Goal: Task Accomplishment & Management: Manage account settings

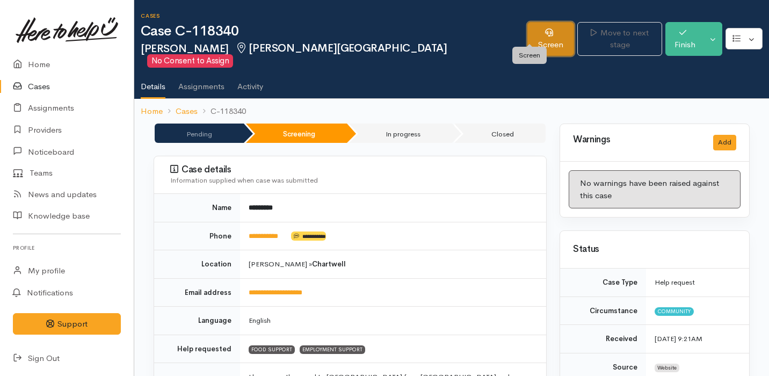
click at [528, 30] on link "Screen" at bounding box center [550, 39] width 47 height 34
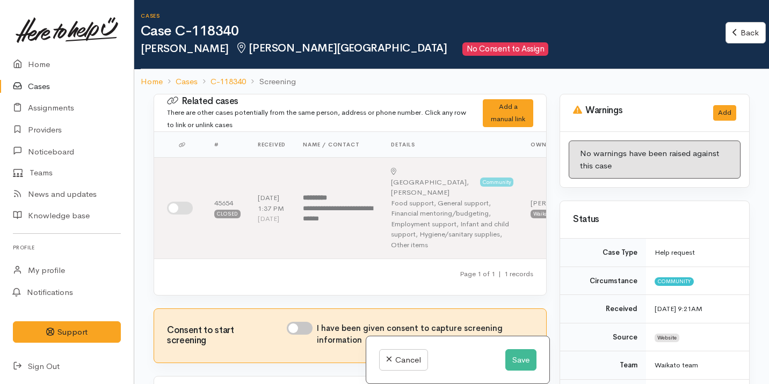
click at [74, 82] on link "Cases" at bounding box center [67, 87] width 134 height 22
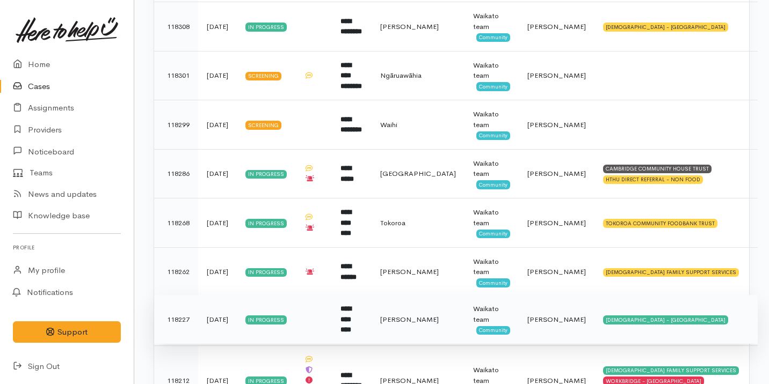
scroll to position [513, 0]
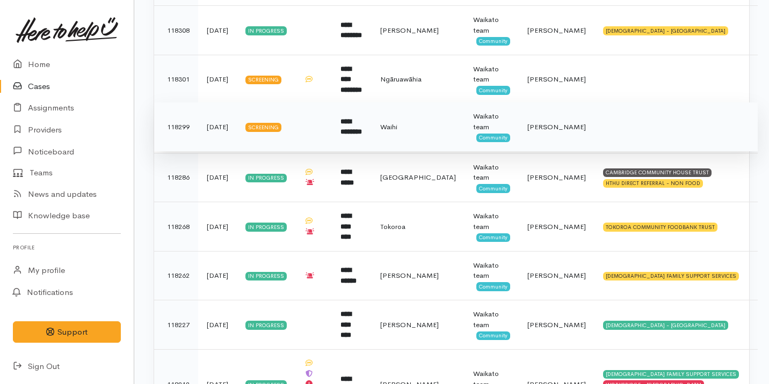
click at [372, 112] on td "**********" at bounding box center [352, 127] width 40 height 49
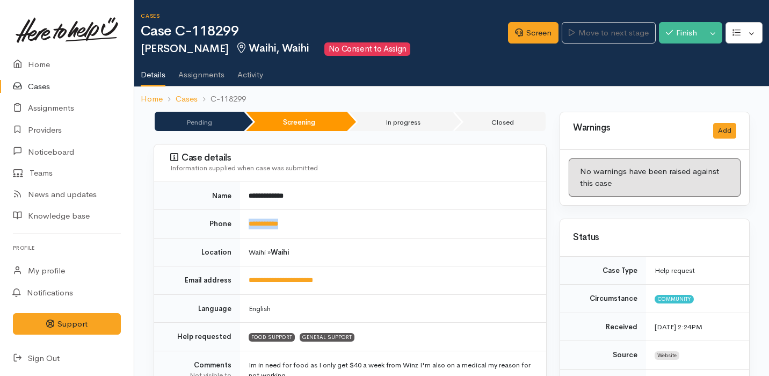
drag, startPoint x: 300, startPoint y: 223, endPoint x: 242, endPoint y: 222, distance: 58.0
click at [242, 223] on td "**********" at bounding box center [393, 224] width 306 height 28
copy link "**********"
click at [76, 90] on link "Cases" at bounding box center [67, 87] width 134 height 22
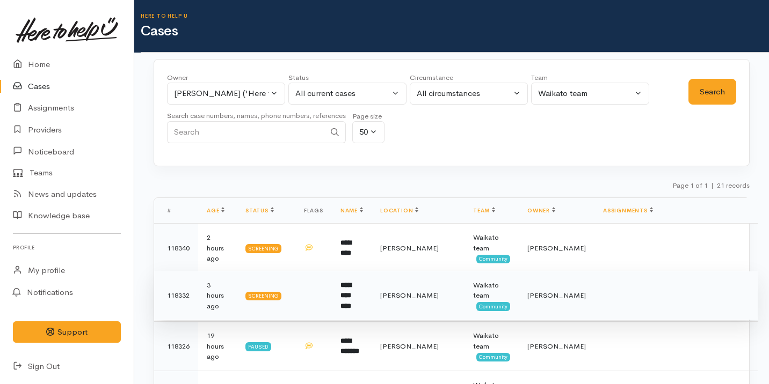
click at [351, 290] on b "**********" at bounding box center [345, 296] width 11 height 28
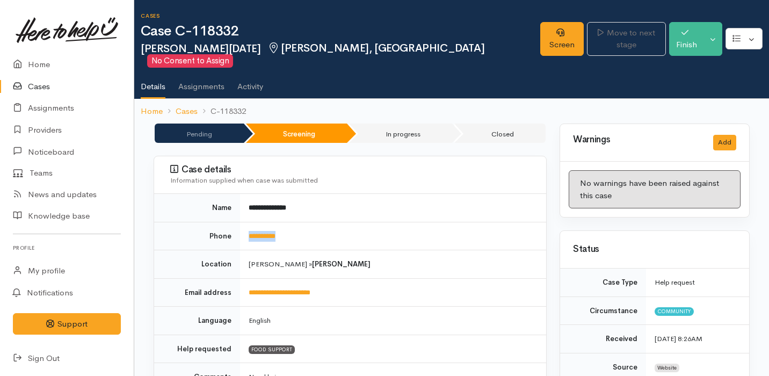
drag, startPoint x: 305, startPoint y: 222, endPoint x: 234, endPoint y: 222, distance: 71.4
click at [234, 222] on tr "**********" at bounding box center [350, 236] width 392 height 28
click at [401, 23] on div "Cases Case C-118332 Ariana LE NOEL Bader, Hamilton No Consent to Assign" at bounding box center [341, 40] width 400 height 55
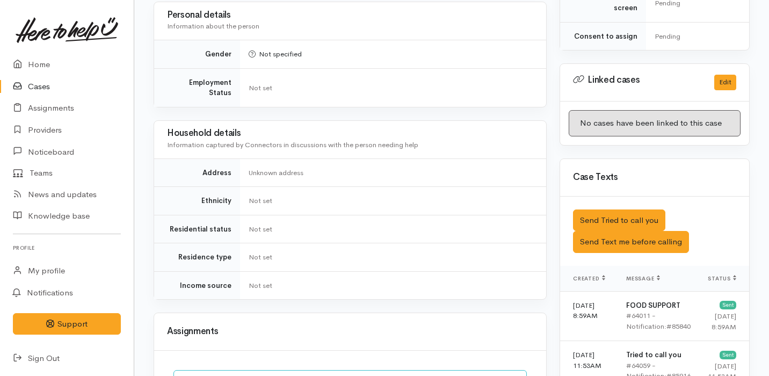
scroll to position [716, 0]
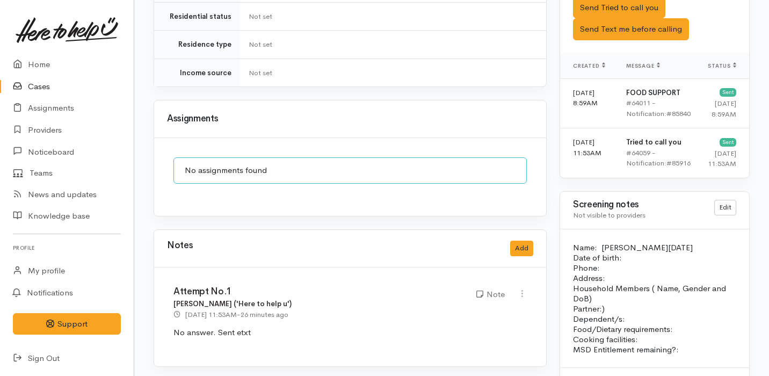
click at [105, 81] on link "Cases" at bounding box center [67, 87] width 134 height 22
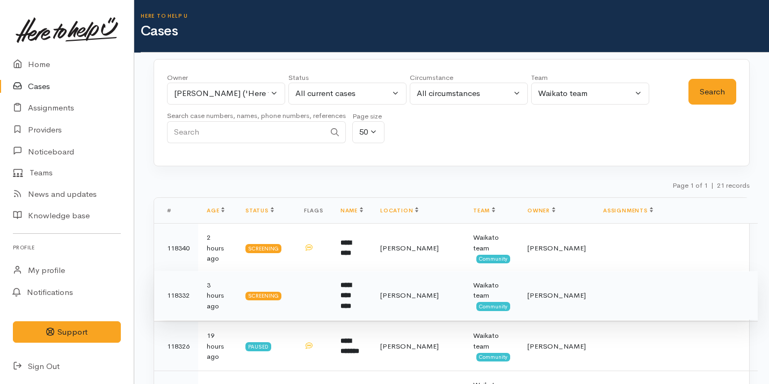
click at [372, 292] on td "**********" at bounding box center [352, 295] width 40 height 49
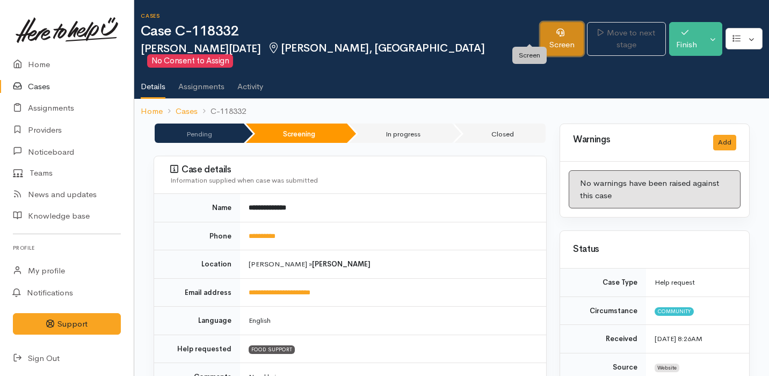
click at [540, 34] on link "Screen" at bounding box center [561, 39] width 43 height 34
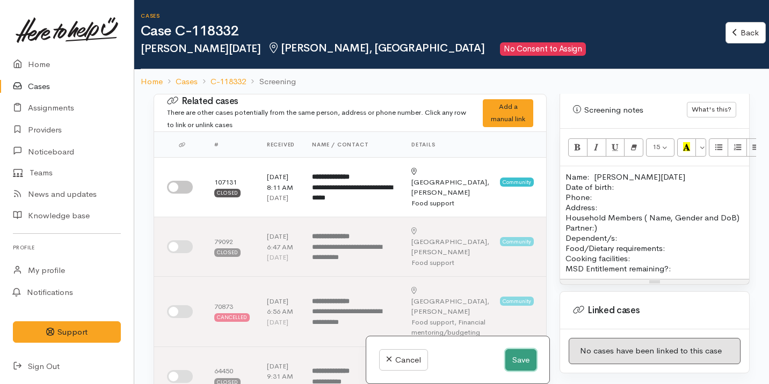
click at [517, 364] on button "Save" at bounding box center [520, 361] width 31 height 22
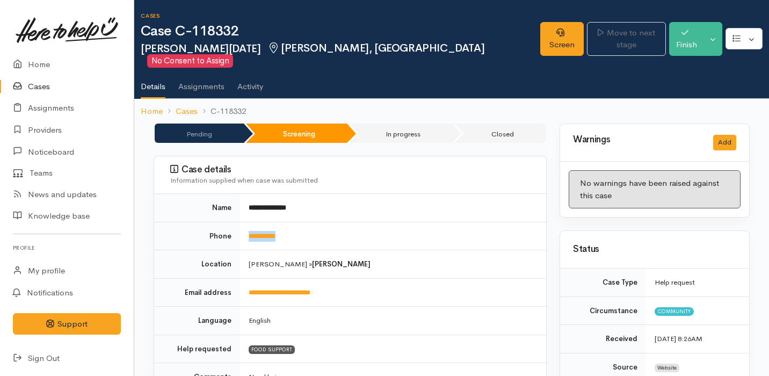
drag, startPoint x: 308, startPoint y: 229, endPoint x: 245, endPoint y: 220, distance: 63.4
click at [244, 222] on td "**********" at bounding box center [393, 236] width 306 height 28
copy link "**********"
click at [540, 37] on link "Screen" at bounding box center [561, 39] width 43 height 34
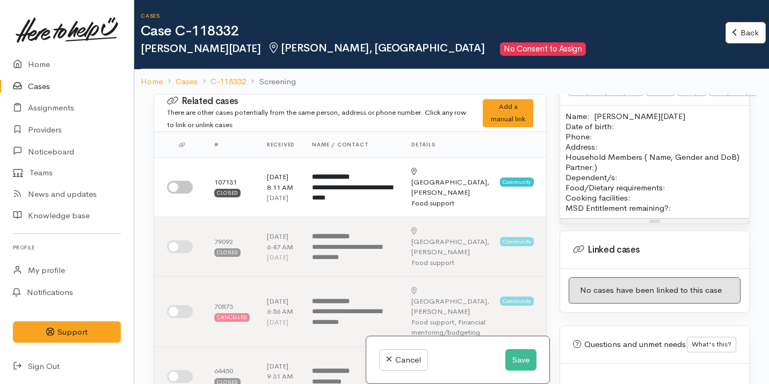
scroll to position [707, 0]
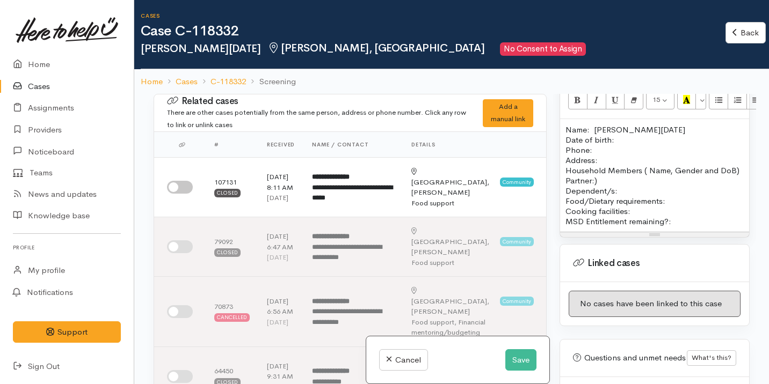
click at [594, 125] on p "Name: Ariana Noel Date of birth: Phone:" at bounding box center [654, 140] width 178 height 31
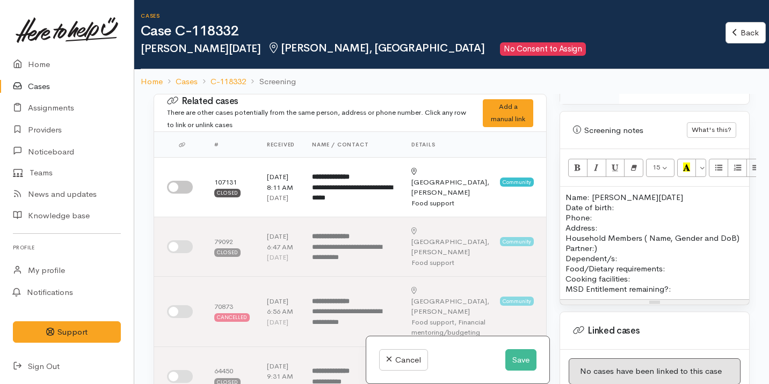
scroll to position [690, 0]
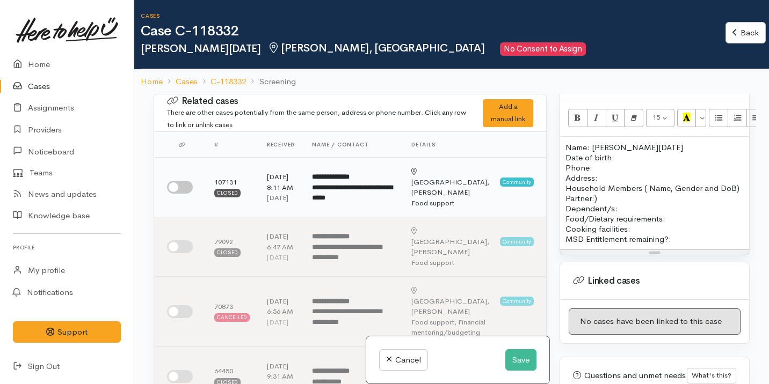
click at [179, 186] on td at bounding box center [180, 188] width 52 height 60
click at [182, 190] on input "checkbox" at bounding box center [180, 187] width 26 height 13
checkbox input "true"
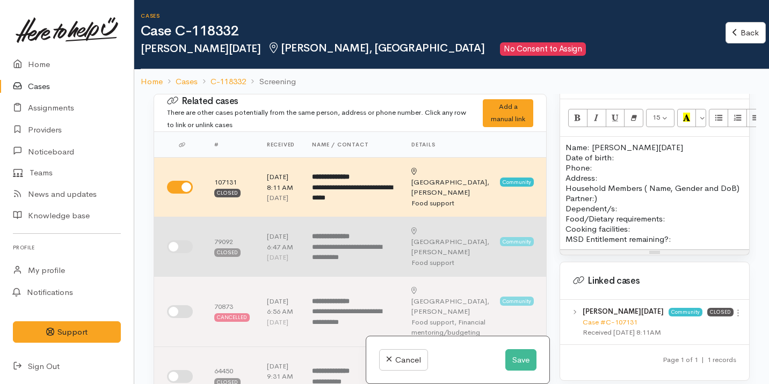
click at [187, 254] on td at bounding box center [180, 247] width 52 height 60
click at [184, 253] on input "checkbox" at bounding box center [180, 247] width 26 height 13
checkbox input "true"
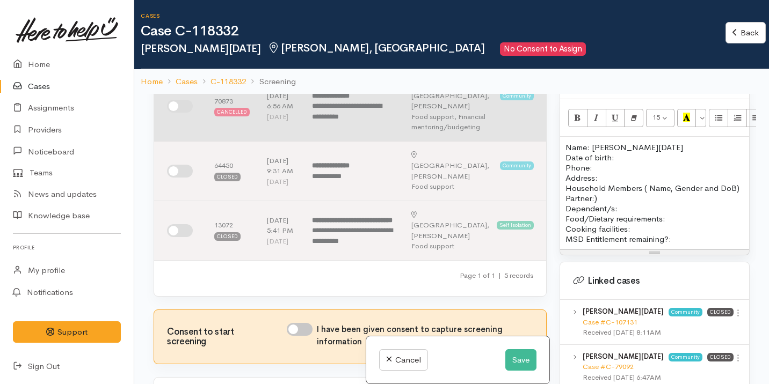
click at [184, 120] on td at bounding box center [180, 106] width 52 height 70
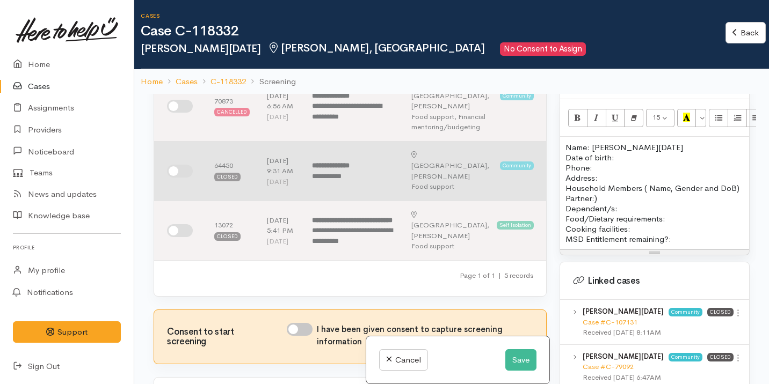
click at [179, 178] on input "checkbox" at bounding box center [180, 171] width 26 height 13
checkbox input "true"
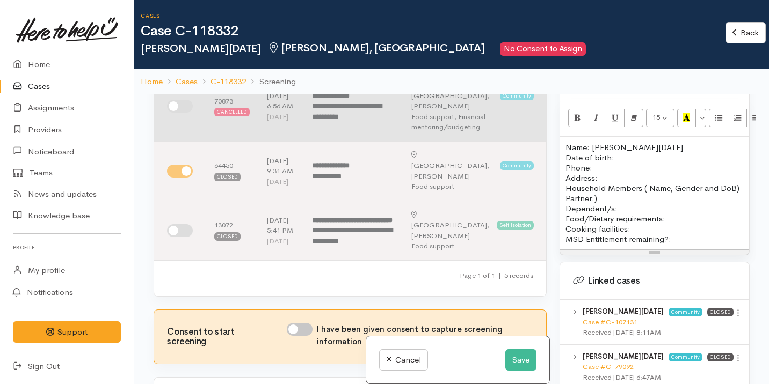
click at [183, 113] on input "checkbox" at bounding box center [180, 106] width 26 height 13
checkbox input "true"
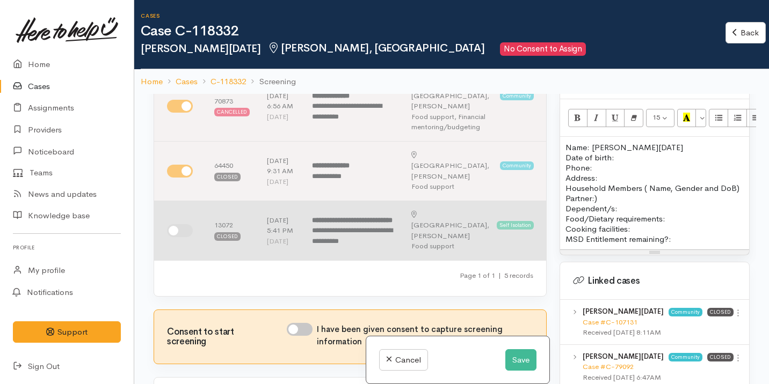
click at [182, 237] on input "checkbox" at bounding box center [180, 230] width 26 height 13
checkbox input "true"
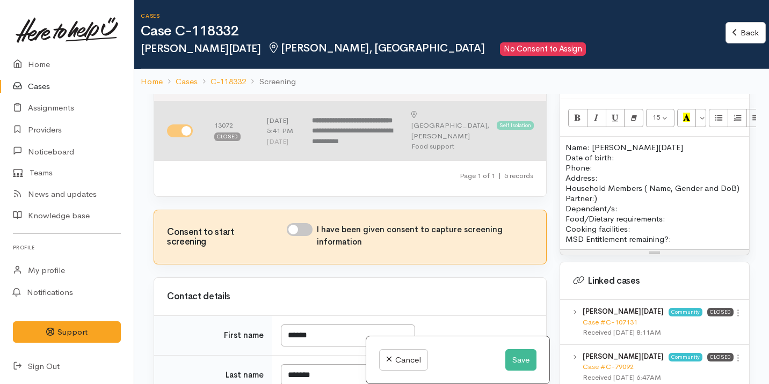
scroll to position [330, 0]
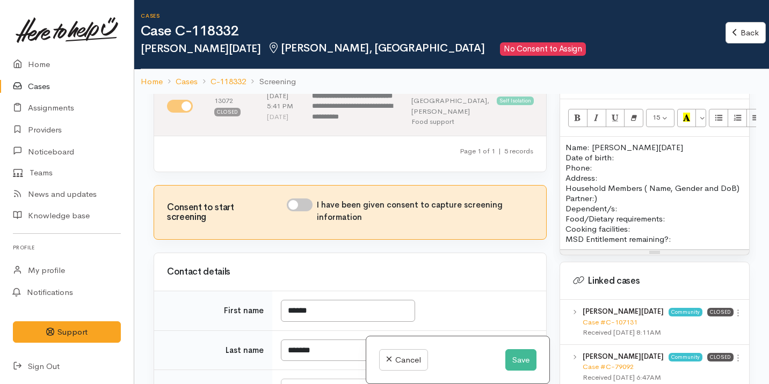
click at [296, 212] on input "I have been given consent to capture screening information" at bounding box center [300, 205] width 26 height 13
checkbox input "true"
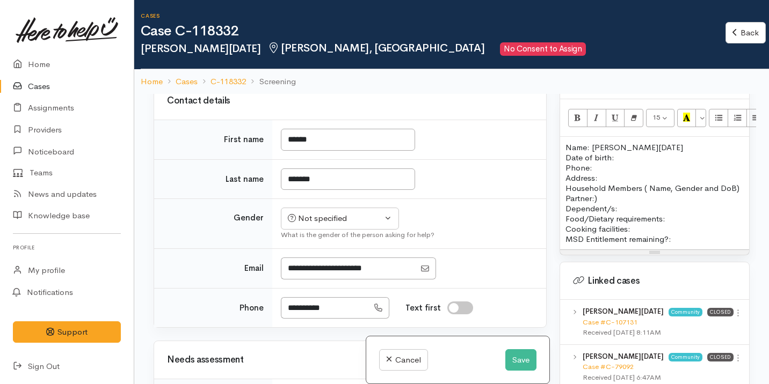
scroll to position [596, 0]
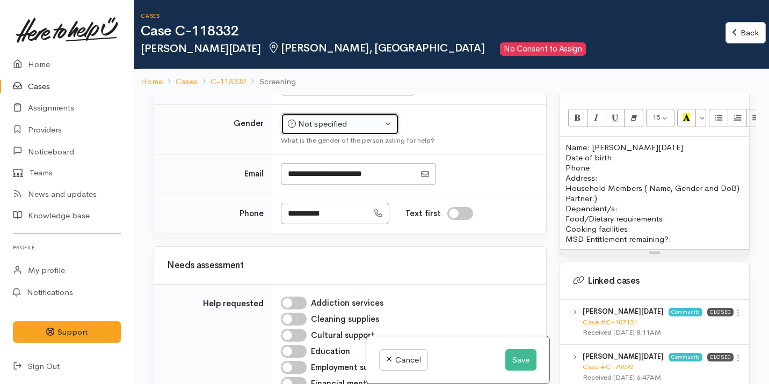
click at [349, 130] on div "Not specified" at bounding box center [335, 124] width 95 height 12
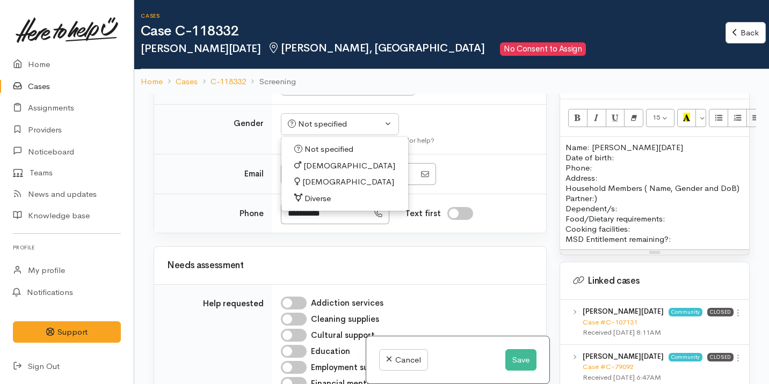
click at [321, 188] on span "[DEMOGRAPHIC_DATA]" at bounding box center [348, 182] width 92 height 12
select select "[DEMOGRAPHIC_DATA]"
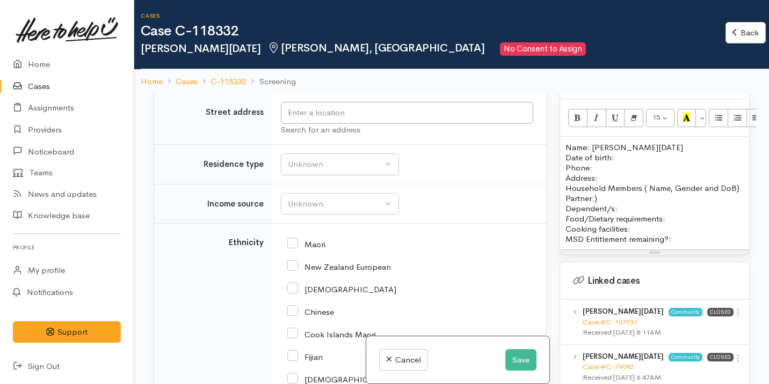
scroll to position [1561, 0]
click at [418, 125] on input "text" at bounding box center [407, 114] width 252 height 22
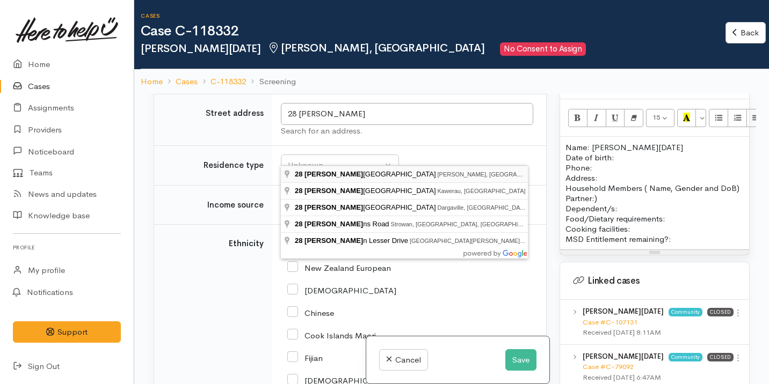
type input "[STREET_ADDRESS]"
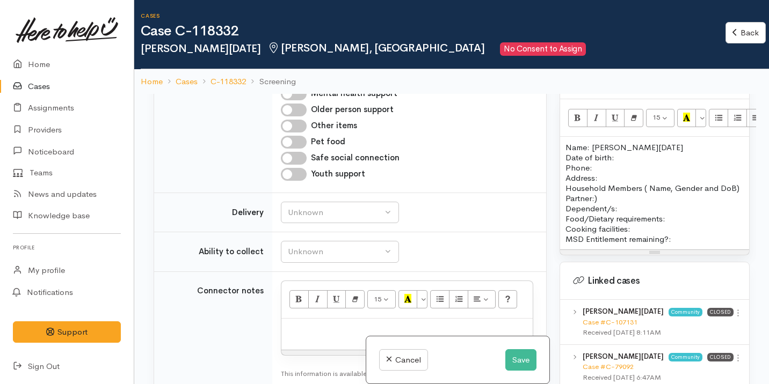
scroll to position [1770, 0]
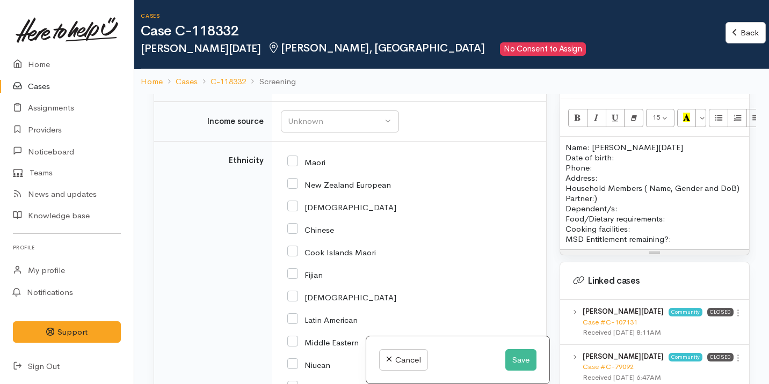
click at [446, 42] on input "[STREET_ADDRESS]" at bounding box center [407, 31] width 252 height 22
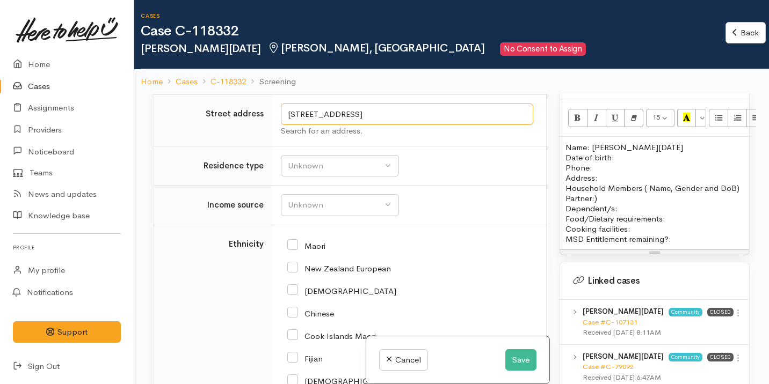
click at [446, 126] on input "[STREET_ADDRESS]" at bounding box center [407, 115] width 252 height 22
click at [605, 161] on p "Name: Ariana Noel Date of birth: Phone:" at bounding box center [654, 157] width 178 height 31
click at [604, 173] on p "Address:" at bounding box center [654, 178] width 178 height 10
click at [620, 143] on p "Name: Ariana Noel Date of birth: Phone:" at bounding box center [654, 157] width 178 height 31
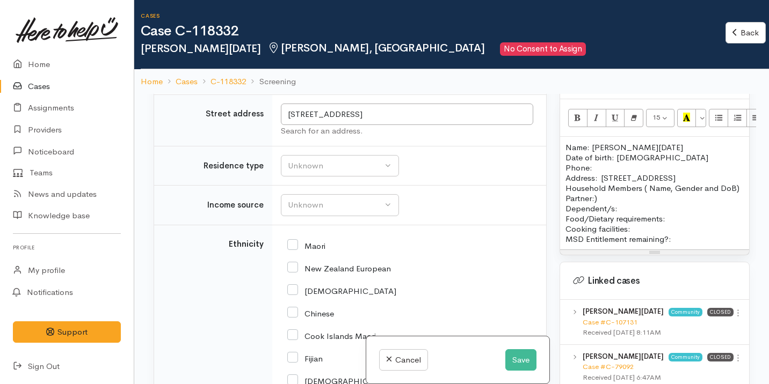
click at [619, 161] on p "Name: Ariana Noel Date of birth: 07/01/1992 Phone:" at bounding box center [654, 157] width 178 height 31
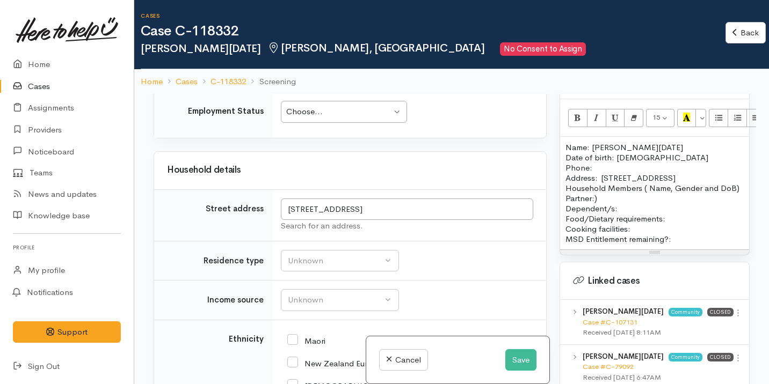
scroll to position [1677, 0]
click at [564, 187] on div "Name: Ariana Noel Date of birth: 07/01/1992 Phone:  027 802 9556 Address:  28 N…" at bounding box center [654, 193] width 189 height 113
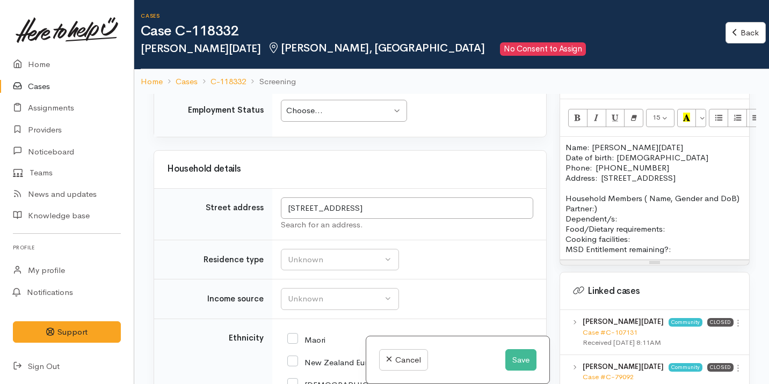
drag, startPoint x: 586, startPoint y: 208, endPoint x: 643, endPoint y: 195, distance: 59.0
click at [643, 195] on p "Household Members ( Name, Gender and DoB) Partner:) Dependent/s:" at bounding box center [654, 208] width 178 height 31
click at [600, 213] on p "Household Members: Partner:) Dependent/s:" at bounding box center [654, 208] width 178 height 31
click at [563, 230] on div "Name: Ariana Noel Date of birth: 07/01/1992 Phone:  027 802 9556 Address:  28 N…" at bounding box center [654, 198] width 189 height 123
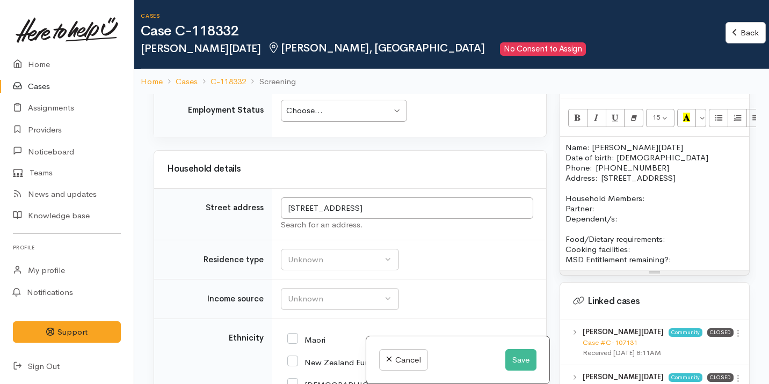
click at [560, 208] on div "Name: Ariana Noel Date of birth: 07/01/1992 Phone:  027 802 9556 Address:  28 N…" at bounding box center [654, 203] width 189 height 133
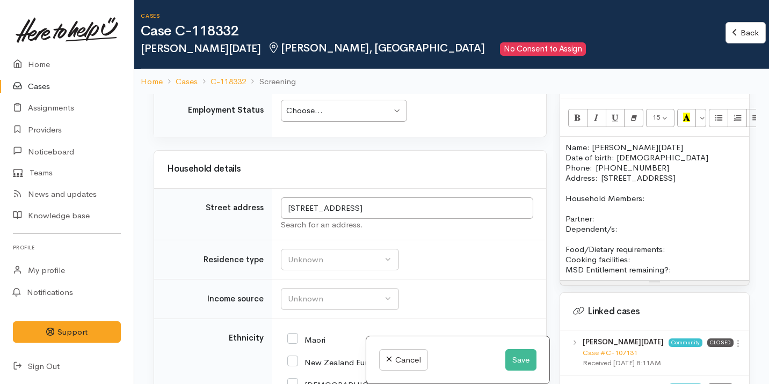
click at [613, 212] on p at bounding box center [654, 209] width 178 height 10
click at [625, 228] on p "Partner: Dependent/s:" at bounding box center [654, 224] width 178 height 20
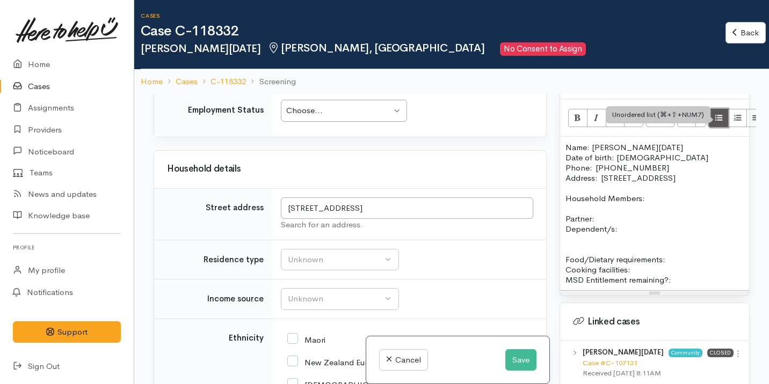
click at [721, 114] on button "Unordered list (⌘+⇧+NUM7)" at bounding box center [718, 118] width 19 height 18
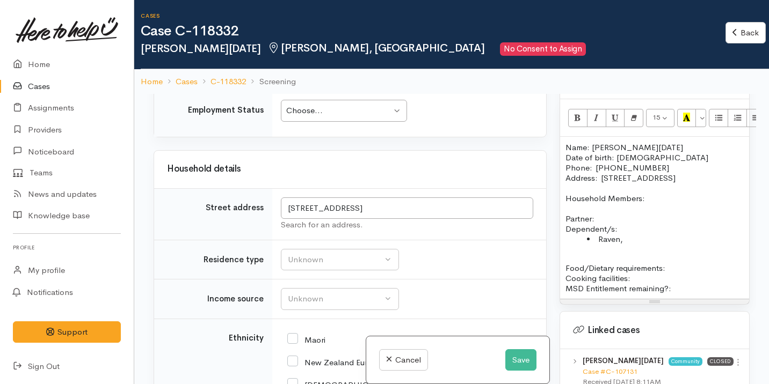
click at [618, 142] on p "Name: Ariana Noel Date of birth: 07/01/1992 Phone:  027 802 9556" at bounding box center [654, 157] width 178 height 31
click at [630, 236] on li "Raven," at bounding box center [665, 239] width 157 height 10
click at [648, 240] on li "Raven, 11/10;/2013" at bounding box center [665, 239] width 157 height 10
click at [651, 240] on li "Raven, 11/09;/2013" at bounding box center [665, 239] width 157 height 10
click at [683, 240] on li "Raven, 11/09/2013" at bounding box center [665, 239] width 157 height 10
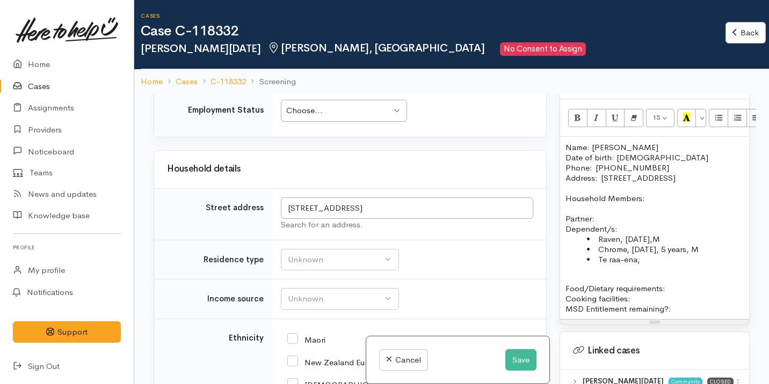
click at [612, 261] on li "Te raa-ena," at bounding box center [665, 260] width 157 height 10
click at [644, 257] on li "Te Raa-ena," at bounding box center [665, 260] width 157 height 10
click at [570, 273] on p at bounding box center [654, 278] width 178 height 10
click at [628, 226] on p "Partner: Dependent/s:" at bounding box center [654, 224] width 178 height 20
click at [729, 259] on li "Te Raa-ena, 20/09/2022, 3 years, F" at bounding box center [665, 260] width 157 height 10
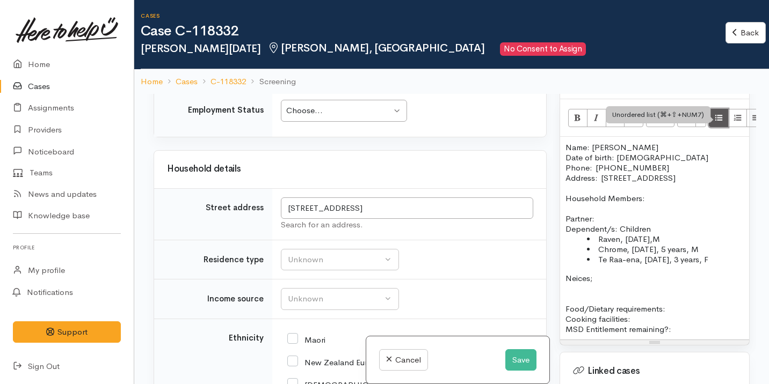
click at [718, 113] on icon "Unordered list (⌘+⇧+NUM7)" at bounding box center [718, 117] width 7 height 9
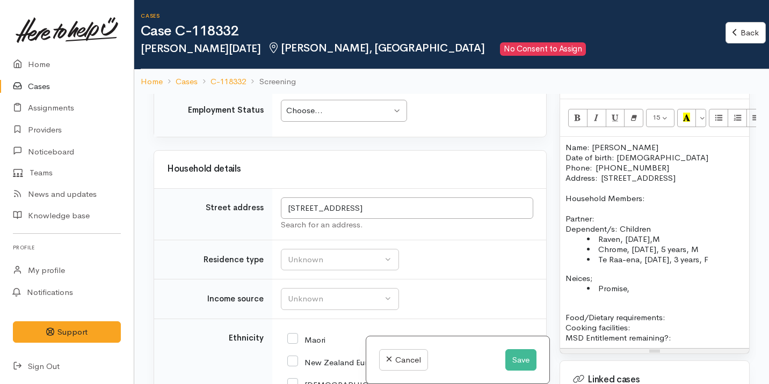
click at [592, 280] on p "Neices;" at bounding box center [654, 278] width 178 height 10
click at [637, 291] on li "Promise," at bounding box center [665, 289] width 157 height 10
click at [583, 279] on p "Neices:" at bounding box center [654, 278] width 178 height 10
click at [641, 288] on li "Promise," at bounding box center [665, 289] width 157 height 10
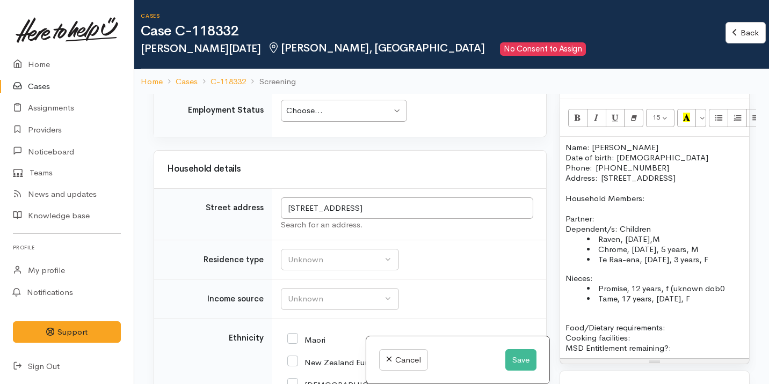
click at [722, 289] on li "Promise, 12 years, f (uknown dob0" at bounding box center [665, 289] width 157 height 10
click at [720, 296] on li "Tame, 17 years, 07/01/2008, F" at bounding box center [665, 299] width 157 height 10
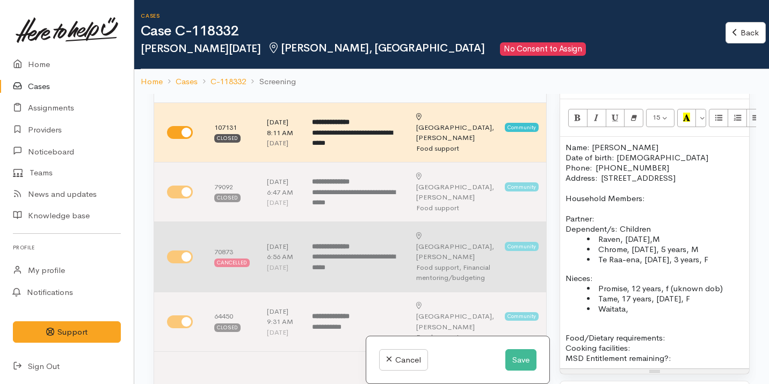
scroll to position [0, 0]
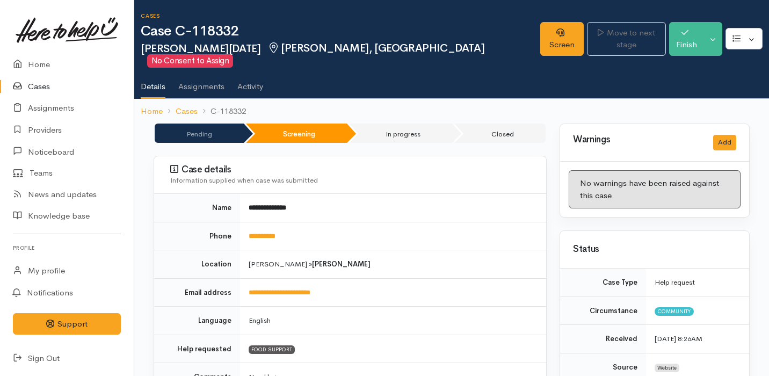
scroll to position [0, 6]
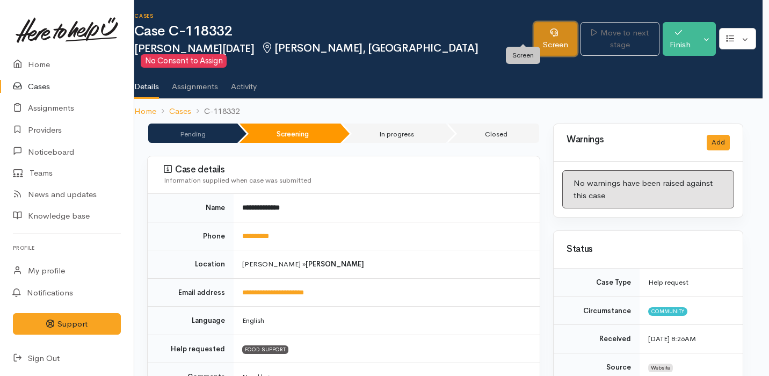
click at [534, 25] on link "Screen" at bounding box center [555, 39] width 43 height 34
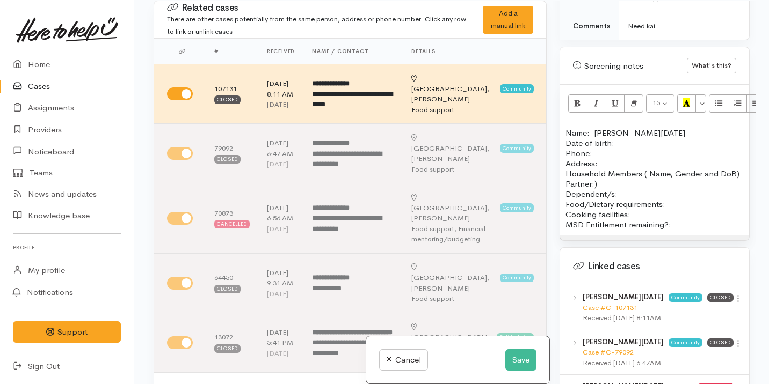
scroll to position [598, 0]
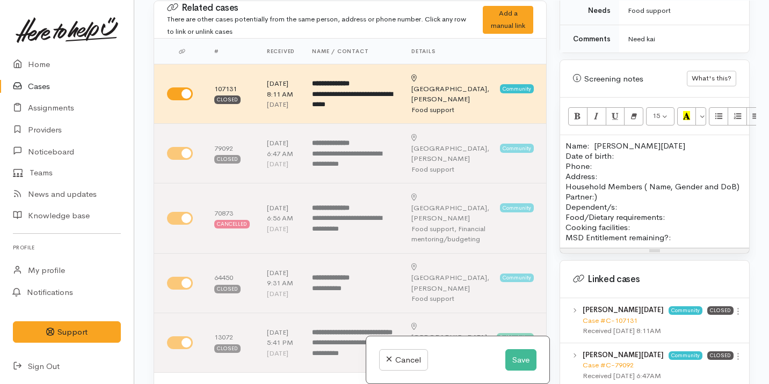
click at [635, 182] on p "Household Members ( Name, Gender and DoB) Partner:) Dependent/s:" at bounding box center [654, 197] width 178 height 31
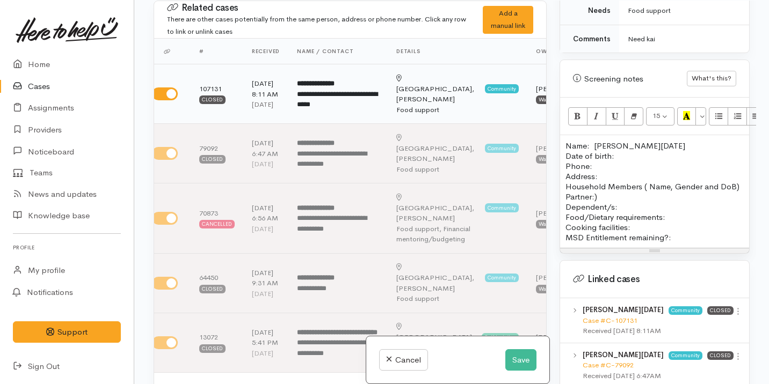
scroll to position [0, 0]
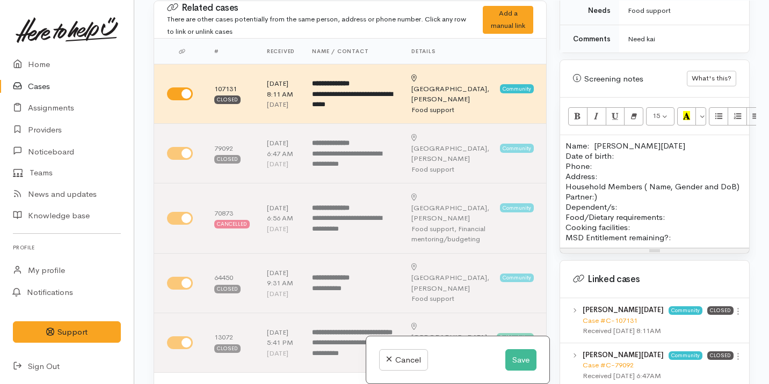
click at [565, 216] on div "Name: [PERSON_NAME][DATE] Date of birth: Phone:  Address:  Household Members ( …" at bounding box center [654, 191] width 189 height 113
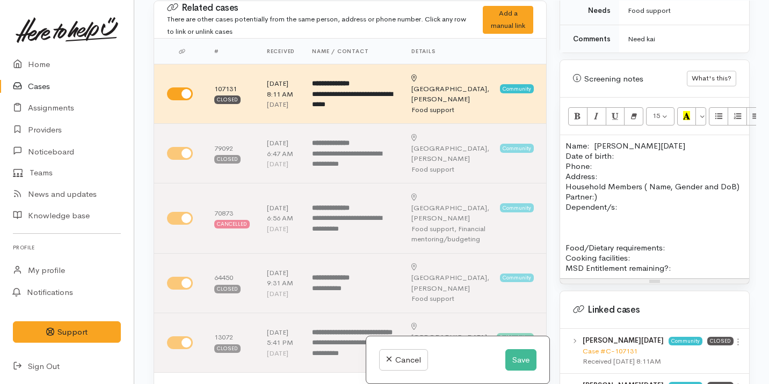
click at [597, 199] on p "Household Members ( Name, Gender and DoB) Partner:) Dependent/s:" at bounding box center [654, 197] width 178 height 31
click at [565, 194] on div "Name: [PERSON_NAME][DATE] Date of birth: Phone:  Address:  Household Members ( …" at bounding box center [654, 206] width 189 height 143
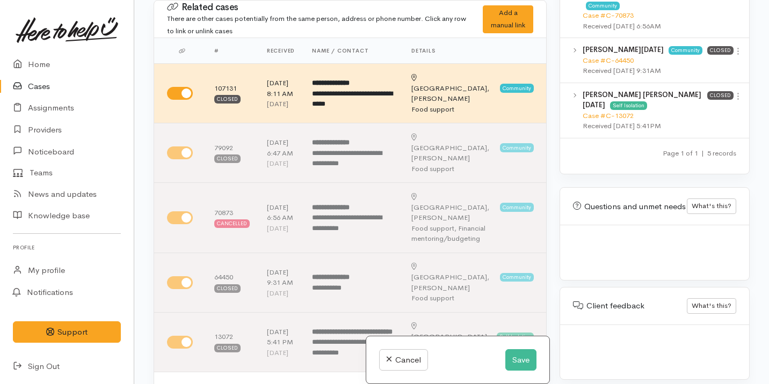
scroll to position [924, 0]
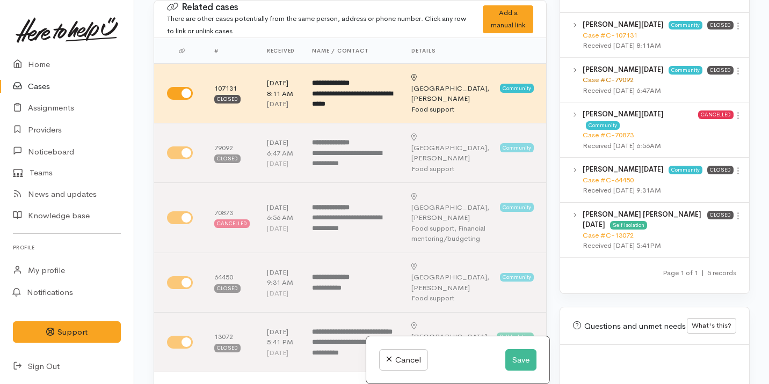
click at [612, 78] on link "Case #C-79092" at bounding box center [608, 79] width 51 height 9
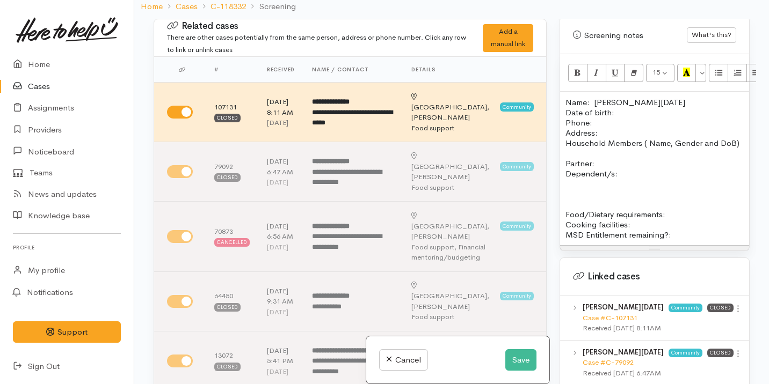
scroll to position [76, 0]
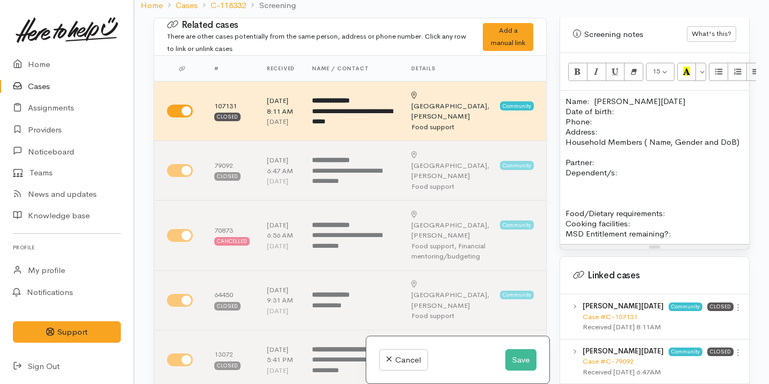
click at [621, 173] on p "Partner: Dependent/s:" at bounding box center [654, 167] width 178 height 20
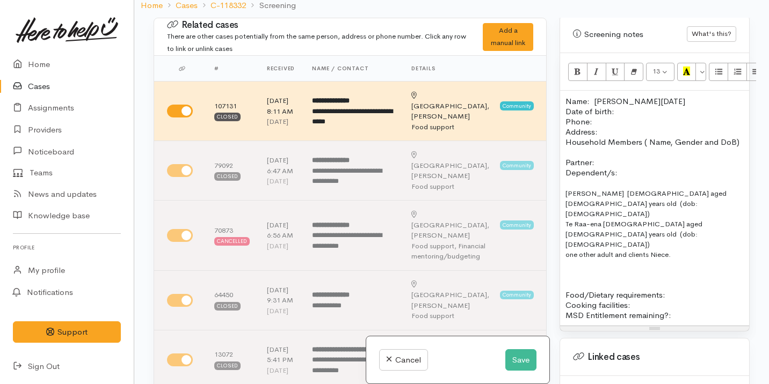
click at [589, 194] on span "[PERSON_NAME] [DEMOGRAPHIC_DATA] aged [DEMOGRAPHIC_DATA] years old (dob: [DEMOG…" at bounding box center [645, 204] width 161 height 30
click at [569, 220] on span "Te Raa-ena [DEMOGRAPHIC_DATA] aged [DEMOGRAPHIC_DATA] years old (dob: [DEMOGRAP…" at bounding box center [633, 235] width 137 height 30
click at [613, 214] on p "[PERSON_NAME], [DEMOGRAPHIC_DATA] aged [DEMOGRAPHIC_DATA] years old (dob: [DEMO…" at bounding box center [654, 223] width 178 height 71
drag, startPoint x: 629, startPoint y: 204, endPoint x: 681, endPoint y: 204, distance: 52.6
click at [681, 220] on span "Te Raa-ena [DEMOGRAPHIC_DATA] aged [DEMOGRAPHIC_DATA] years old (dob: [DEMOGRAP…" at bounding box center [633, 235] width 137 height 30
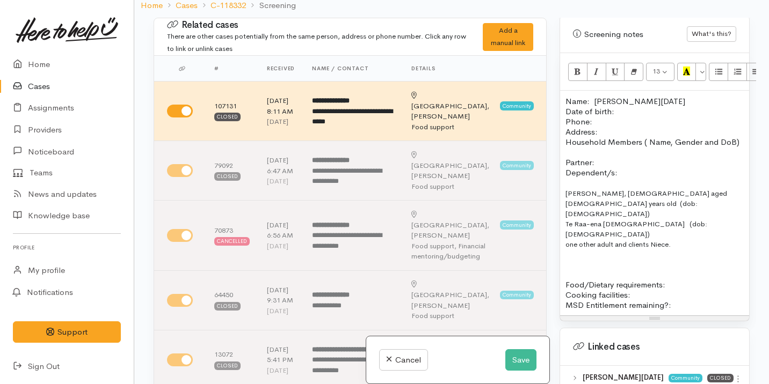
drag, startPoint x: 694, startPoint y: 210, endPoint x: 552, endPoint y: 216, distance: 142.5
click at [552, 216] on div "Related cases There are other cases potentially from the same person, address o…" at bounding box center [451, 210] width 609 height 384
click at [568, 220] on span "Te Raa-ena female (dob: 20/12/2022)" at bounding box center [636, 229] width 142 height 19
click at [601, 214] on p "Raven, male aged 9 years old (dob: 11/09/2013) Te Raa-ena female (dob: 20/12/20…" at bounding box center [654, 218] width 178 height 61
click at [589, 194] on span "[PERSON_NAME], [DEMOGRAPHIC_DATA] aged [DEMOGRAPHIC_DATA] years old (dob: [DEMO…" at bounding box center [646, 204] width 162 height 30
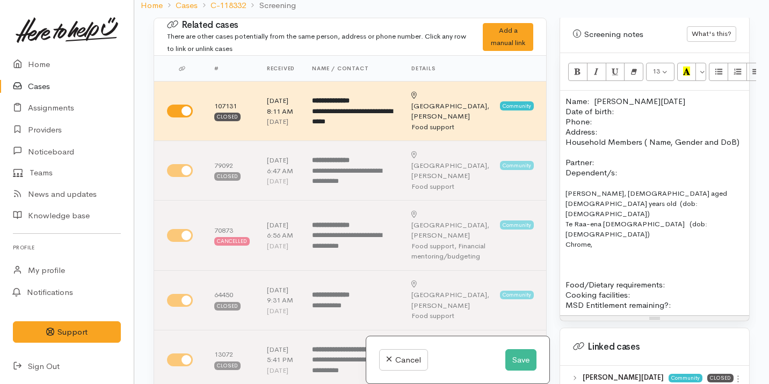
click at [608, 216] on p "Raven, male aged 9 years old (dob: 11/09/2013) Te Raa-ena female (dob: 20/12/20…" at bounding box center [654, 218] width 178 height 61
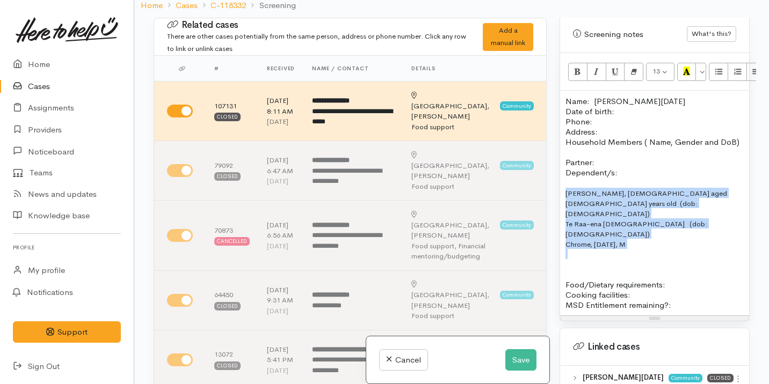
drag, startPoint x: 651, startPoint y: 221, endPoint x: 556, endPoint y: 195, distance: 98.0
click at [556, 194] on div "Warnings Add No warnings have been raised against this case Add Warning Title ●…" at bounding box center [654, 210] width 203 height 384
click at [632, 67] on icon "Remove Font Style (⌘+\\)" at bounding box center [633, 71] width 7 height 9
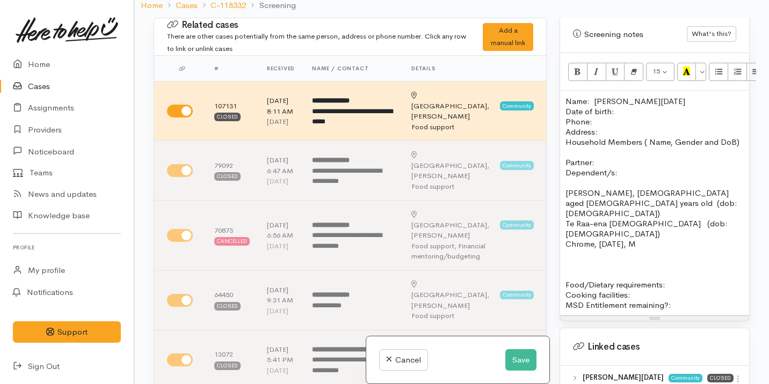
click at [662, 226] on p "Raven, male aged 9 years old (dob: 11/09/2013) Te Raa-ena female (dob: 20/12/20…" at bounding box center [654, 218] width 178 height 61
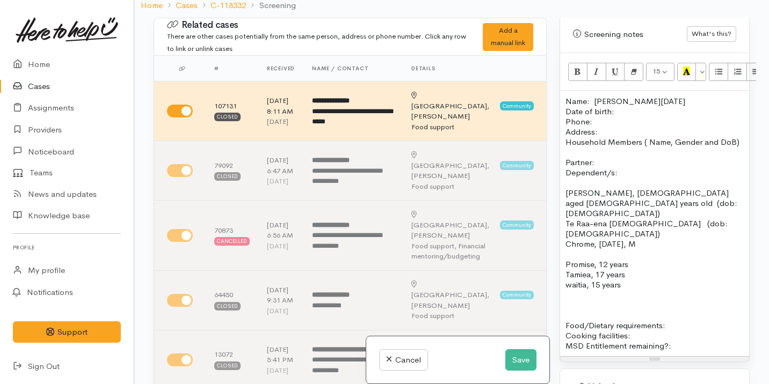
click at [565, 192] on p "Raven, male aged 9 years old (dob: 11/09/2013) Te Raa-ena female (dob: 20/12/20…" at bounding box center [654, 218] width 178 height 61
click at [715, 63] on button "Unordered list (⌘+⇧+NUM7)" at bounding box center [718, 72] width 19 height 18
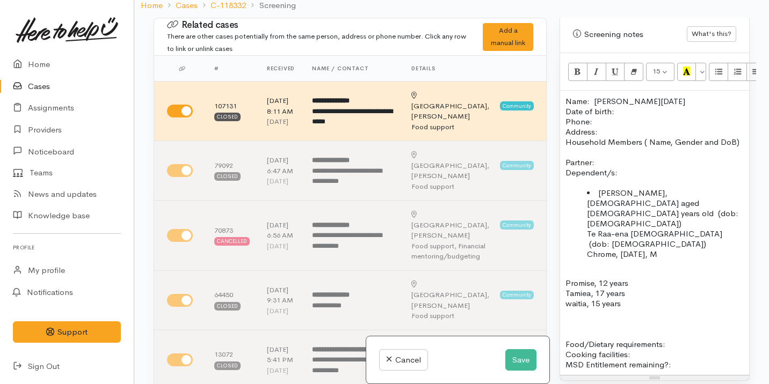
click at [581, 214] on ul "Raven, male aged 9 years old (dob: 11/09/2013) Te Raa-ena female (dob: 20/12/20…" at bounding box center [654, 223] width 178 height 71
click at [717, 67] on icon "Unordered list (⌘+⇧+NUM7)" at bounding box center [718, 71] width 7 height 9
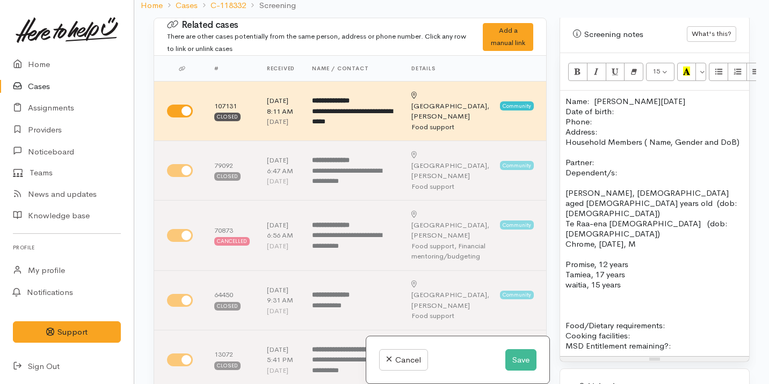
click at [566, 192] on p "Raven, male aged 9 years old (dob: 11/09/2013) Te Raa-ena female (dob: 20/12/20…" at bounding box center [654, 218] width 178 height 61
click at [723, 63] on button "Unordered list (⌘+⇧+NUM7)" at bounding box center [718, 72] width 19 height 18
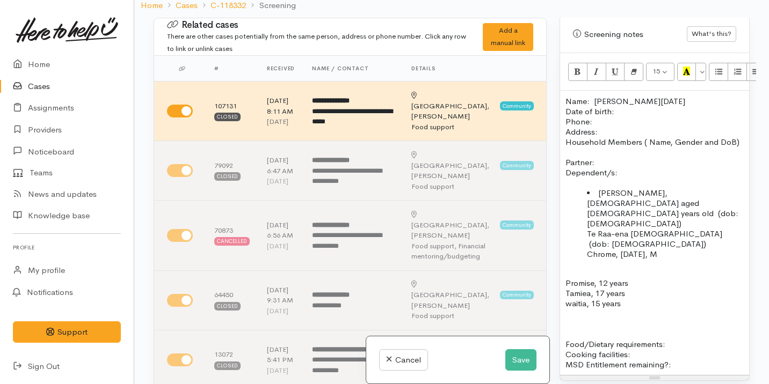
click at [583, 215] on ul "Raven, male aged 9 years old (dob: 11/09/2013) Te Raa-ena female (dob: 20/12/20…" at bounding box center [654, 223] width 178 height 71
click at [580, 235] on ul "Raven, male aged 9 years old (dob: 11/09/2013) Te Raa-ena female (dob: 20/12/20…" at bounding box center [654, 223] width 178 height 71
click at [636, 278] on p "Promise, 12 years" at bounding box center [654, 283] width 178 height 10
click at [564, 264] on div "Name: Ariana Noel Date of birth: Phone:  Address:  Household Members ( Name, Ge…" at bounding box center [654, 233] width 189 height 285
click at [717, 63] on button "Unordered list (⌘+⇧+NUM7)" at bounding box center [718, 72] width 19 height 18
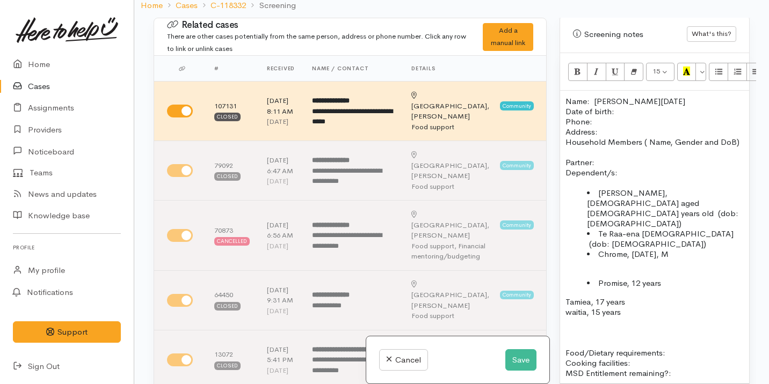
click at [672, 348] on p "Food/Dietary requirements: Cooking facilities: MSD Entitlement remaining?:" at bounding box center [654, 363] width 178 height 31
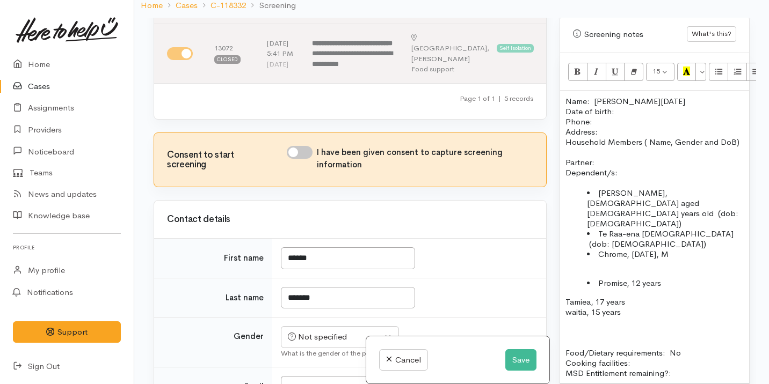
click at [305, 159] on input "I have been given consent to capture screening information" at bounding box center [300, 152] width 26 height 13
checkbox input "true"
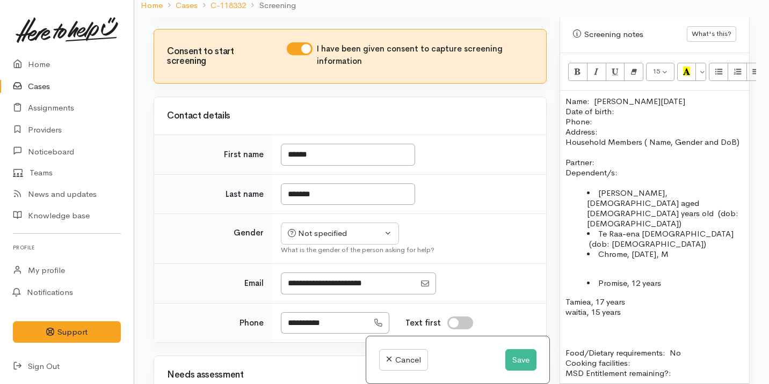
scroll to position [566, 0]
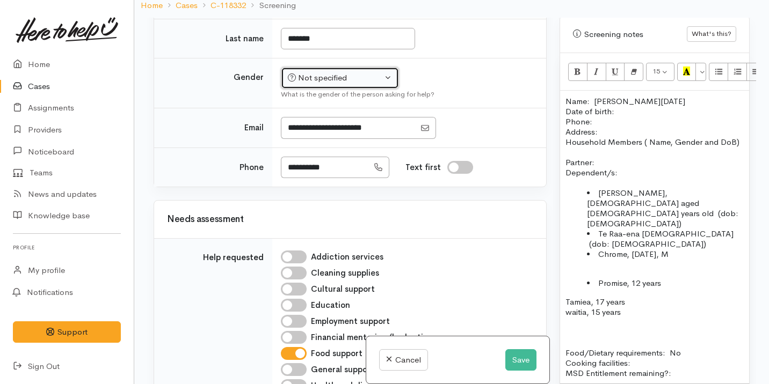
click at [325, 84] on div "Not specified" at bounding box center [335, 78] width 95 height 12
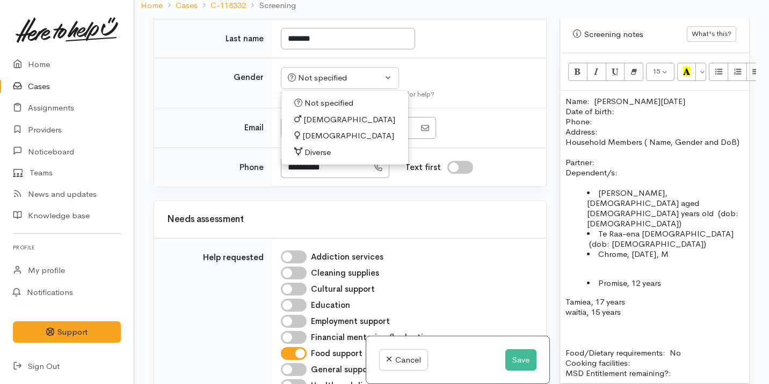
click at [318, 142] on span "[DEMOGRAPHIC_DATA]" at bounding box center [348, 136] width 92 height 12
select select "[DEMOGRAPHIC_DATA]"
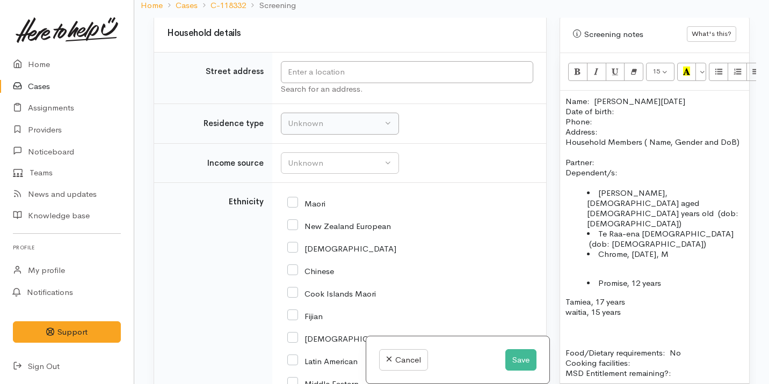
scroll to position [1530, 0]
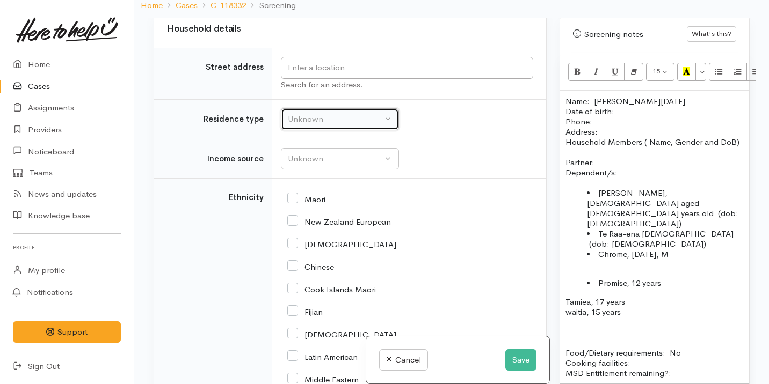
click at [341, 126] on div "Unknown" at bounding box center [335, 119] width 95 height 12
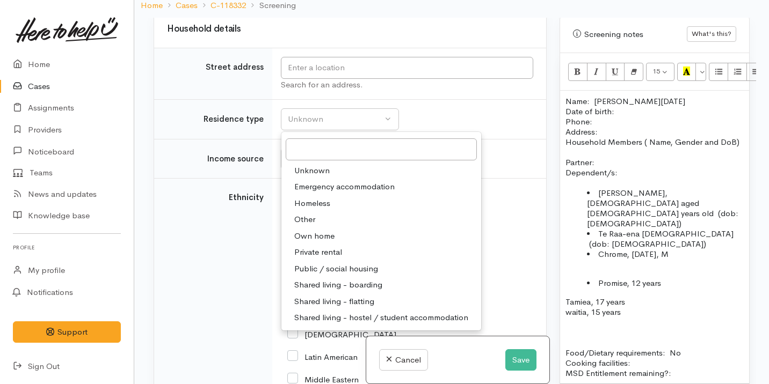
click at [422, 140] on td "Unknown Emergency accommodation Homeless Other Own home Private rental Public /…" at bounding box center [409, 120] width 274 height 40
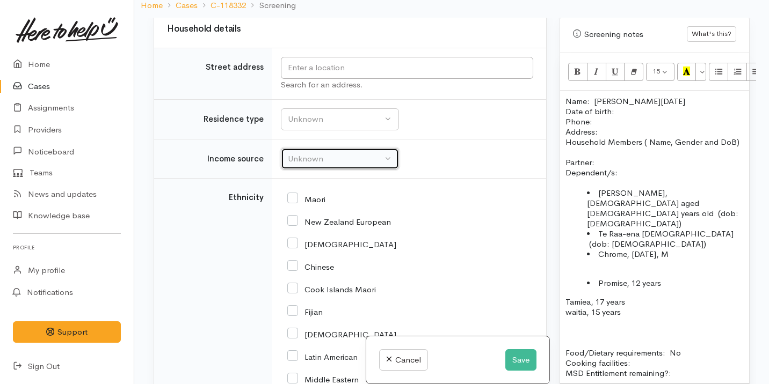
click at [351, 165] on div "Unknown" at bounding box center [335, 159] width 95 height 12
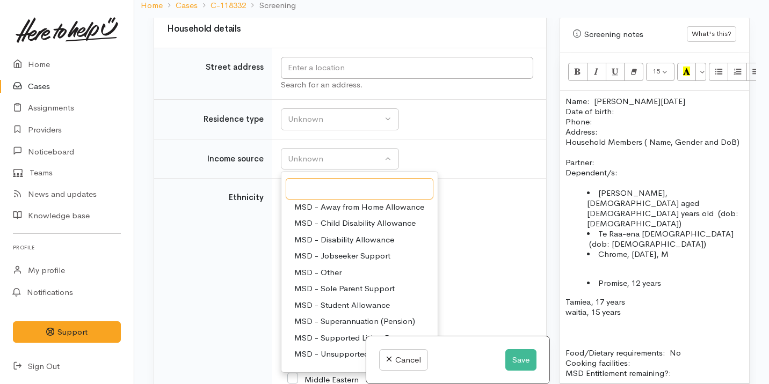
scroll to position [66, 0]
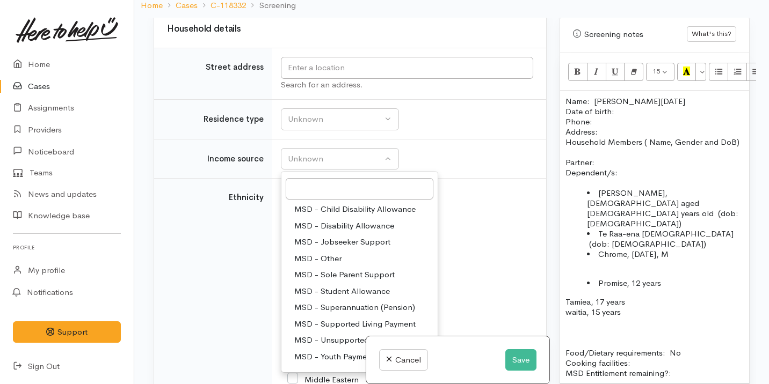
click at [343, 281] on span "MSD - Sole Parent Support" at bounding box center [344, 275] width 100 height 12
select select "7"
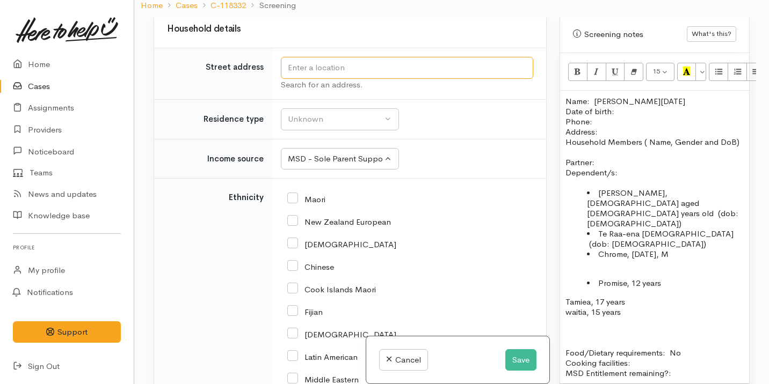
click at [307, 79] on input "text" at bounding box center [407, 68] width 252 height 22
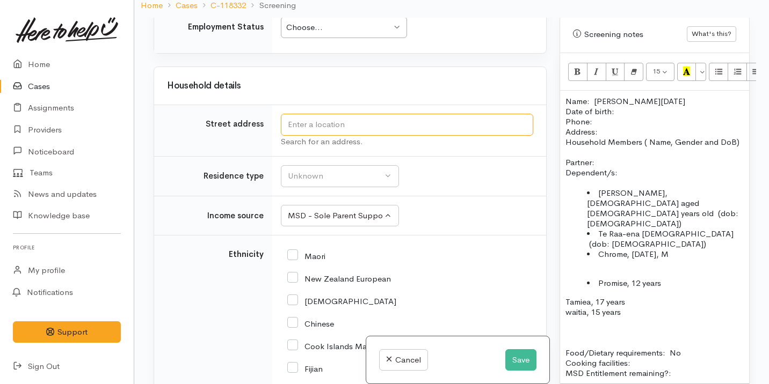
scroll to position [1471, 0]
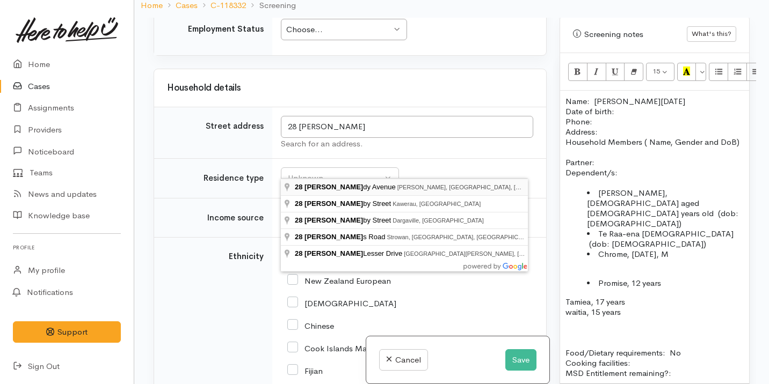
type input "28 Normandy Avenue, Melville, Hamilton, New Zealand"
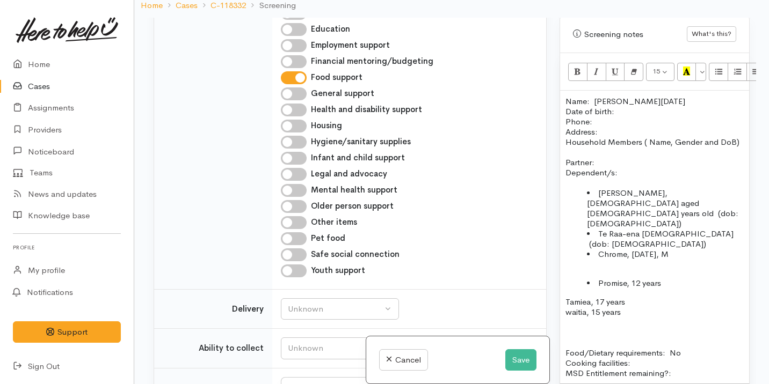
scroll to position [1681, 0]
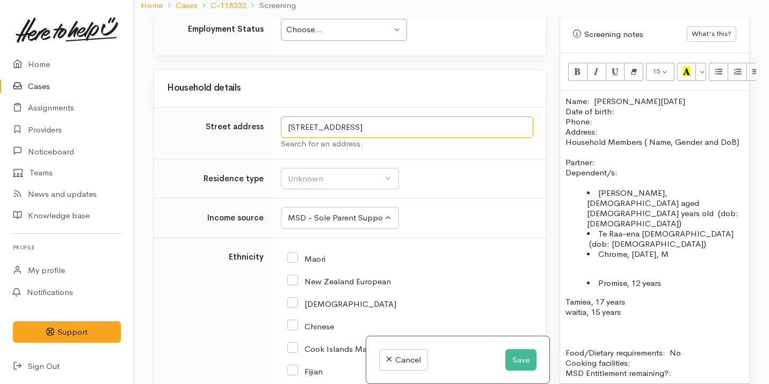
click at [379, 139] on input "28 Normandy Avenue, Melville, Hamilton, New Zealand" at bounding box center [407, 128] width 252 height 22
click at [619, 104] on p "Name: Ariana Noel Date of birth: Phone:" at bounding box center [654, 111] width 178 height 31
click at [606, 127] on p "Address:" at bounding box center [654, 132] width 178 height 10
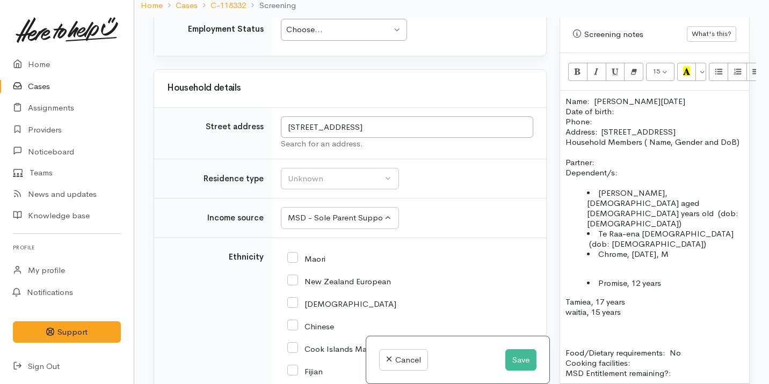
click at [621, 104] on p "Name: Ariana Noel Date of birth: Phone:" at bounding box center [654, 111] width 178 height 31
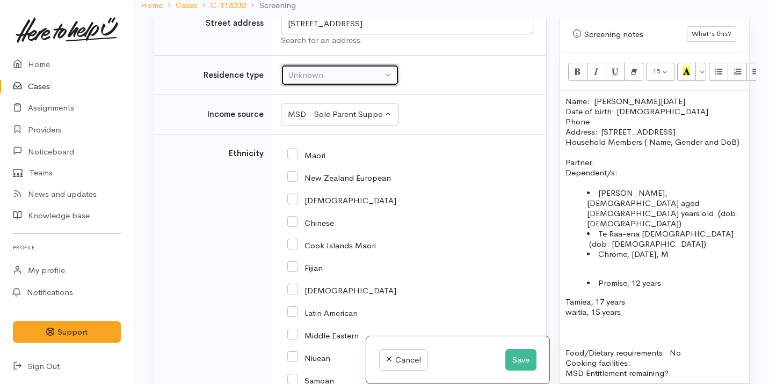
click at [324, 82] on div "Unknown" at bounding box center [335, 75] width 95 height 12
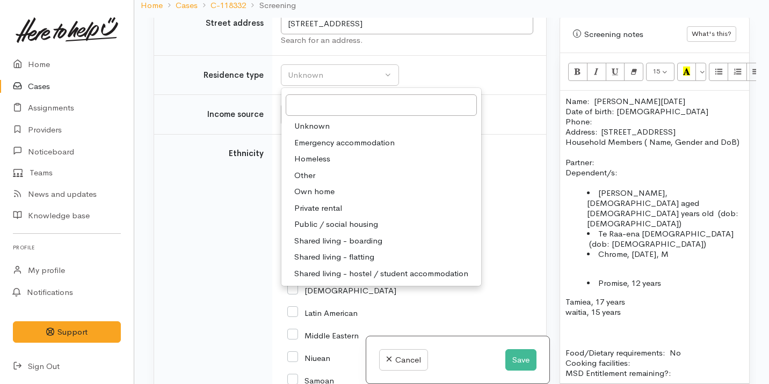
click at [337, 215] on span "Private rental" at bounding box center [318, 208] width 48 height 12
select select "2"
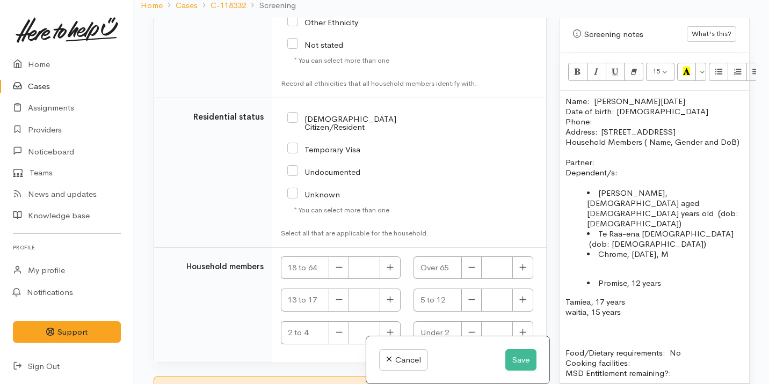
scroll to position [2242, 0]
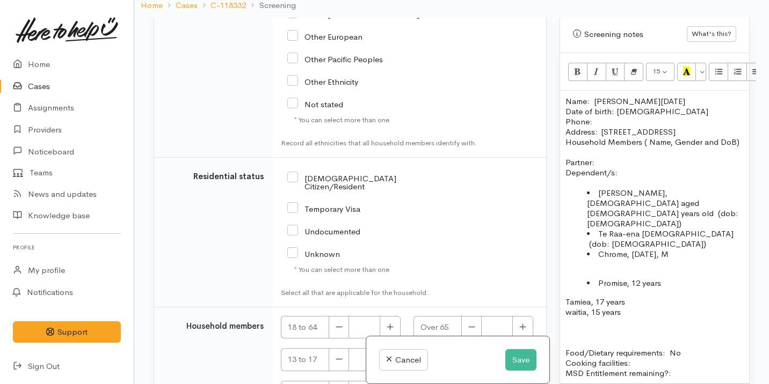
click at [325, 191] on input "NZ Citizen/Resident" at bounding box center [360, 182] width 147 height 18
checkbox input "true"
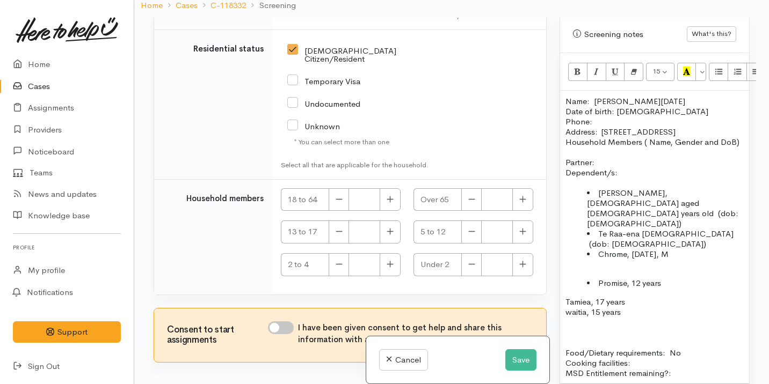
scroll to position [2390, 0]
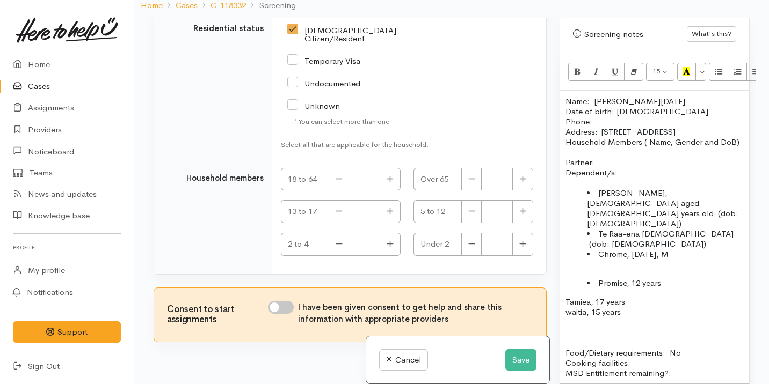
click at [282, 314] on input "I have been given consent to get help and share this information with appropria…" at bounding box center [281, 307] width 26 height 13
checkbox input "true"
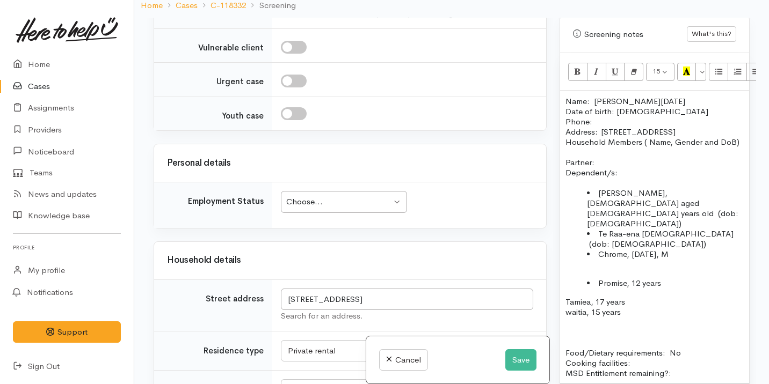
scroll to position [1512, 0]
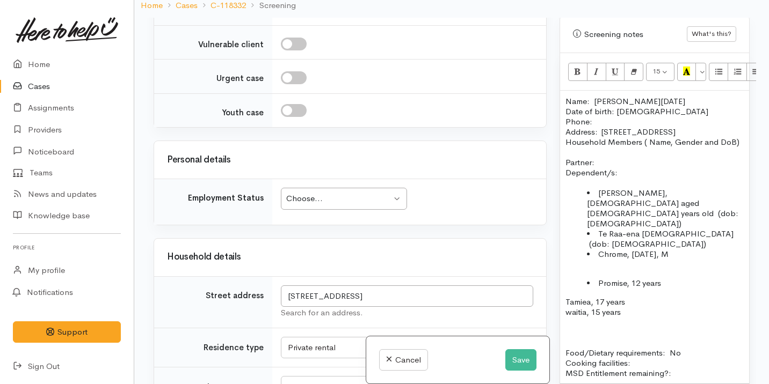
click at [328, 205] on div "Choose..." at bounding box center [338, 199] width 105 height 12
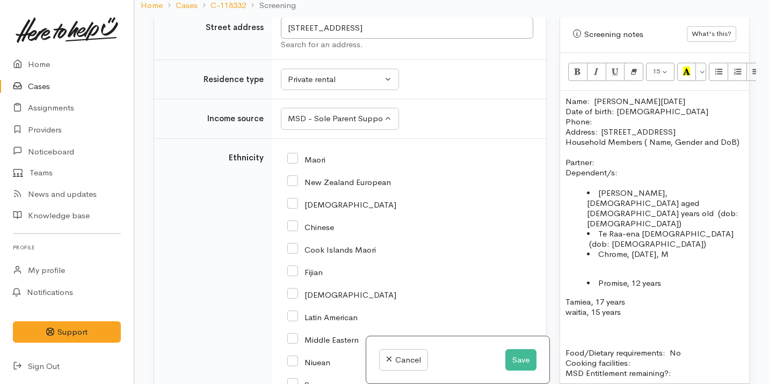
click at [314, 164] on input "Maori" at bounding box center [306, 159] width 38 height 10
checkbox input "true"
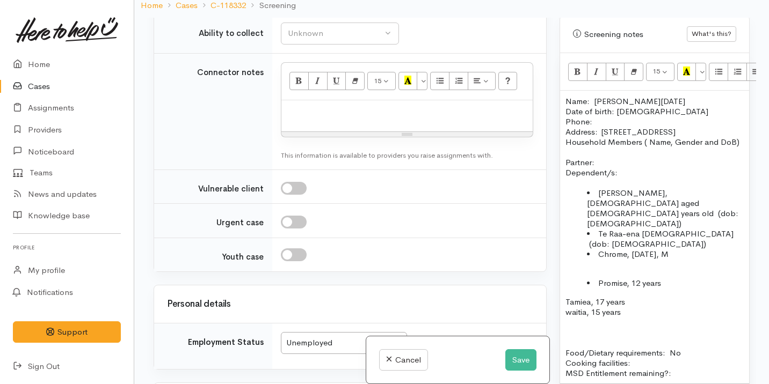
scroll to position [1252, 0]
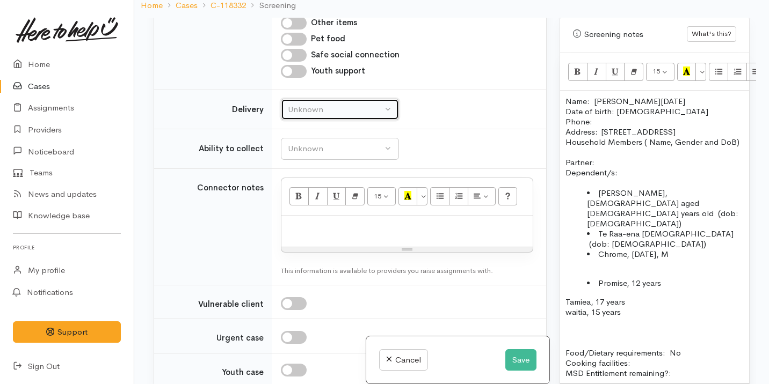
click at [323, 116] on div "Unknown" at bounding box center [335, 110] width 95 height 12
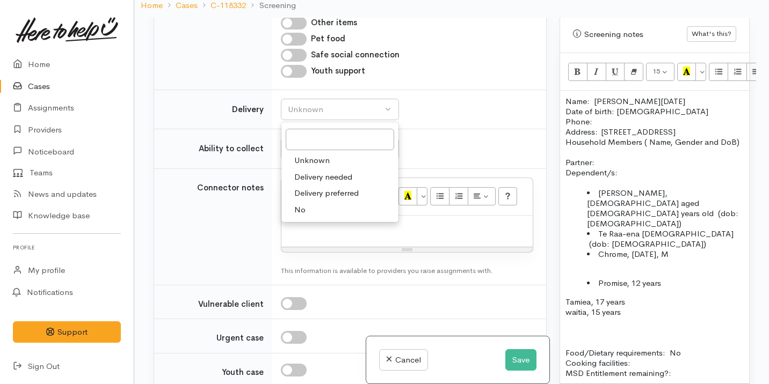
click at [310, 219] on link "No" at bounding box center [339, 210] width 117 height 17
select select "1"
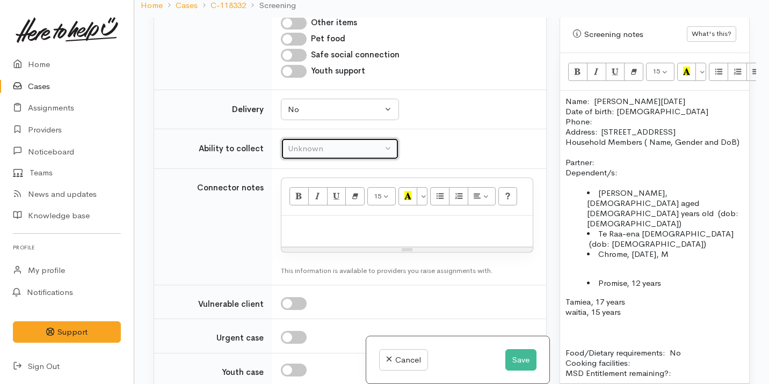
click at [315, 160] on button "Unknown" at bounding box center [340, 149] width 118 height 22
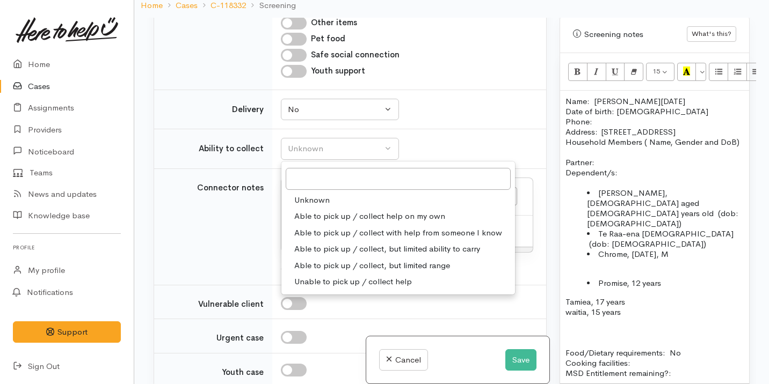
click at [349, 223] on span "Able to pick up / collect help on my own" at bounding box center [369, 217] width 151 height 12
select select "2"
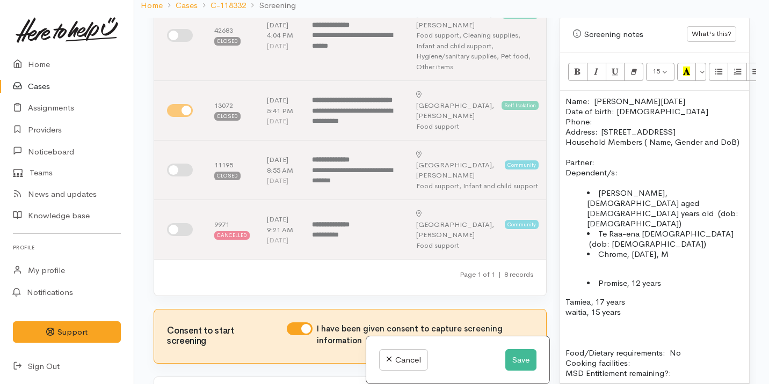
scroll to position [304, 0]
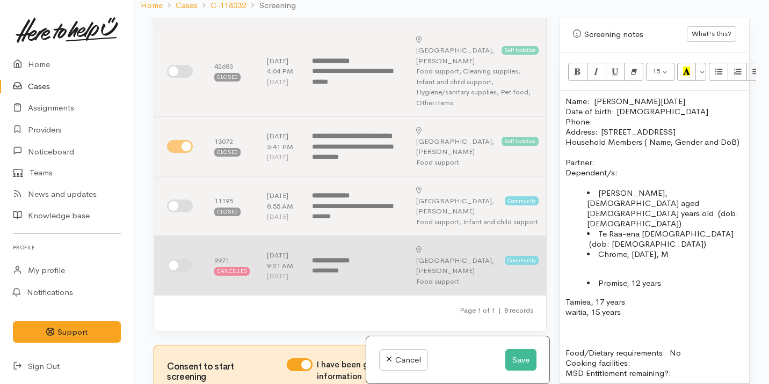
click at [180, 272] on input "checkbox" at bounding box center [180, 265] width 26 height 13
checkbox input "true"
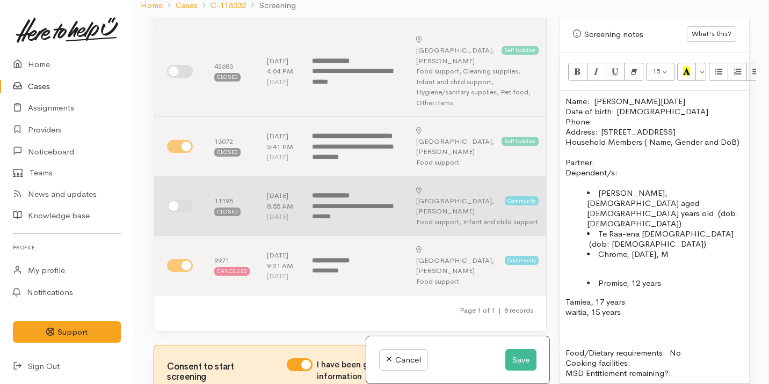
click at [175, 213] on input "checkbox" at bounding box center [180, 206] width 26 height 13
checkbox input "true"
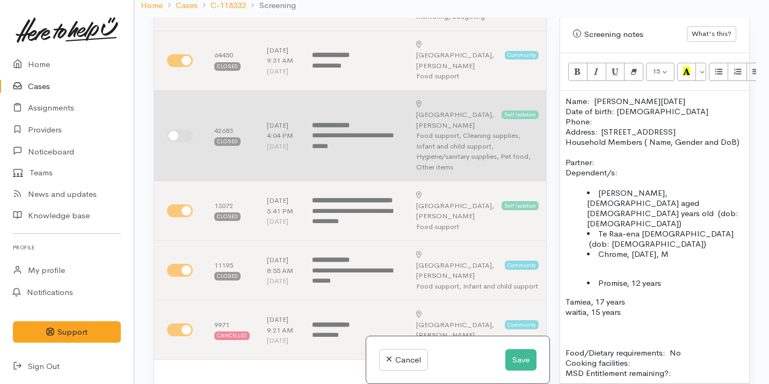
click at [176, 142] on input "checkbox" at bounding box center [180, 135] width 26 height 13
checkbox input "true"
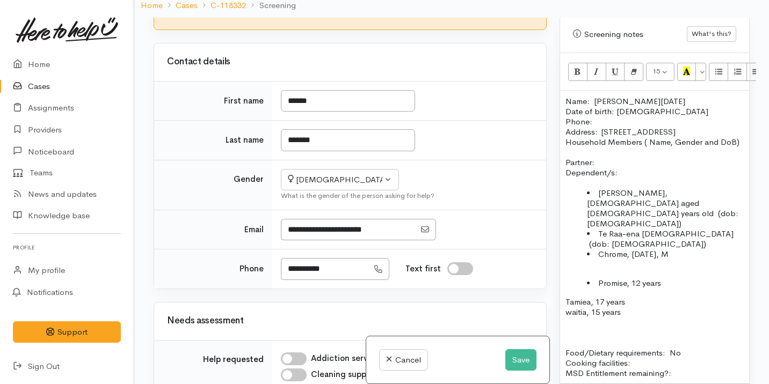
scroll to position [670, 0]
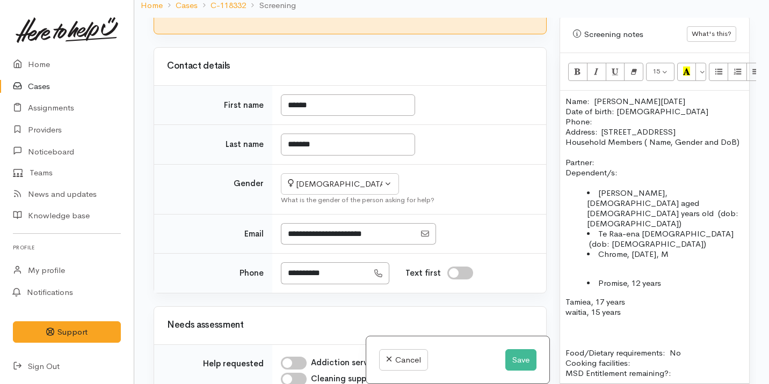
click at [606, 109] on p "Name: Ariana Noel Date of birth: 07/01/1992 Phone:" at bounding box center [654, 111] width 178 height 31
click at [627, 157] on p at bounding box center [654, 152] width 178 height 10
click at [567, 142] on p "Household Members ( Name, Gender and DoB)" at bounding box center [654, 142] width 178 height 10
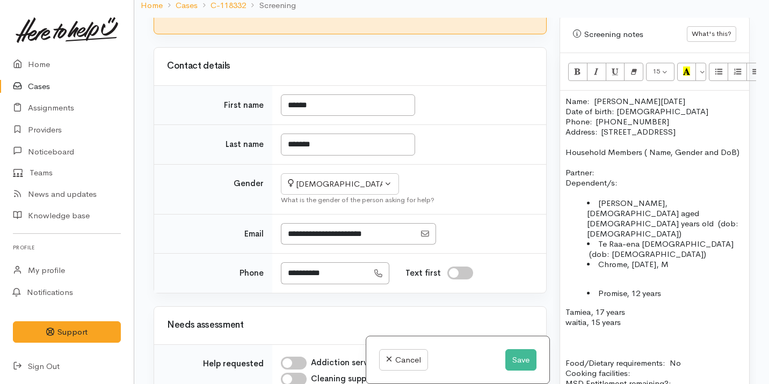
drag, startPoint x: 599, startPoint y: 178, endPoint x: 565, endPoint y: 182, distance: 33.4
click at [565, 182] on p "Partner: Dependent/s:" at bounding box center [654, 178] width 178 height 20
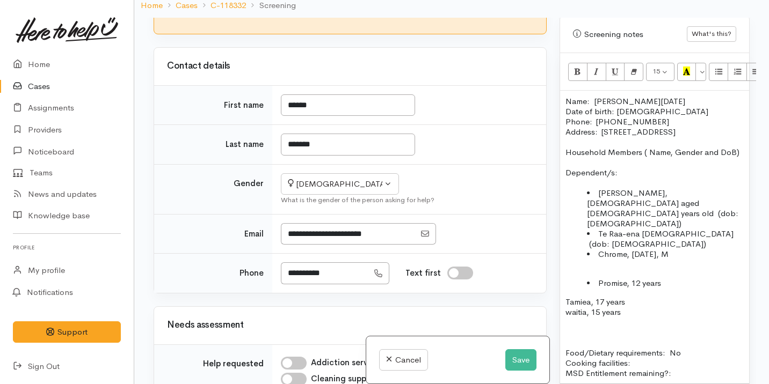
drag, startPoint x: 586, startPoint y: 162, endPoint x: 642, endPoint y: 149, distance: 57.3
click at [642, 150] on p "Household Members ( Name, Gender and DoB)" at bounding box center [654, 152] width 178 height 10
click at [590, 199] on li "Raven, male aged 9 years old (dob: 11/09/2013)" at bounding box center [665, 208] width 157 height 41
click at [622, 229] on li "Te Raa-ena female (dob: 20/12/2022)" at bounding box center [665, 239] width 157 height 20
click at [633, 172] on p "Dependent/s:" at bounding box center [654, 173] width 178 height 10
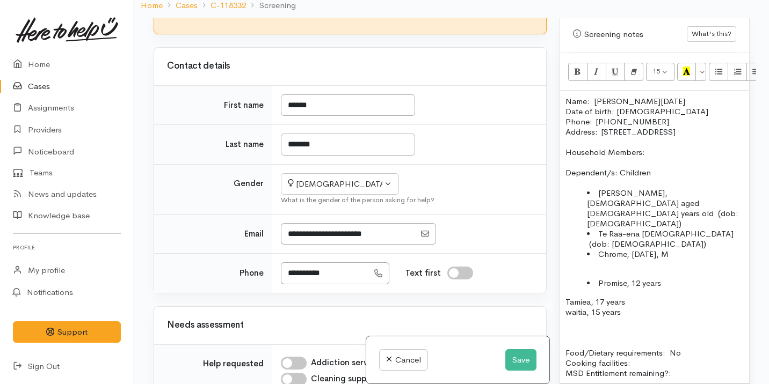
click at [647, 198] on li "Raven, male aged 9 years old (dob: 11/09/2013)" at bounding box center [665, 208] width 157 height 41
click at [670, 229] on li "Te Raa-ena female (dob: 20/12/2022)" at bounding box center [665, 239] width 157 height 20
click at [564, 272] on div "Name: Ariana Noel Date of birth: 07/01/1992 Phone:  0278029556 Address:  28 Nor…" at bounding box center [654, 237] width 189 height 293
click at [566, 307] on p "waitia, 15 years" at bounding box center [654, 312] width 178 height 10
click at [605, 299] on li "waitia, 15 years" at bounding box center [665, 304] width 157 height 10
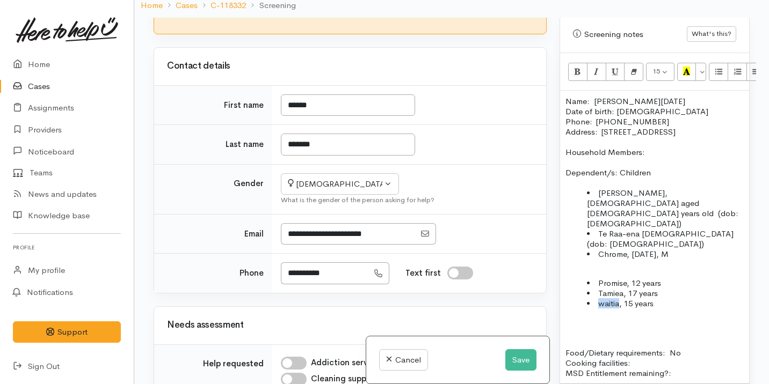
click at [603, 299] on li "waitia, 15 years" at bounding box center [665, 304] width 157 height 10
click at [599, 299] on li "Waitia, 15 years" at bounding box center [665, 304] width 157 height 10
click at [572, 338] on p at bounding box center [654, 343] width 178 height 10
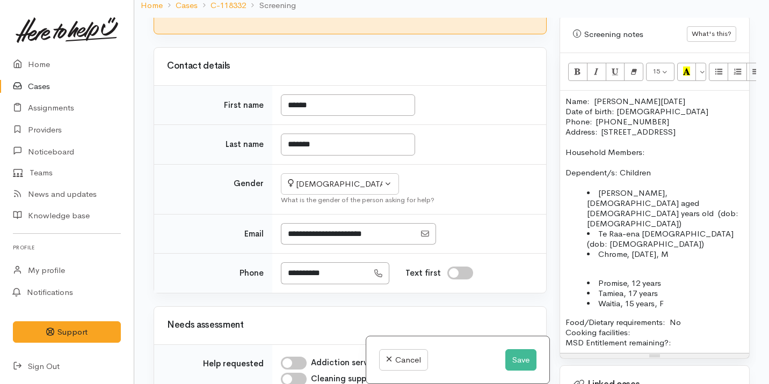
click at [657, 288] on li "Tamiea, 17 years" at bounding box center [665, 293] width 157 height 10
click at [512, 352] on button "Save" at bounding box center [520, 361] width 31 height 22
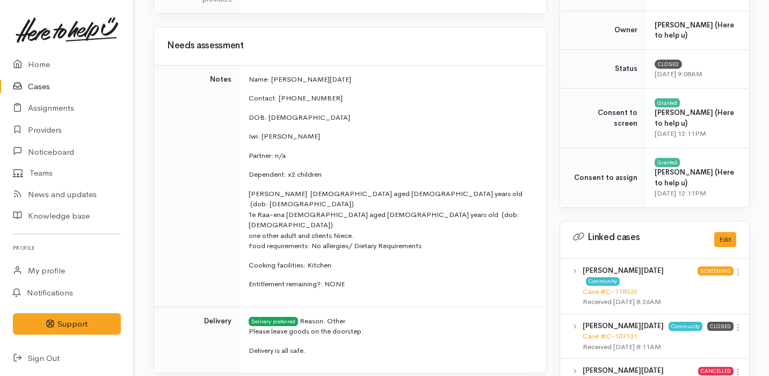
scroll to position [382, 0]
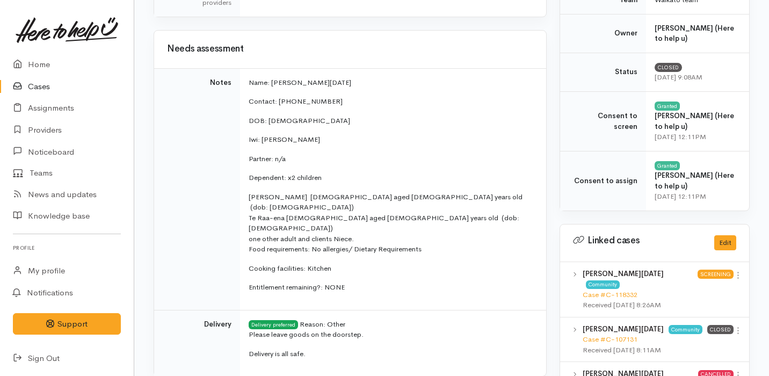
drag, startPoint x: 246, startPoint y: 198, endPoint x: 378, endPoint y: 217, distance: 133.1
click at [378, 217] on td "Name: [PERSON_NAME][DATE] Contact: [PHONE_NUMBER] DOB: [DEMOGRAPHIC_DATA] Iwi: …" at bounding box center [393, 189] width 306 height 242
copy p "[PERSON_NAME] [DEMOGRAPHIC_DATA] aged [DEMOGRAPHIC_DATA] years old (dob: [DEMOG…"
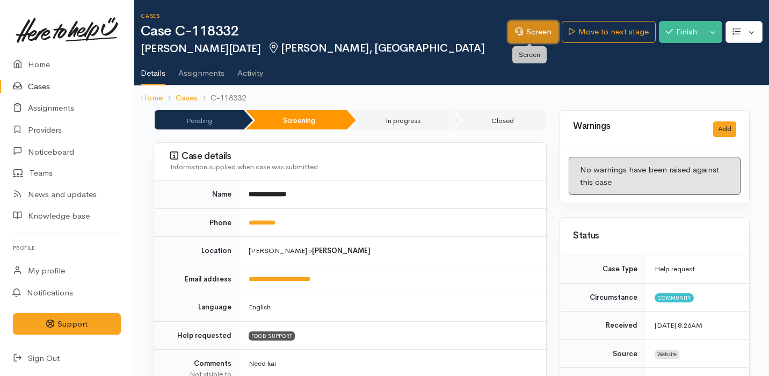
click at [530, 31] on link "Screen" at bounding box center [533, 32] width 50 height 22
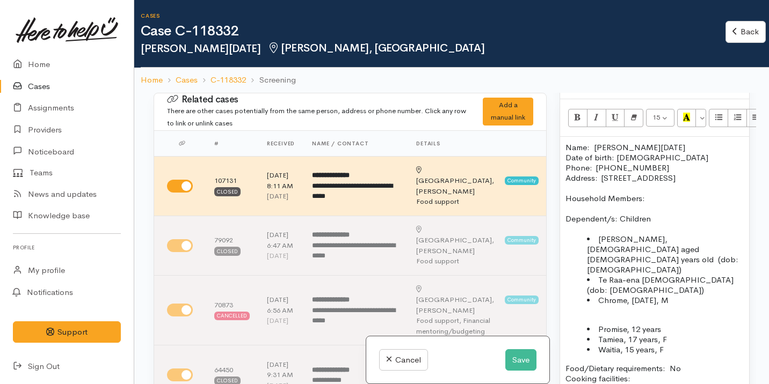
scroll to position [760, 0]
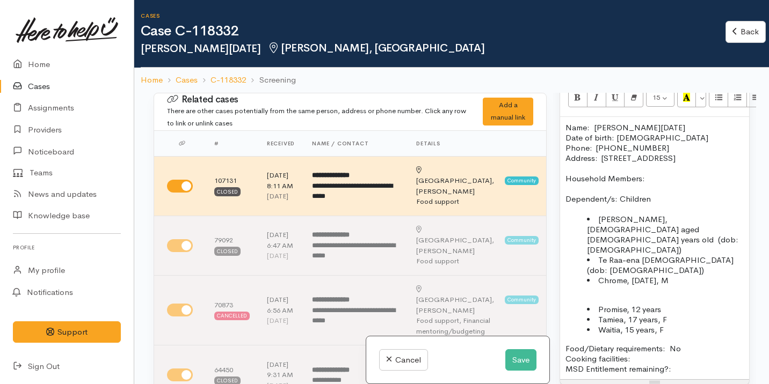
click at [594, 294] on p at bounding box center [654, 299] width 178 height 10
click at [689, 352] on p "Food/Dietary requirements: No Cooking facilities: MSD Entitlement remaining?:" at bounding box center [654, 359] width 178 height 31
click at [654, 344] on p "Food/Dietary requirements: No Cooking facilities: MSD Entitlement remaining?: H…" at bounding box center [654, 359] width 178 height 31
click at [564, 212] on div "Name: [PERSON_NAME][DATE] Date of birth: [DEMOGRAPHIC_DATA] Phone:  0278029556 …" at bounding box center [654, 248] width 189 height 263
click at [697, 275] on li "Chrome, [DATE], M" at bounding box center [665, 280] width 157 height 10
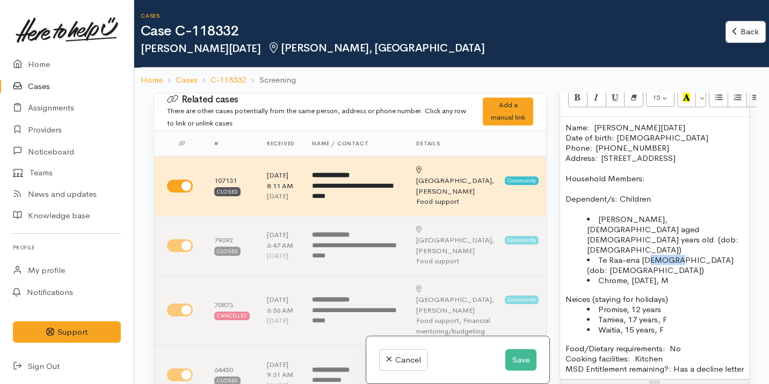
drag, startPoint x: 668, startPoint y: 251, endPoint x: 650, endPoint y: 251, distance: 18.3
click at [650, 255] on li "Te Raa-ena [DEMOGRAPHIC_DATA] (dob: [DEMOGRAPHIC_DATA])" at bounding box center [665, 265] width 157 height 20
click at [637, 239] on li "[PERSON_NAME], [DEMOGRAPHIC_DATA] aged [DEMOGRAPHIC_DATA] years old (dob: [DEMO…" at bounding box center [665, 234] width 157 height 41
drag, startPoint x: 642, startPoint y: 229, endPoint x: 632, endPoint y: 229, distance: 10.7
click at [632, 229] on li "[PERSON_NAME], [DEMOGRAPHIC_DATA] aged [DEMOGRAPHIC_DATA] years old (dob: [DEMO…" at bounding box center [665, 234] width 157 height 41
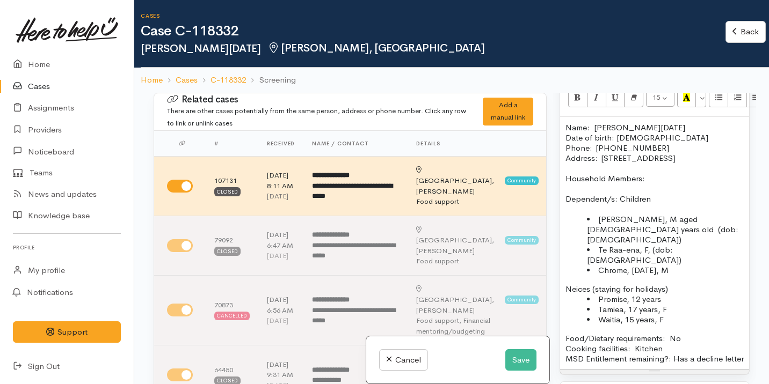
click at [692, 284] on p "Neices (staying for holidays)" at bounding box center [654, 289] width 178 height 10
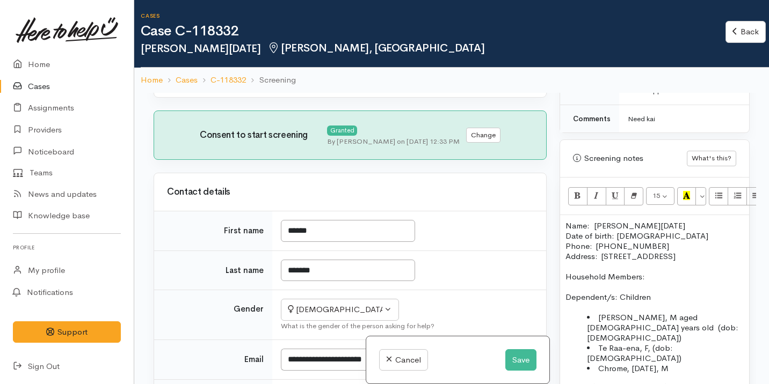
scroll to position [624, 0]
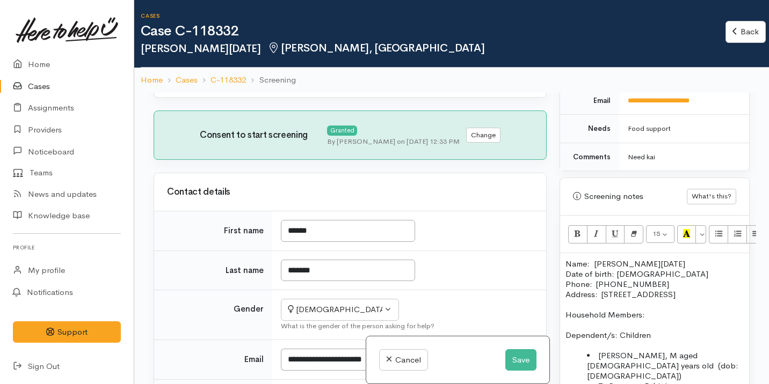
drag, startPoint x: 607, startPoint y: 293, endPoint x: 533, endPoint y: 185, distance: 131.4
click at [533, 185] on div "Related cases There are other cases potentially from the same person, address o…" at bounding box center [451, 285] width 609 height 384
copy div "Name: [PERSON_NAME][DATE] Date of birth: [DEMOGRAPHIC_DATA] Phone:  0278029556 …"
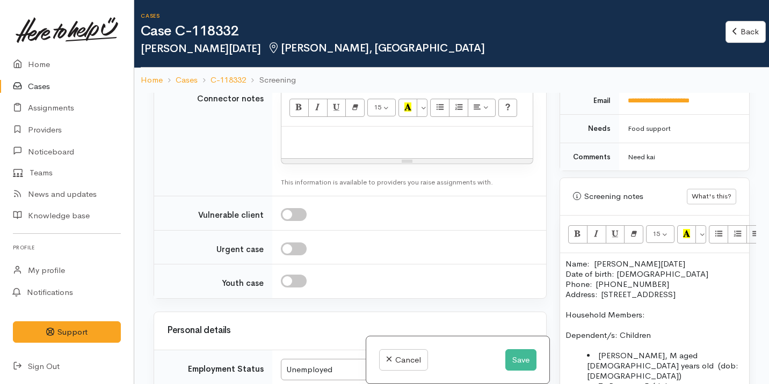
scroll to position [1450, 0]
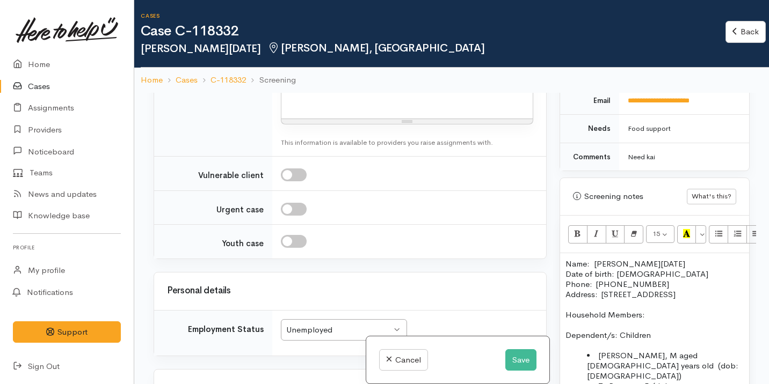
click at [357, 119] on div at bounding box center [406, 103] width 251 height 32
paste div
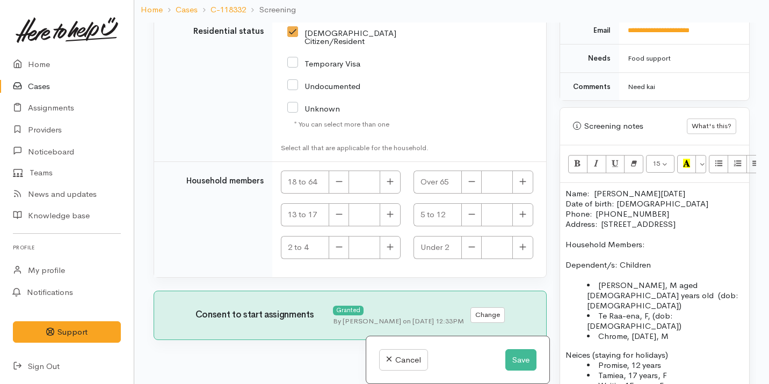
scroll to position [92, 0]
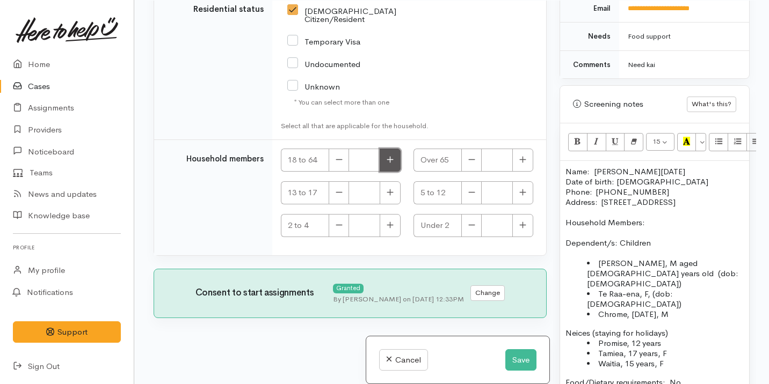
click at [392, 155] on button "button" at bounding box center [390, 160] width 21 height 23
type input "1"
click at [514, 189] on button "button" at bounding box center [522, 193] width 21 height 23
click at [525, 194] on button "button" at bounding box center [522, 193] width 21 height 23
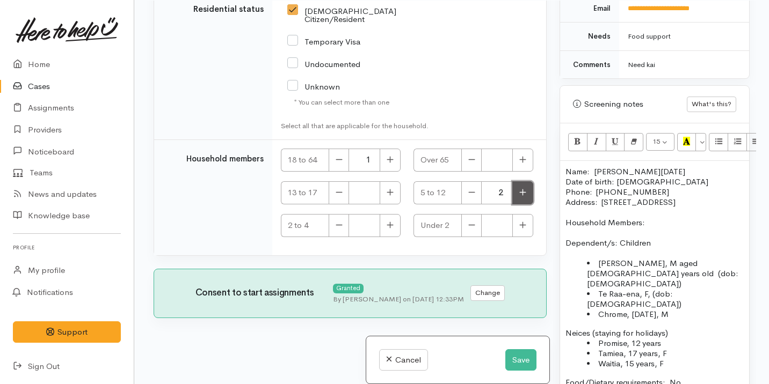
type input "3"
click at [389, 223] on icon "button" at bounding box center [390, 225] width 7 height 8
type input "1"
click at [390, 197] on button "button" at bounding box center [390, 193] width 21 height 23
click at [389, 195] on icon "button" at bounding box center [390, 192] width 7 height 8
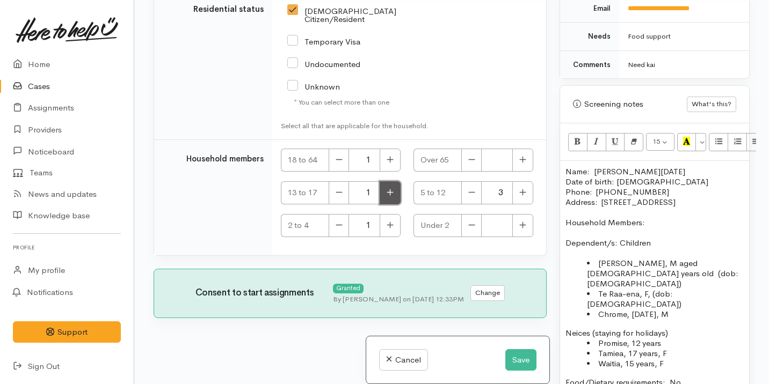
type input "2"
click at [521, 359] on button "Save" at bounding box center [520, 361] width 31 height 22
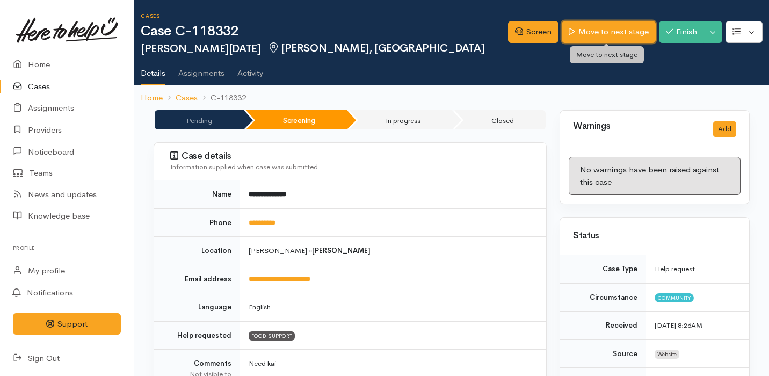
click at [591, 28] on link "Move to next stage" at bounding box center [608, 32] width 93 height 22
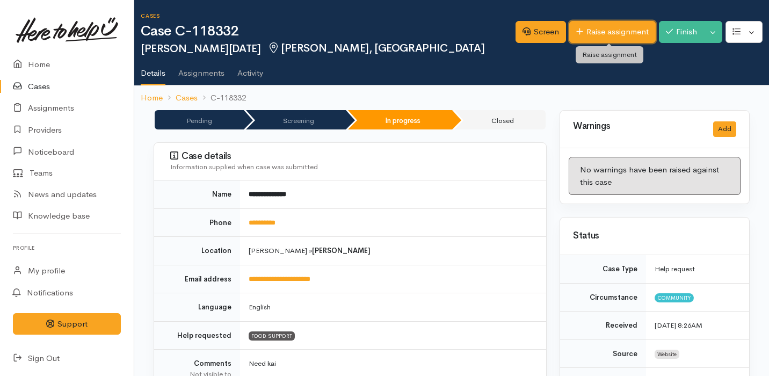
click at [609, 27] on link "Raise assignment" at bounding box center [612, 32] width 86 height 22
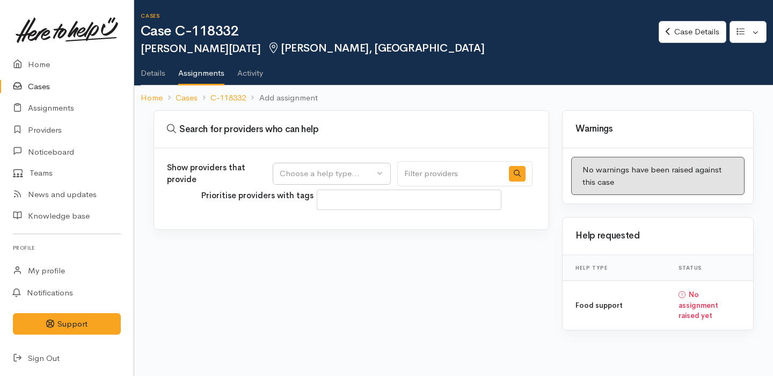
select select
click at [358, 174] on div "Choose a help type..." at bounding box center [327, 174] width 95 height 12
click at [356, 223] on link "Food support" at bounding box center [331, 225] width 117 height 17
select select "3"
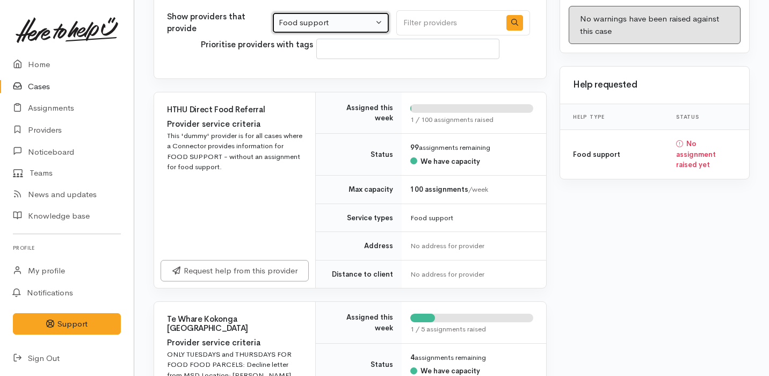
scroll to position [366, 0]
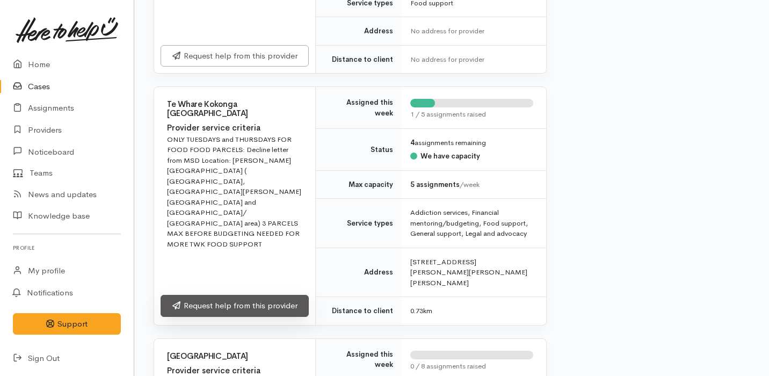
click at [265, 295] on link "Request help from this provider" at bounding box center [235, 306] width 148 height 22
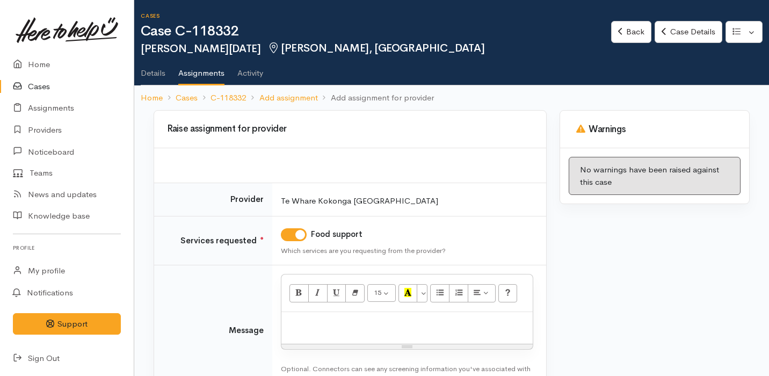
click at [315, 317] on p at bounding box center [407, 323] width 241 height 12
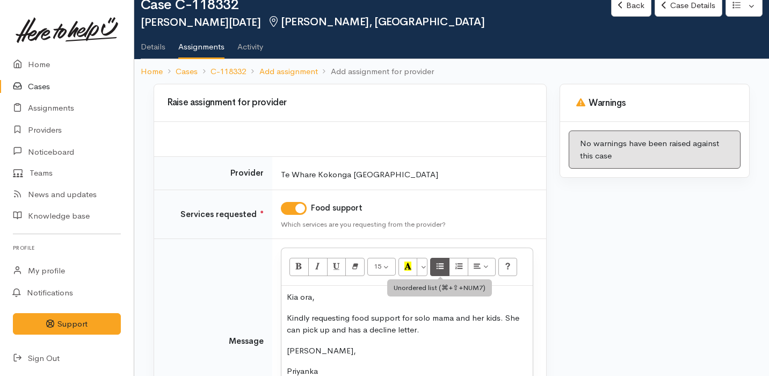
scroll to position [150, 0]
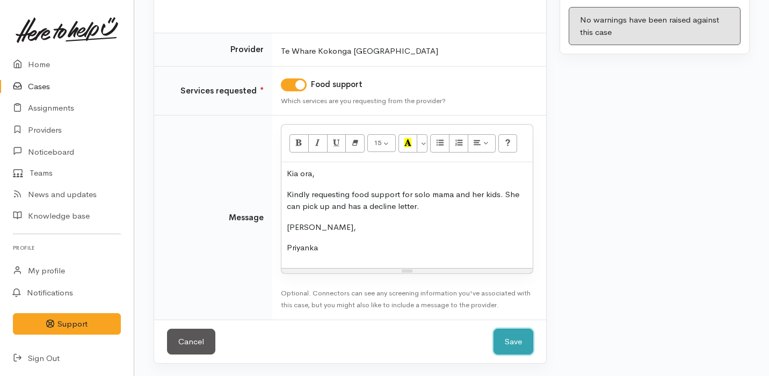
click at [504, 338] on button "Save" at bounding box center [514, 342] width 40 height 26
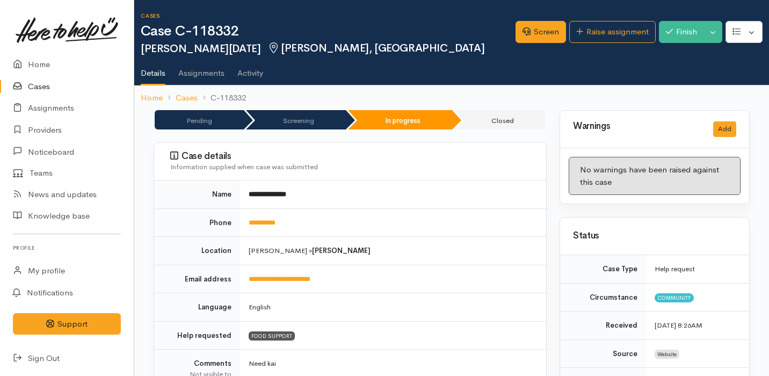
click at [63, 85] on link "Cases" at bounding box center [67, 87] width 134 height 22
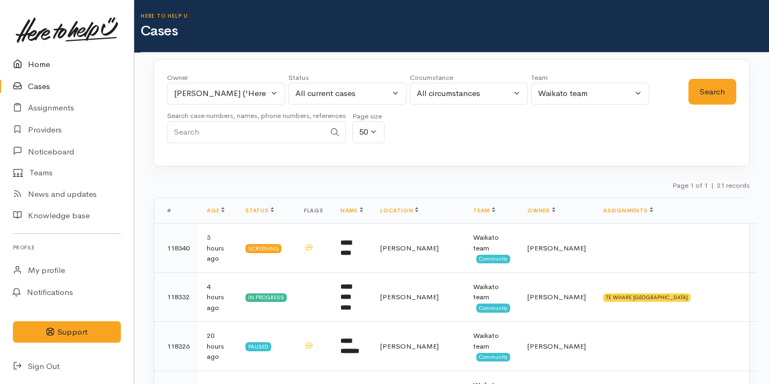
click at [73, 62] on link "Home" at bounding box center [67, 65] width 134 height 22
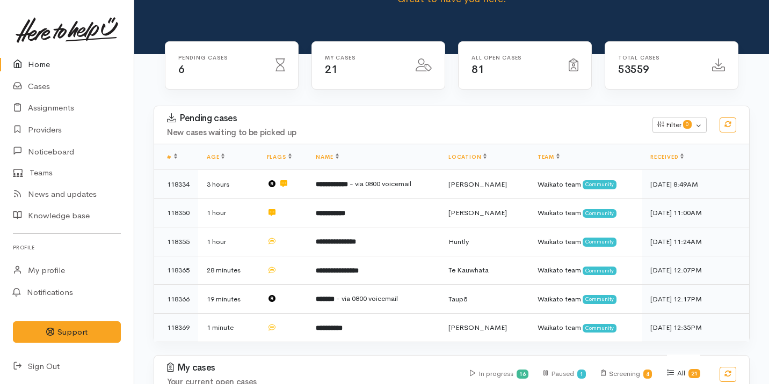
scroll to position [76, 0]
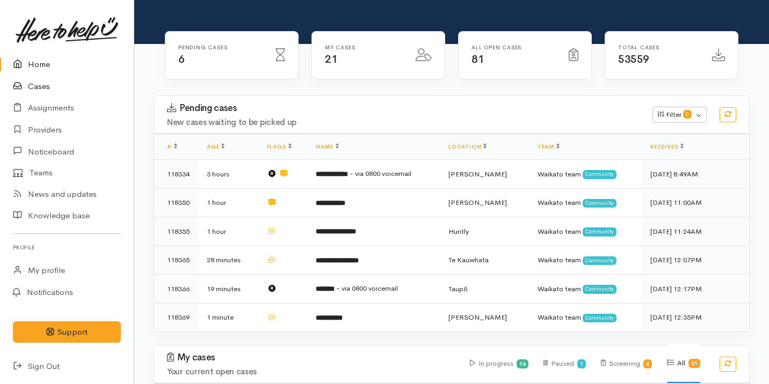
click at [96, 83] on link "Cases" at bounding box center [67, 87] width 134 height 22
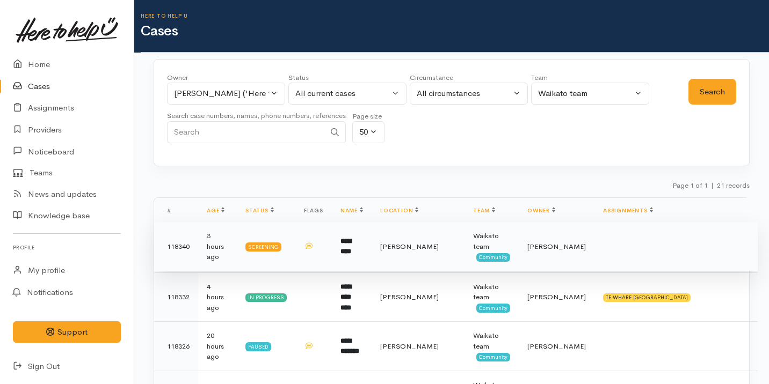
click at [417, 233] on td "[PERSON_NAME]" at bounding box center [418, 246] width 93 height 49
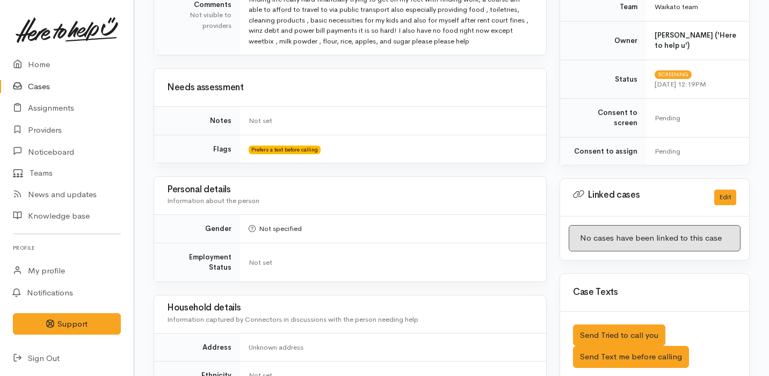
scroll to position [490, 0]
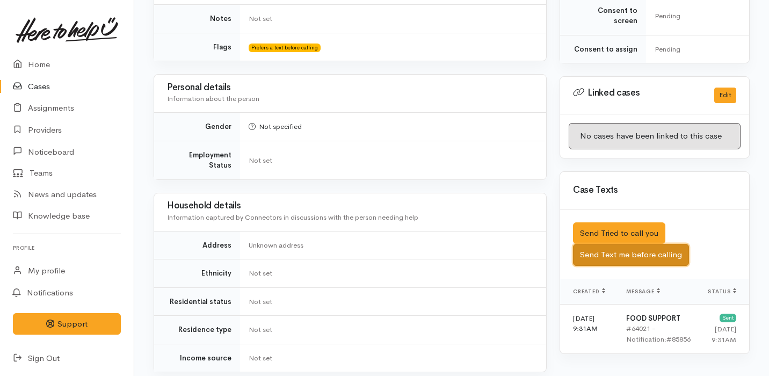
click at [641, 244] on button "Send Text me before calling" at bounding box center [631, 255] width 116 height 22
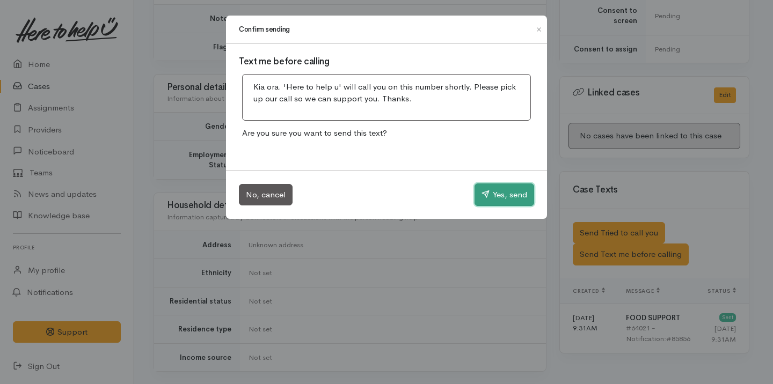
click at [511, 195] on button "Yes, send" at bounding box center [505, 195] width 60 height 23
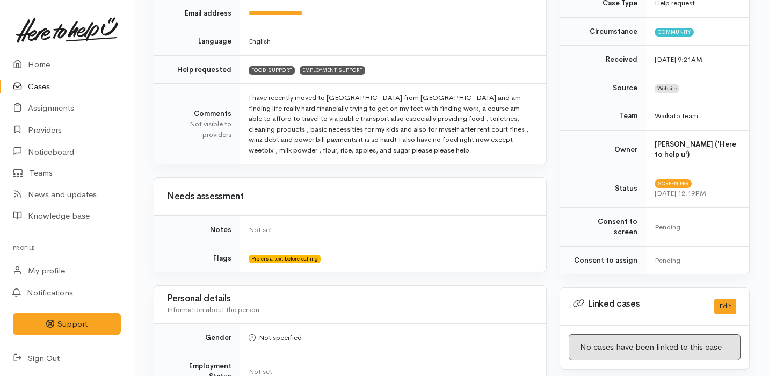
scroll to position [0, 0]
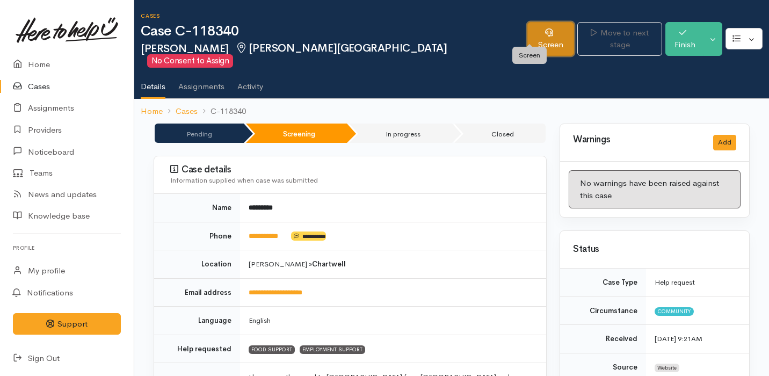
click at [527, 41] on link "Screen" at bounding box center [550, 39] width 47 height 34
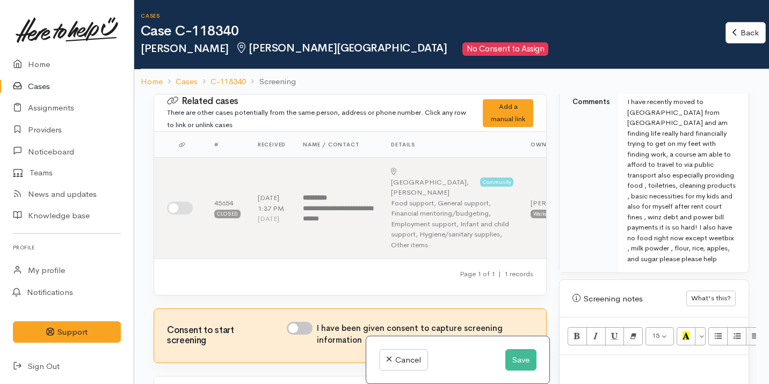
scroll to position [726, 1]
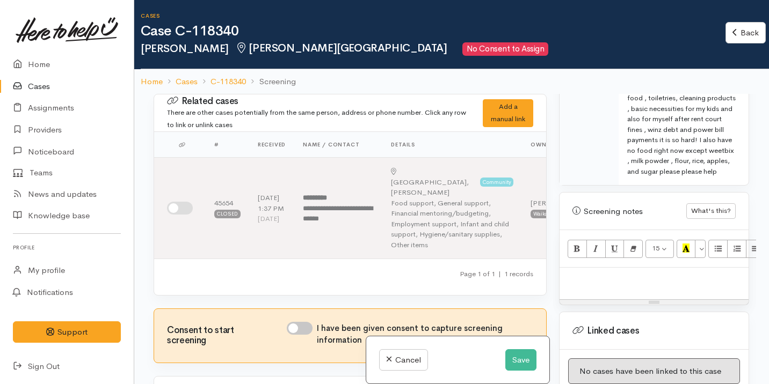
click at [665, 282] on div at bounding box center [654, 284] width 189 height 32
paste div
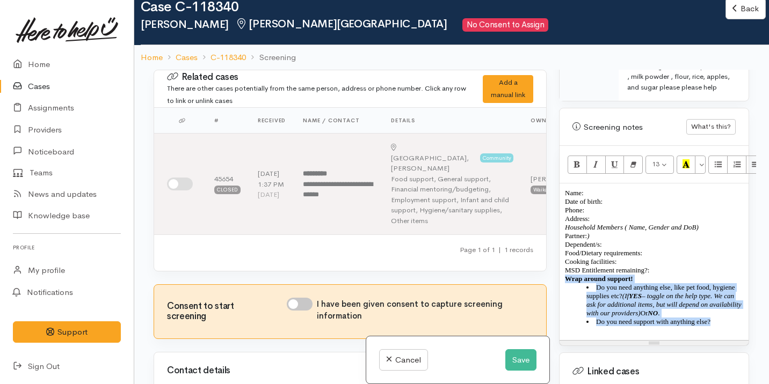
scroll to position [786, 0]
drag, startPoint x: 736, startPoint y: 325, endPoint x: 558, endPoint y: 267, distance: 187.3
click at [557, 267] on div "Warnings Add No warnings have been raised against this case Add Warning Title ●…" at bounding box center [654, 262] width 203 height 384
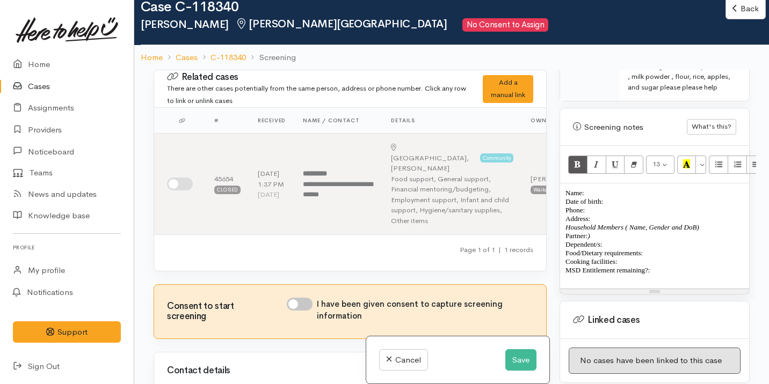
drag, startPoint x: 565, startPoint y: 181, endPoint x: 664, endPoint y: 263, distance: 128.1
click at [664, 263] on div "Name: Date of birth: Phone:  Address:  Household Members ( Name, Gender and DoB…" at bounding box center [654, 236] width 189 height 105
click at [633, 159] on icon "Remove Font Style (⌘+\\)" at bounding box center [633, 163] width 7 height 9
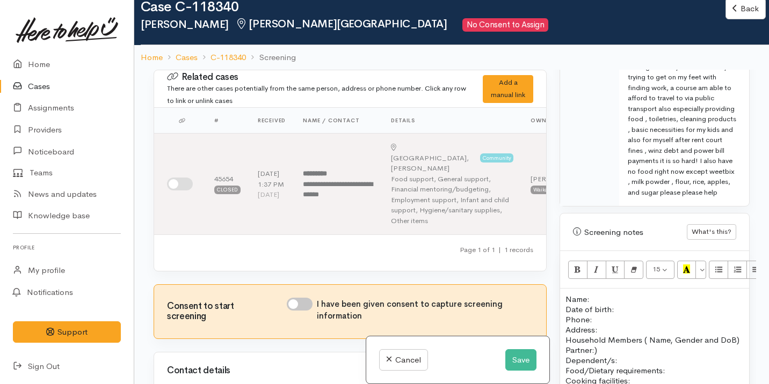
scroll to position [683, 0]
click at [513, 361] on button "Save" at bounding box center [520, 361] width 31 height 22
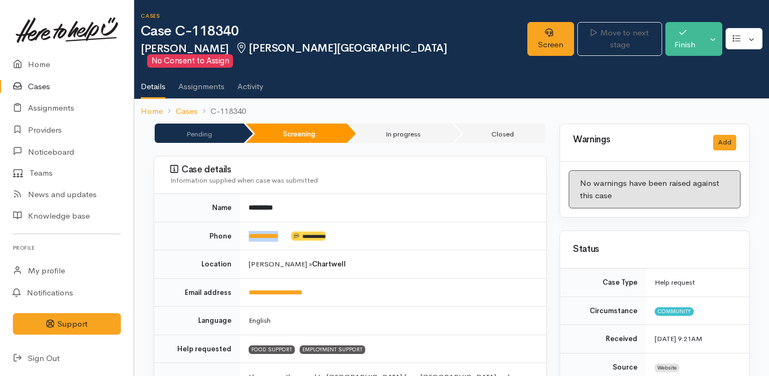
drag, startPoint x: 300, startPoint y: 225, endPoint x: 245, endPoint y: 224, distance: 54.8
click at [244, 224] on td "**********" at bounding box center [393, 236] width 306 height 28
copy td "**********"
click at [527, 34] on link "Screen" at bounding box center [550, 39] width 47 height 34
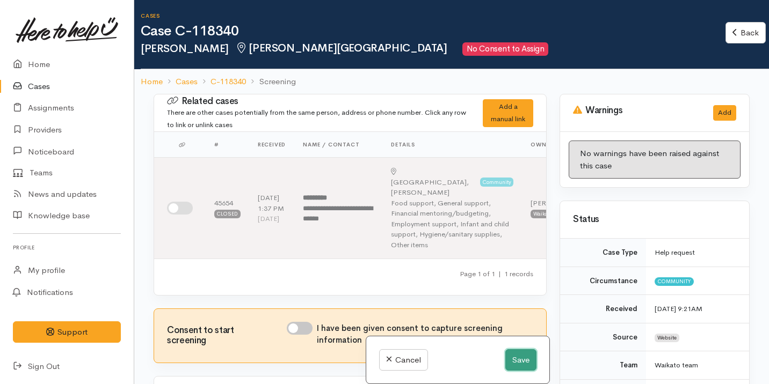
click at [517, 358] on button "Save" at bounding box center [520, 361] width 31 height 22
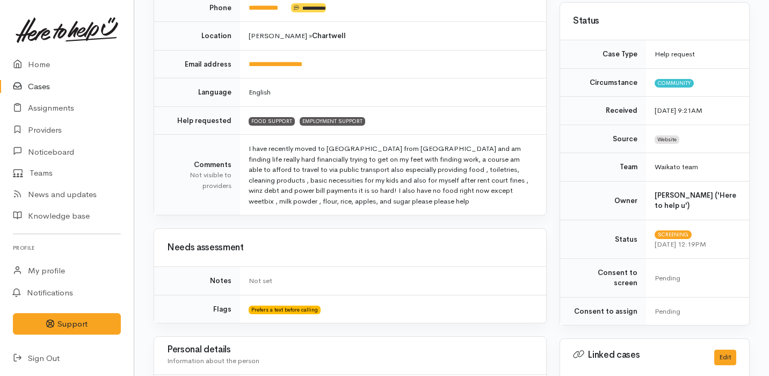
scroll to position [734, 0]
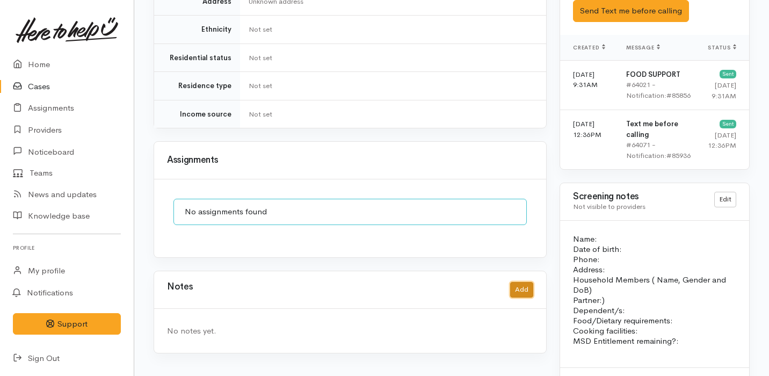
click at [516, 282] on button "Add" at bounding box center [521, 290] width 23 height 16
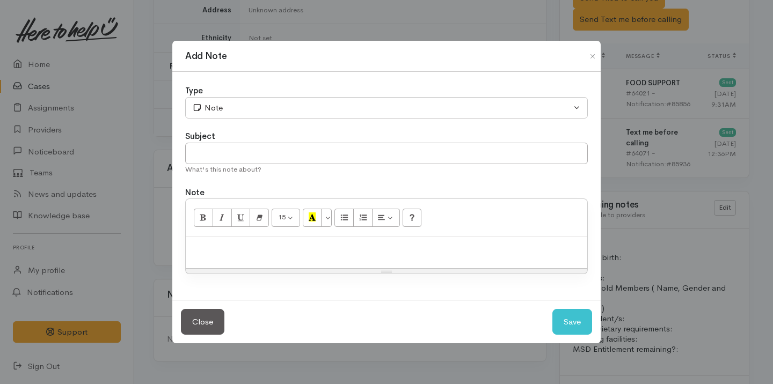
click at [223, 165] on div "What's this note about?" at bounding box center [386, 169] width 403 height 11
click at [221, 158] on input "text" at bounding box center [386, 154] width 403 height 22
type input "Call back - 1"
click at [217, 243] on p at bounding box center [386, 248] width 391 height 12
click at [596, 315] on div "Close Save" at bounding box center [386, 322] width 429 height 44
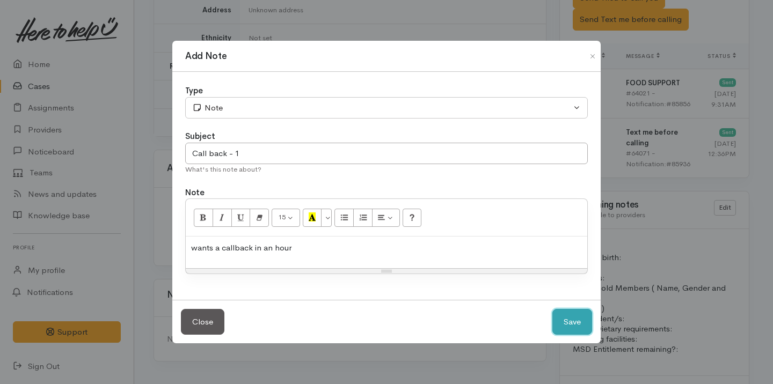
click at [584, 315] on button "Save" at bounding box center [573, 322] width 40 height 26
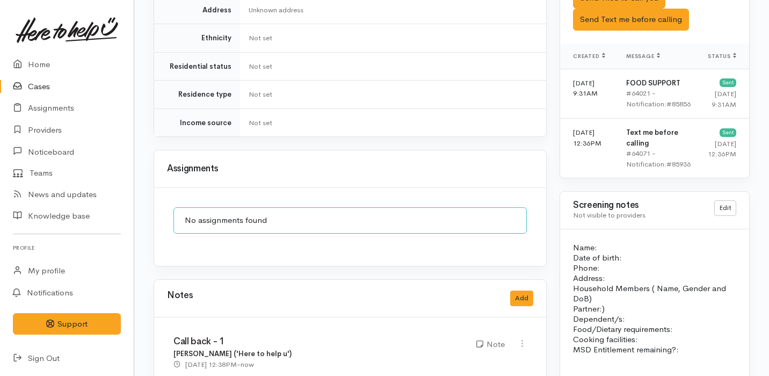
scroll to position [757, 0]
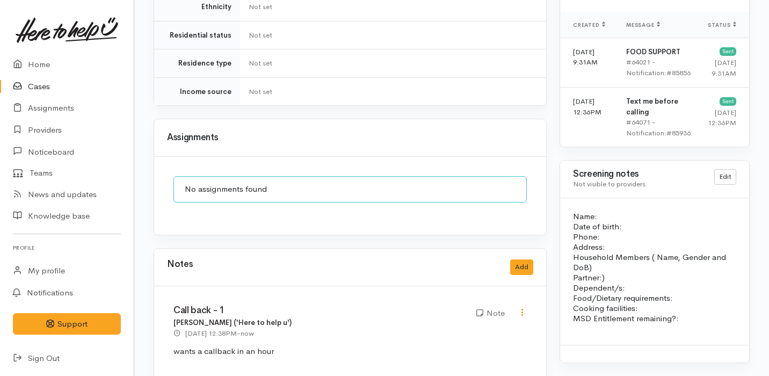
click at [521, 308] on icon at bounding box center [522, 312] width 9 height 9
click at [467, 325] on link "Edit" at bounding box center [483, 333] width 85 height 17
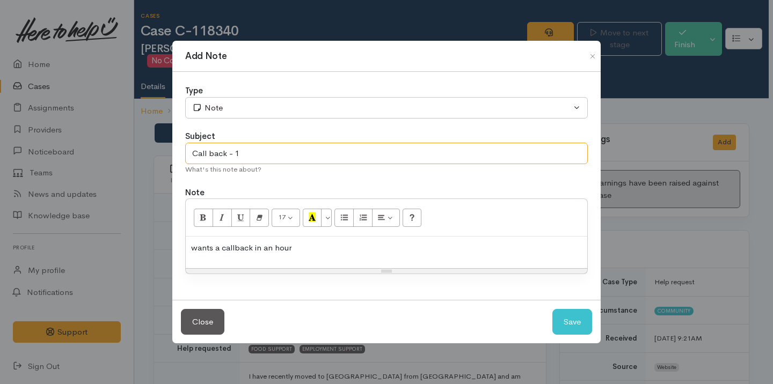
click at [301, 148] on input "Call back - 1" at bounding box center [386, 154] width 403 height 22
click at [237, 153] on input "Call back - 1" at bounding box center [386, 154] width 403 height 22
type input "Call back in 1 hour"
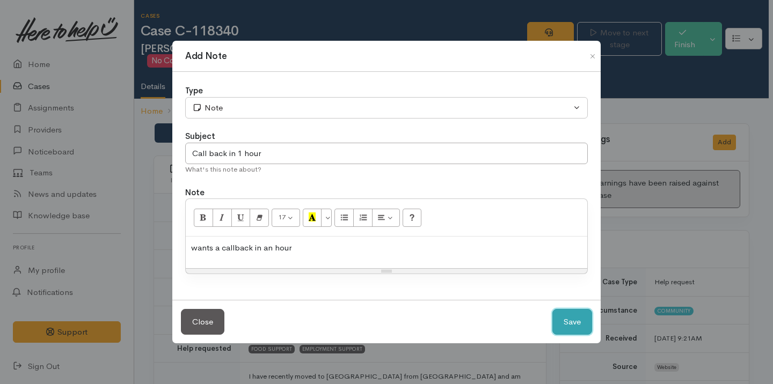
click at [575, 329] on button "Save" at bounding box center [573, 322] width 40 height 26
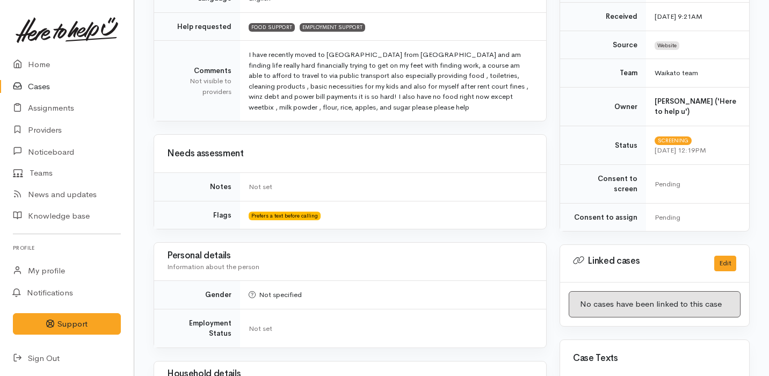
scroll to position [757, 0]
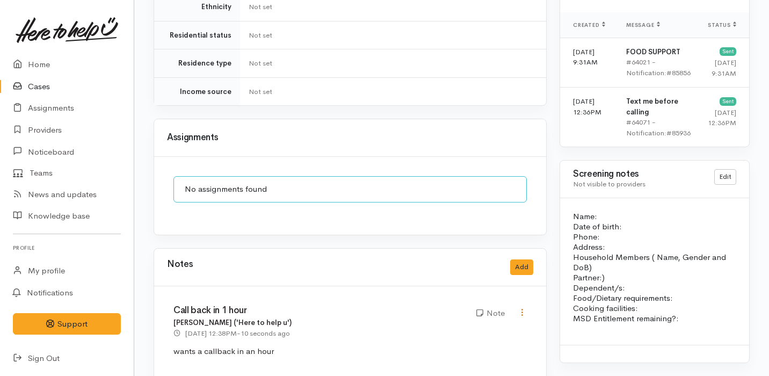
click at [521, 308] on icon at bounding box center [522, 312] width 9 height 9
click at [469, 325] on link "Edit" at bounding box center [483, 333] width 85 height 17
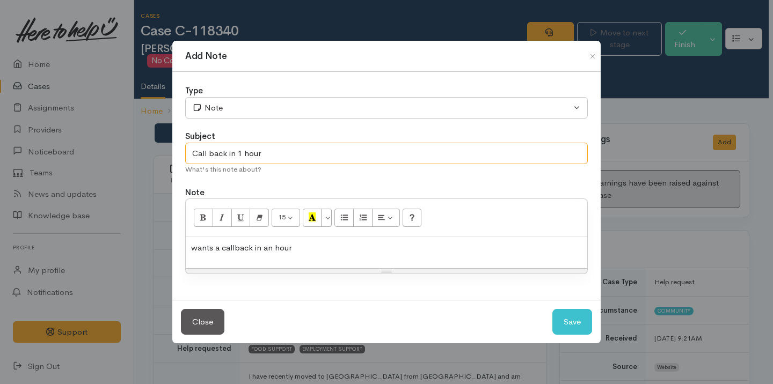
click at [320, 148] on input "Call back in 1 hour" at bounding box center [386, 154] width 403 height 22
type input "Call back in 1 hour - Pause case"
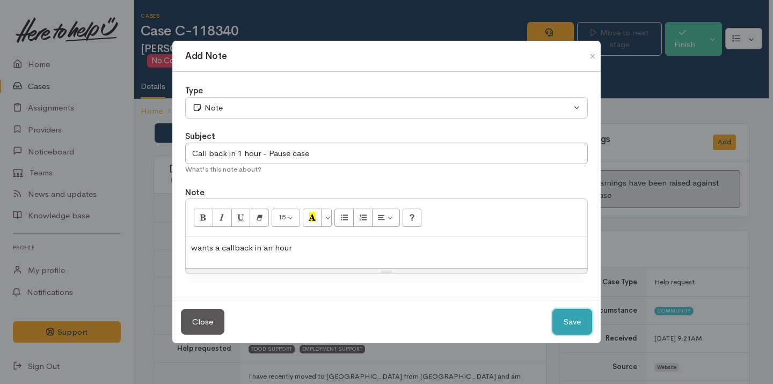
click at [579, 326] on button "Save" at bounding box center [573, 322] width 40 height 26
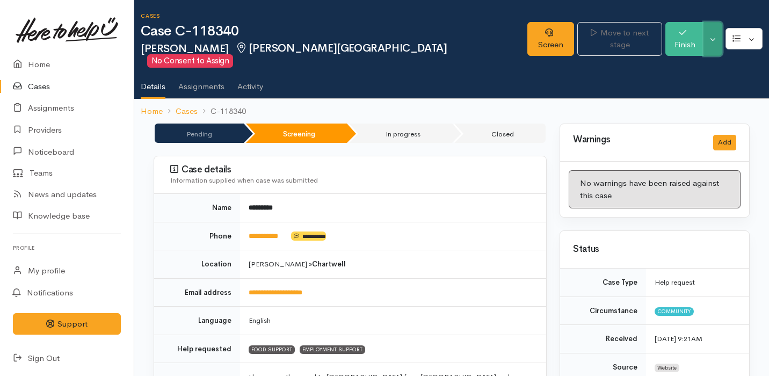
click at [716, 37] on button "Toggle Dropdown" at bounding box center [712, 39] width 19 height 34
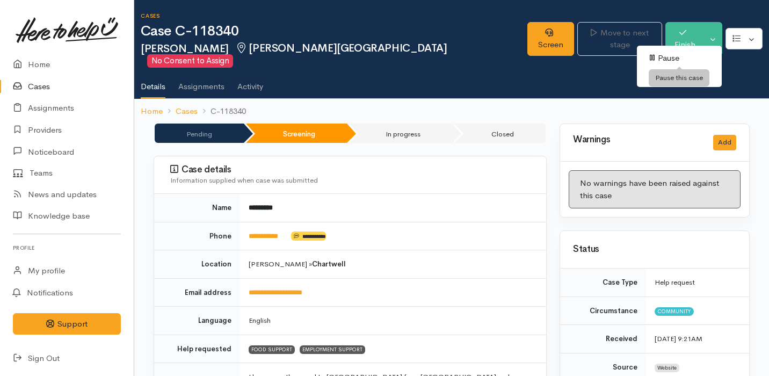
click at [689, 56] on link "Pause" at bounding box center [679, 58] width 85 height 17
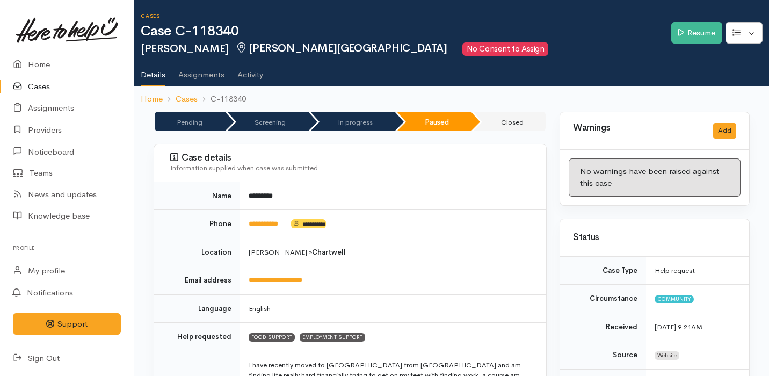
click at [49, 77] on link "Cases" at bounding box center [67, 87] width 134 height 22
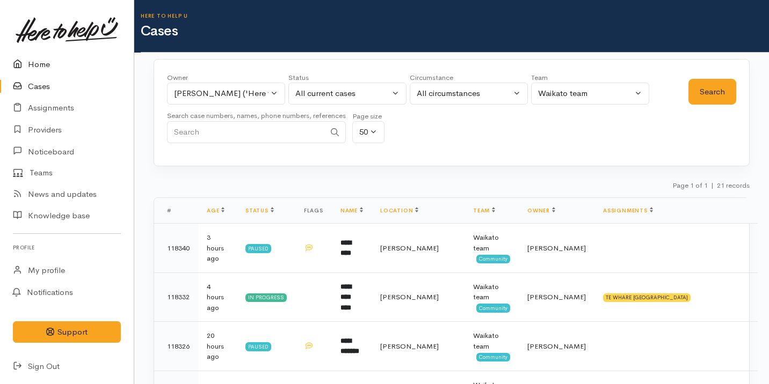
click at [52, 63] on link "Home" at bounding box center [67, 65] width 134 height 22
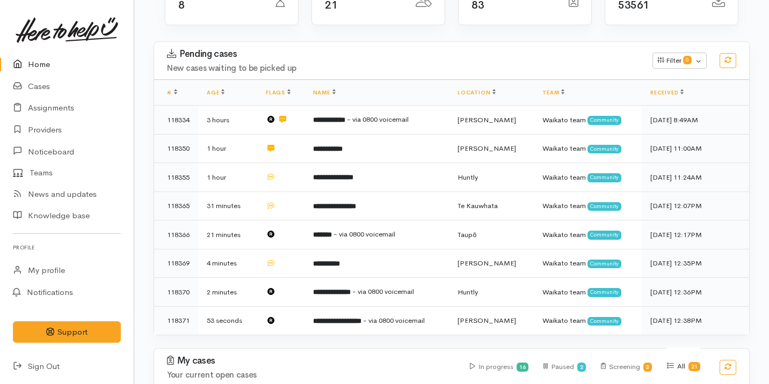
scroll to position [130, 0]
click at [86, 86] on link "Cases" at bounding box center [67, 87] width 134 height 22
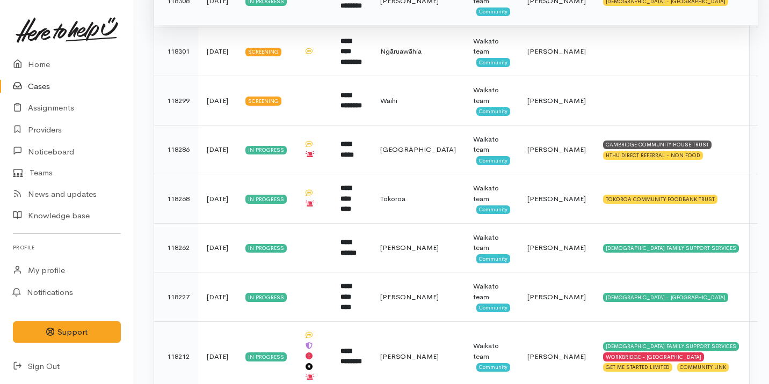
click at [465, 274] on td "Waikato team Community" at bounding box center [492, 297] width 54 height 49
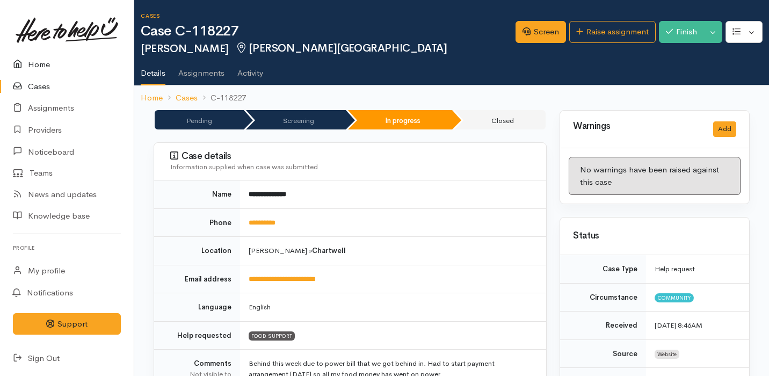
click at [28, 61] on link "Home" at bounding box center [67, 65] width 134 height 22
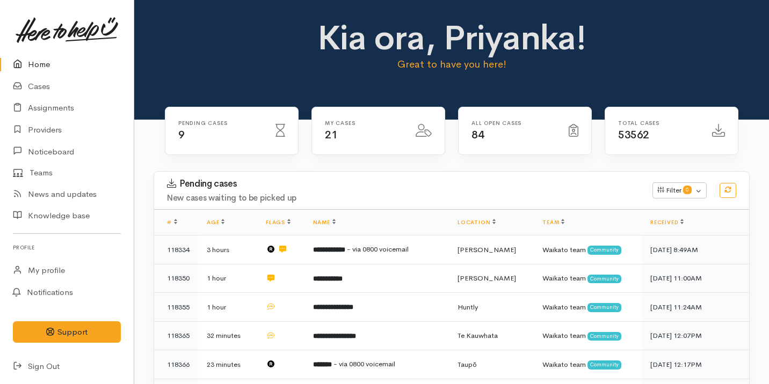
click at [345, 151] on div "My cases 21" at bounding box center [378, 131] width 133 height 48
click at [338, 119] on div "My cases 21" at bounding box center [378, 131] width 133 height 48
click at [339, 120] on h6 "My cases" at bounding box center [364, 123] width 78 height 6
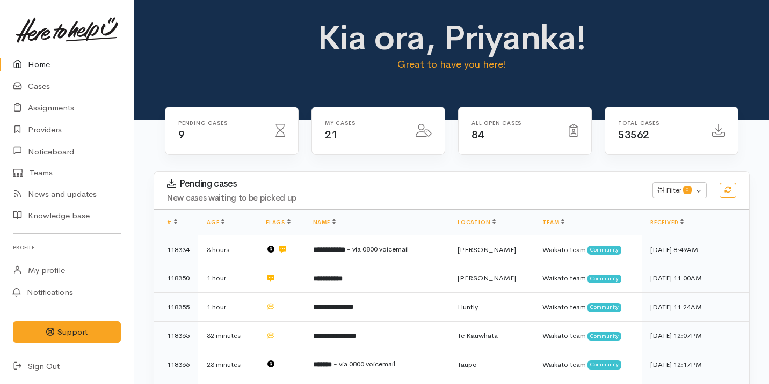
click at [204, 119] on div "Pending cases 9" at bounding box center [231, 131] width 133 height 48
click at [204, 120] on h6 "Pending cases" at bounding box center [220, 123] width 84 height 6
click at [77, 89] on link "Cases" at bounding box center [67, 87] width 134 height 22
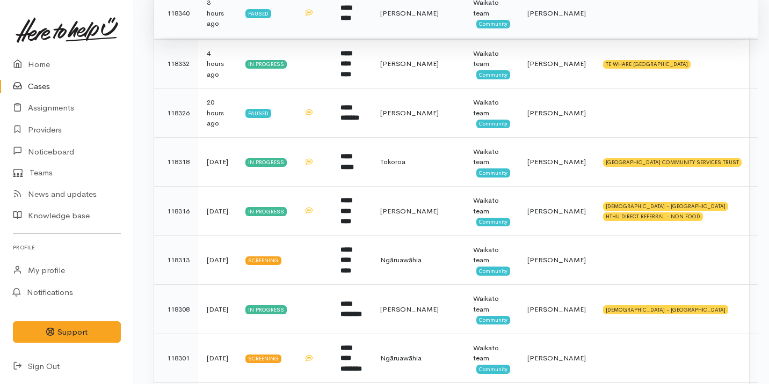
scroll to position [262, 0]
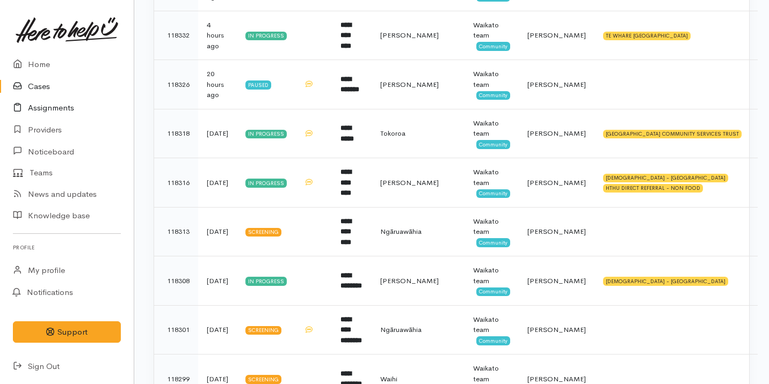
click at [73, 112] on link "Assignments" at bounding box center [67, 108] width 134 height 22
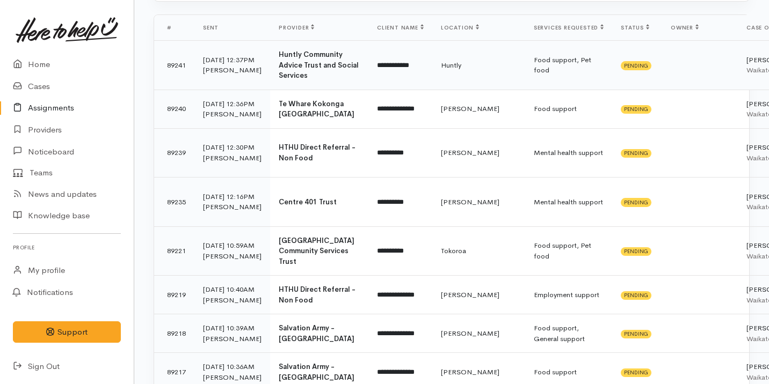
scroll to position [144, 0]
click at [368, 228] on td "**********" at bounding box center [400, 202] width 64 height 49
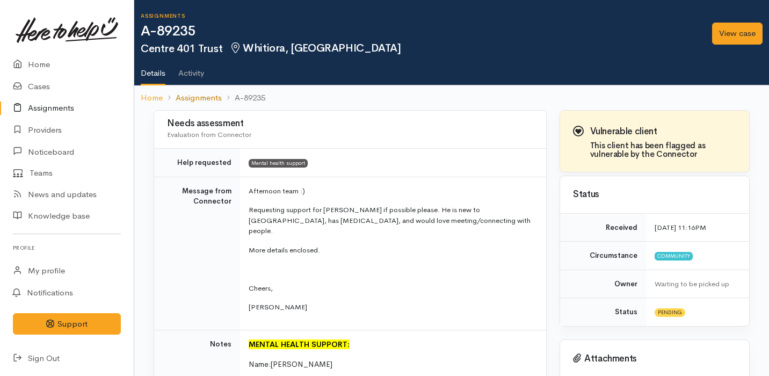
click at [202, 95] on link "Assignments" at bounding box center [199, 98] width 46 height 12
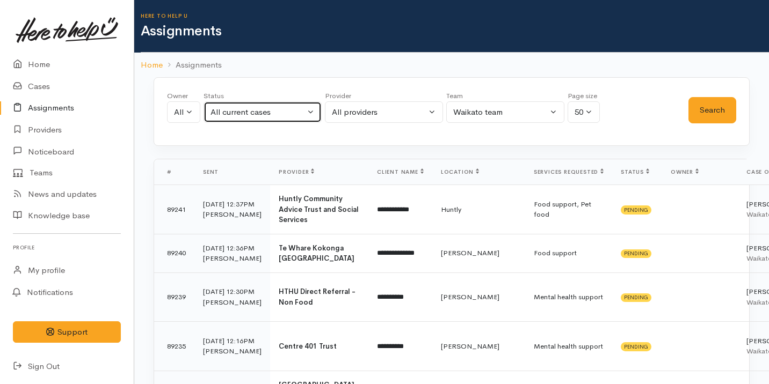
click at [255, 107] on div "All current cases" at bounding box center [258, 112] width 95 height 12
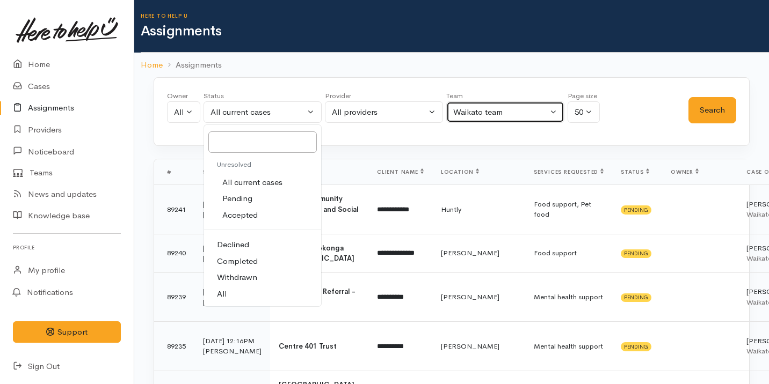
click at [468, 103] on button "Waikato team" at bounding box center [505, 112] width 118 height 22
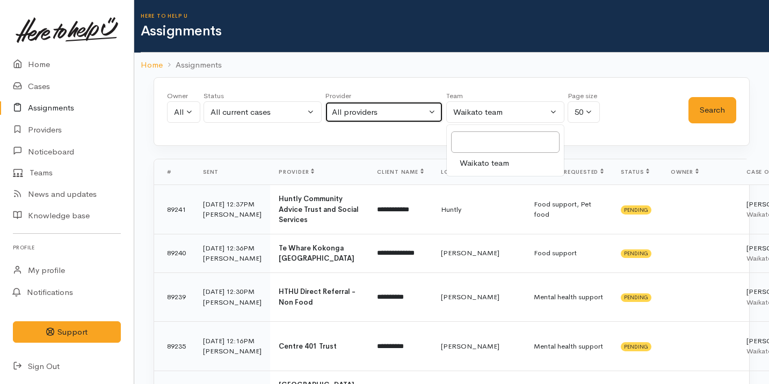
click at [401, 111] on div "All providers" at bounding box center [379, 112] width 95 height 12
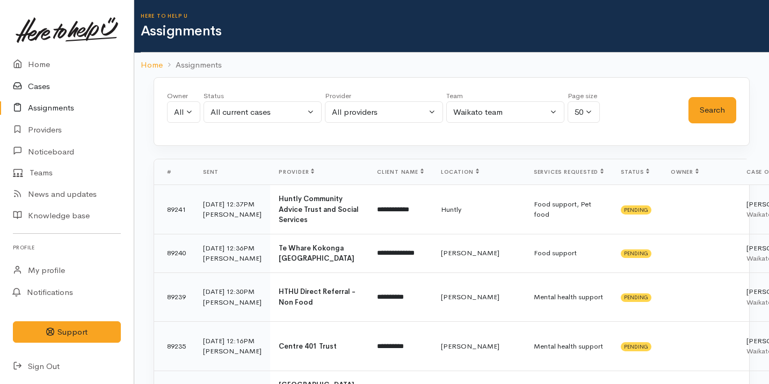
click at [61, 77] on link "Cases" at bounding box center [67, 87] width 134 height 22
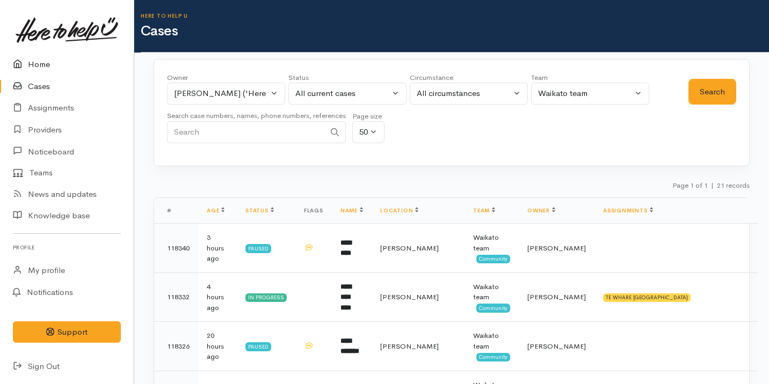
click at [67, 69] on link "Home" at bounding box center [67, 65] width 134 height 22
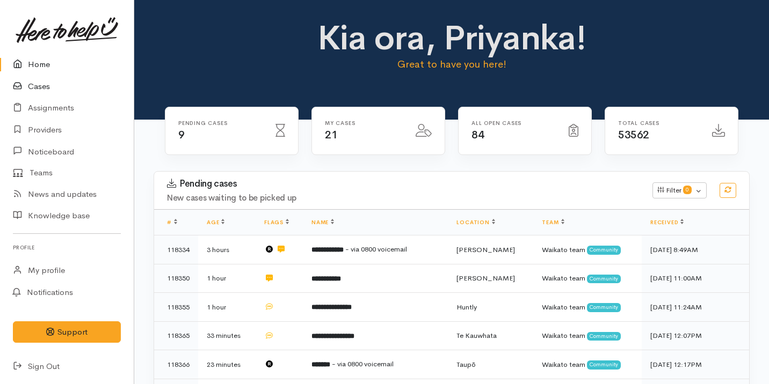
click at [67, 91] on link "Cases" at bounding box center [67, 87] width 134 height 22
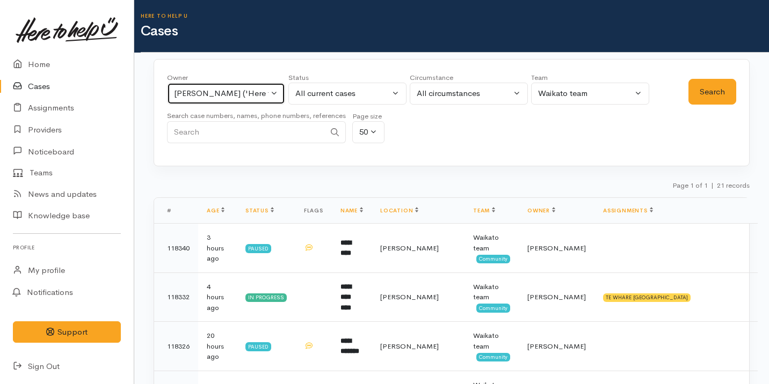
click at [205, 95] on div "[PERSON_NAME] ('Here to help u')" at bounding box center [221, 94] width 95 height 12
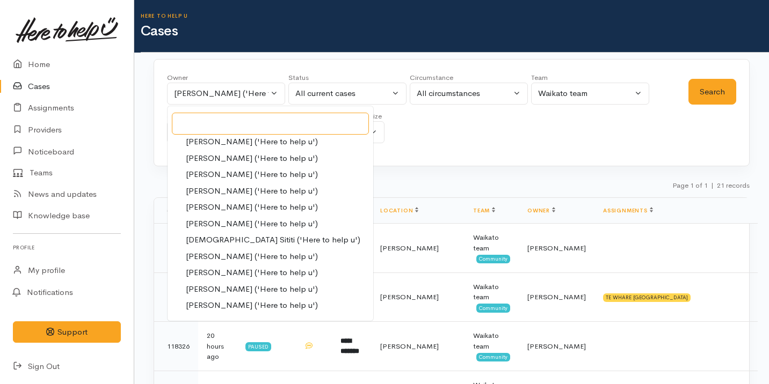
scroll to position [398, 0]
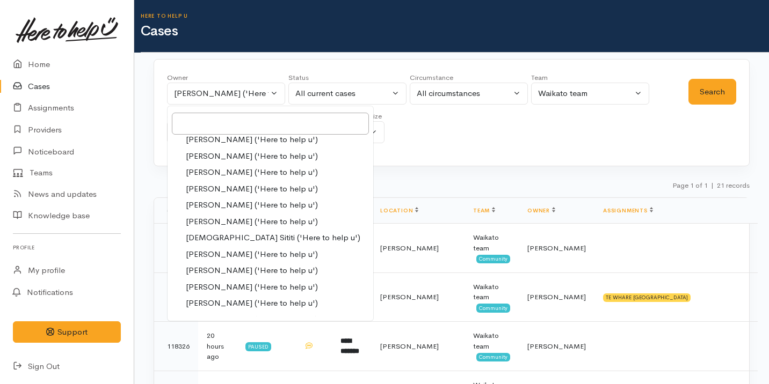
click at [229, 266] on span "[PERSON_NAME] ('Here to help u')" at bounding box center [252, 271] width 132 height 12
select select "2314"
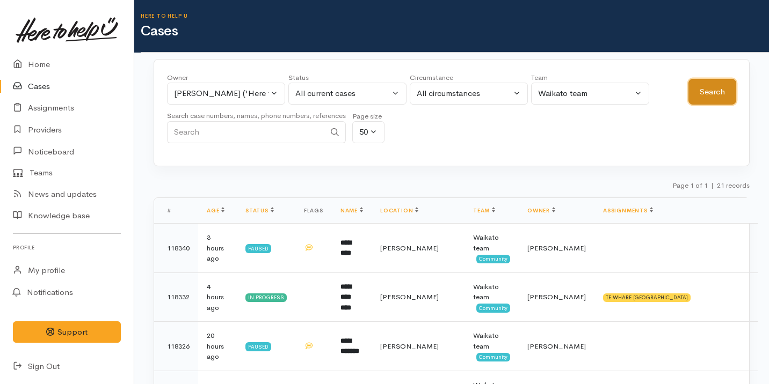
click at [712, 89] on button "Search" at bounding box center [712, 92] width 48 height 26
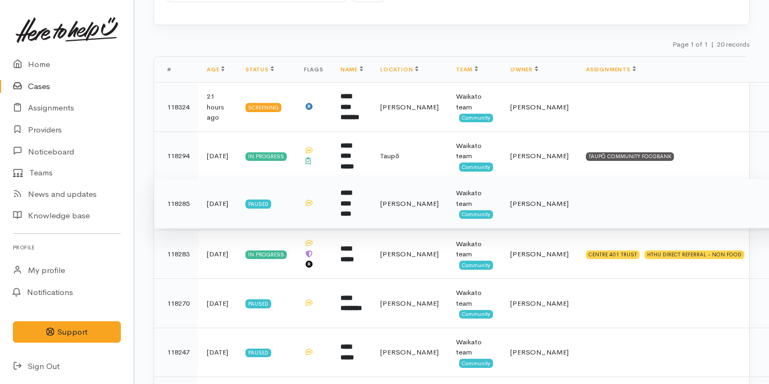
scroll to position [154, 0]
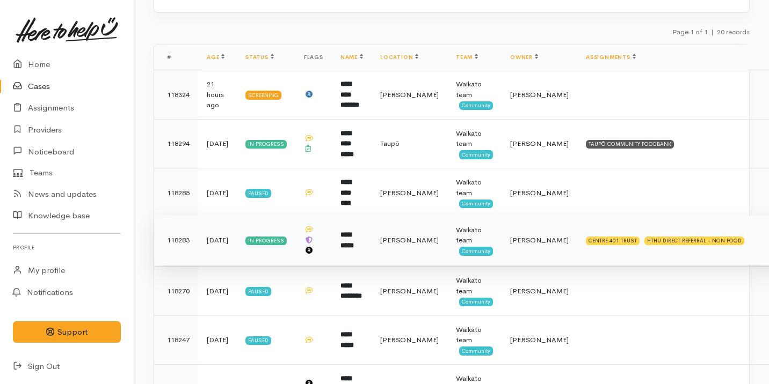
click at [527, 252] on td "[PERSON_NAME]" at bounding box center [540, 240] width 76 height 49
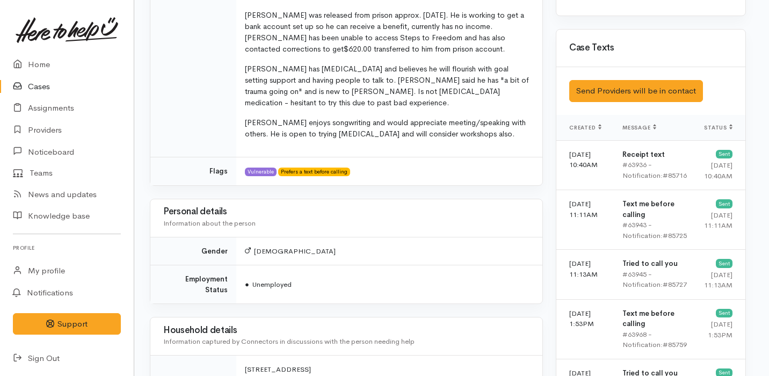
scroll to position [812, 4]
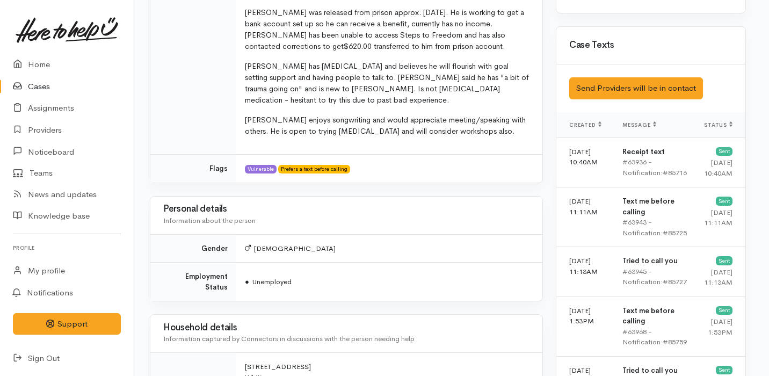
click at [527, 252] on td "[DEMOGRAPHIC_DATA]" at bounding box center [389, 248] width 306 height 28
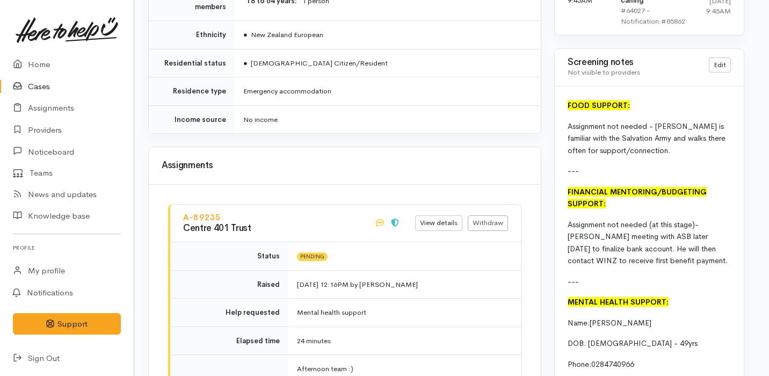
scroll to position [1241, 5]
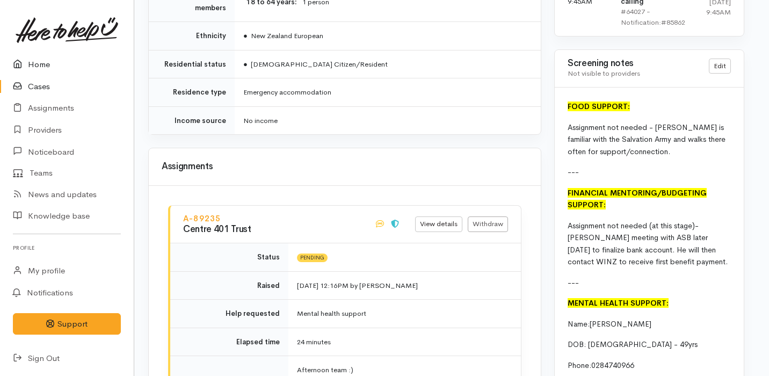
click at [77, 74] on link "Home" at bounding box center [67, 65] width 134 height 22
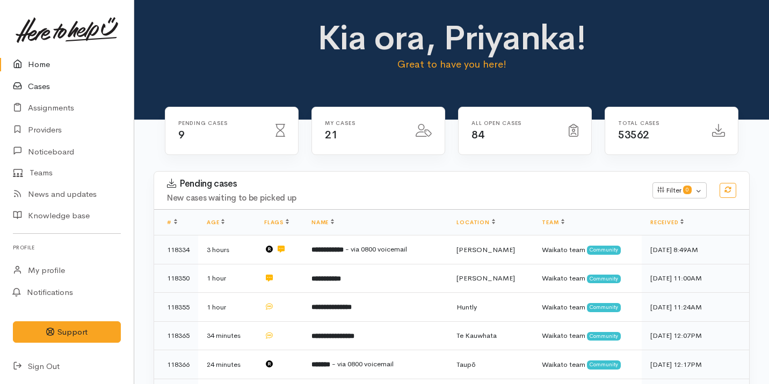
click at [77, 81] on link "Cases" at bounding box center [67, 87] width 134 height 22
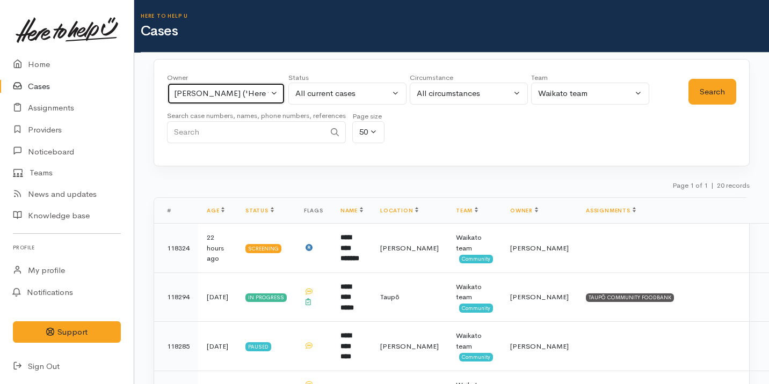
click at [214, 90] on div "Nicole Rusk ('Here to help u')" at bounding box center [221, 94] width 95 height 12
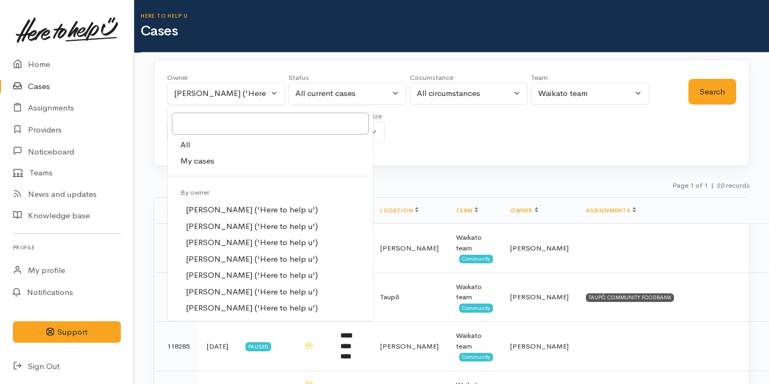
click at [258, 161] on link "My cases" at bounding box center [271, 161] width 206 height 17
select select "2109"
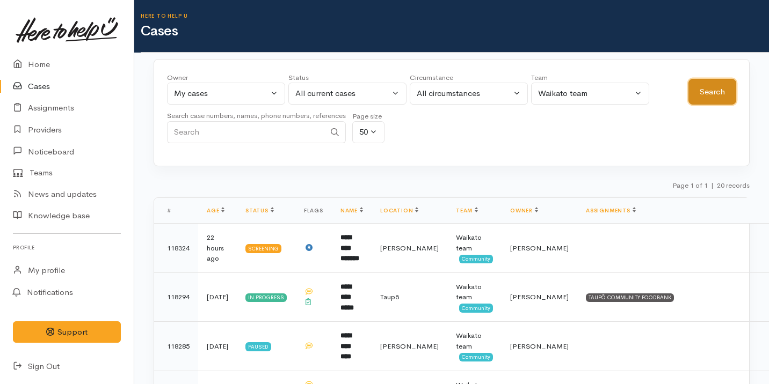
click at [721, 80] on button "Search" at bounding box center [712, 92] width 48 height 26
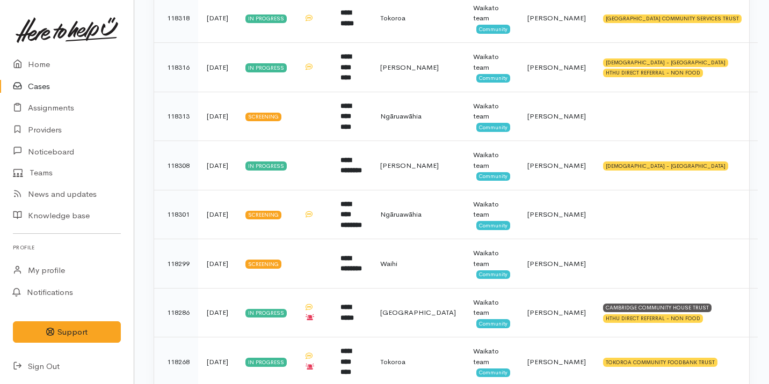
scroll to position [404, 0]
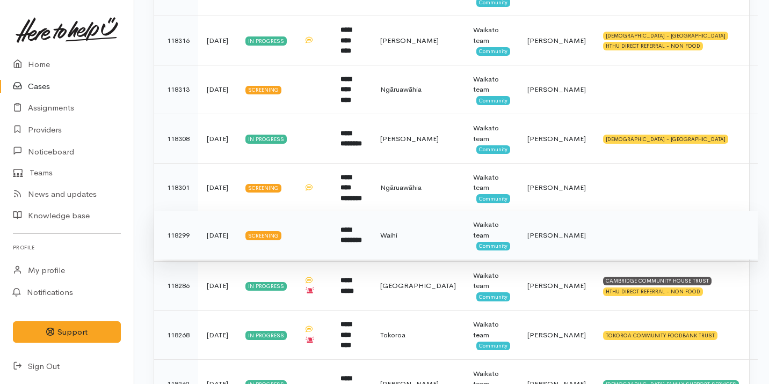
click at [594, 240] on td at bounding box center [675, 235] width 163 height 49
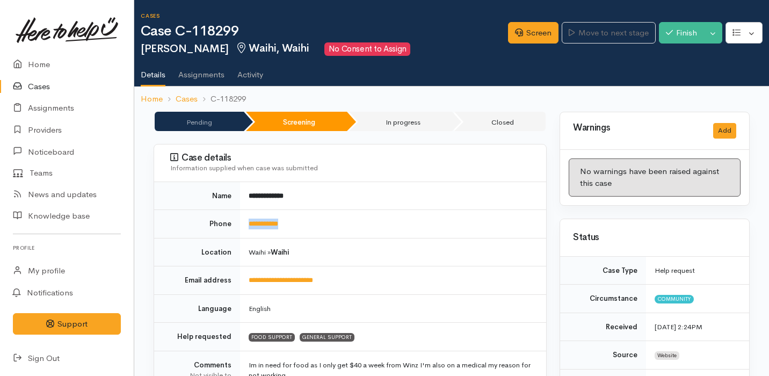
drag, startPoint x: 309, startPoint y: 225, endPoint x: 244, endPoint y: 224, distance: 64.4
click at [244, 224] on td "**********" at bounding box center [393, 224] width 306 height 28
copy link "**********"
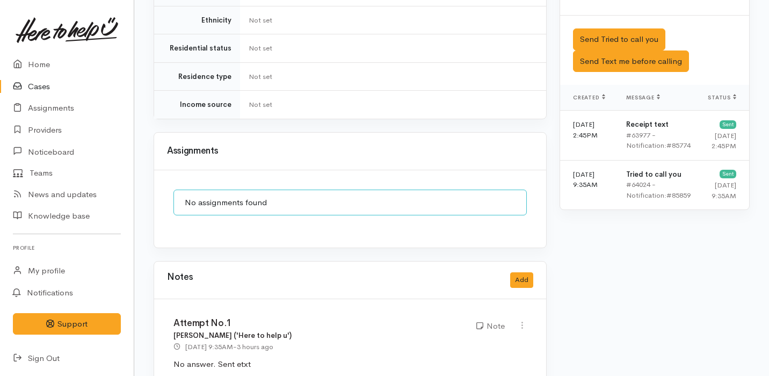
scroll to position [697, 0]
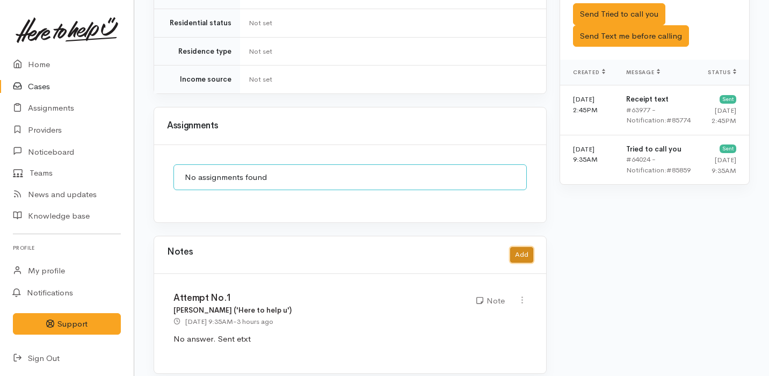
click at [525, 247] on button "Add" at bounding box center [521, 255] width 23 height 16
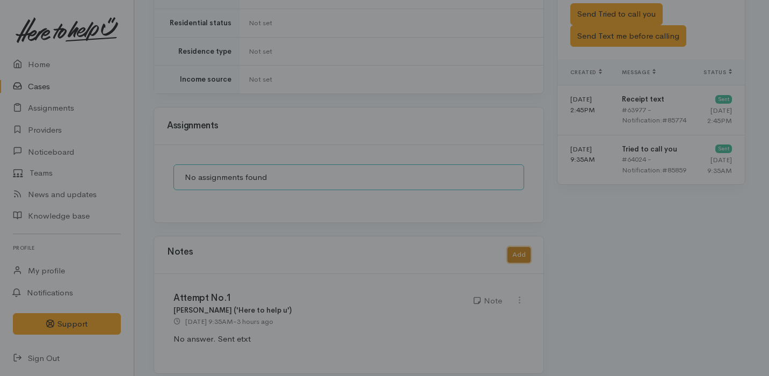
scroll to position [688, 0]
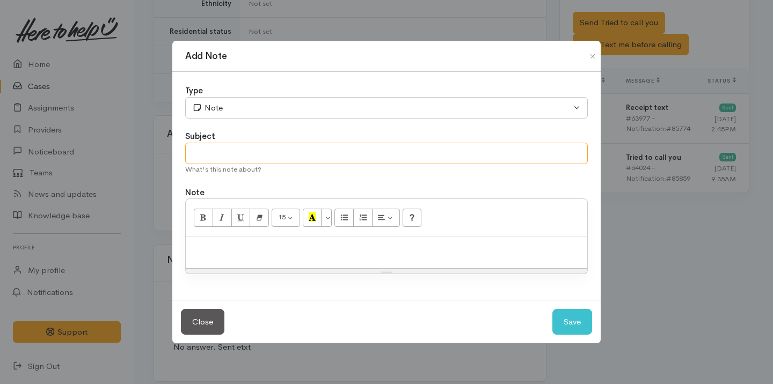
click at [241, 163] on input "text" at bounding box center [386, 154] width 403 height 22
type input "Attempt No.2"
click at [202, 261] on div at bounding box center [387, 253] width 402 height 32
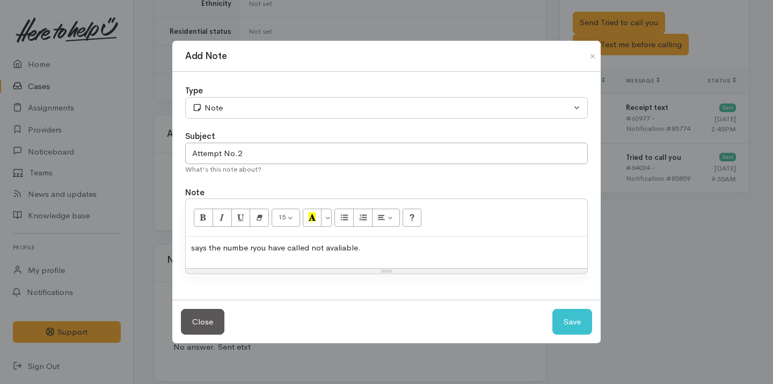
click at [251, 250] on p "says the numbe ryou have called not avaliable." at bounding box center [386, 248] width 391 height 12
click at [571, 328] on button "Save" at bounding box center [573, 322] width 40 height 26
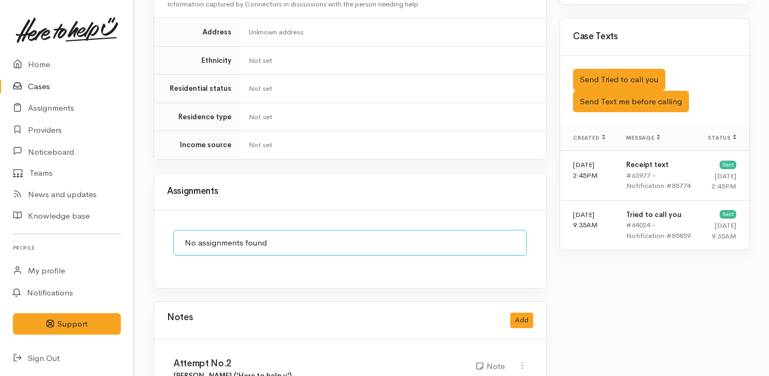
scroll to position [569, 0]
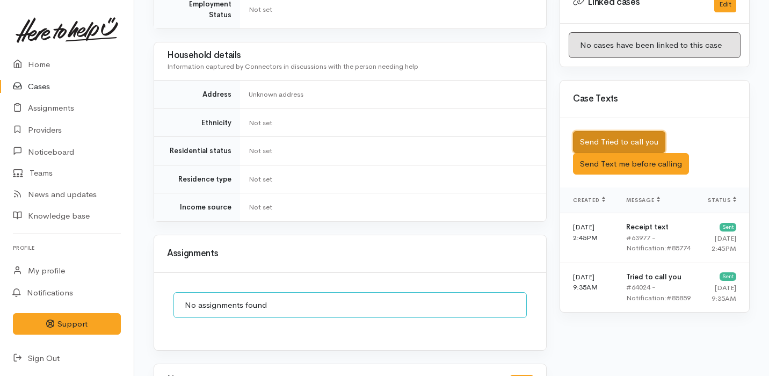
click at [622, 133] on button "Send Tried to call you" at bounding box center [619, 142] width 92 height 22
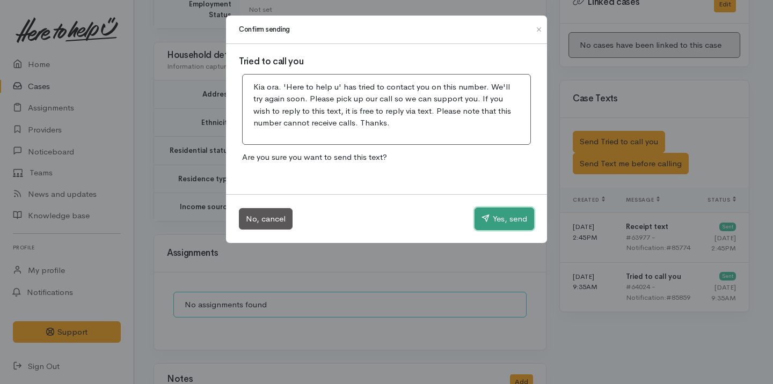
click at [499, 215] on button "Yes, send" at bounding box center [505, 219] width 60 height 23
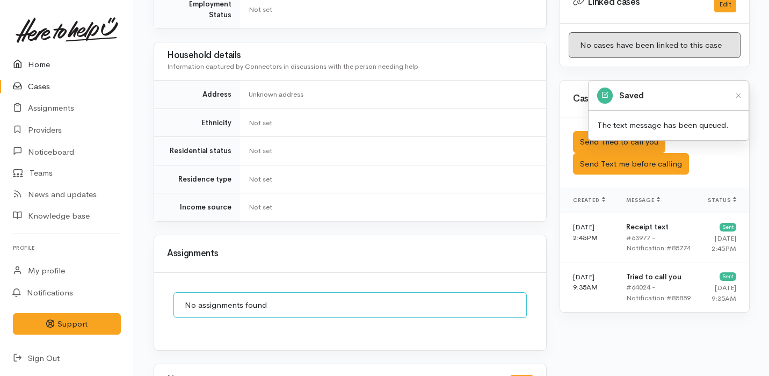
click at [77, 66] on link "Home" at bounding box center [67, 65] width 134 height 22
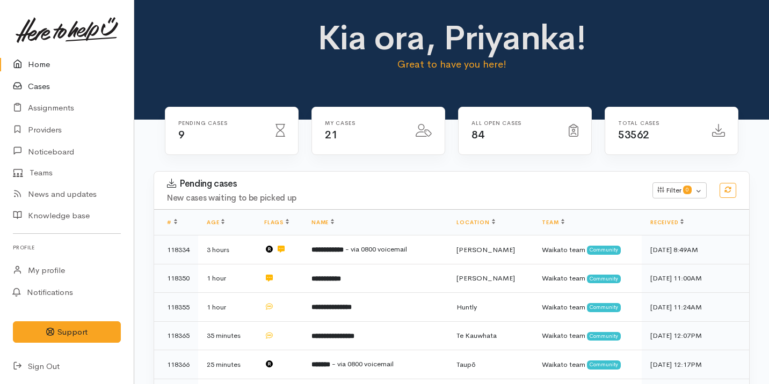
click at [46, 90] on link "Cases" at bounding box center [67, 87] width 134 height 22
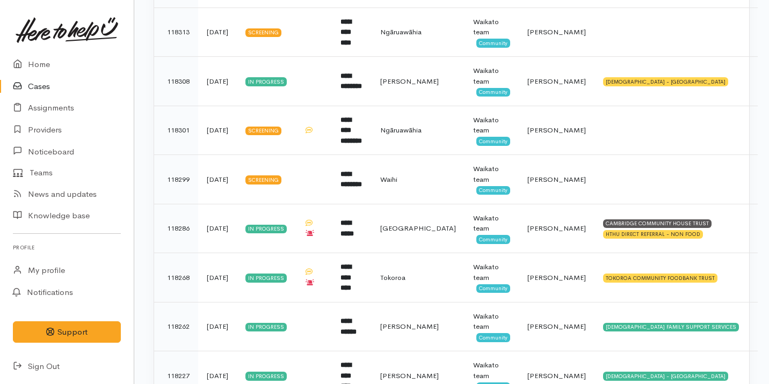
scroll to position [476, 0]
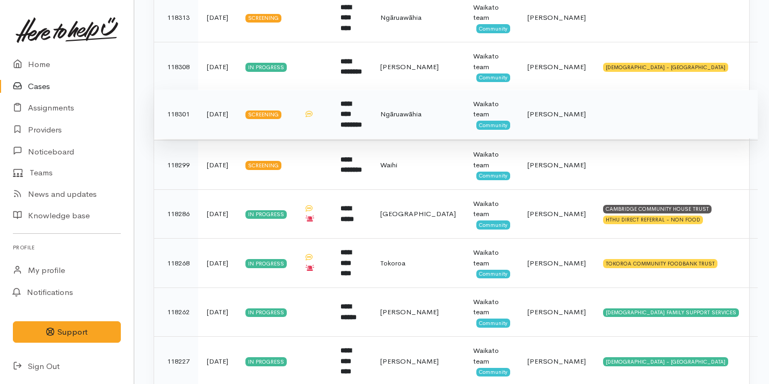
click at [332, 113] on td at bounding box center [313, 114] width 37 height 49
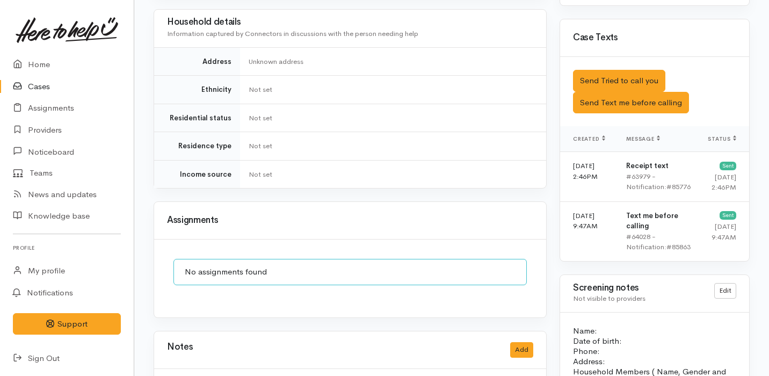
scroll to position [603, 0]
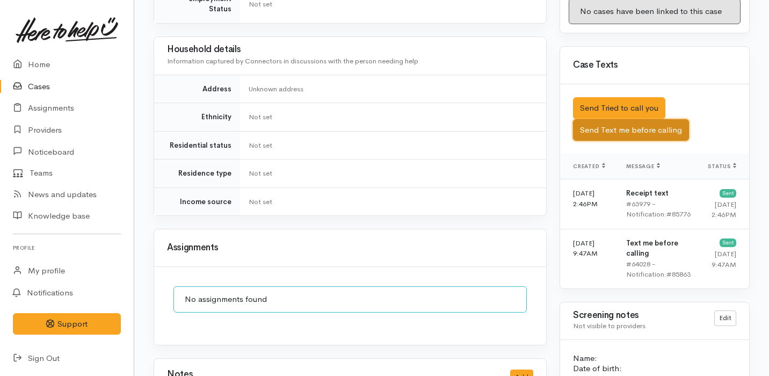
click at [643, 122] on button "Send Text me before calling" at bounding box center [631, 130] width 116 height 22
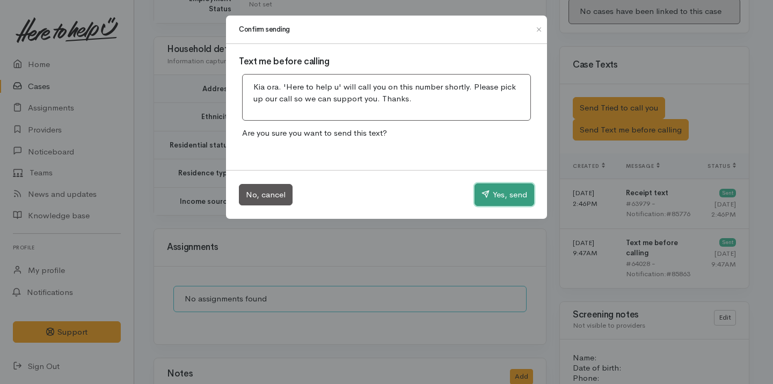
click at [504, 187] on button "Yes, send" at bounding box center [505, 195] width 60 height 23
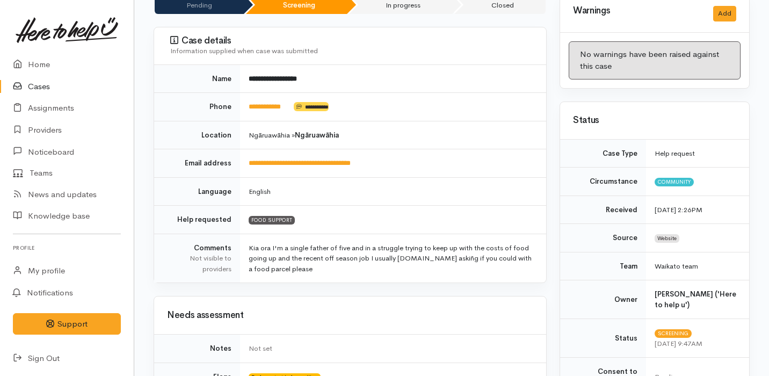
scroll to position [0, 0]
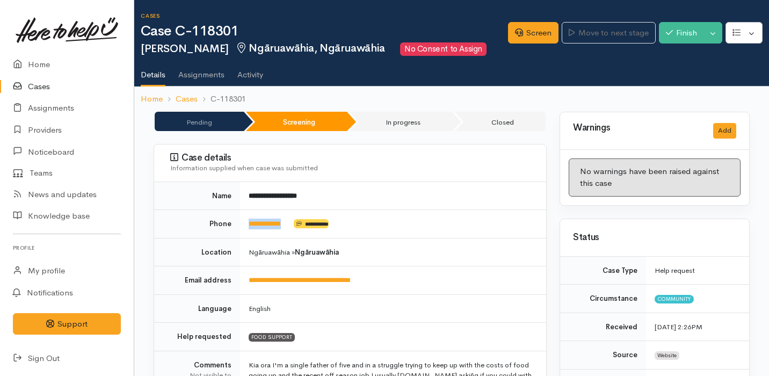
drag, startPoint x: 295, startPoint y: 224, endPoint x: 243, endPoint y: 223, distance: 52.7
click at [242, 223] on td "**********" at bounding box center [393, 224] width 306 height 28
copy td "**********"
click at [527, 35] on link "Screen" at bounding box center [533, 33] width 50 height 22
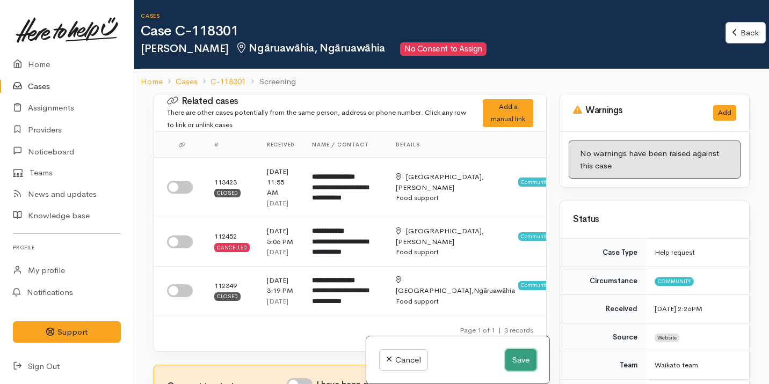
click at [516, 364] on button "Save" at bounding box center [520, 361] width 31 height 22
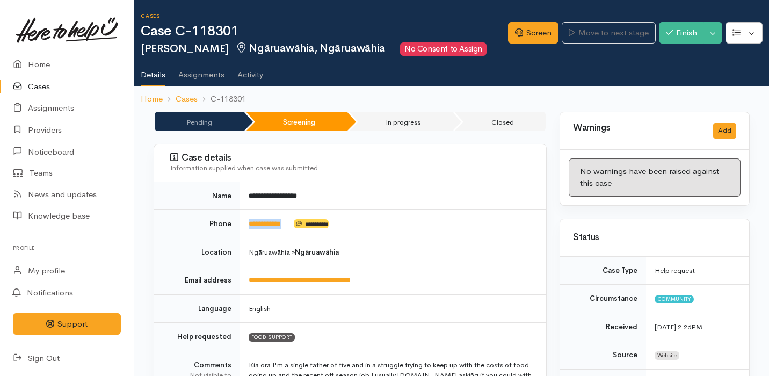
drag, startPoint x: 292, startPoint y: 221, endPoint x: 241, endPoint y: 219, distance: 51.0
click at [241, 219] on td "**********" at bounding box center [393, 224] width 306 height 28
copy link "**********"
click at [473, 295] on td "English" at bounding box center [393, 308] width 306 height 28
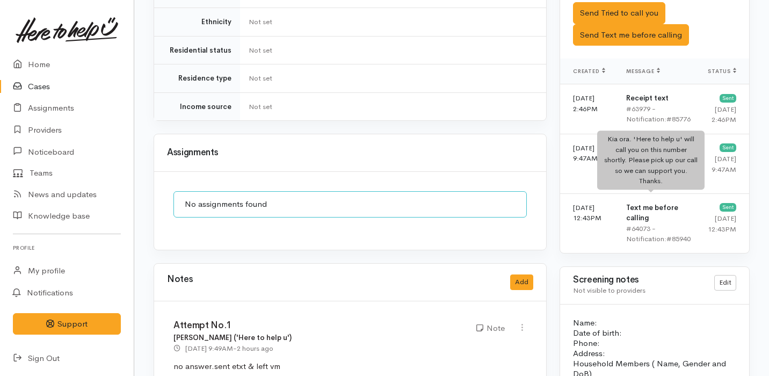
scroll to position [637, 0]
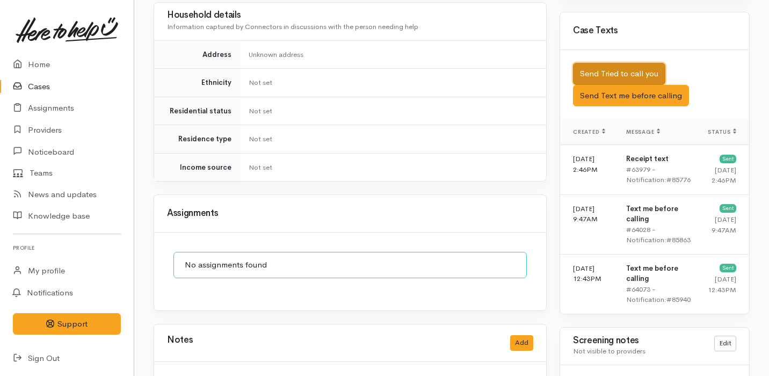
click at [621, 63] on button "Send Tried to call you" at bounding box center [619, 74] width 92 height 22
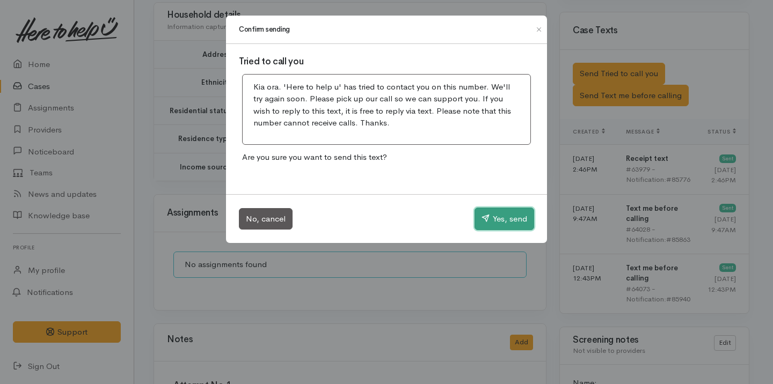
click at [521, 218] on button "Yes, send" at bounding box center [505, 219] width 60 height 23
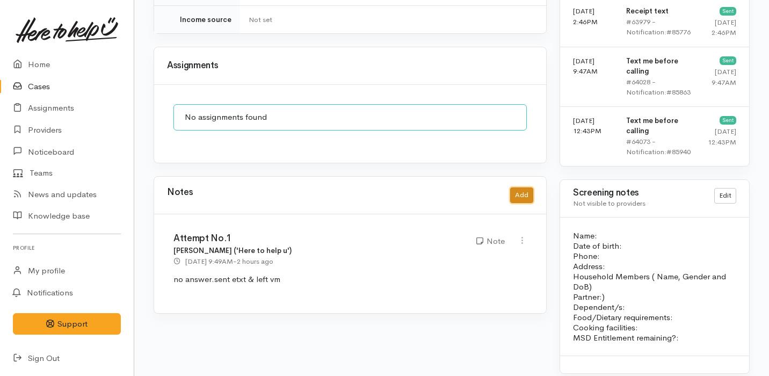
click at [523, 187] on button "Add" at bounding box center [521, 195] width 23 height 16
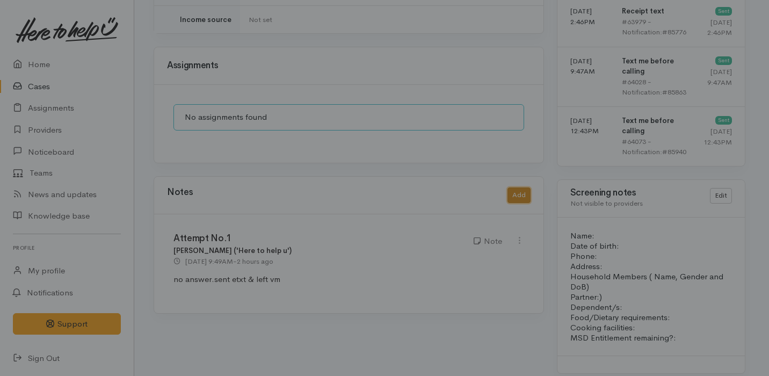
scroll to position [777, 0]
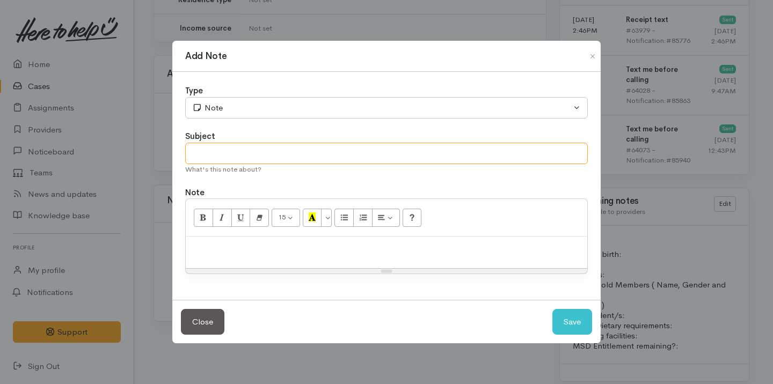
click at [231, 158] on input "text" at bounding box center [386, 154] width 403 height 22
type input "Attempt No.2"
click at [274, 239] on div at bounding box center [387, 253] width 402 height 32
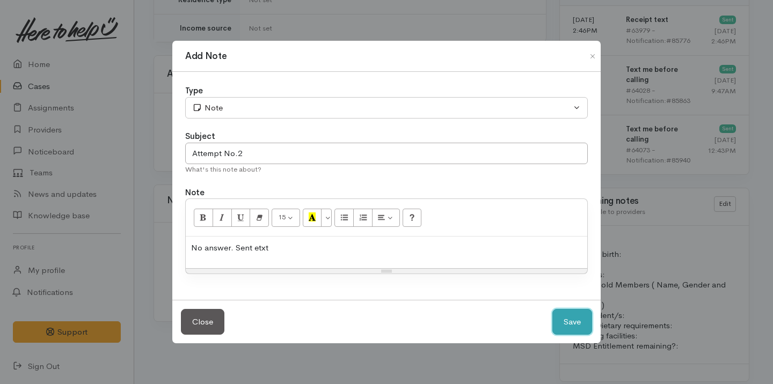
click at [583, 325] on button "Save" at bounding box center [573, 322] width 40 height 26
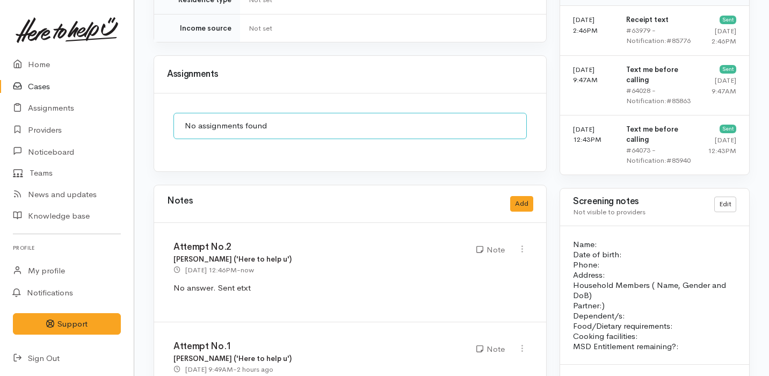
click at [53, 85] on link "Cases" at bounding box center [67, 87] width 134 height 22
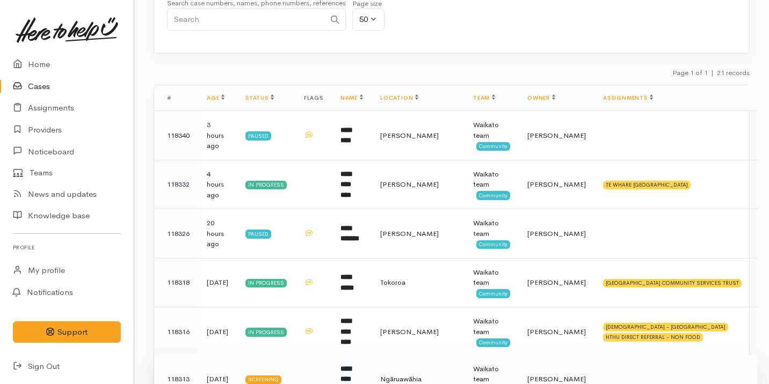
scroll to position [31, 0]
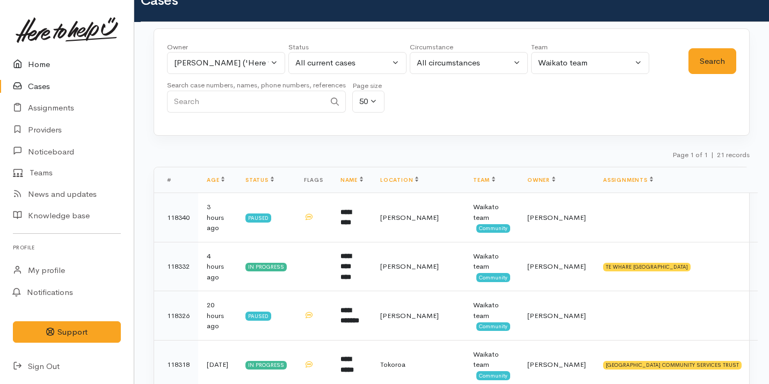
click at [88, 66] on link "Home" at bounding box center [67, 65] width 134 height 22
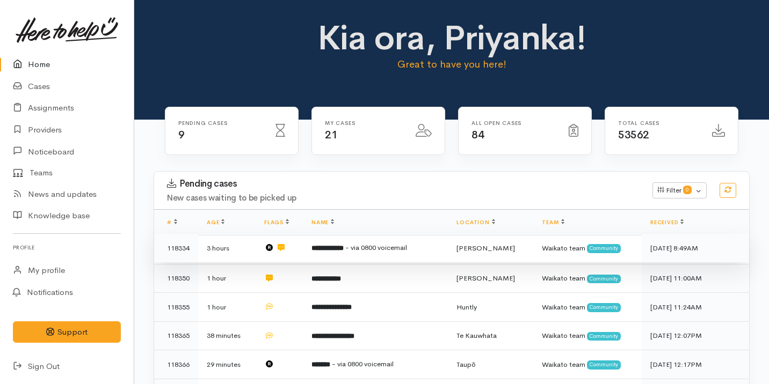
scroll to position [23, 0]
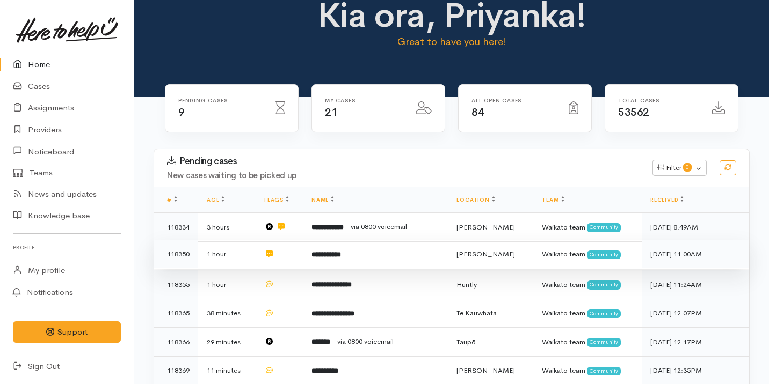
click at [359, 252] on td "**********" at bounding box center [375, 254] width 145 height 29
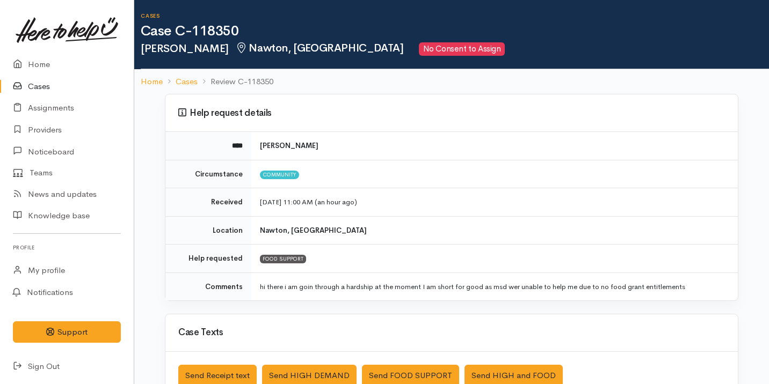
scroll to position [290, 0]
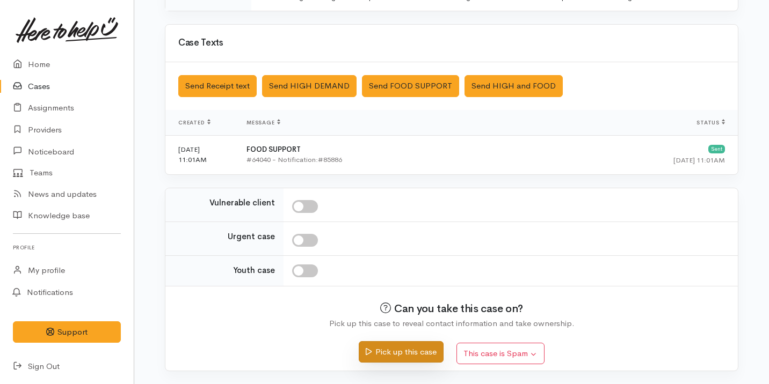
click at [410, 355] on button "Pick up this case" at bounding box center [401, 353] width 84 height 22
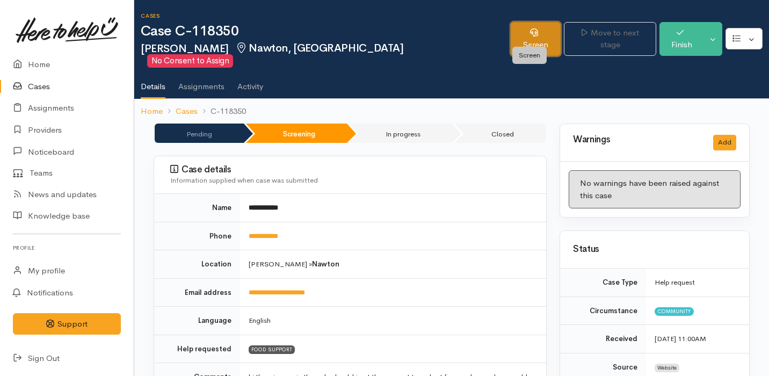
click at [511, 27] on link "Screen" at bounding box center [536, 39] width 50 height 34
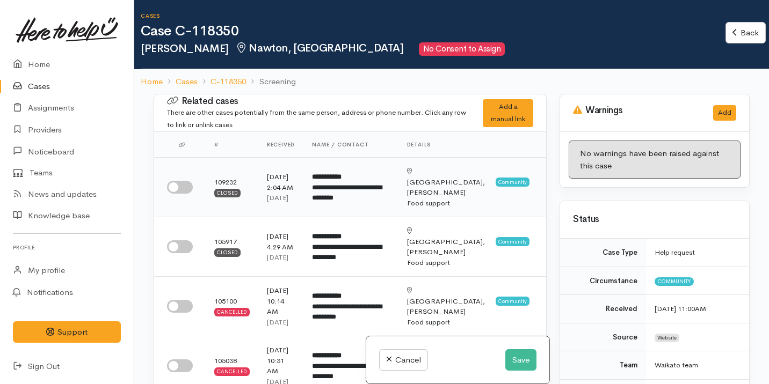
click at [182, 186] on input "checkbox" at bounding box center [180, 187] width 26 height 13
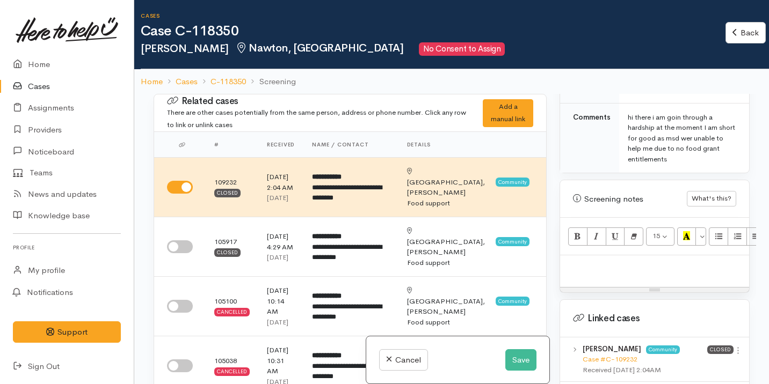
scroll to position [611, 0]
click at [625, 357] on link "Case #C-109232" at bounding box center [610, 361] width 55 height 9
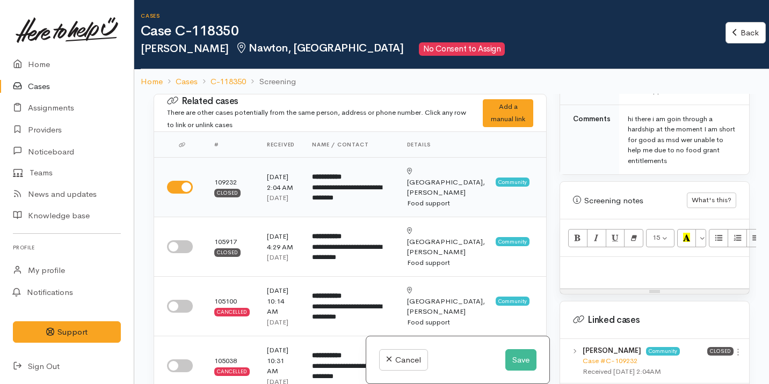
click at [183, 187] on input "checkbox" at bounding box center [180, 187] width 26 height 13
checkbox input "false"
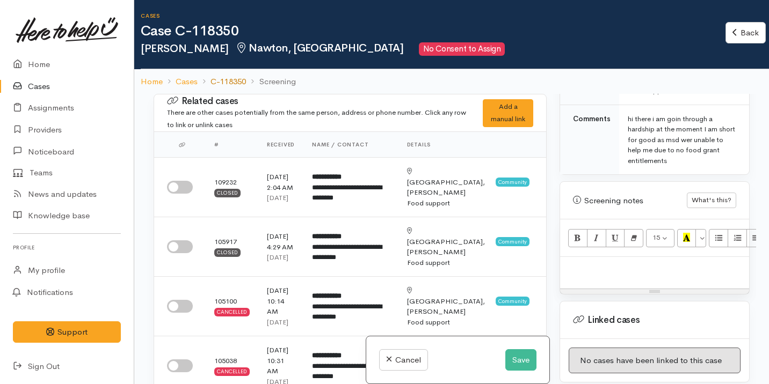
click at [221, 76] on link "C-118350" at bounding box center [228, 82] width 35 height 12
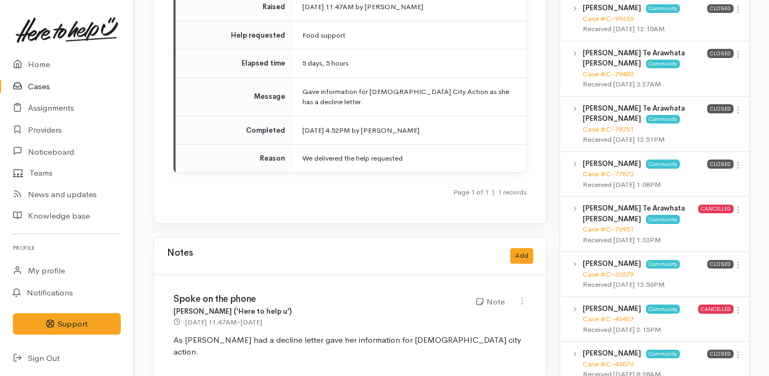
scroll to position [1131, 0]
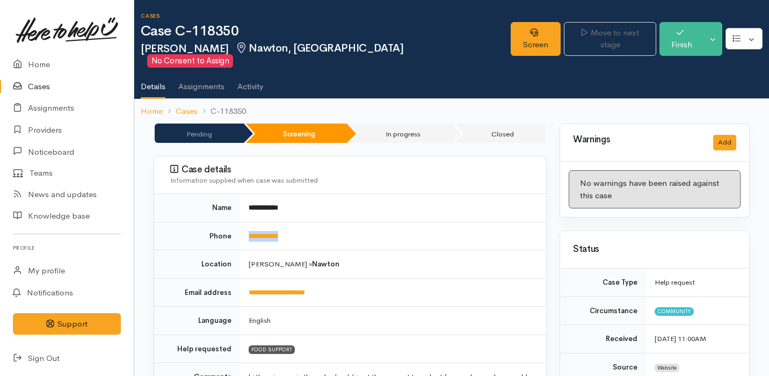
drag, startPoint x: 311, startPoint y: 224, endPoint x: 239, endPoint y: 223, distance: 72.0
click at [239, 223] on tr "**********" at bounding box center [350, 236] width 392 height 28
copy tr "**********"
click at [530, 33] on icon at bounding box center [534, 32] width 8 height 8
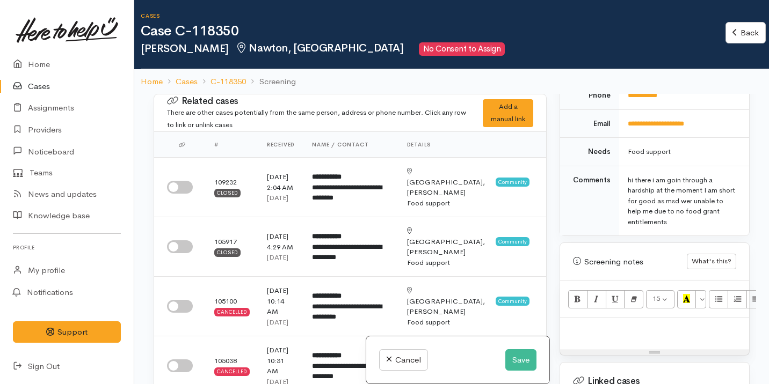
scroll to position [725, 0]
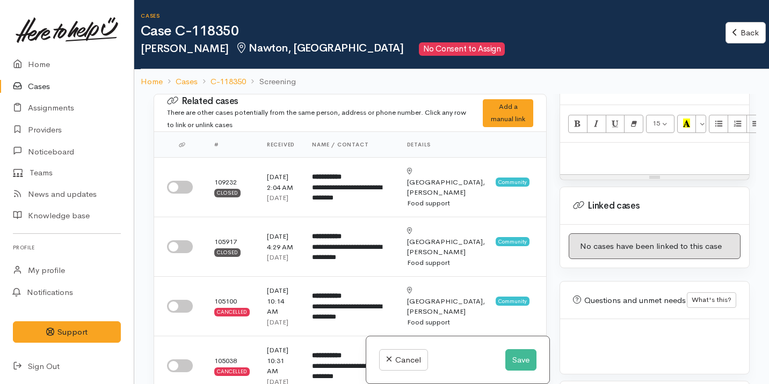
click at [608, 150] on div at bounding box center [654, 159] width 189 height 32
paste div
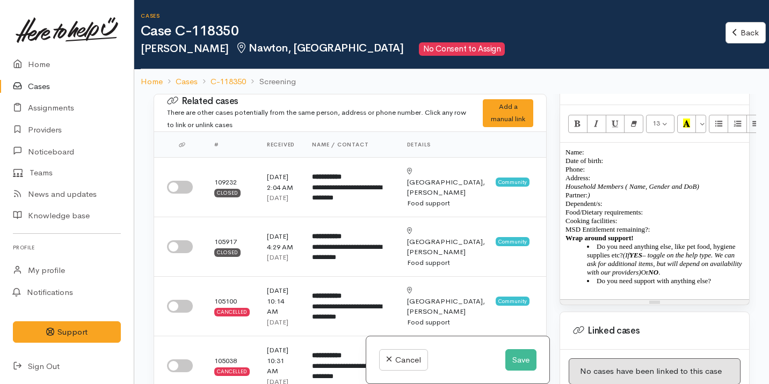
click at [604, 148] on p "Name: Date of birth: Phone:" at bounding box center [654, 161] width 178 height 26
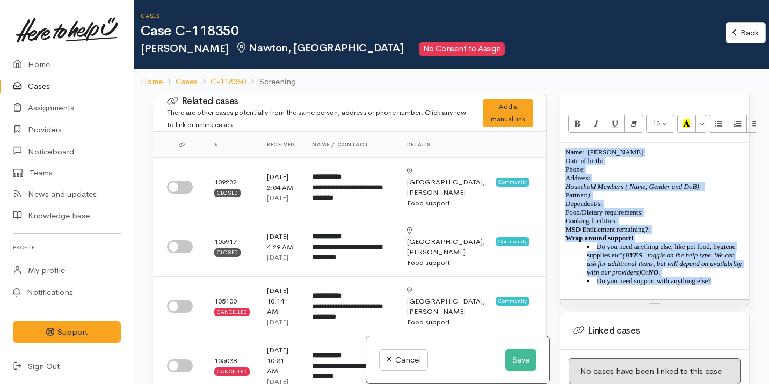
drag, startPoint x: 728, startPoint y: 276, endPoint x: 560, endPoint y: 134, distance: 219.9
click at [560, 143] on div "Name: Arie Wilkie Date of birth: Phone:  Address:  Household Members ( Name, Ge…" at bounding box center [654, 221] width 189 height 157
click at [630, 115] on button "Remove Font Style (⌘+\\)" at bounding box center [633, 124] width 19 height 18
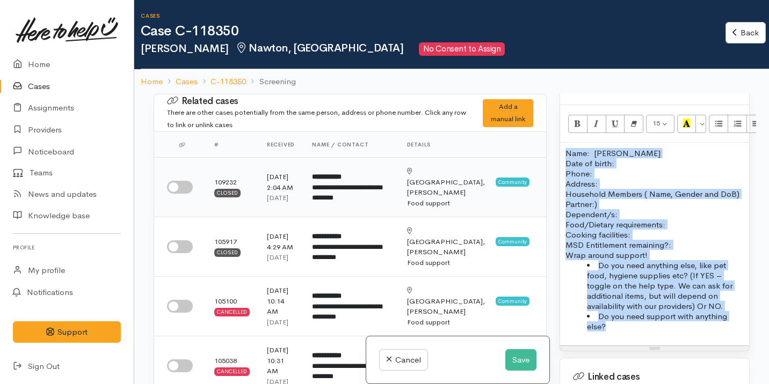
click at [188, 182] on input "checkbox" at bounding box center [180, 187] width 26 height 13
checkbox input "true"
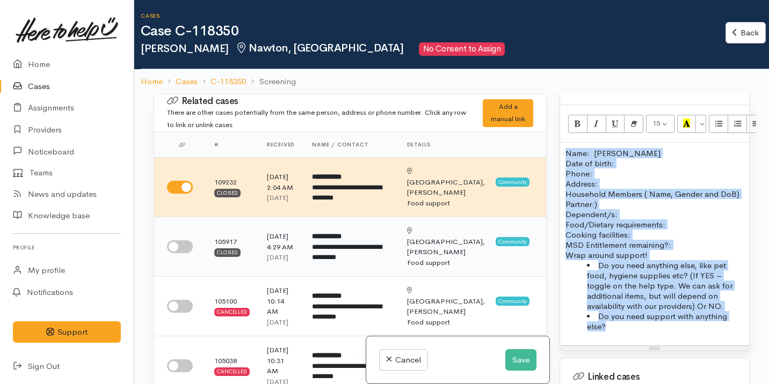
click at [179, 253] on input "checkbox" at bounding box center [180, 247] width 26 height 13
checkbox input "true"
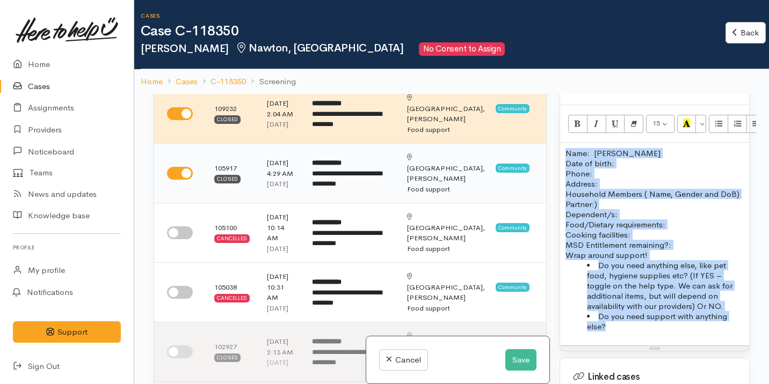
scroll to position [85, 0]
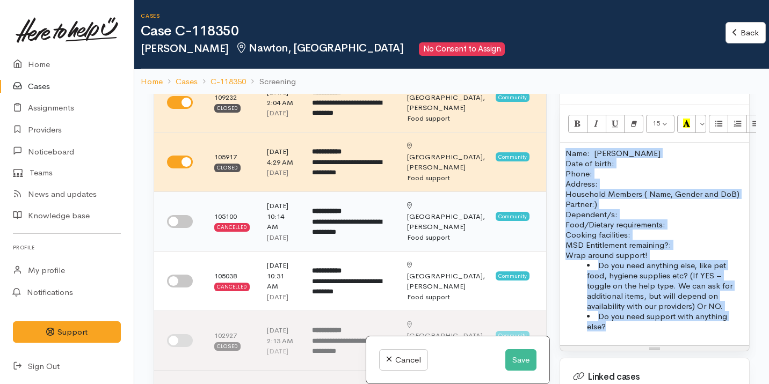
click at [182, 228] on input "checkbox" at bounding box center [180, 221] width 26 height 13
checkbox input "true"
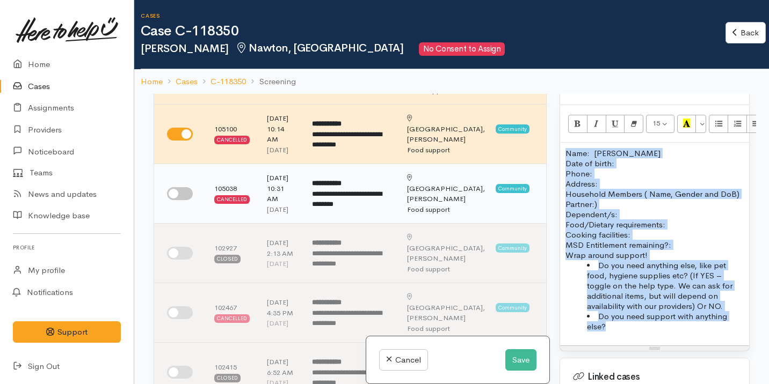
click at [187, 200] on input "checkbox" at bounding box center [180, 193] width 26 height 13
checkbox input "true"
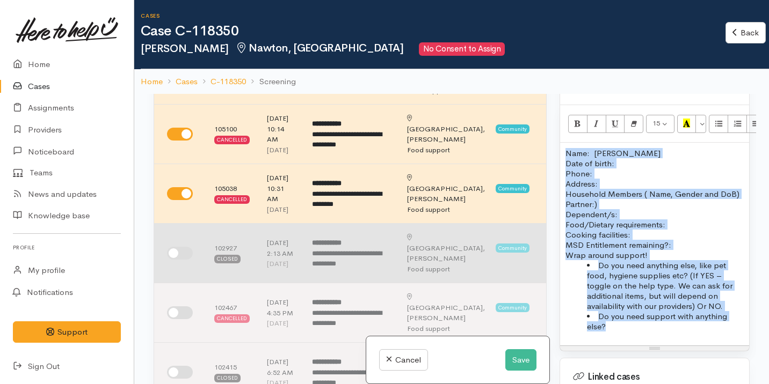
click at [180, 260] on input "checkbox" at bounding box center [180, 253] width 26 height 13
checkbox input "true"
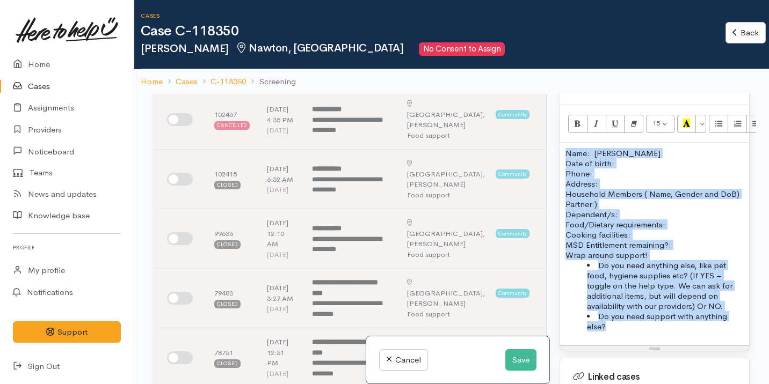
scroll to position [360, 0]
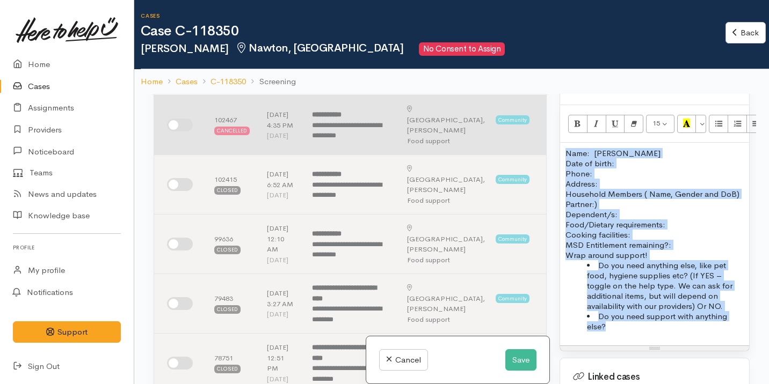
click at [189, 132] on input "checkbox" at bounding box center [180, 125] width 26 height 13
checkbox input "true"
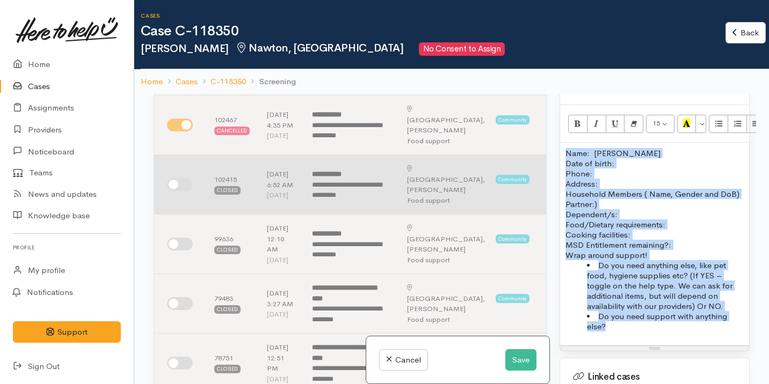
click at [185, 191] on input "checkbox" at bounding box center [180, 184] width 26 height 13
checkbox input "true"
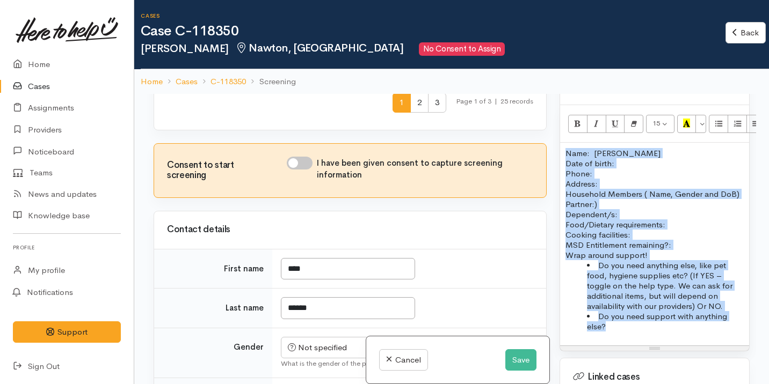
scroll to position [674, 0]
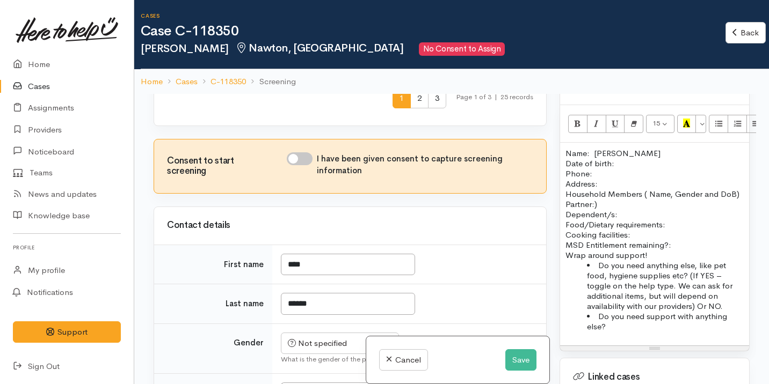
click at [315, 177] on div "I have been given consent to capture screening information" at bounding box center [410, 165] width 246 height 25
click at [306, 165] on input "I have been given consent to capture screening information" at bounding box center [300, 159] width 26 height 13
checkbox input "true"
click at [625, 150] on p "Name: Arie Wilkie Date of birth: Phone:" at bounding box center [654, 163] width 178 height 31
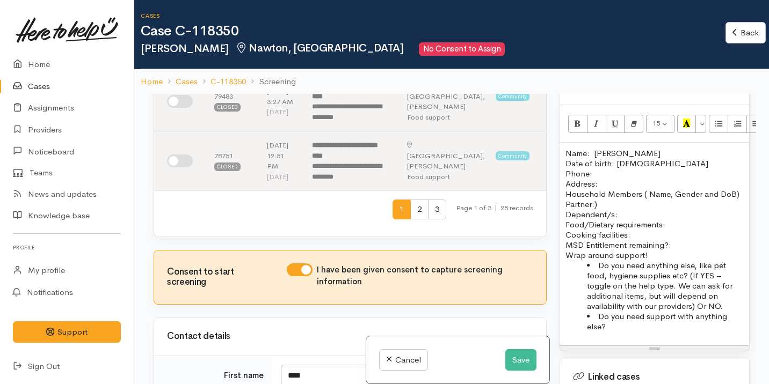
scroll to position [516, 0]
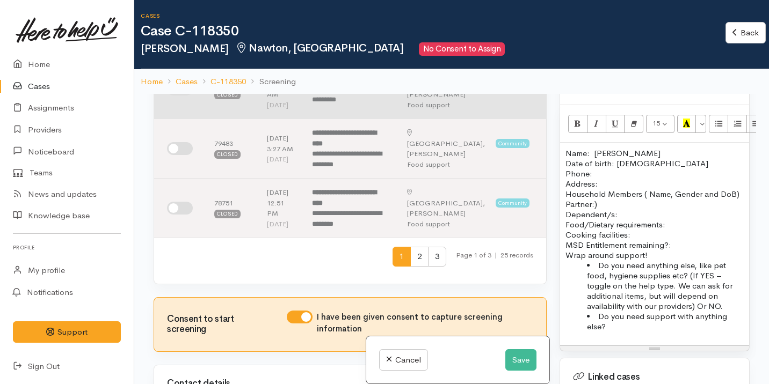
click at [183, 96] on input "checkbox" at bounding box center [180, 89] width 26 height 13
checkbox input "true"
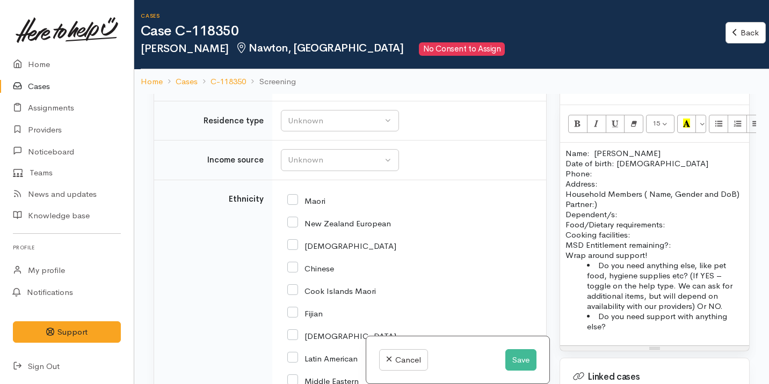
scroll to position [1885, 0]
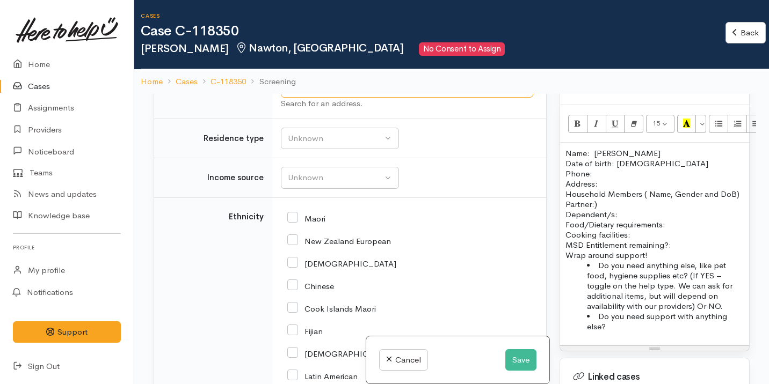
click at [310, 98] on input "text" at bounding box center [407, 87] width 252 height 22
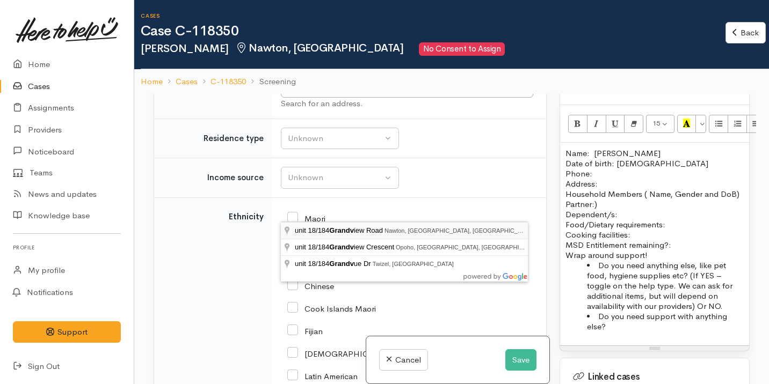
type input "unit 18/184 Grandview Road, Nawton, Hamilton, New Zealand"
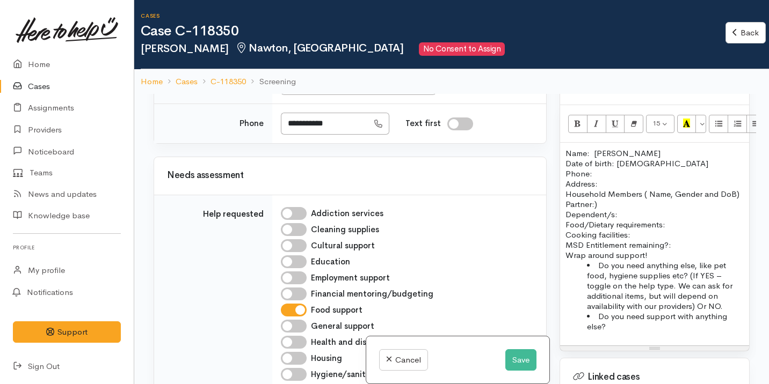
scroll to position [999, 0]
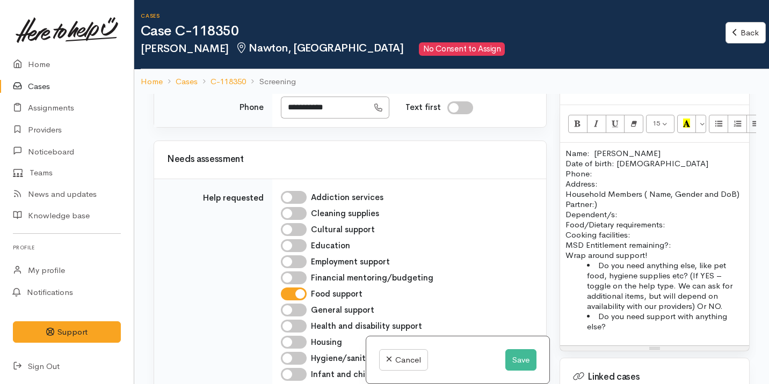
click at [341, 25] on div "Not specified" at bounding box center [335, 18] width 95 height 12
click at [325, 83] on span "Female" at bounding box center [348, 76] width 92 height 12
select select "Female"
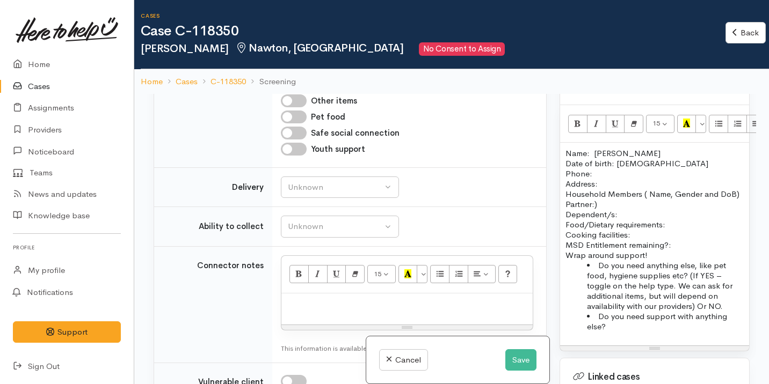
scroll to position [1398, 0]
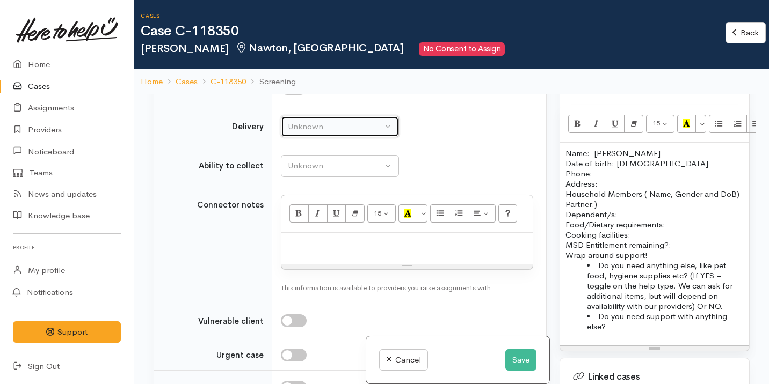
click at [318, 133] on div "Unknown" at bounding box center [335, 127] width 95 height 12
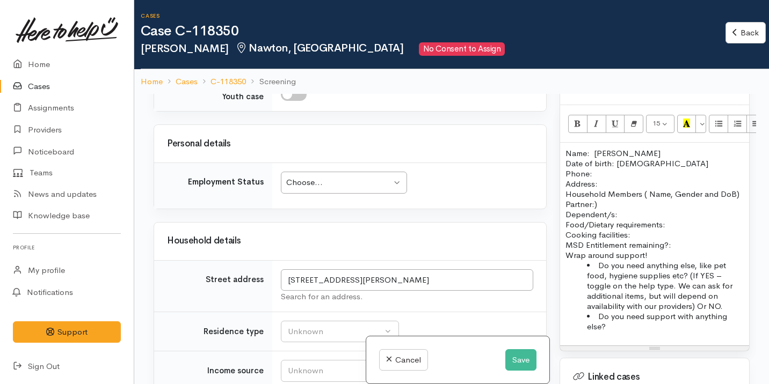
scroll to position [1820, 0]
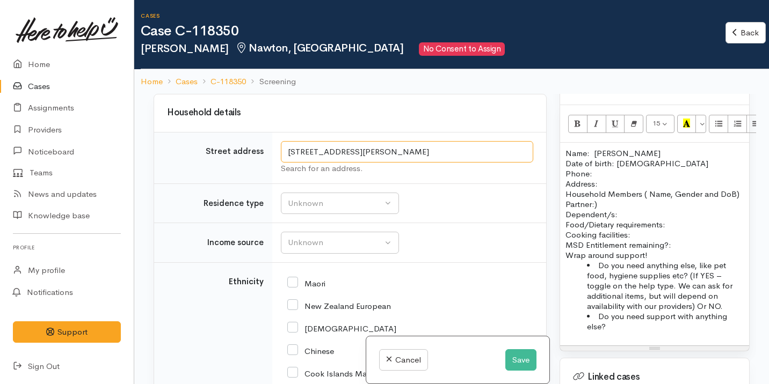
click at [427, 163] on input "unit 18/184 Grandview Road, Nawton, Hamilton, New Zealand" at bounding box center [407, 152] width 252 height 22
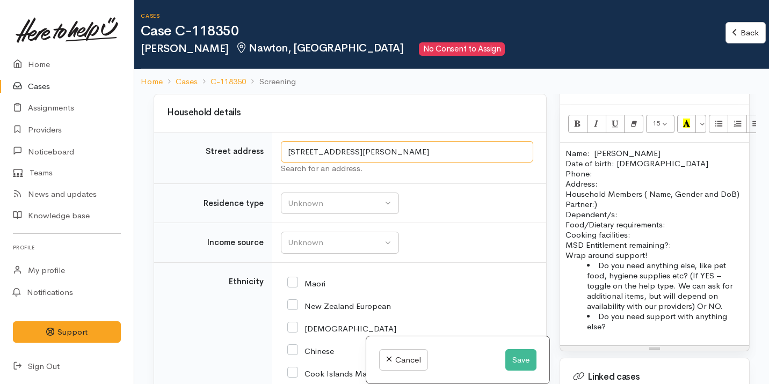
click at [427, 163] on input "unit 18/184 Grandview Road, Nawton, Hamilton, New Zealand" at bounding box center [407, 152] width 252 height 22
click at [621, 179] on p "Address:" at bounding box center [654, 184] width 178 height 10
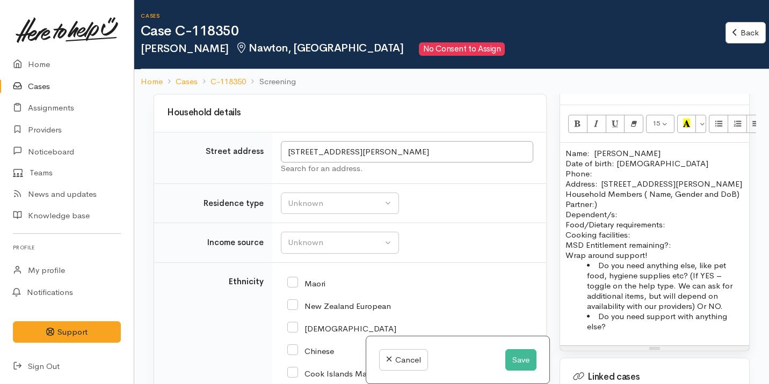
click at [563, 194] on div "Name: Arie Wilkie Date of birth: 13/05/1991 Phone:  Address:  unit 18/184 Grand…" at bounding box center [654, 244] width 189 height 203
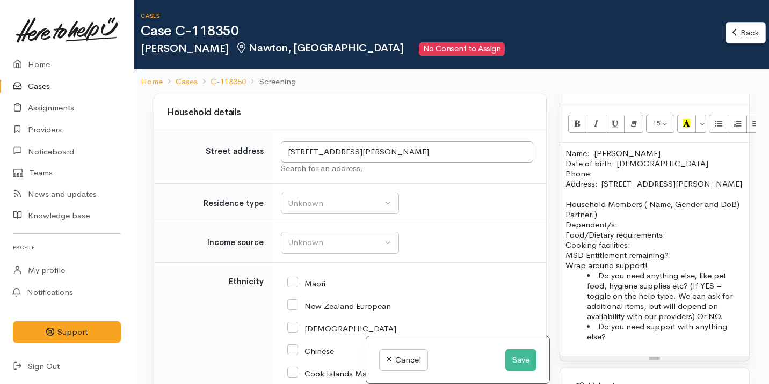
drag, startPoint x: 599, startPoint y: 227, endPoint x: 642, endPoint y: 207, distance: 47.1
click at [642, 207] on p "Household Members ( Name, Gender and DoB) Partner:) Dependent/s:" at bounding box center [654, 214] width 178 height 31
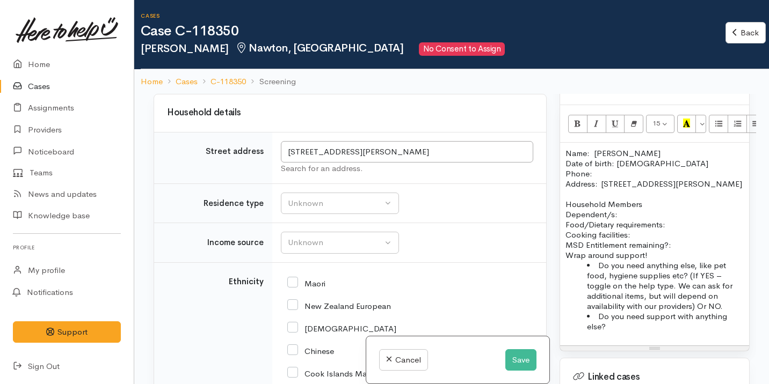
click at [565, 224] on div "Name: Arie Wilkie Date of birth: 13/05/1991 Phone:  Address:  unit 18/184 Grand…" at bounding box center [654, 244] width 189 height 203
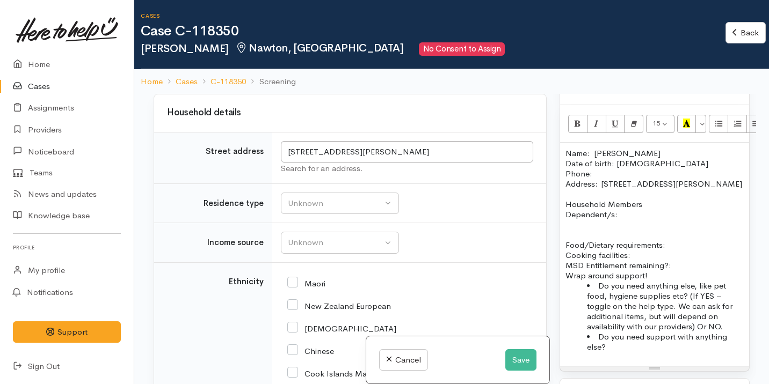
click at [567, 214] on p "Household Members Dependent/s:" at bounding box center [654, 209] width 178 height 20
click at [645, 217] on p "Dependent/s:" at bounding box center [654, 214] width 178 height 10
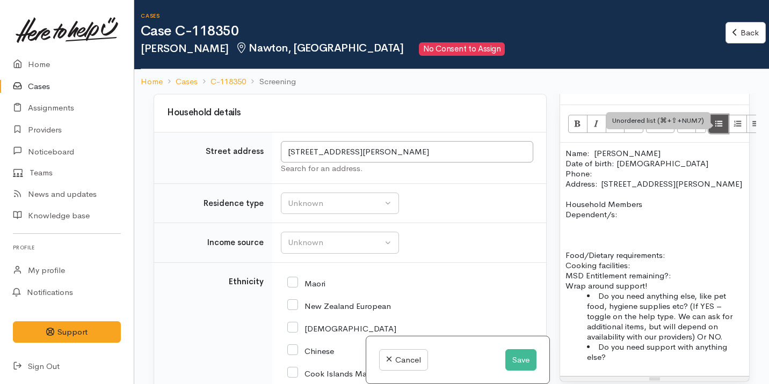
click at [721, 119] on icon "Unordered list (⌘+⇧+NUM7)" at bounding box center [718, 123] width 7 height 9
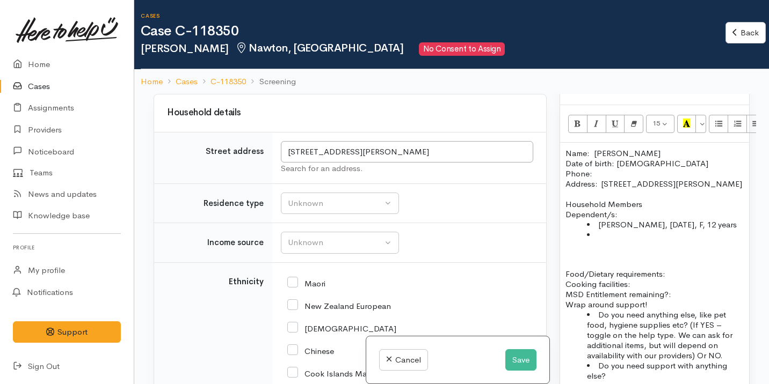
click at [563, 212] on div "Name: Arie Wilkie Date of birth: 13/05/1991 Phone:  Address:  unit 18/184 Grand…" at bounding box center [654, 269] width 189 height 252
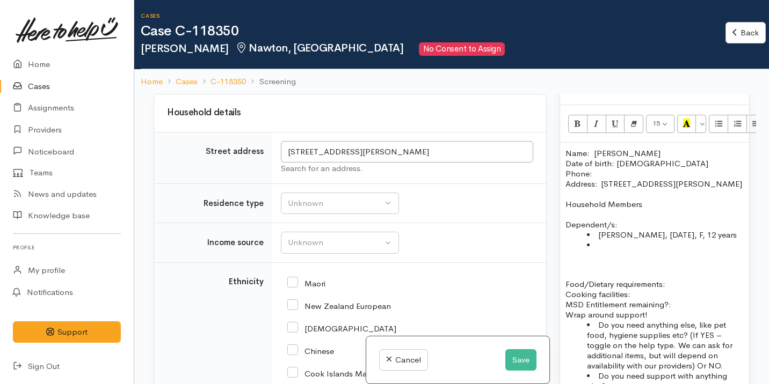
click at [609, 240] on li "Lilliana, 27/10/2013, F, 12 years" at bounding box center [665, 235] width 157 height 10
click at [605, 245] on li at bounding box center [665, 245] width 157 height 10
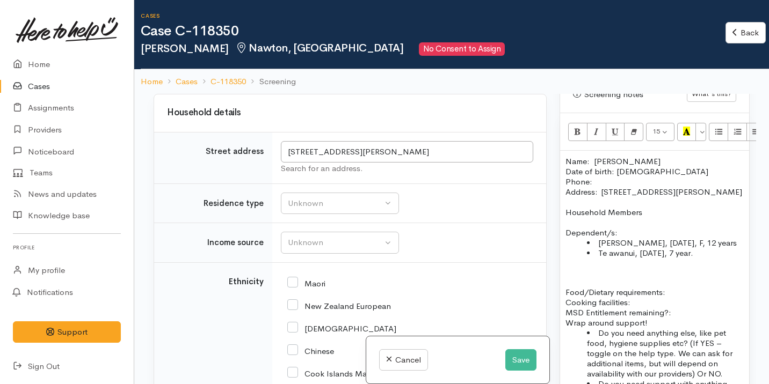
click at [597, 278] on p at bounding box center [654, 282] width 178 height 10
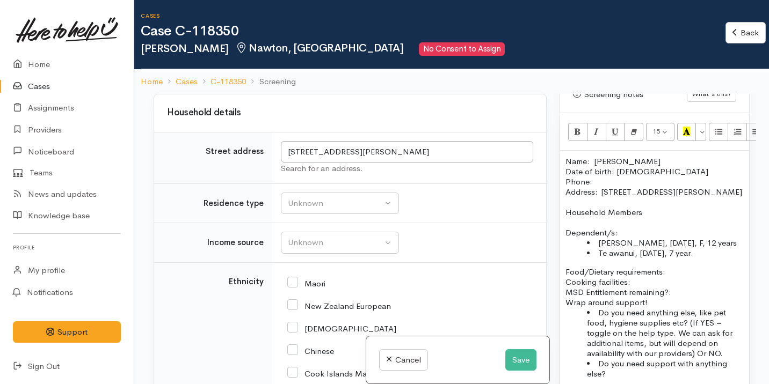
click at [690, 275] on p "Food/Dietary requirements: Cooking facilities: MSD Entitlement remaining?:" at bounding box center [654, 282] width 178 height 31
click at [661, 281] on p "Food/Dietary requirements: No Cooking facilities: MSD Entitlement remaining?:" at bounding box center [654, 282] width 178 height 31
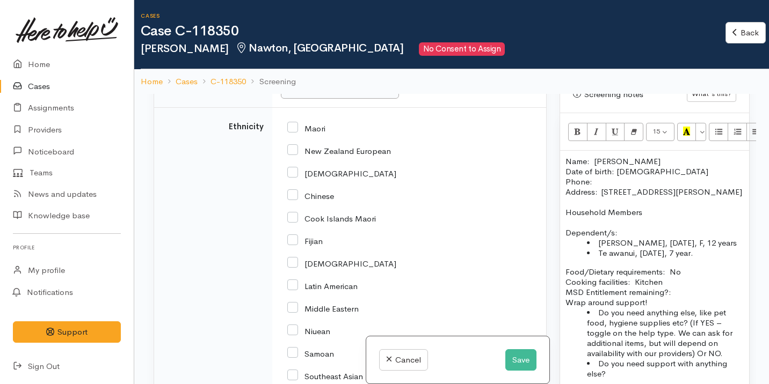
scroll to position [1986, 0]
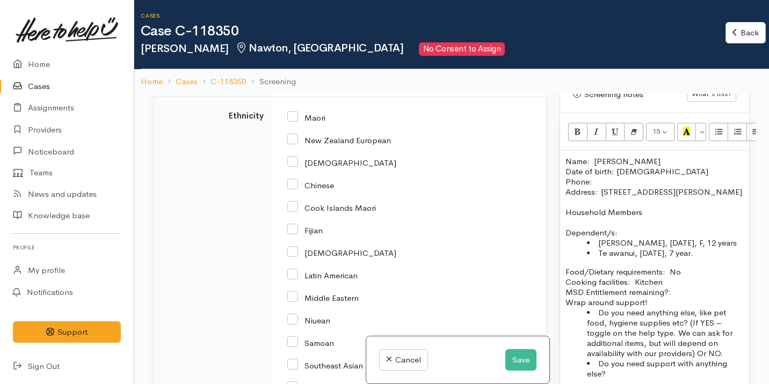
click at [356, 83] on div "Unknown" at bounding box center [335, 77] width 95 height 12
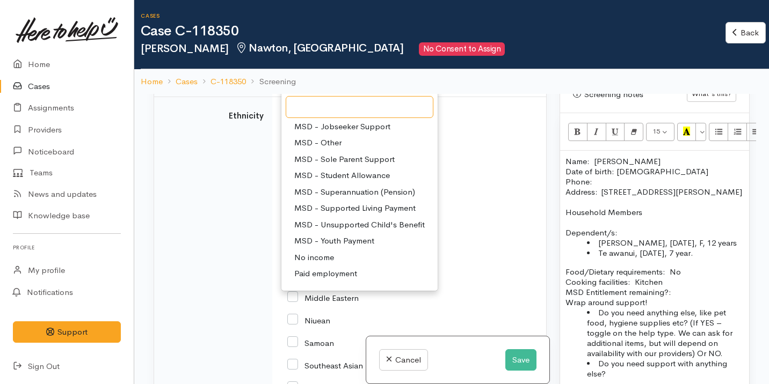
scroll to position [103, 0]
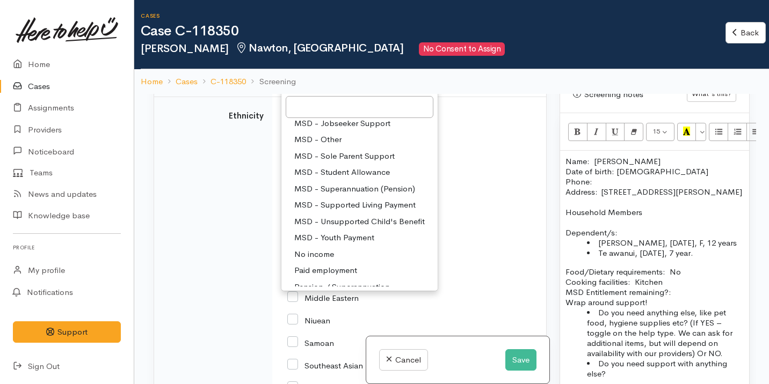
click at [371, 163] on span "MSD - Sole Parent Support" at bounding box center [344, 156] width 100 height 12
select select "7"
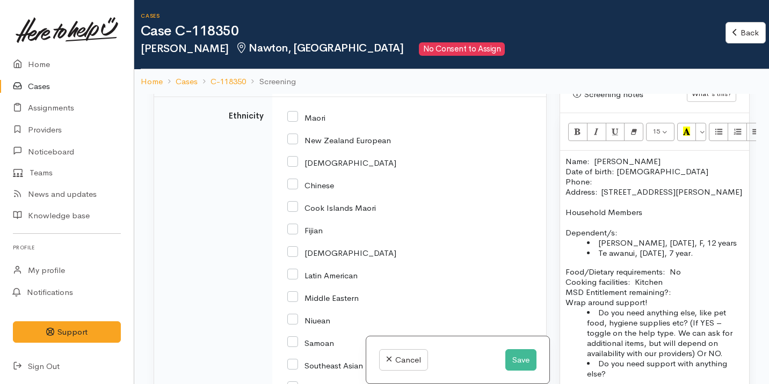
click at [371, 167] on div "African" at bounding box center [407, 162] width 240 height 10
click at [330, 44] on div "Unknown" at bounding box center [335, 38] width 95 height 12
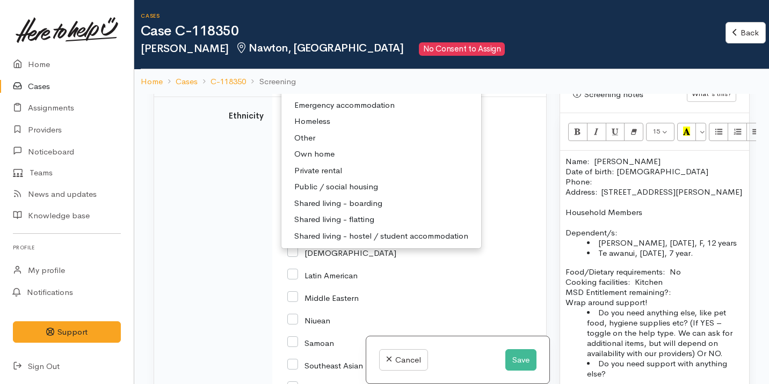
click at [330, 177] on span "Private rental" at bounding box center [318, 171] width 48 height 12
select select "2"
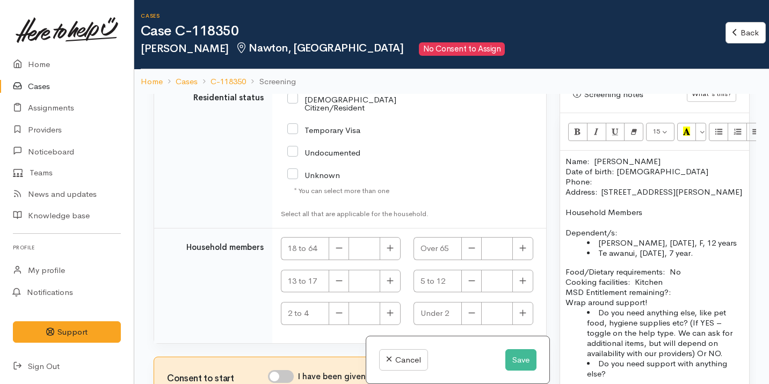
scroll to position [2560, 0]
click at [343, 118] on div "NZ Citizen/Resident" at bounding box center [364, 103] width 155 height 31
click at [343, 112] on input "NZ Citizen/Resident" at bounding box center [360, 103] width 147 height 18
checkbox input "true"
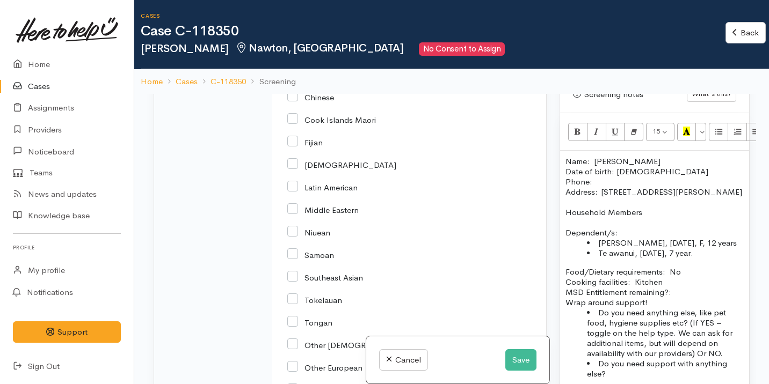
scroll to position [2038, 0]
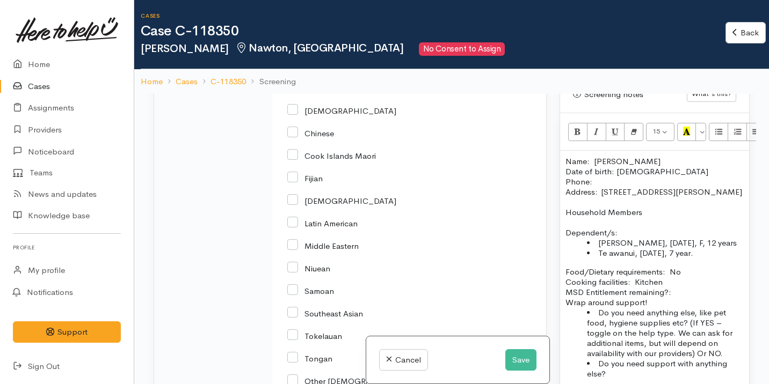
click at [320, 92] on input "New Zealand European" at bounding box center [339, 88] width 104 height 10
checkbox input "true"
click at [313, 70] on input "Maori" at bounding box center [306, 65] width 38 height 10
checkbox input "true"
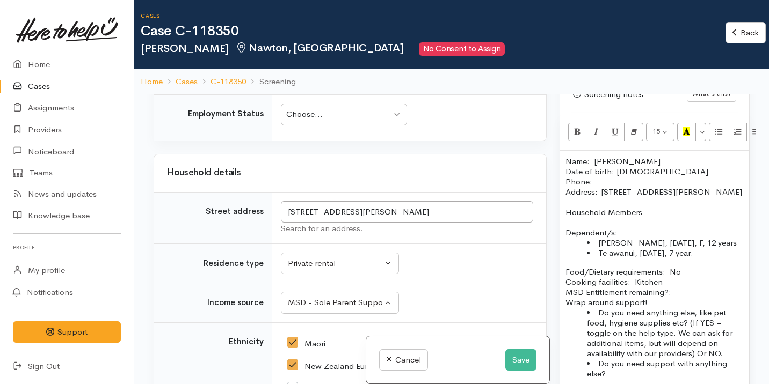
scroll to position [1754, 0]
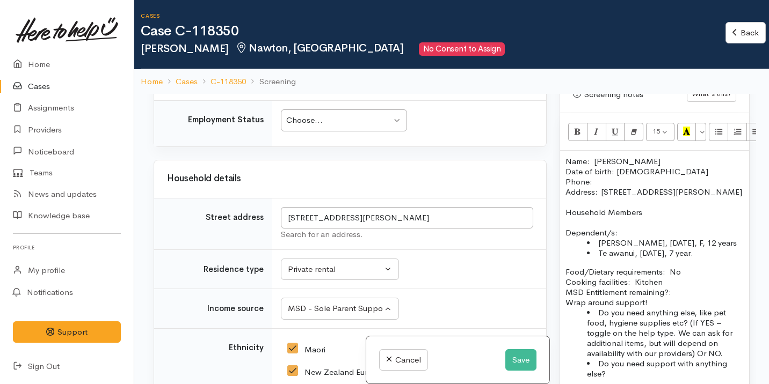
click at [331, 147] on td "Choose... Choose... Choose... Unknown Employed casually Employed full-time Empl…" at bounding box center [409, 124] width 274 height 46
click at [333, 127] on div "Choose..." at bounding box center [338, 120] width 105 height 12
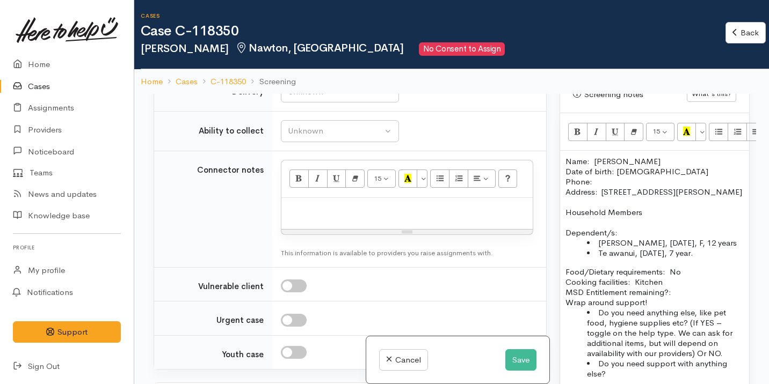
scroll to position [1440, 0]
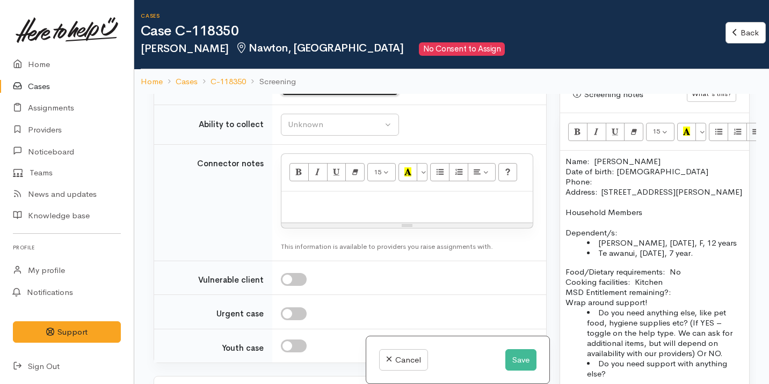
click at [332, 92] on div "Unknown" at bounding box center [335, 85] width 95 height 12
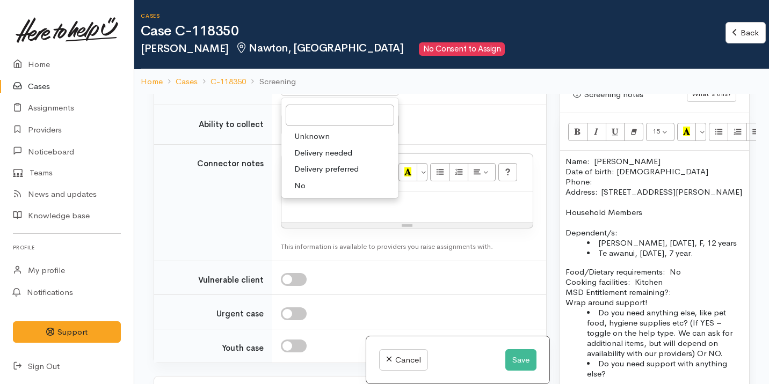
click at [306, 194] on link "No" at bounding box center [339, 186] width 117 height 17
select select "1"
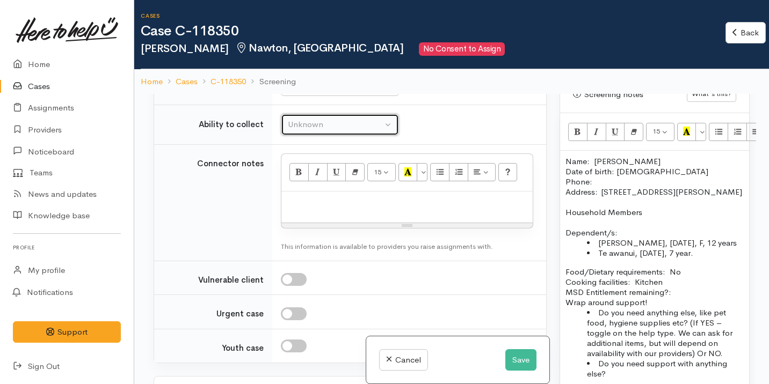
click at [328, 131] on div "Unknown" at bounding box center [335, 125] width 95 height 12
click at [370, 41] on span "Able to pick up / collect help on my own" at bounding box center [369, 34] width 151 height 12
select select "2"
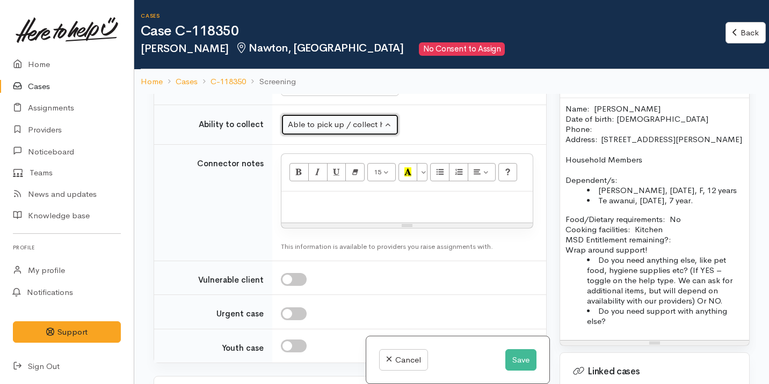
scroll to position [780, 0]
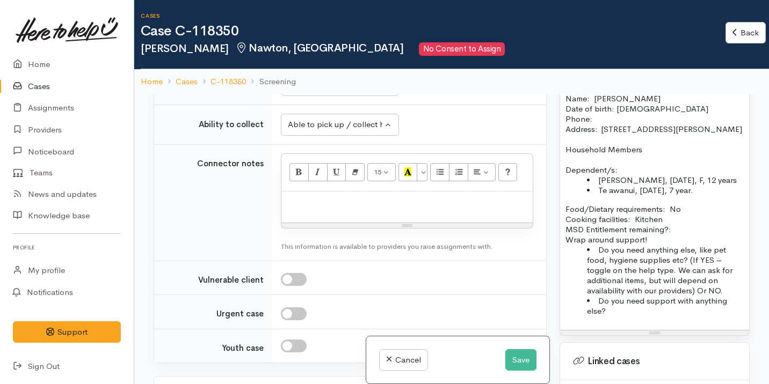
click at [615, 311] on li "Do you need support with anything else?" at bounding box center [665, 306] width 157 height 20
click at [562, 235] on div "Name: Arie Wilkie Date of birth: 13/05/1991 Phone:  Address:  unit 18/184 Grand…" at bounding box center [654, 209] width 189 height 242
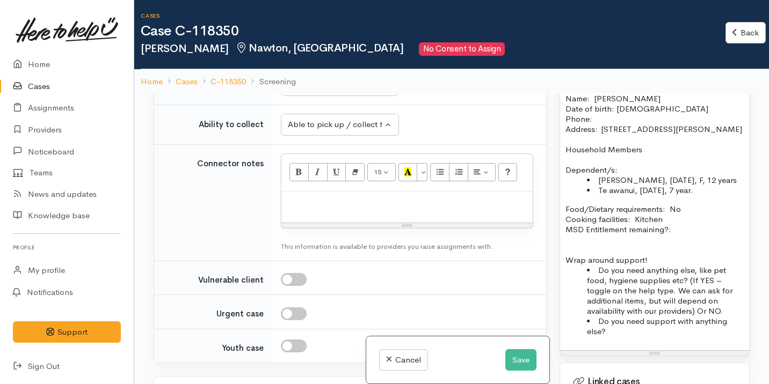
click at [686, 232] on p "Food/Dietary requirements: No Cooking facilities: Kitchen MSD Entitlement remai…" at bounding box center [654, 219] width 178 height 31
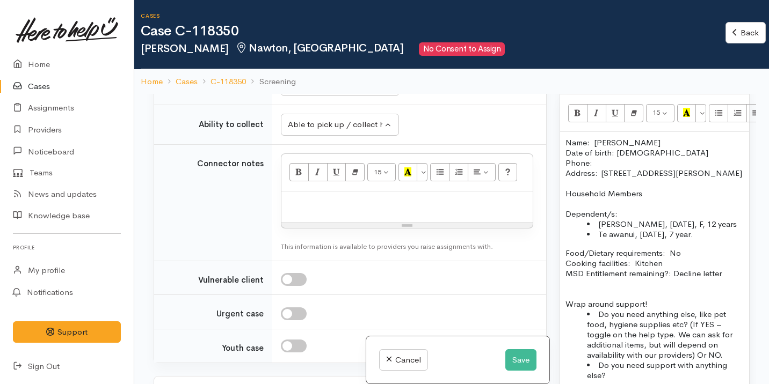
scroll to position [735, 0]
click at [605, 152] on p "Name: Arie Wilkie Date of birth: 13/05/1991 Phone:" at bounding box center [654, 154] width 178 height 31
click at [728, 269] on p "Food/Dietary requirements: No Cooking facilities: Kitchen MSD Entitlement remai…" at bounding box center [654, 264] width 178 height 31
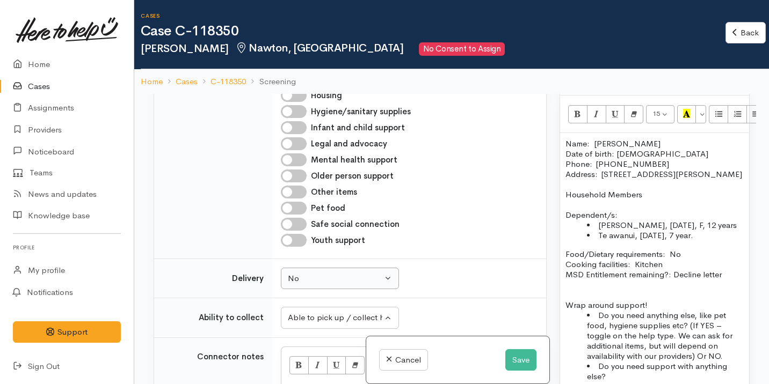
scroll to position [1227, 0]
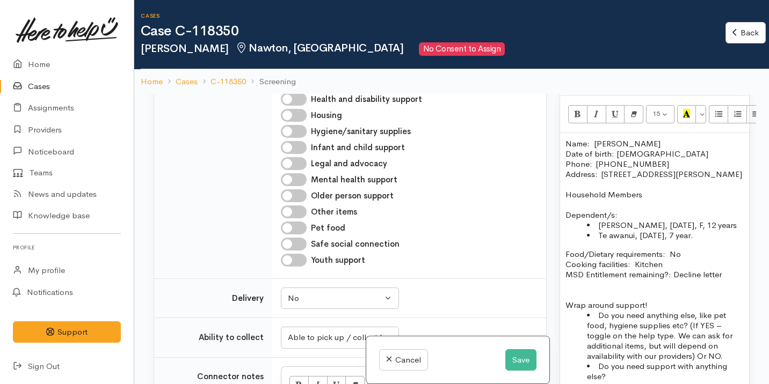
click at [300, 138] on input "Hygiene/sanitary supplies" at bounding box center [294, 131] width 26 height 13
checkbox input "true"
drag, startPoint x: 311, startPoint y: 256, endPoint x: 413, endPoint y: 256, distance: 102.6
click at [413, 138] on div "Hygiene/sanitary supplies" at bounding box center [407, 131] width 252 height 13
copy label "Hygiene/sanitary supplies"
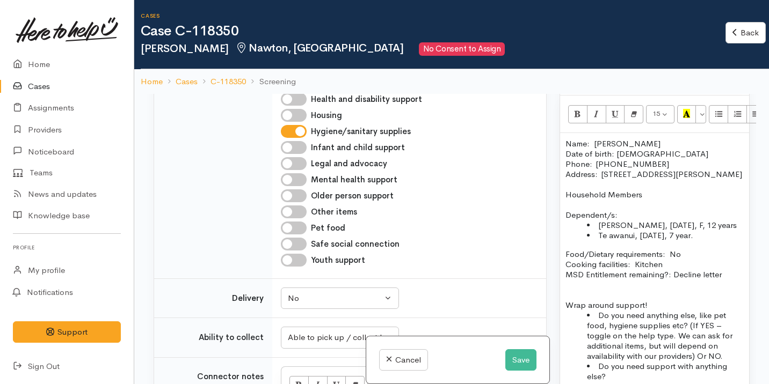
click at [732, 276] on p "MSD Entitlement remaining?: Decline letter" at bounding box center [654, 275] width 178 height 10
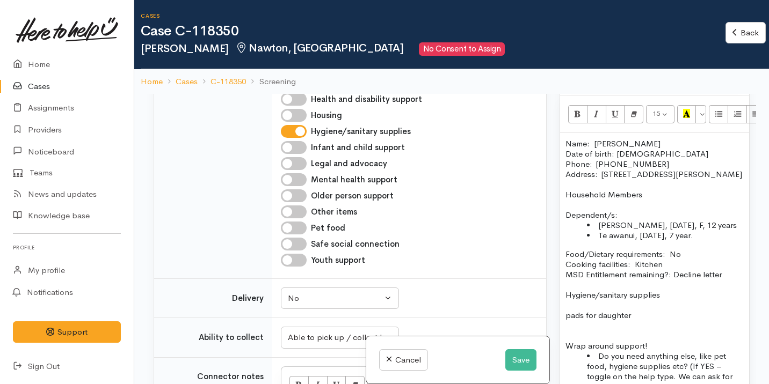
click at [569, 319] on p "pads for daughter" at bounding box center [654, 315] width 178 height 10
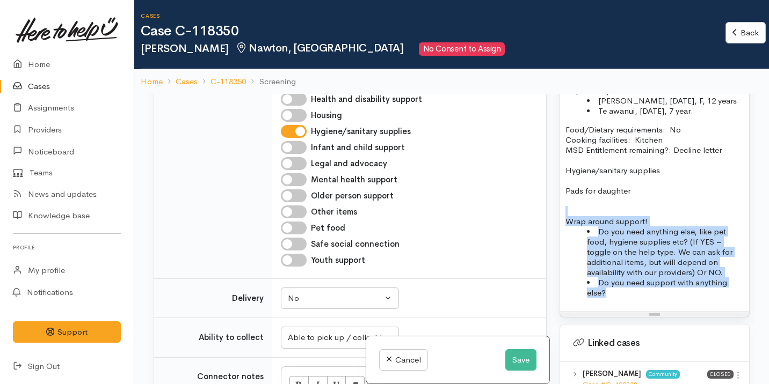
drag, startPoint x: 626, startPoint y: 291, endPoint x: 564, endPoint y: 214, distance: 99.0
click at [563, 214] on div "Name: Arie Wilkie Date of birth: 13/05/1991 Phone:  02102912841 Address:  unit …" at bounding box center [654, 160] width 189 height 303
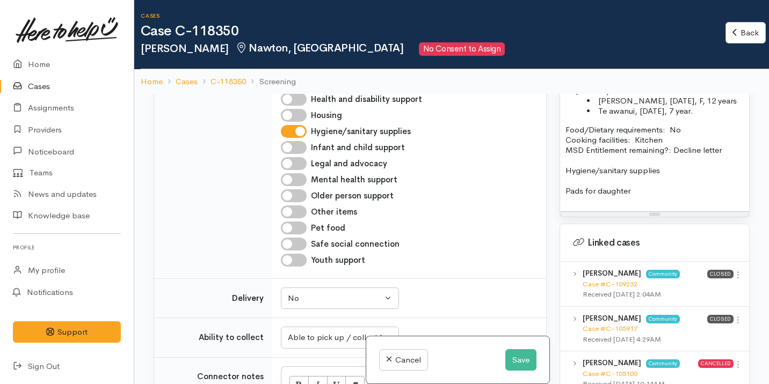
click at [611, 172] on p "Hygiene/sanitary supplies" at bounding box center [654, 170] width 178 height 10
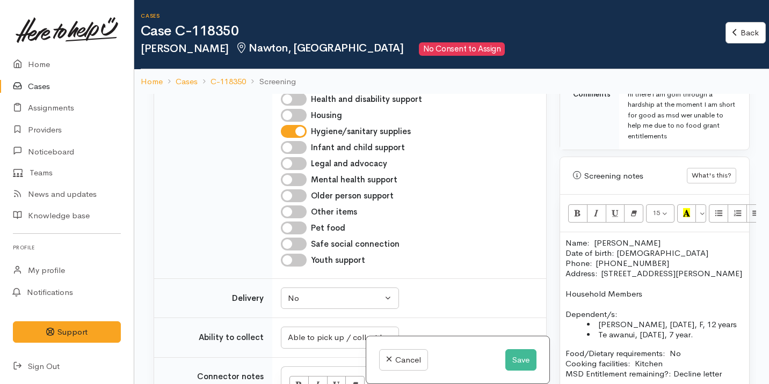
scroll to position [631, 0]
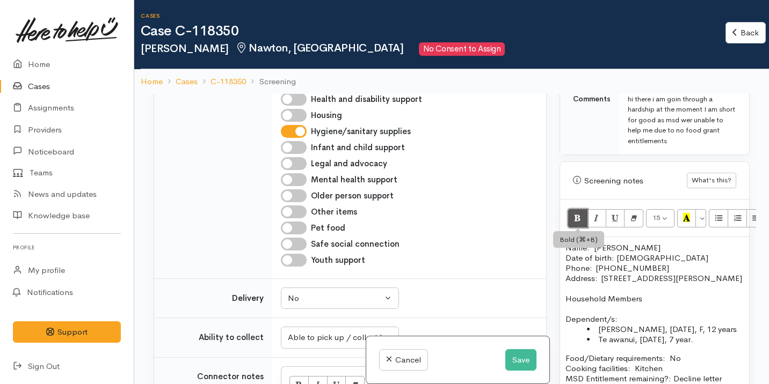
click at [578, 213] on icon "Bold (⌘+B)" at bounding box center [577, 217] width 7 height 9
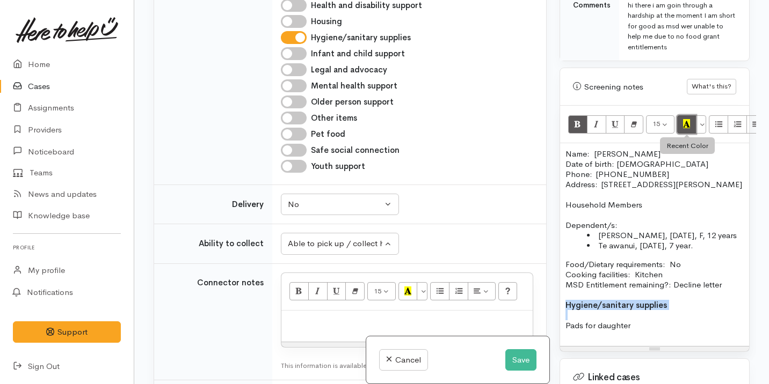
click at [691, 115] on button "Recent Color" at bounding box center [686, 124] width 19 height 18
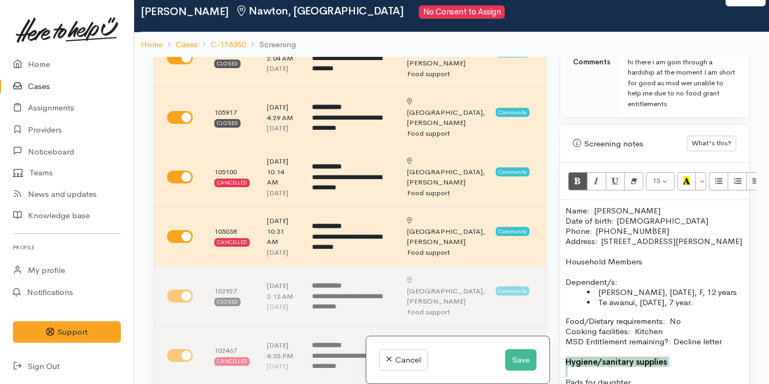
scroll to position [82, 0]
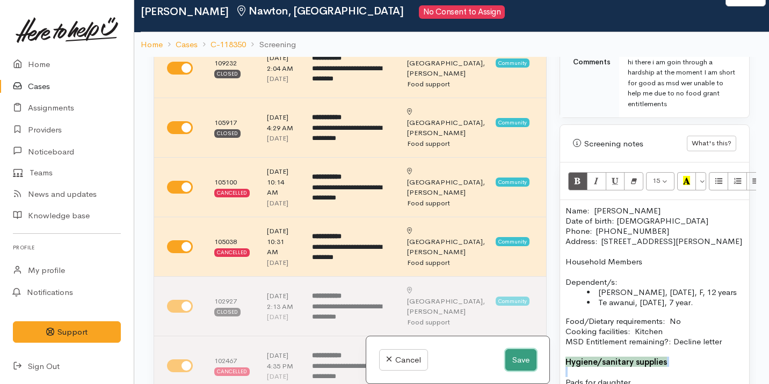
click at [517, 361] on button "Save" at bounding box center [520, 361] width 31 height 22
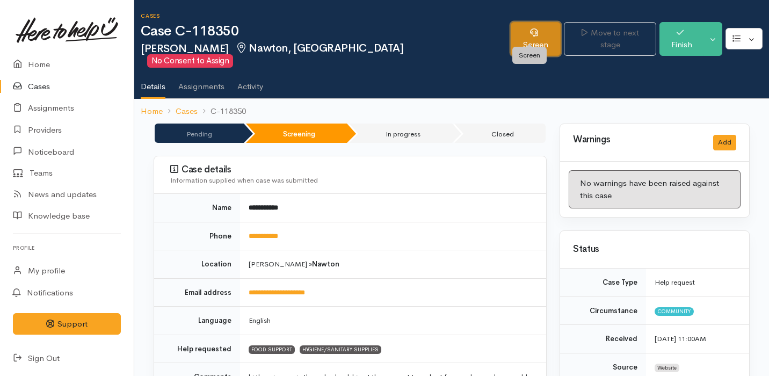
click at [517, 37] on link "Screen" at bounding box center [536, 39] width 50 height 34
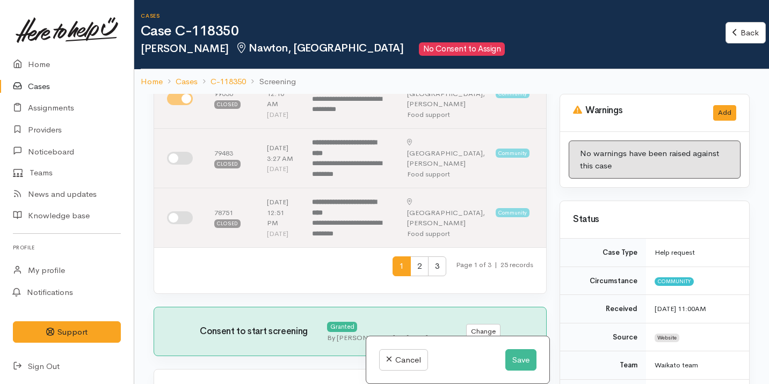
scroll to position [505, 0]
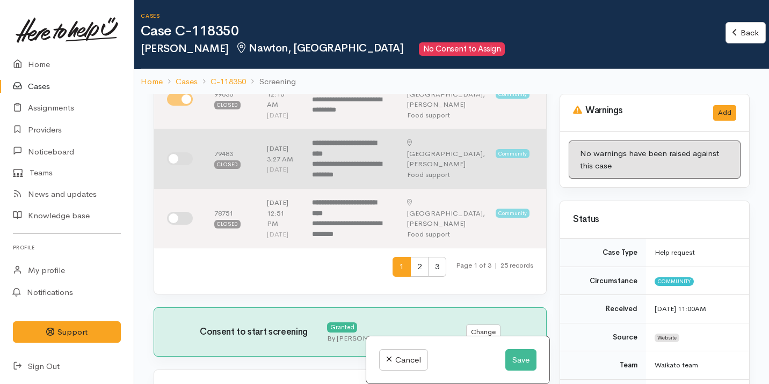
click at [185, 165] on input "checkbox" at bounding box center [180, 159] width 26 height 13
checkbox input "true"
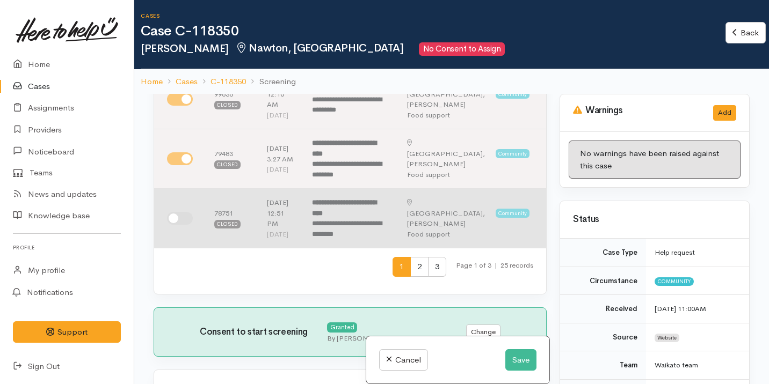
click at [190, 225] on input "checkbox" at bounding box center [180, 218] width 26 height 13
checkbox input "true"
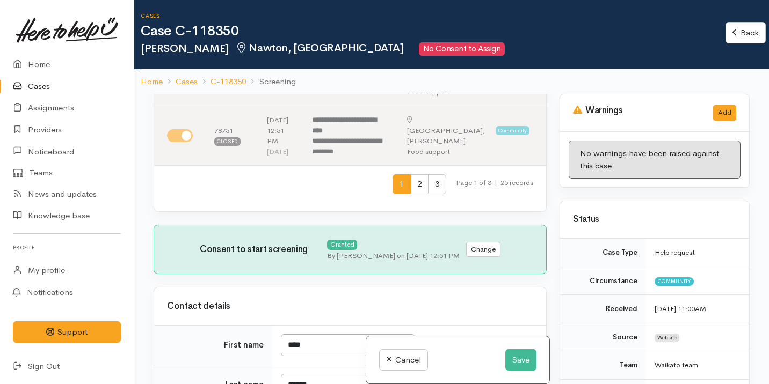
click at [410, 194] on span "2" at bounding box center [419, 185] width 18 height 20
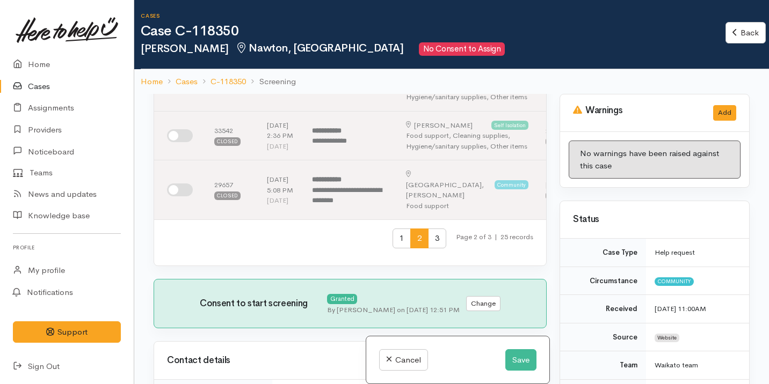
scroll to position [520, 0]
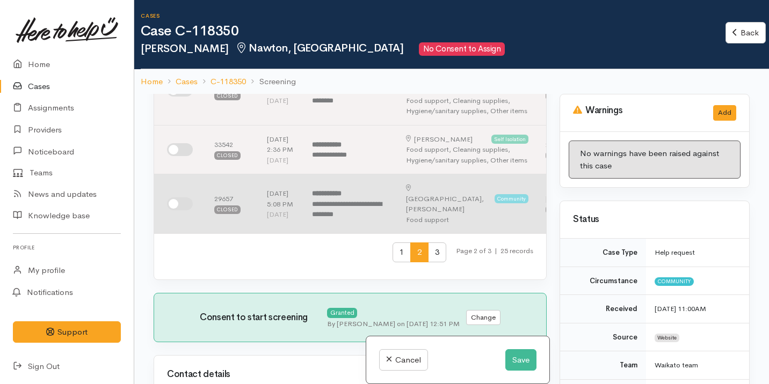
click at [178, 211] on input "checkbox" at bounding box center [180, 204] width 26 height 13
checkbox input "true"
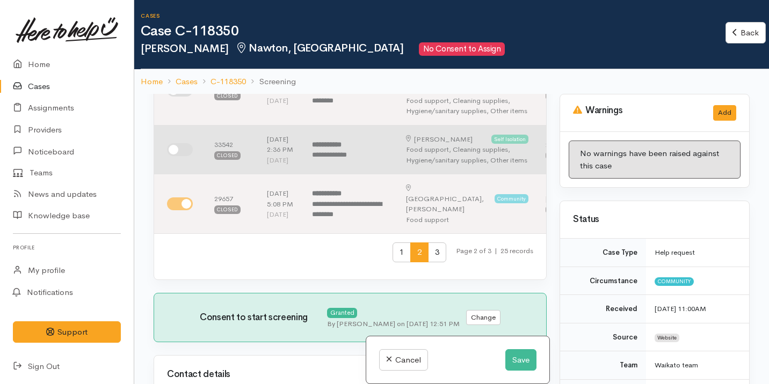
click at [177, 156] on input "checkbox" at bounding box center [180, 149] width 26 height 13
checkbox input "true"
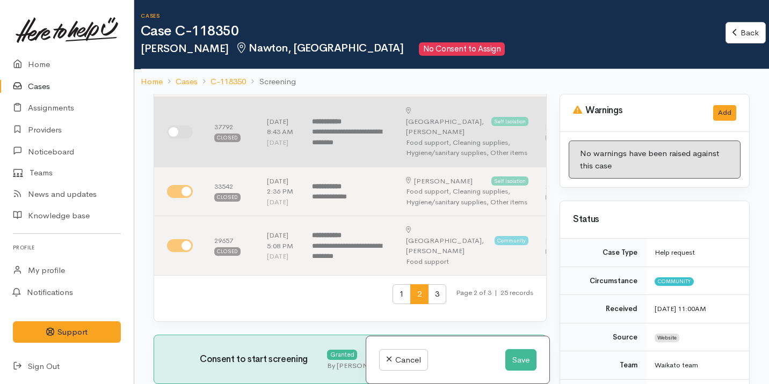
scroll to position [477, 0]
click at [180, 139] on input "checkbox" at bounding box center [180, 132] width 26 height 13
checkbox input "true"
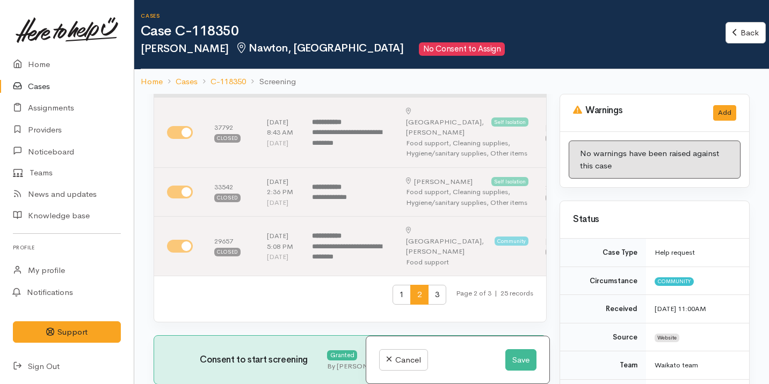
click at [184, 74] on input "checkbox" at bounding box center [180, 67] width 26 height 13
checkbox input "true"
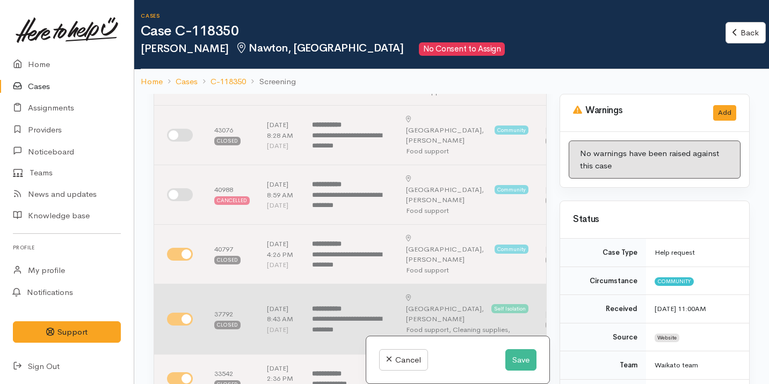
scroll to position [235, 0]
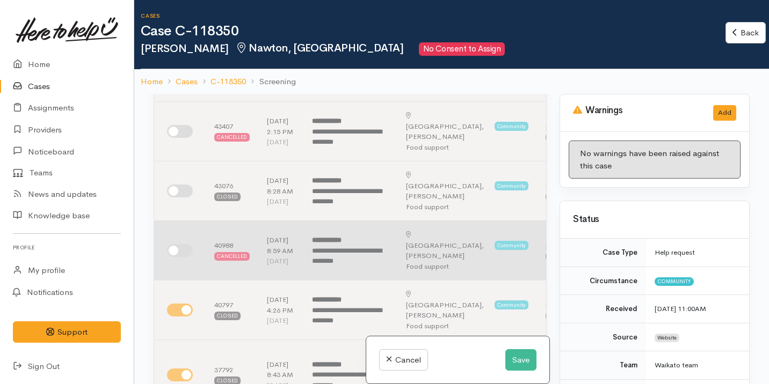
click at [179, 257] on input "checkbox" at bounding box center [180, 250] width 26 height 13
checkbox input "true"
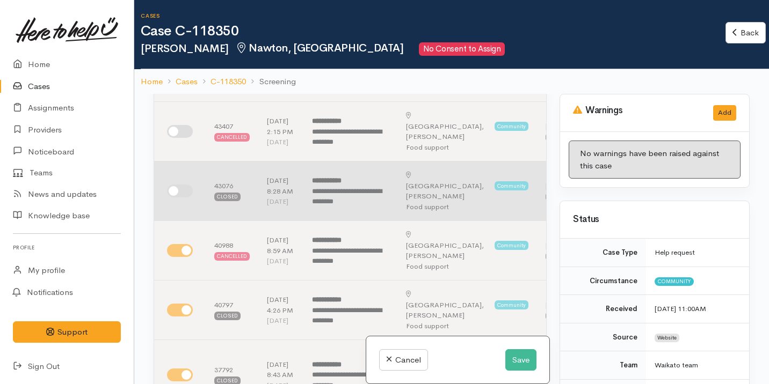
click at [178, 217] on td at bounding box center [180, 192] width 52 height 60
click at [181, 198] on input "checkbox" at bounding box center [180, 191] width 26 height 13
checkbox input "true"
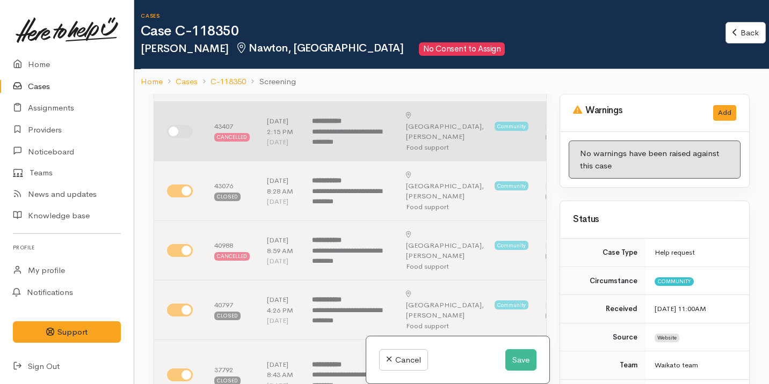
click at [179, 138] on input "checkbox" at bounding box center [180, 131] width 26 height 13
checkbox input "true"
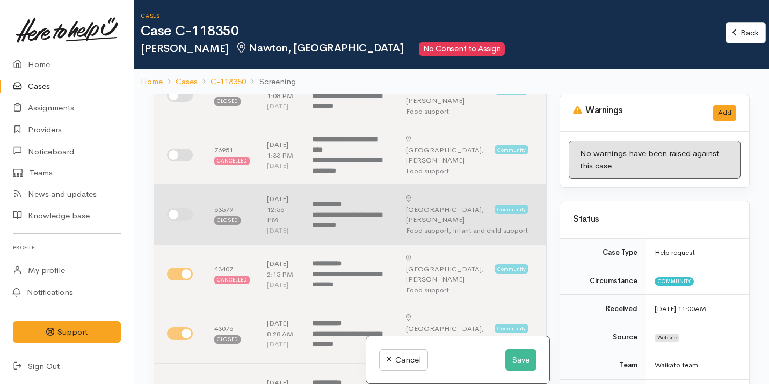
scroll to position [90, 0]
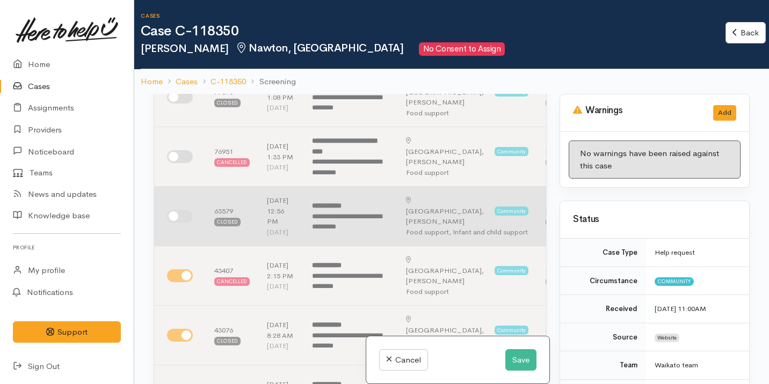
click at [179, 223] on input "checkbox" at bounding box center [180, 216] width 26 height 13
checkbox input "true"
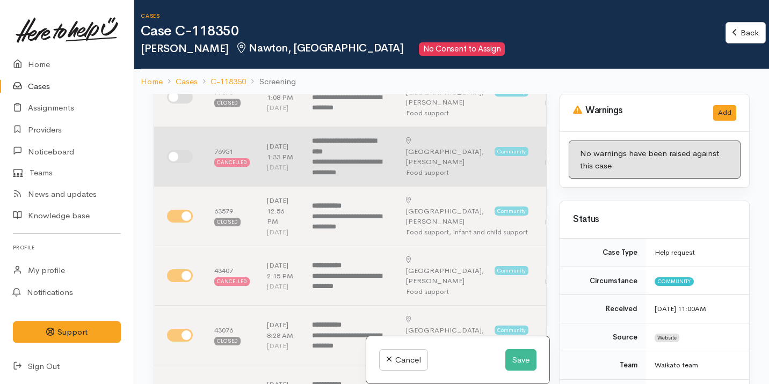
click at [183, 163] on input "checkbox" at bounding box center [180, 156] width 26 height 13
checkbox input "true"
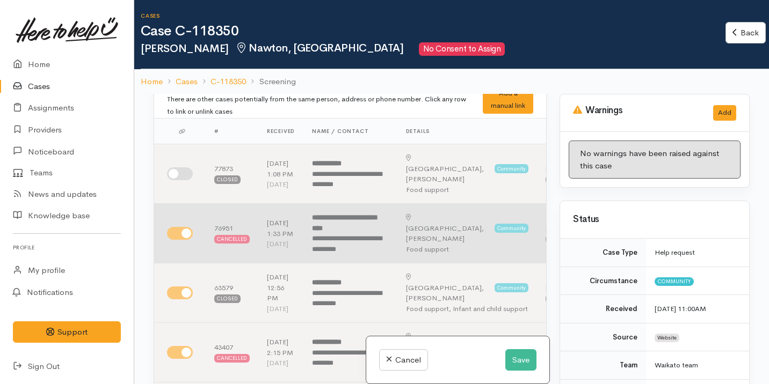
scroll to position [0, 0]
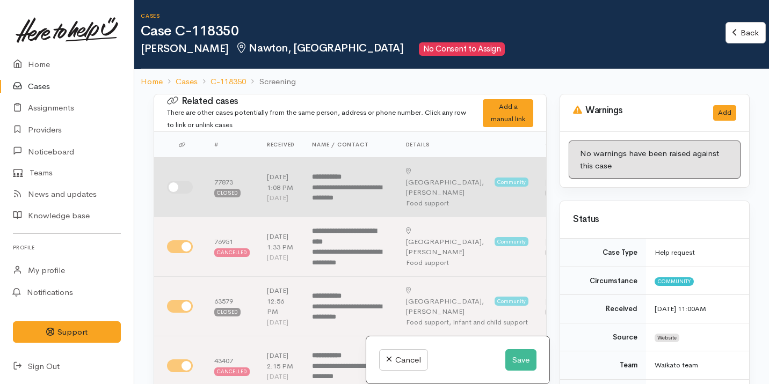
click at [186, 191] on input "checkbox" at bounding box center [180, 187] width 26 height 13
checkbox input "true"
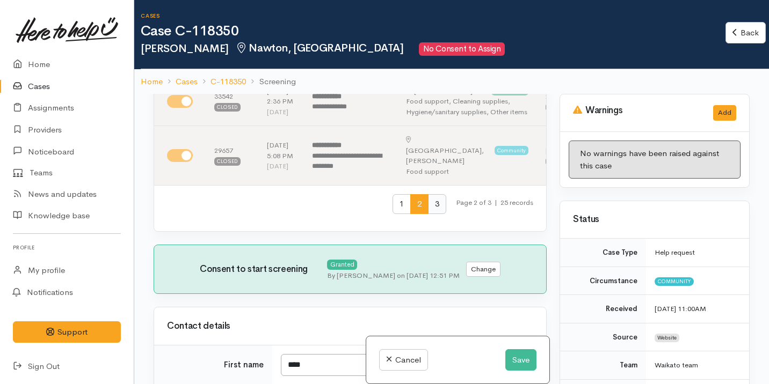
click at [434, 214] on span "3" at bounding box center [437, 204] width 18 height 20
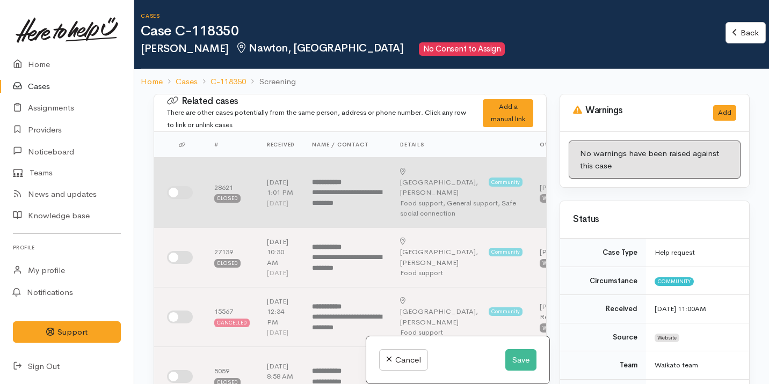
click at [173, 192] on input "checkbox" at bounding box center [180, 192] width 26 height 13
checkbox input "true"
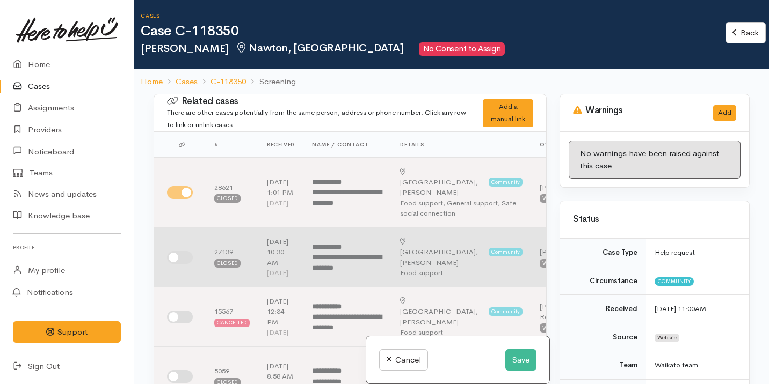
click at [184, 256] on input "checkbox" at bounding box center [180, 257] width 26 height 13
checkbox input "true"
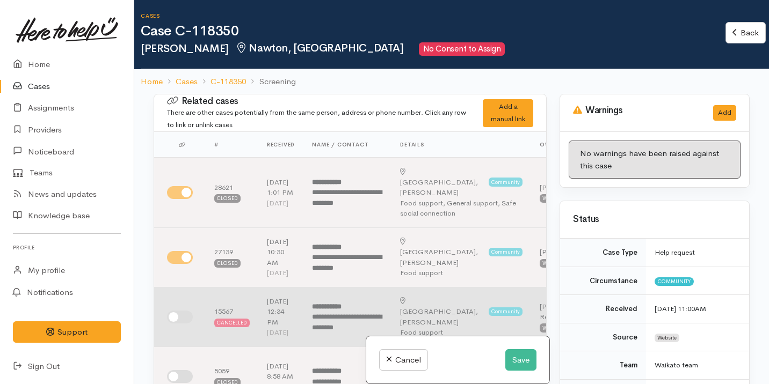
click at [189, 324] on input "checkbox" at bounding box center [180, 317] width 26 height 13
checkbox input "true"
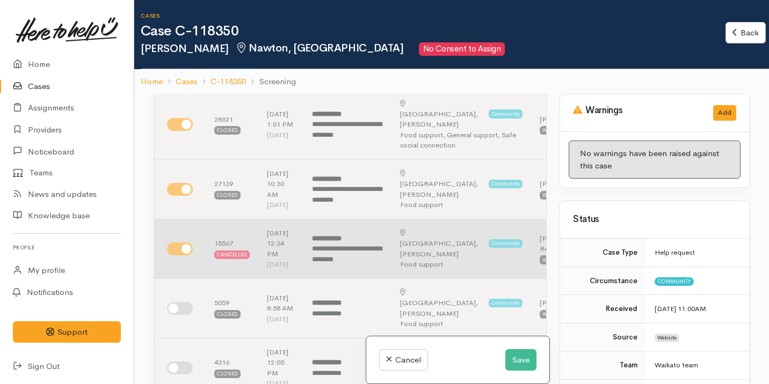
scroll to position [82, 0]
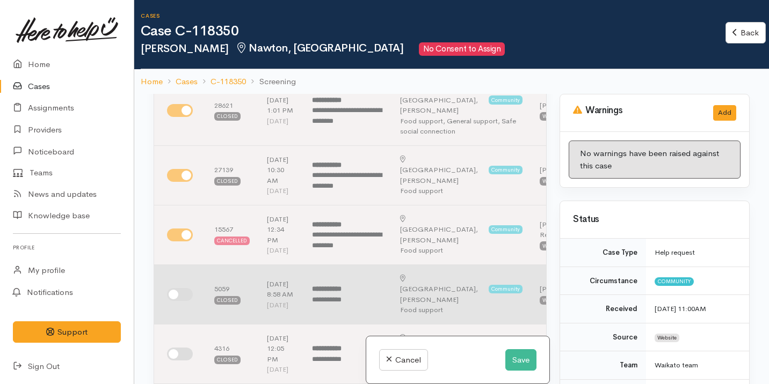
click at [184, 301] on input "checkbox" at bounding box center [180, 294] width 26 height 13
checkbox input "true"
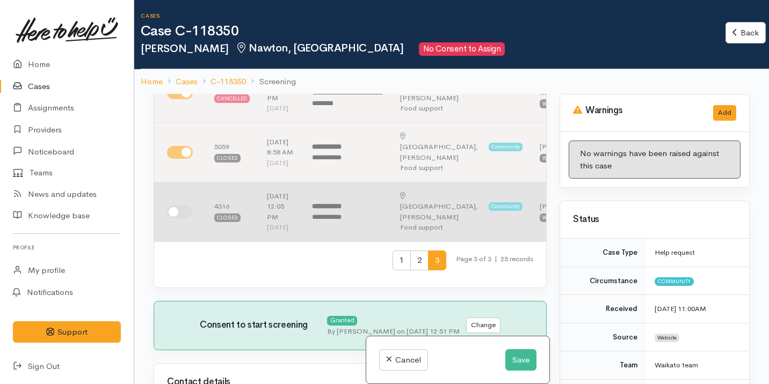
click at [179, 219] on input "checkbox" at bounding box center [180, 212] width 26 height 13
checkbox input "true"
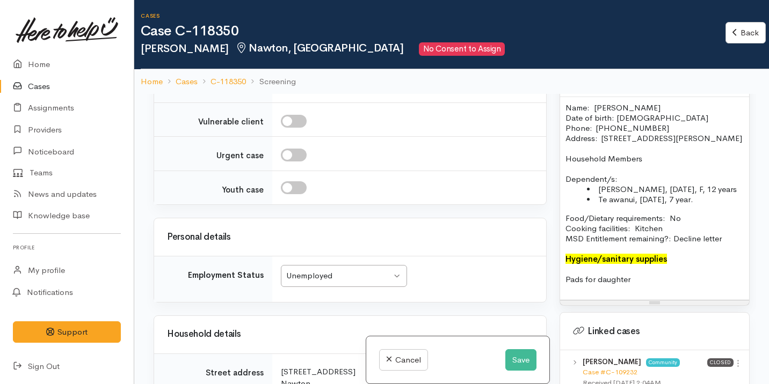
scroll to position [790, 0]
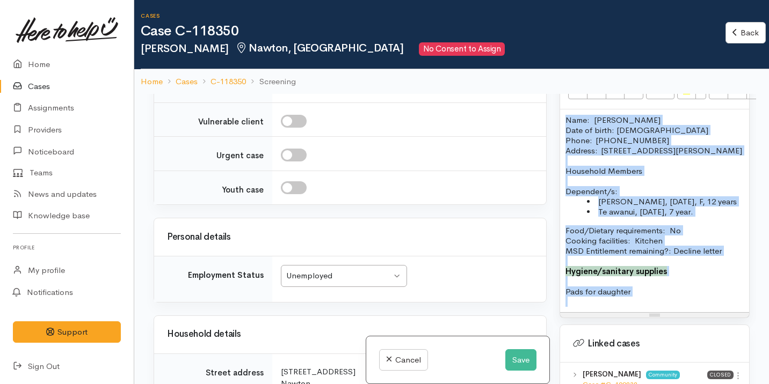
drag, startPoint x: 641, startPoint y: 309, endPoint x: 560, endPoint y: 118, distance: 207.4
click at [560, 118] on div "Screening notes What's this? 15 8 9 10 11 12 14 18 24 36 Background Color Trans…" at bounding box center [655, 176] width 190 height 285
copy div "Name: Arie Wilkie Date of birth: 13/05/1991 Phone:  02102912841 Address:  unit …"
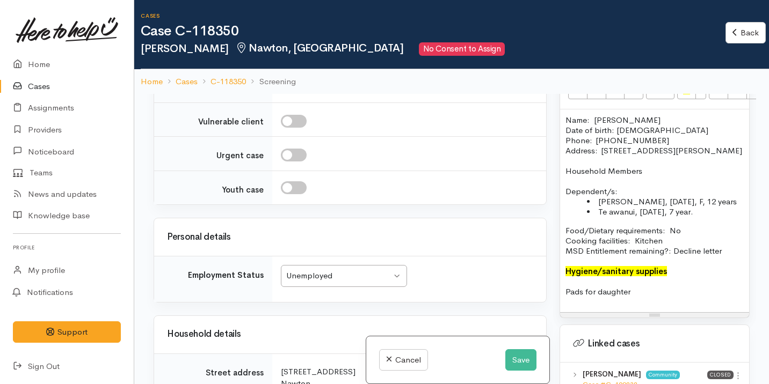
click at [413, 65] on div at bounding box center [406, 49] width 251 height 32
paste div
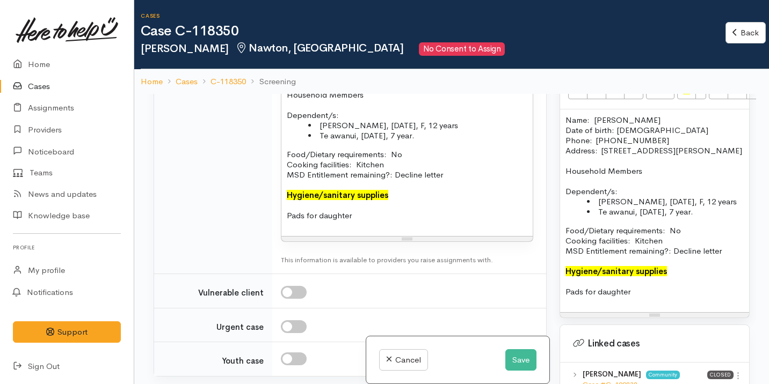
click at [713, 228] on div "Name: Arie Wilkie Date of birth: 13/05/1991 Phone:  02102912841 Address:  unit …" at bounding box center [654, 211] width 189 height 203
click at [713, 217] on li "Te awanui, 13/11/2018, 7 year." at bounding box center [665, 212] width 157 height 10
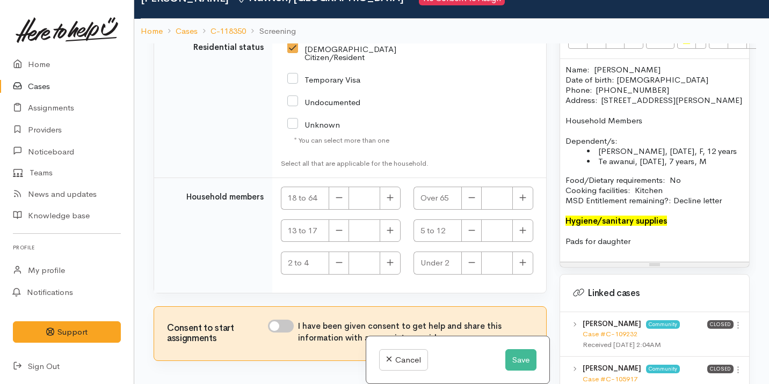
scroll to position [62, 0]
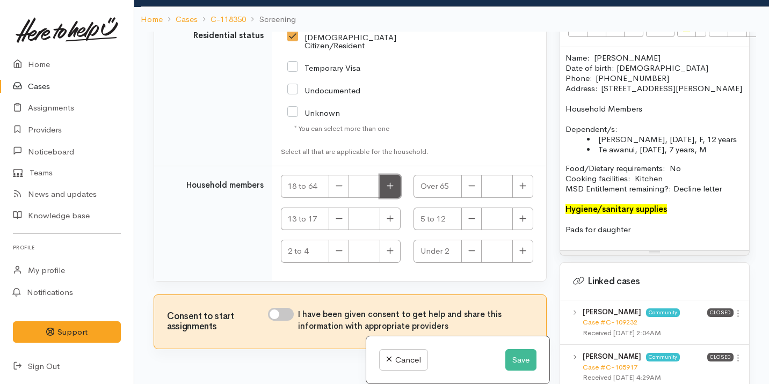
click at [391, 186] on button "button" at bounding box center [390, 186] width 21 height 23
type input "1"
click at [285, 309] on input "I have been given consent to get help and share this information with appropria…" at bounding box center [281, 314] width 26 height 13
checkbox input "true"
click at [518, 230] on button "button" at bounding box center [522, 219] width 21 height 23
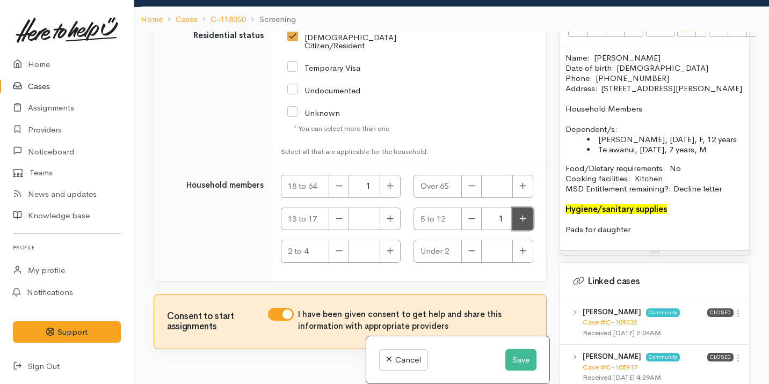
click at [518, 226] on button "button" at bounding box center [522, 219] width 21 height 23
type input "2"
click at [528, 347] on div "Cancel Save" at bounding box center [457, 361] width 183 height 48
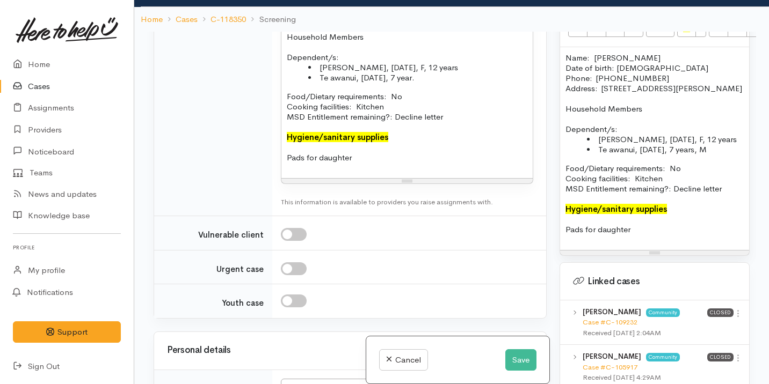
scroll to position [1249, 0]
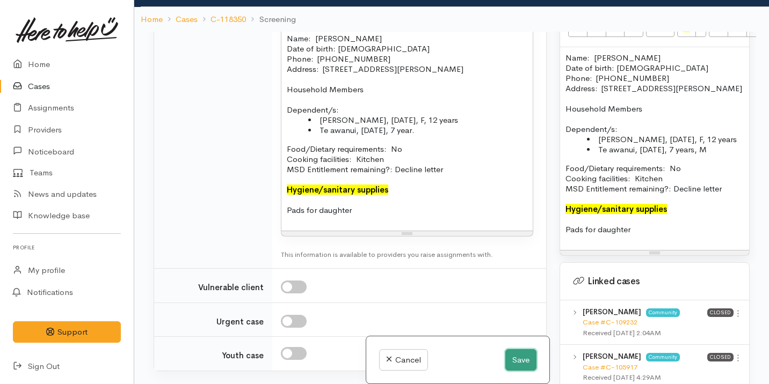
click at [512, 358] on button "Save" at bounding box center [520, 361] width 31 height 22
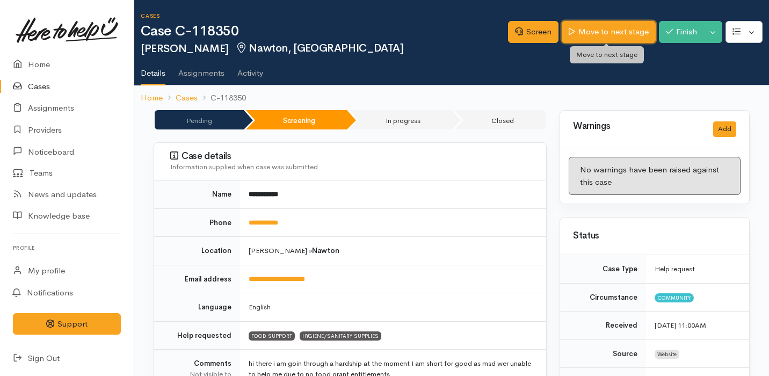
click at [597, 37] on link "Move to next stage" at bounding box center [608, 32] width 93 height 22
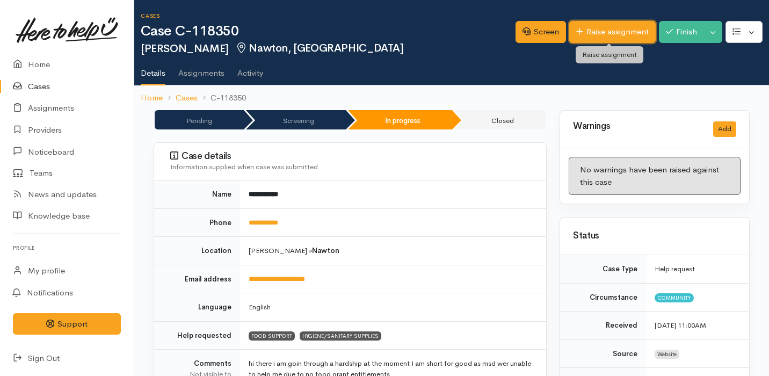
click at [609, 38] on link "Raise assignment" at bounding box center [612, 32] width 86 height 22
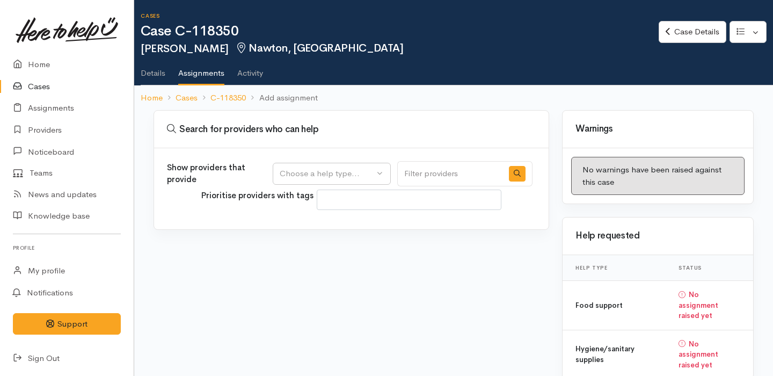
select select
click at [386, 178] on button "Choose a help type..." at bounding box center [332, 174] width 118 height 22
click at [372, 226] on link "Food support" at bounding box center [333, 225] width 120 height 17
select select "3"
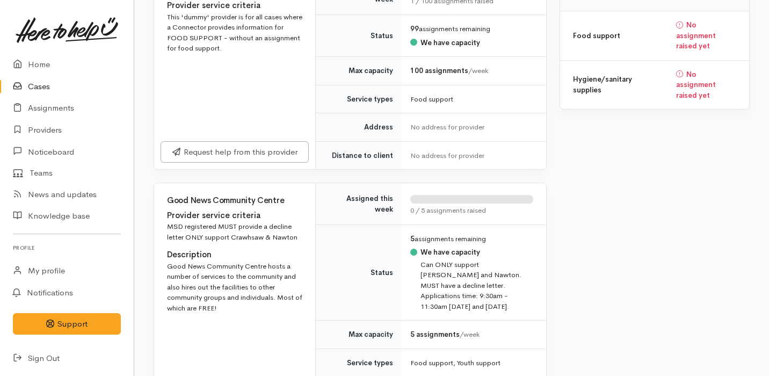
scroll to position [446, 0]
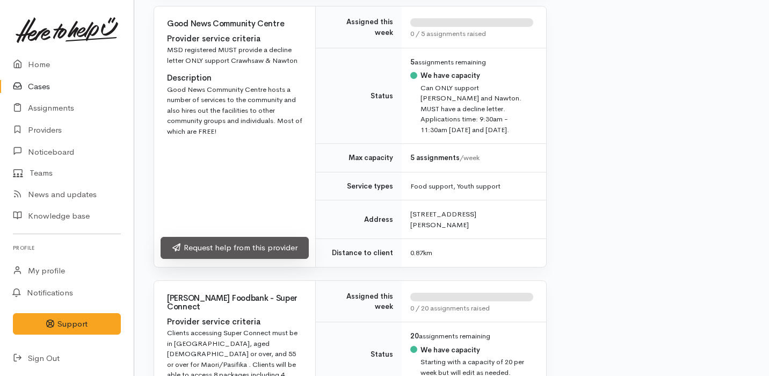
click at [285, 240] on link "Request help from this provider" at bounding box center [235, 248] width 148 height 22
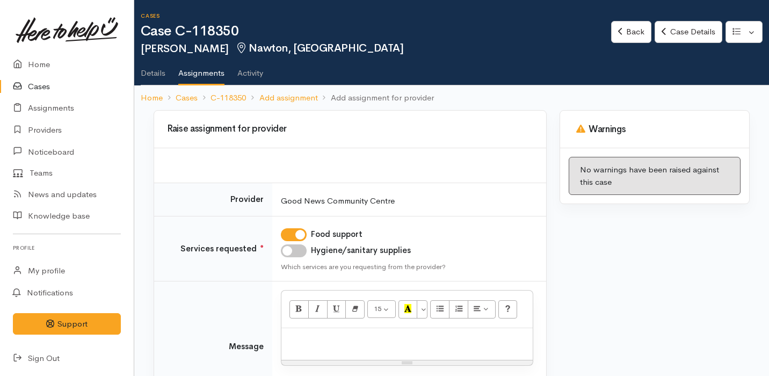
click at [302, 249] on input "Hygiene/sanitary supplies" at bounding box center [294, 250] width 26 height 13
checkbox input "true"
click at [311, 344] on p at bounding box center [407, 339] width 241 height 12
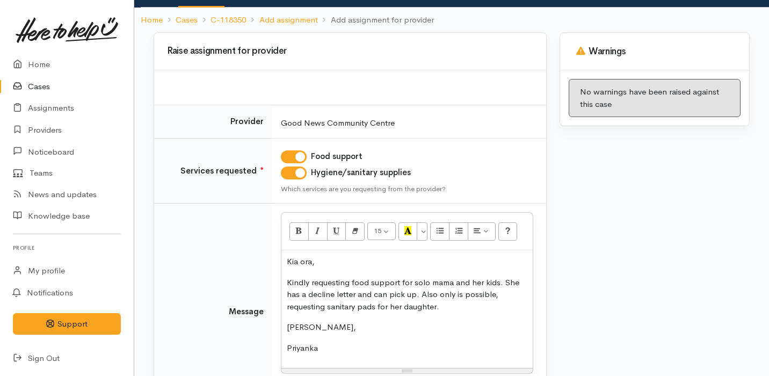
scroll to position [178, 0]
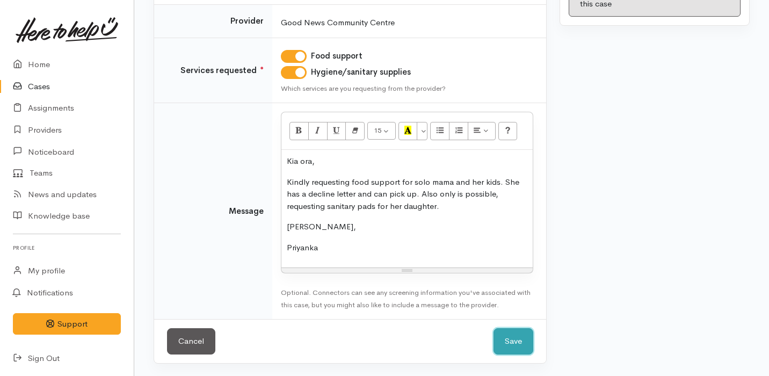
click at [515, 342] on button "Save" at bounding box center [514, 341] width 40 height 26
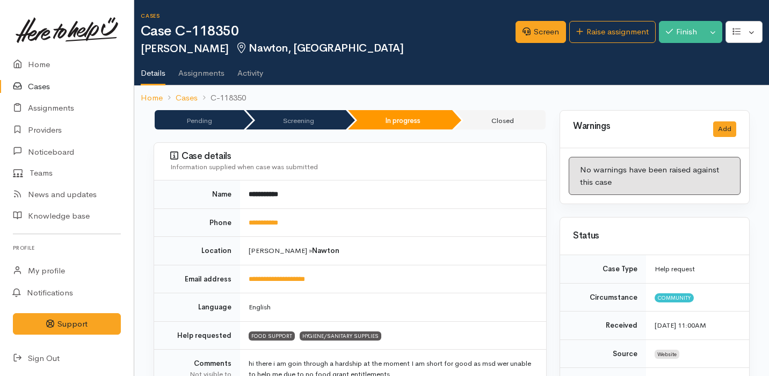
click at [64, 85] on link "Cases" at bounding box center [67, 87] width 134 height 22
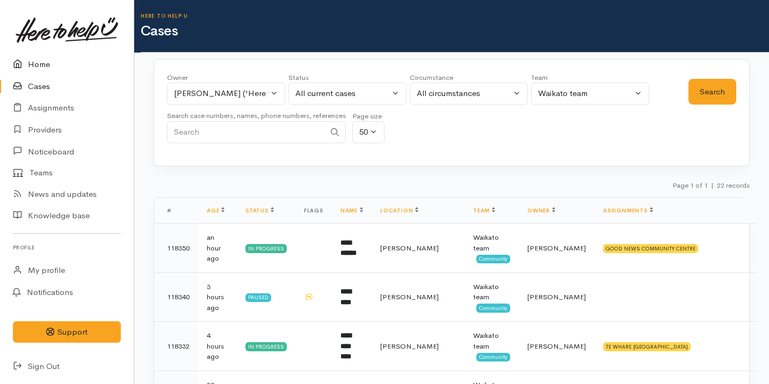
click at [71, 67] on link "Home" at bounding box center [67, 65] width 134 height 22
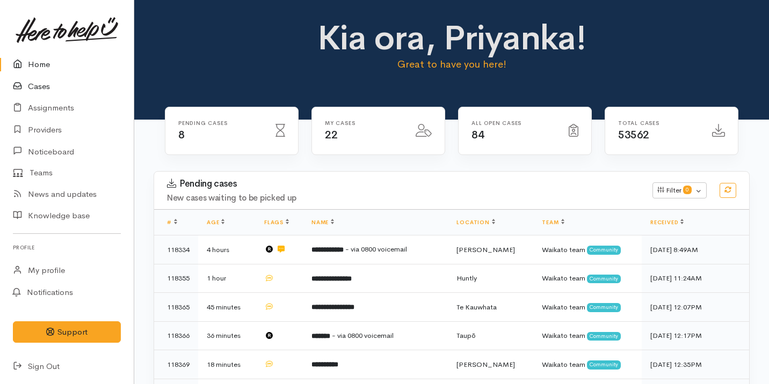
click at [74, 95] on link "Cases" at bounding box center [67, 87] width 134 height 22
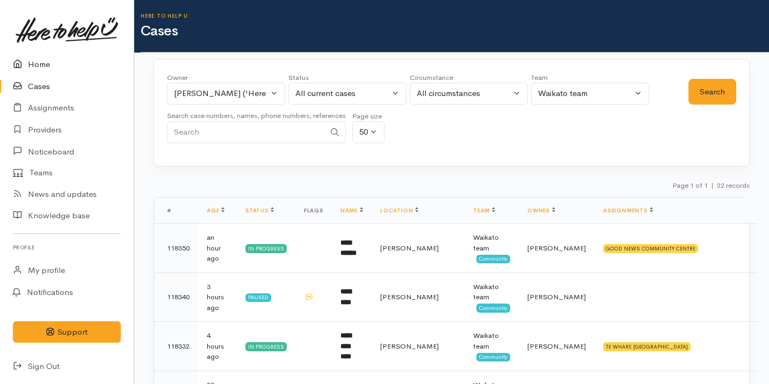
click at [83, 55] on link "Home" at bounding box center [67, 65] width 134 height 22
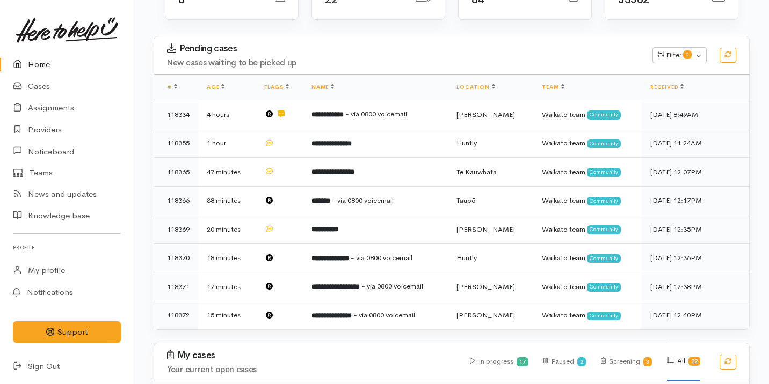
scroll to position [136, 0]
click at [61, 86] on link "Cases" at bounding box center [67, 87] width 134 height 22
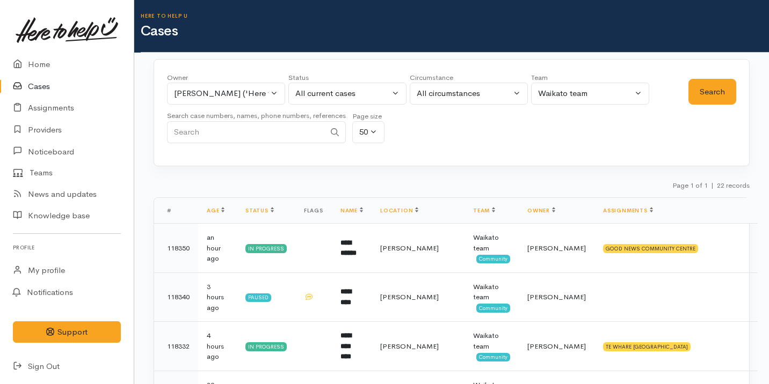
click at [69, 76] on link "Cases" at bounding box center [67, 87] width 134 height 22
click at [74, 61] on link "Home" at bounding box center [67, 65] width 134 height 22
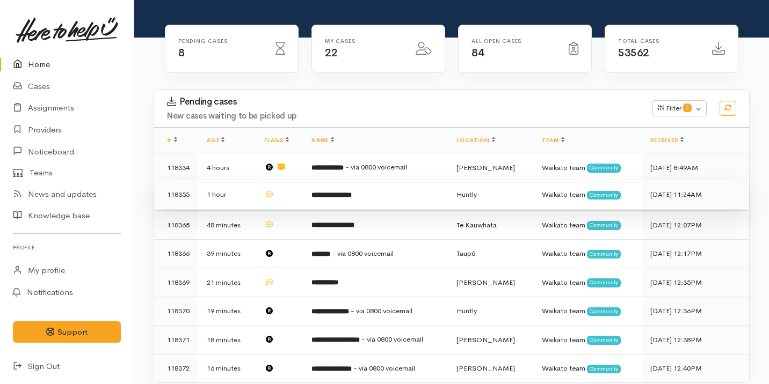
scroll to position [83, 0]
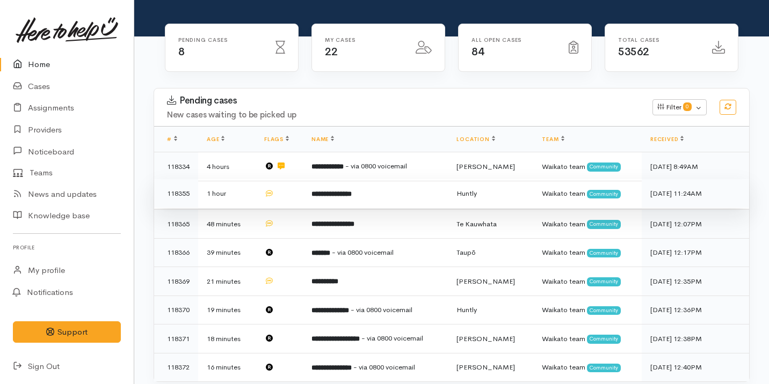
click at [337, 195] on b "**********" at bounding box center [331, 194] width 40 height 7
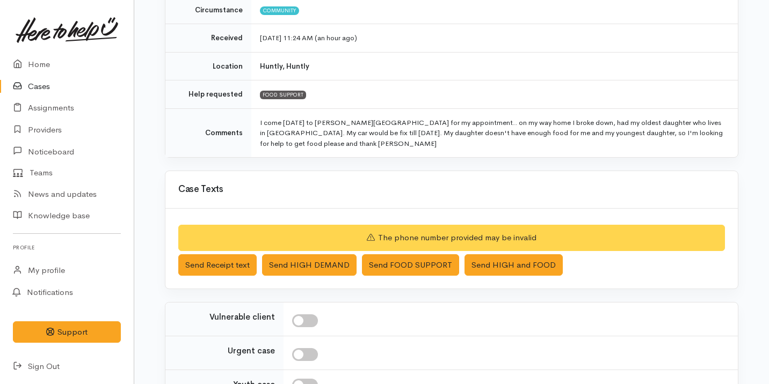
scroll to position [279, 0]
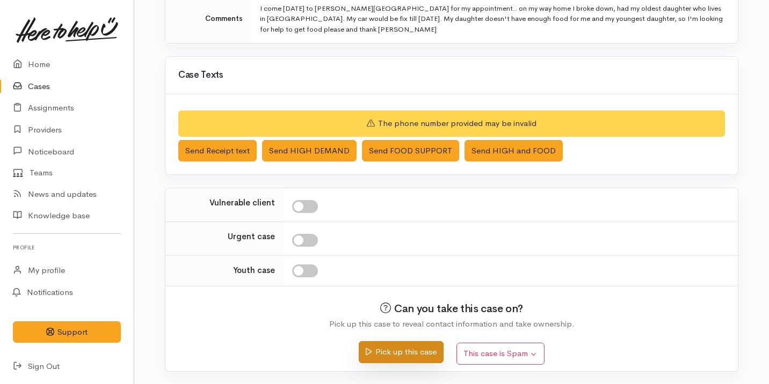
click at [391, 349] on button "Pick up this case" at bounding box center [401, 353] width 84 height 22
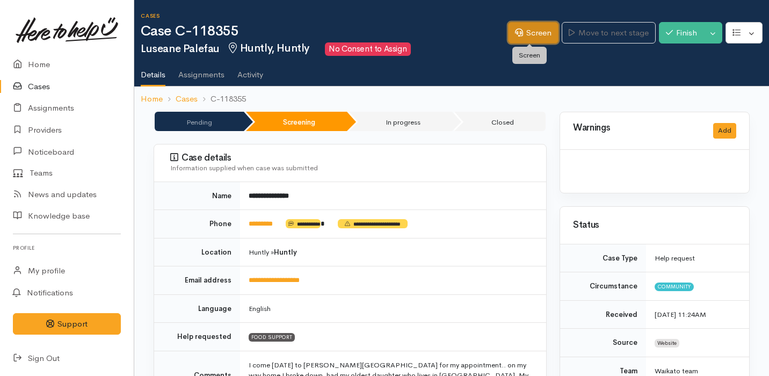
click at [515, 31] on icon at bounding box center [519, 32] width 8 height 8
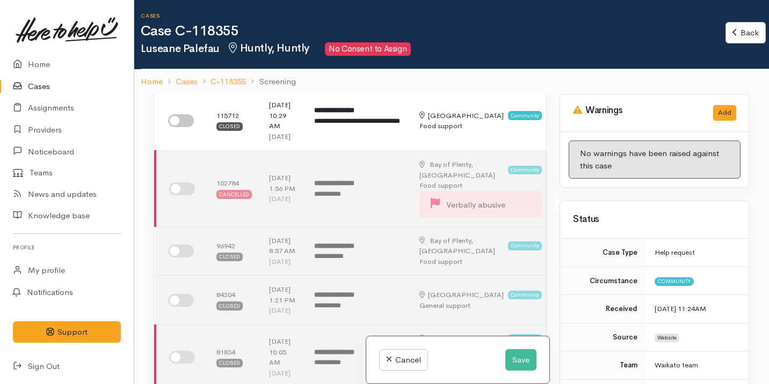
scroll to position [133, 0]
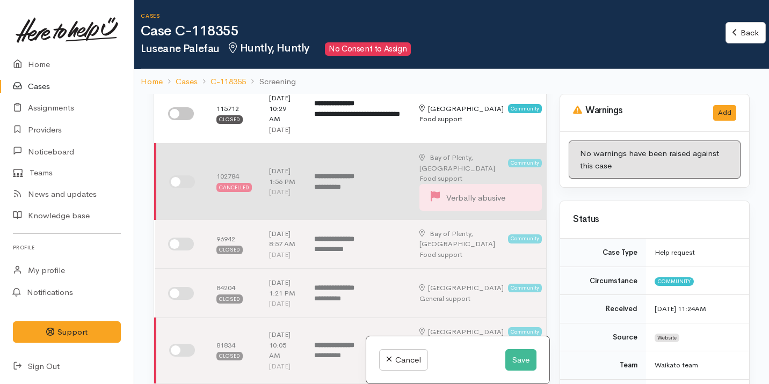
click at [180, 188] on input "checkbox" at bounding box center [182, 182] width 26 height 13
checkbox input "true"
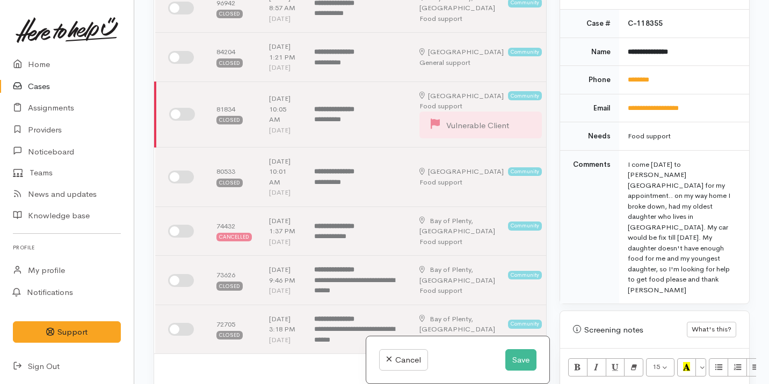
scroll to position [616, 0]
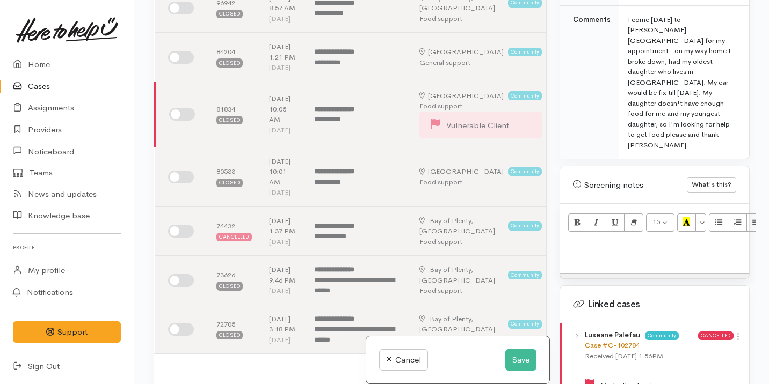
click at [610, 341] on link "Case #C-102784" at bounding box center [612, 345] width 55 height 9
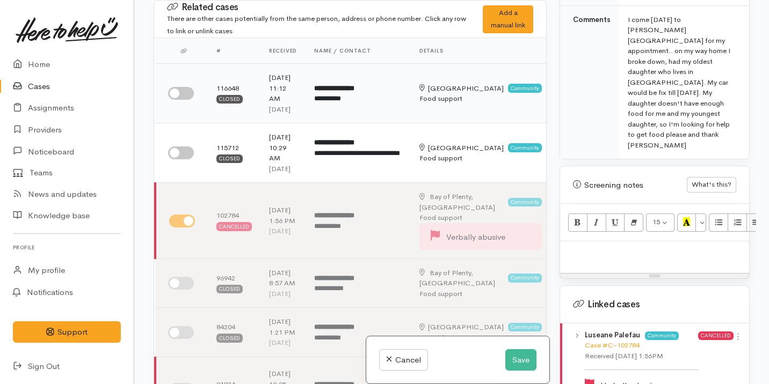
scroll to position [0, 0]
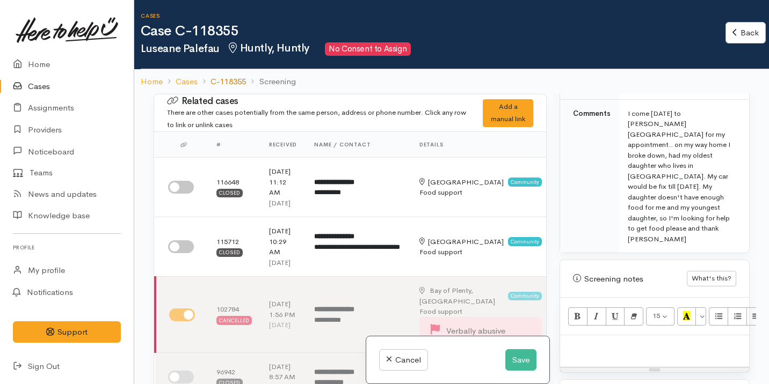
click at [236, 80] on link "C-118355" at bounding box center [228, 82] width 35 height 12
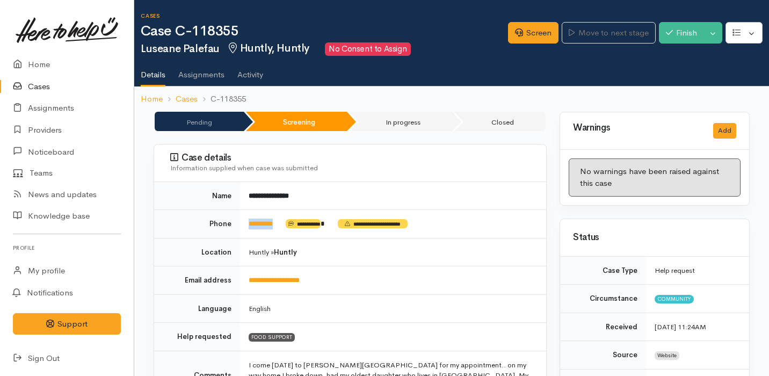
drag, startPoint x: 286, startPoint y: 221, endPoint x: 244, endPoint y: 219, distance: 41.9
click at [243, 219] on td "**********" at bounding box center [393, 224] width 306 height 28
copy td "********"
click at [515, 34] on icon at bounding box center [519, 32] width 8 height 8
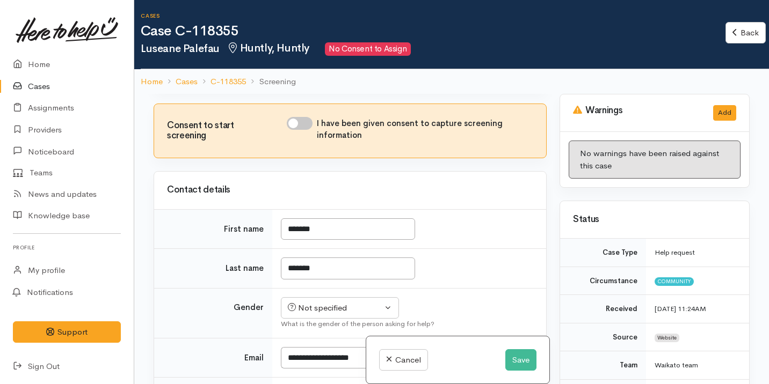
scroll to position [904, 0]
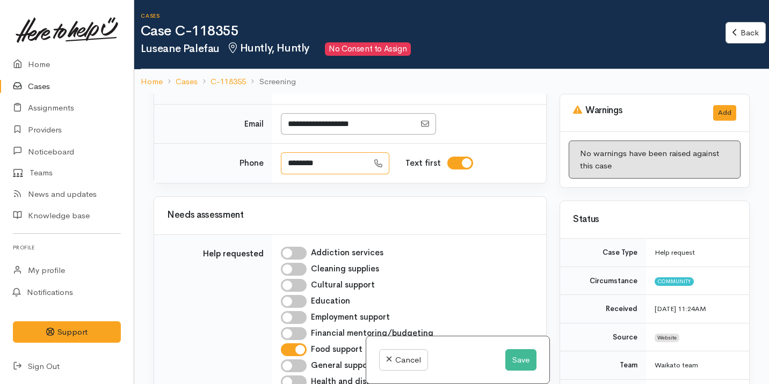
click at [284, 175] on input "********" at bounding box center [325, 164] width 88 height 22
type input "*********"
click at [516, 354] on button "Save" at bounding box center [520, 361] width 31 height 22
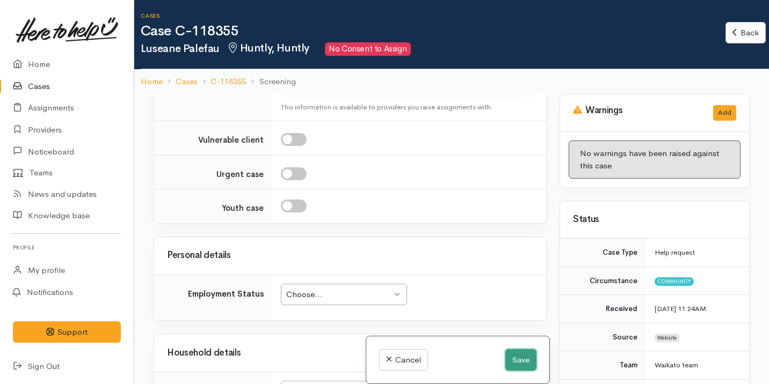
scroll to position [124, 0]
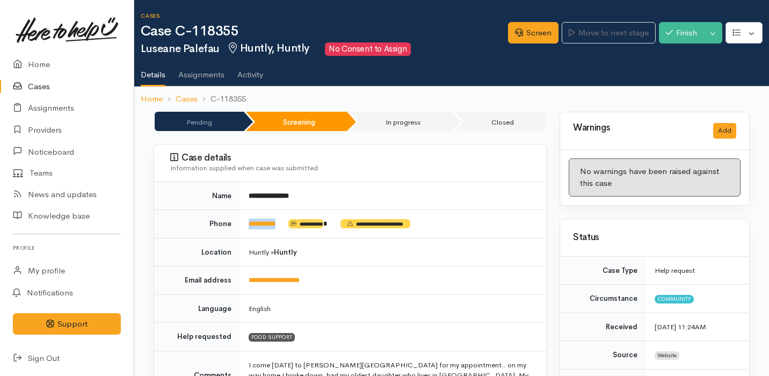
drag, startPoint x: 286, startPoint y: 226, endPoint x: 246, endPoint y: 226, distance: 40.3
click at [246, 226] on td "**********" at bounding box center [393, 224] width 306 height 28
copy td "*********"
click at [83, 68] on link "Home" at bounding box center [67, 65] width 134 height 22
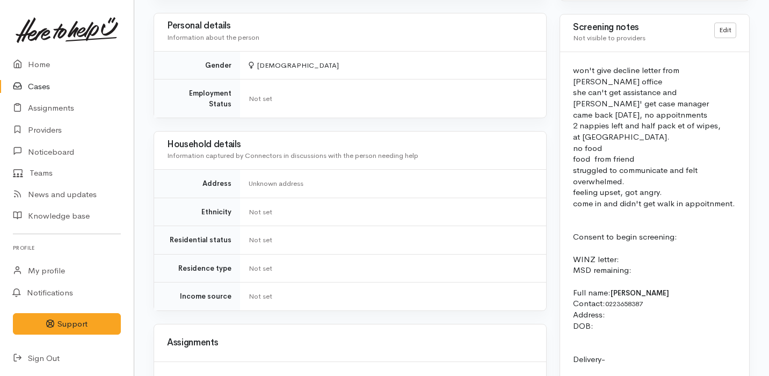
scroll to position [779, 0]
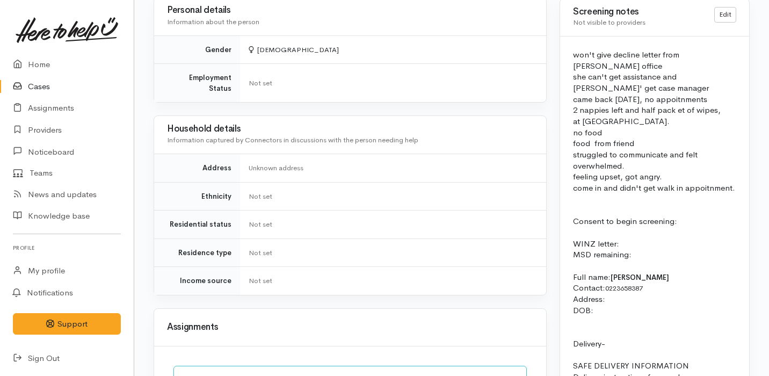
scroll to position [836, 0]
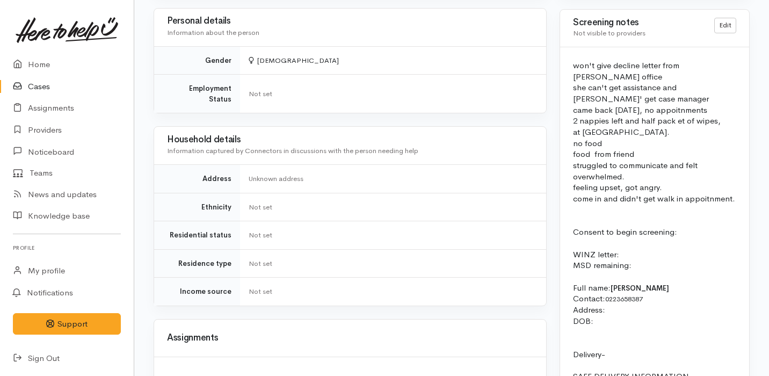
click at [630, 105] on p "came back on Monday, no appoitnments" at bounding box center [654, 110] width 163 height 11
click at [628, 115] on p "2 nappies left and half pack et of wipes," at bounding box center [654, 120] width 163 height 11
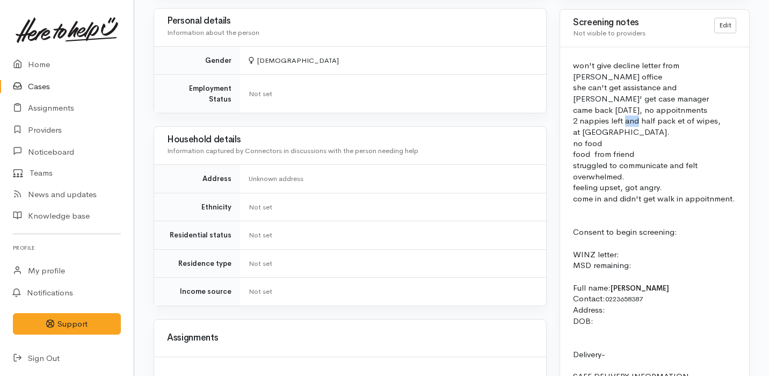
click at [628, 115] on p "2 nappies left and half pack et of wipes," at bounding box center [654, 120] width 163 height 11
click at [619, 127] on p "at friends house." at bounding box center [654, 132] width 163 height 11
click at [604, 149] on p "food from friend" at bounding box center [654, 154] width 163 height 11
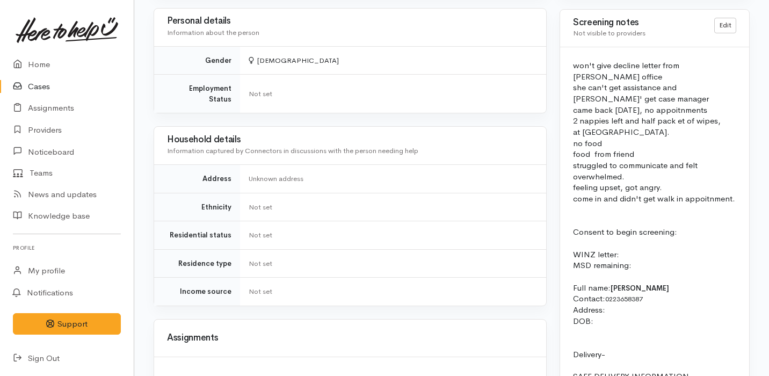
click at [604, 149] on p "food from friend" at bounding box center [654, 154] width 163 height 11
click at [599, 160] on p "struggled to communicate and felt overwhelmed." at bounding box center [654, 171] width 163 height 22
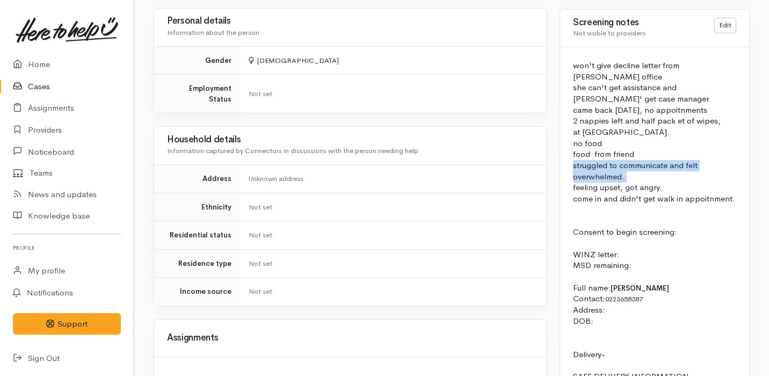
click at [604, 182] on p "feeling upset, got angry." at bounding box center [654, 187] width 163 height 11
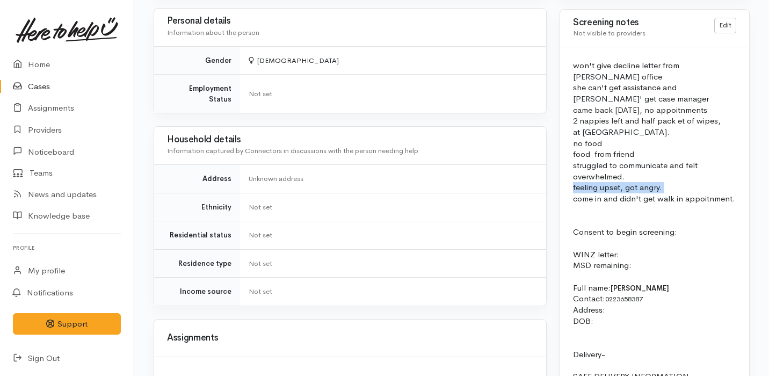
click at [604, 193] on p "come in and didn't get walk in appoitnment." at bounding box center [654, 198] width 163 height 11
click at [76, 91] on link "Cases" at bounding box center [67, 87] width 134 height 22
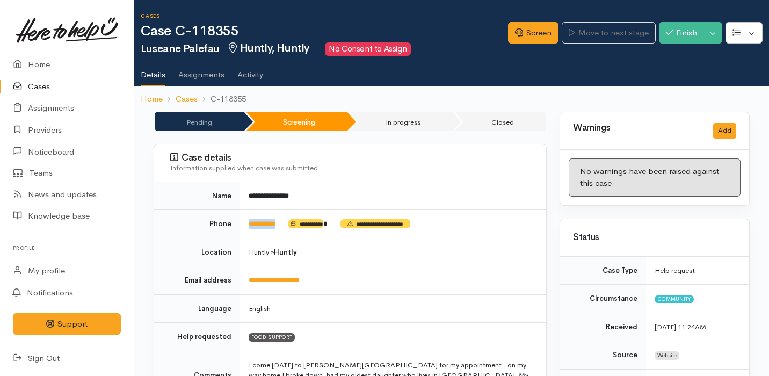
drag, startPoint x: 287, startPoint y: 224, endPoint x: 242, endPoint y: 223, distance: 45.1
click at [242, 223] on td "**********" at bounding box center [393, 224] width 306 height 28
copy td "*********"
click at [536, 35] on link "Screen" at bounding box center [533, 33] width 50 height 22
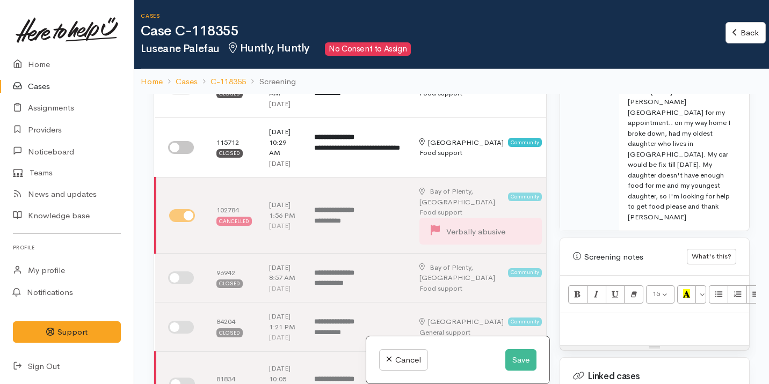
scroll to position [816, 0]
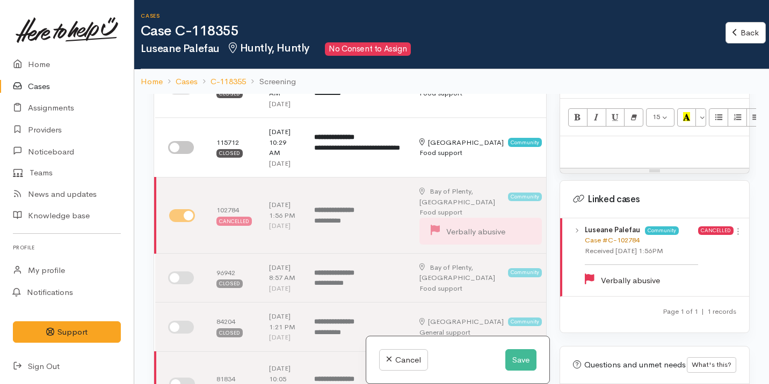
click at [619, 236] on link "Case #C-102784" at bounding box center [612, 240] width 55 height 9
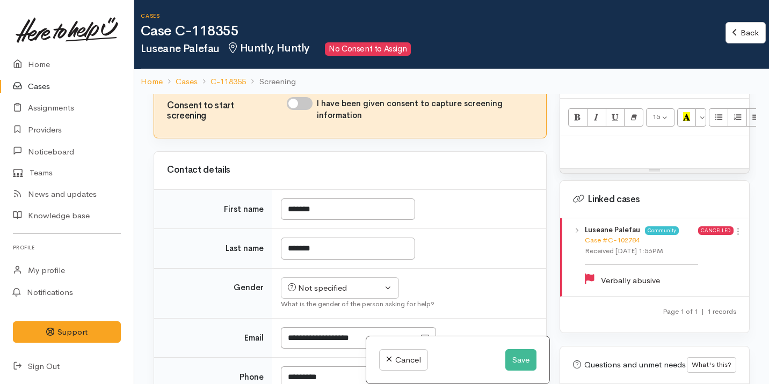
scroll to position [761, 0]
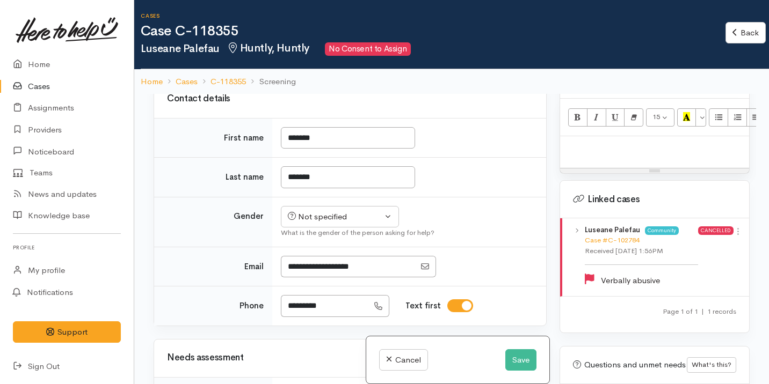
click at [518, 347] on div "Cancel Save" at bounding box center [457, 361] width 183 height 48
click at [518, 355] on button "Save" at bounding box center [520, 361] width 31 height 22
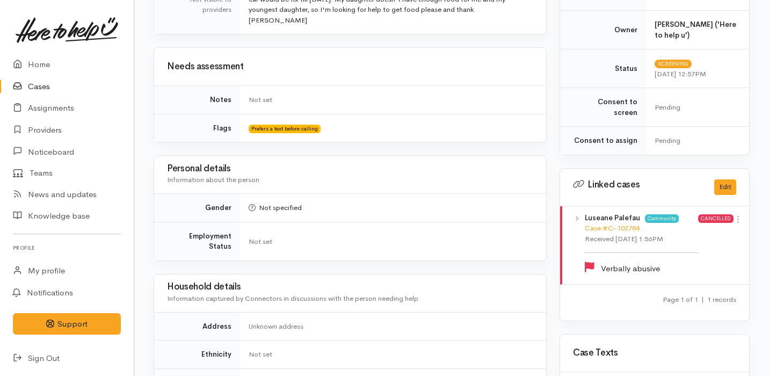
scroll to position [671, 0]
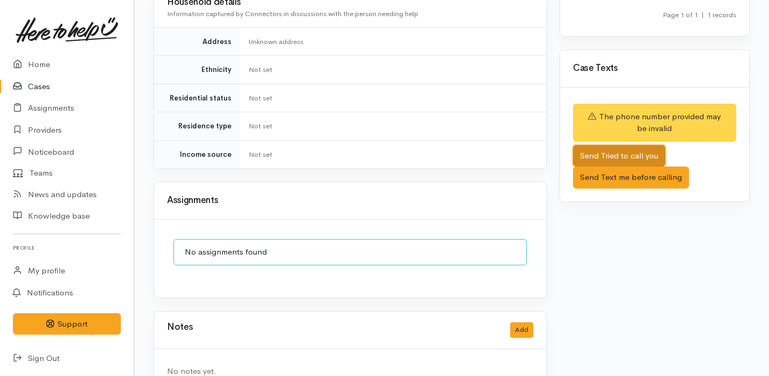
click at [639, 149] on button "Send Tried to call you" at bounding box center [619, 156] width 92 height 22
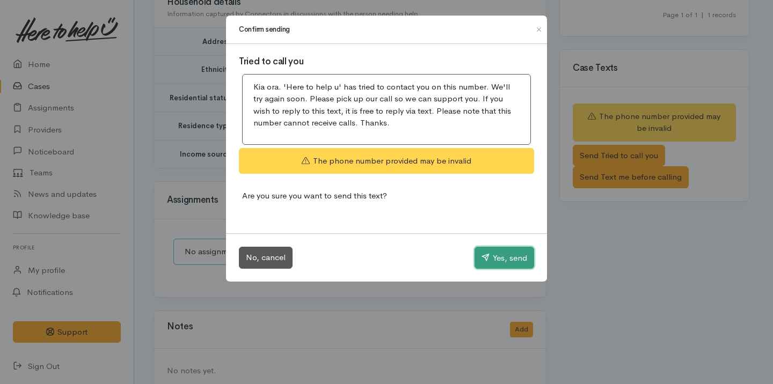
click at [509, 261] on button "Yes, send" at bounding box center [505, 258] width 60 height 23
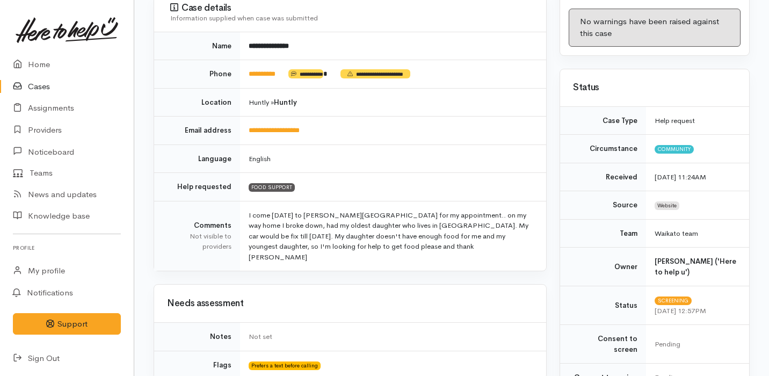
scroll to position [0, 0]
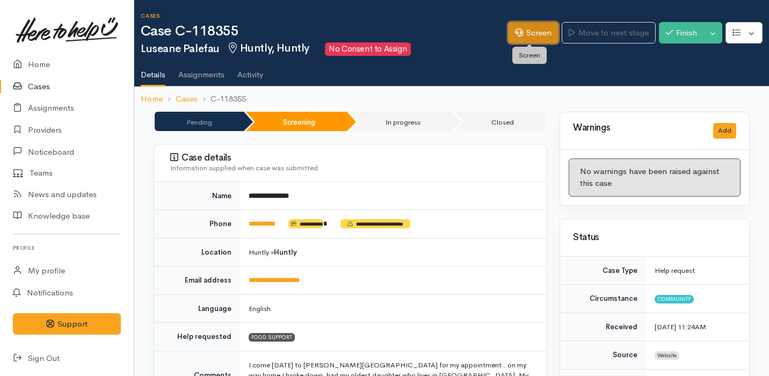
click at [528, 28] on link "Screen" at bounding box center [533, 33] width 50 height 22
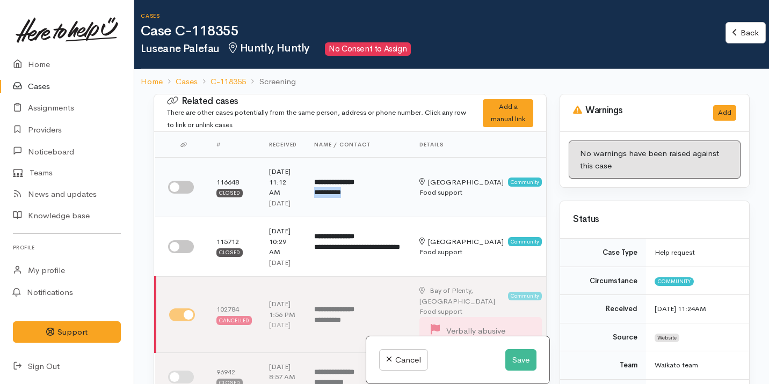
drag, startPoint x: 314, startPoint y: 204, endPoint x: 360, endPoint y: 205, distance: 46.2
click at [360, 205] on td "**********" at bounding box center [358, 188] width 105 height 60
click at [177, 194] on input "checkbox" at bounding box center [181, 187] width 26 height 13
checkbox input "true"
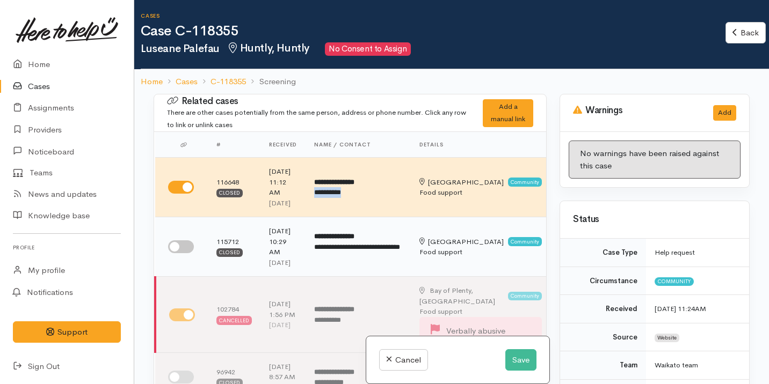
click at [185, 253] on input "checkbox" at bounding box center [181, 247] width 26 height 13
checkbox input "true"
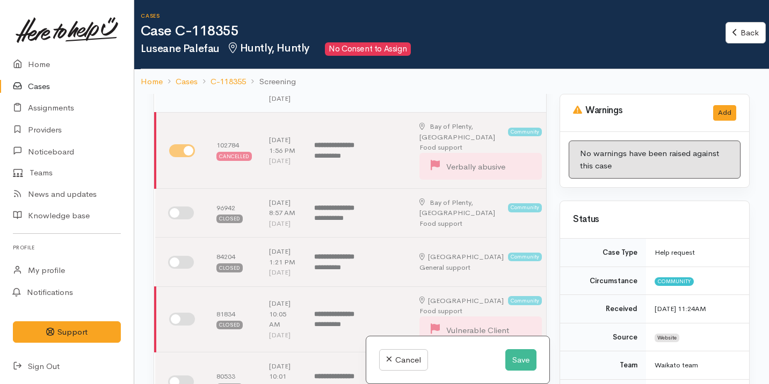
scroll to position [183, 0]
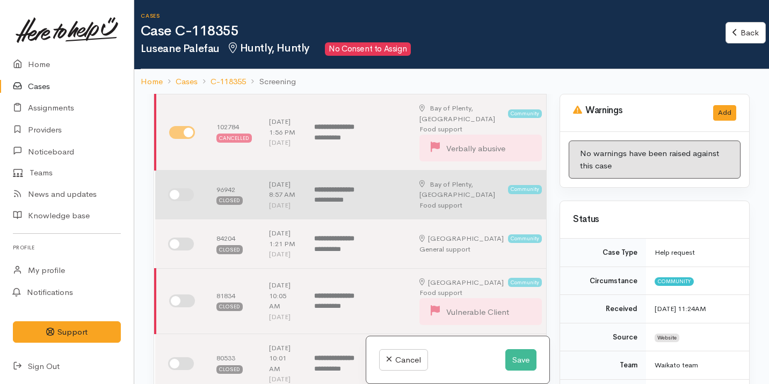
click at [188, 219] on td at bounding box center [181, 194] width 53 height 49
click at [186, 201] on input "checkbox" at bounding box center [181, 194] width 26 height 13
checkbox input "true"
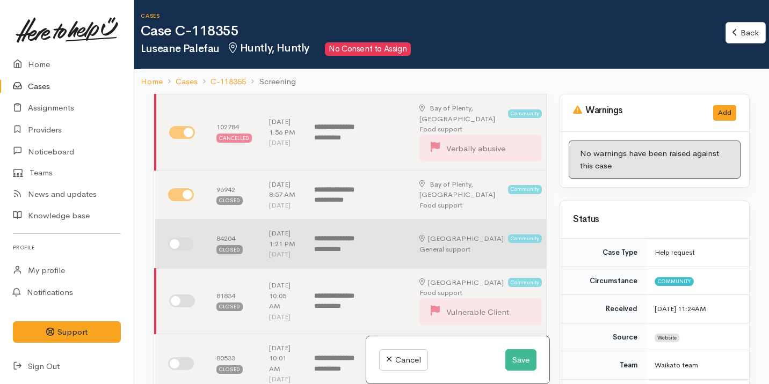
click at [179, 251] on input "checkbox" at bounding box center [181, 244] width 26 height 13
checkbox input "true"
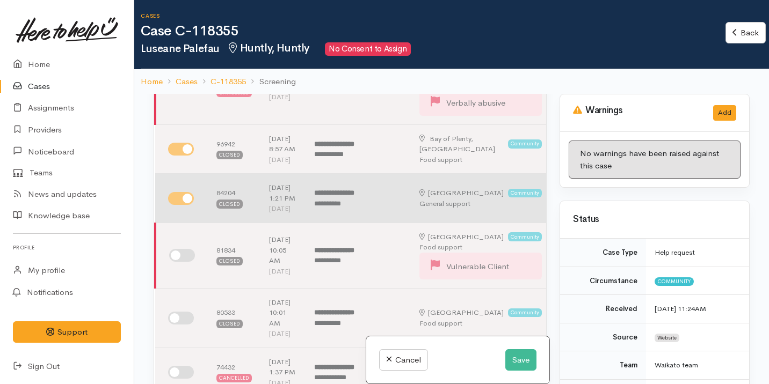
scroll to position [293, 0]
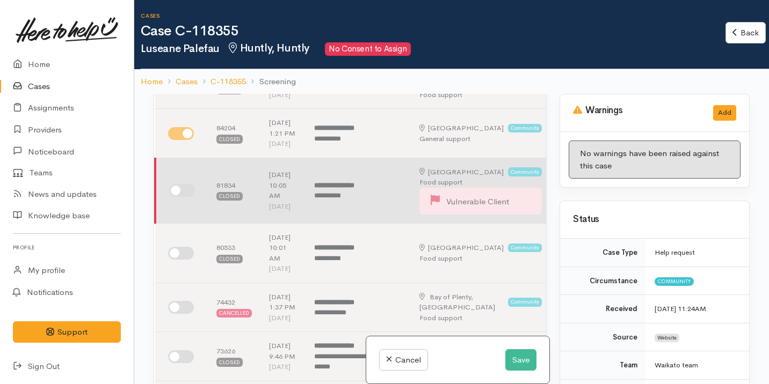
click at [188, 197] on input "checkbox" at bounding box center [182, 190] width 26 height 13
checkbox input "true"
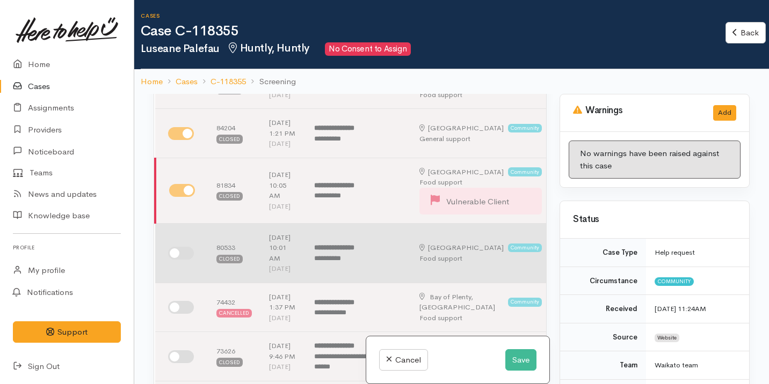
click at [179, 260] on input "checkbox" at bounding box center [181, 253] width 26 height 13
checkbox input "true"
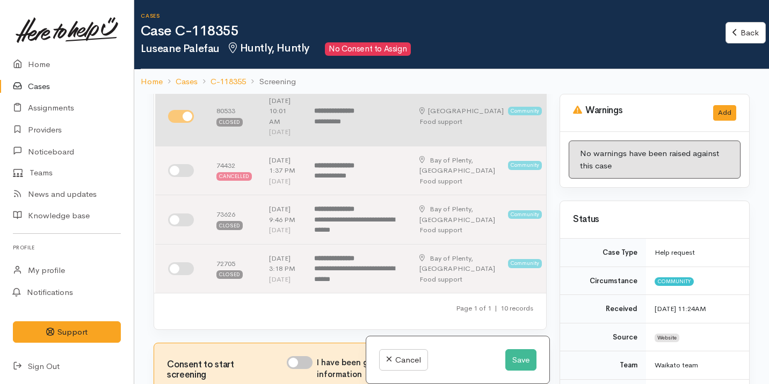
scroll to position [449, 0]
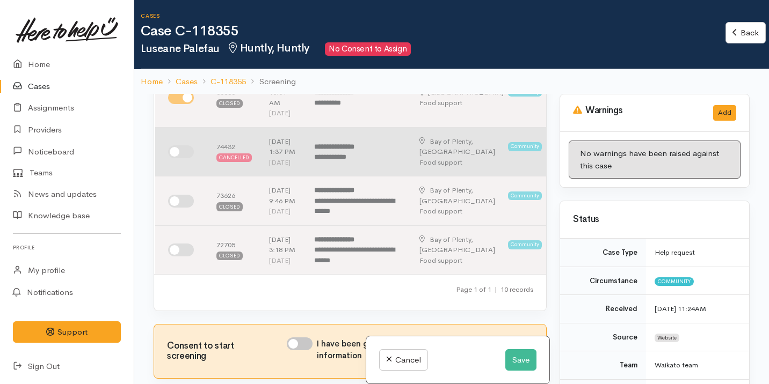
click at [182, 158] on input "checkbox" at bounding box center [181, 152] width 26 height 13
checkbox input "true"
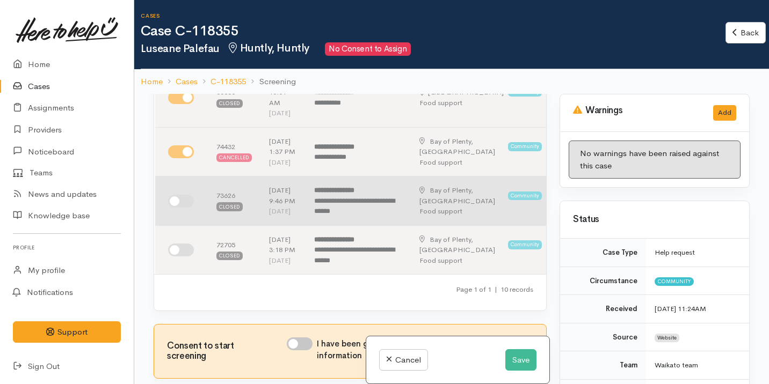
click at [178, 208] on input "checkbox" at bounding box center [181, 201] width 26 height 13
checkbox input "true"
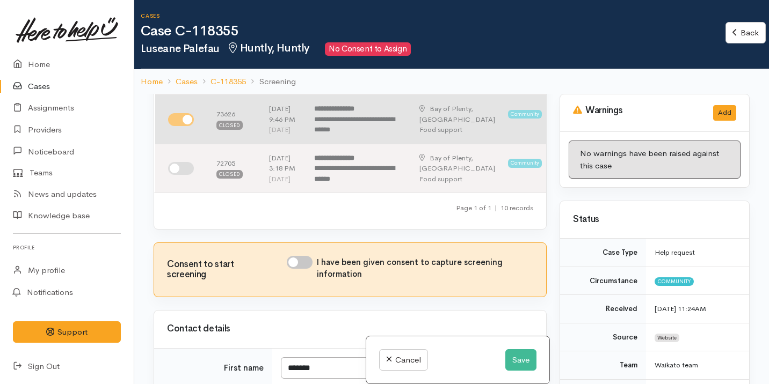
scroll to position [557, 0]
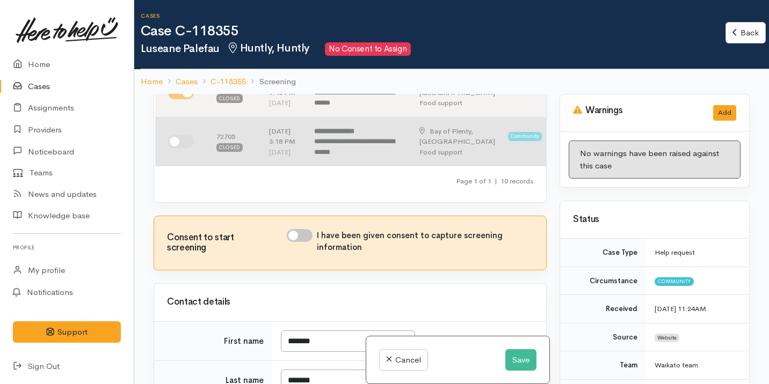
click at [183, 148] on input "checkbox" at bounding box center [181, 141] width 26 height 13
checkbox input "true"
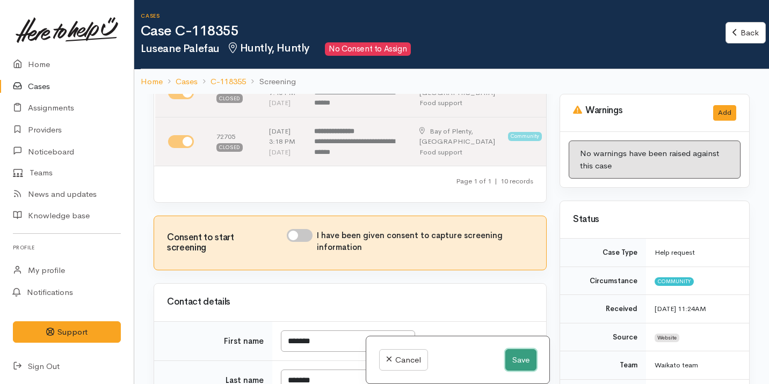
click at [517, 360] on button "Save" at bounding box center [520, 361] width 31 height 22
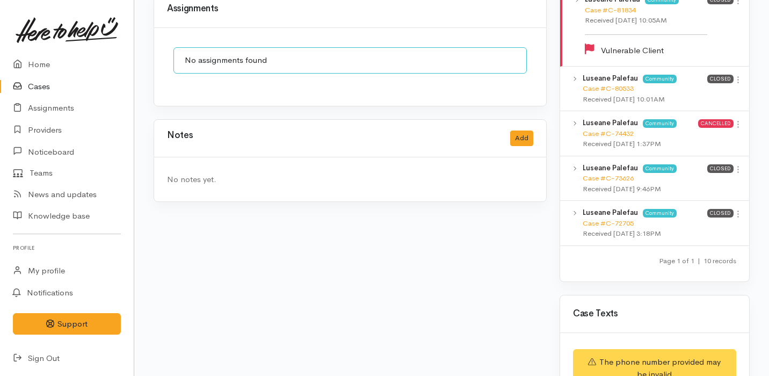
scroll to position [734, 0]
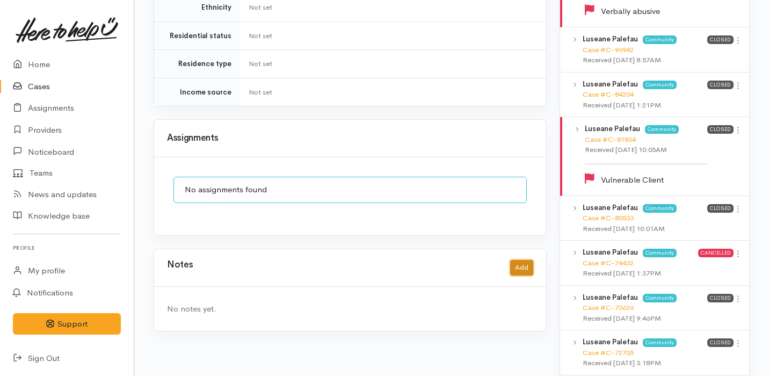
click at [524, 260] on button "Add" at bounding box center [521, 268] width 23 height 16
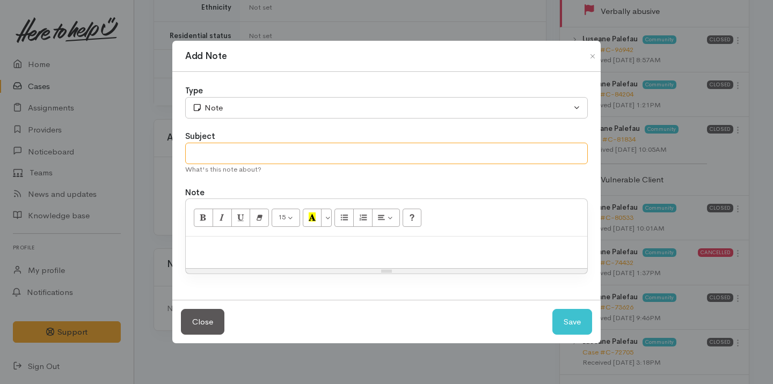
click at [317, 147] on input "text" at bounding box center [386, 154] width 403 height 22
type input "Attempt No.1"
click at [340, 255] on div at bounding box center [387, 253] width 402 height 32
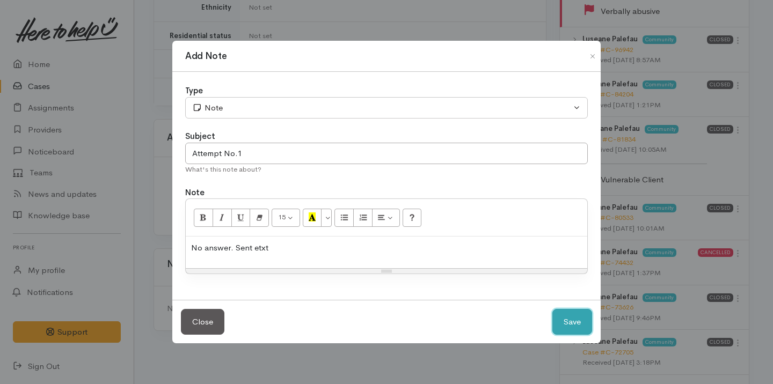
click at [574, 329] on button "Save" at bounding box center [573, 322] width 40 height 26
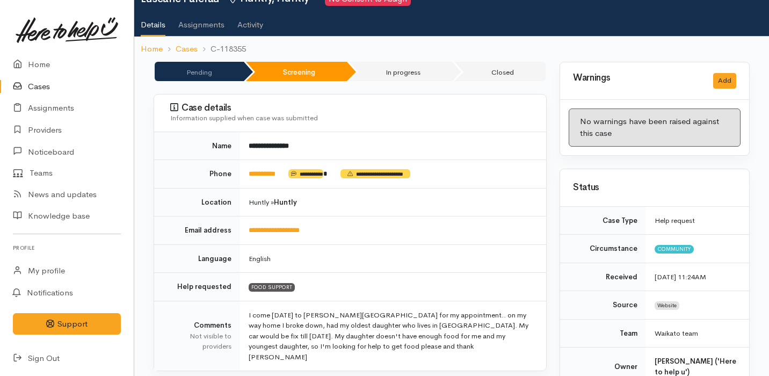
scroll to position [0, 0]
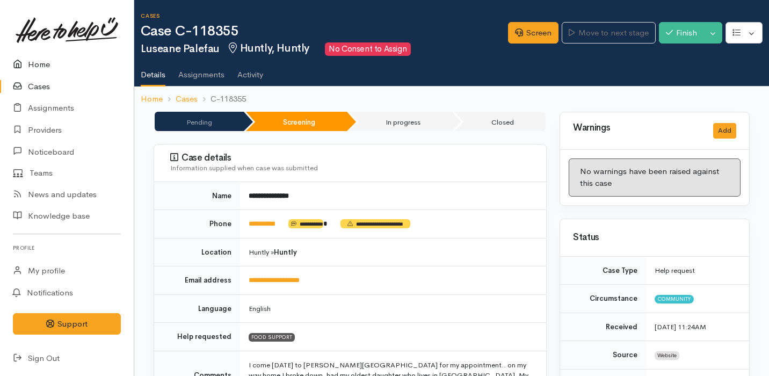
click at [53, 70] on link "Home" at bounding box center [67, 65] width 134 height 22
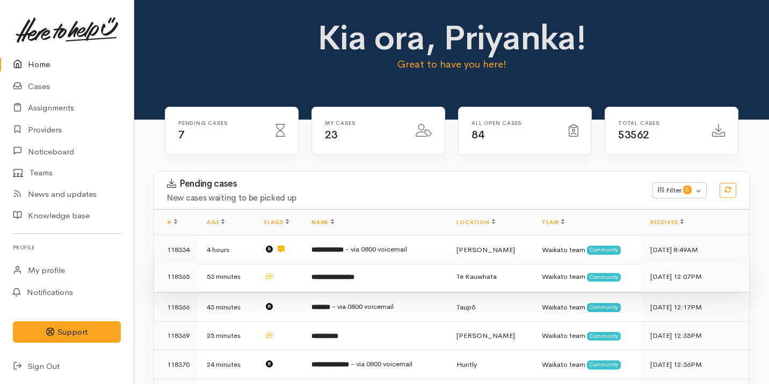
click at [303, 277] on td at bounding box center [279, 277] width 47 height 29
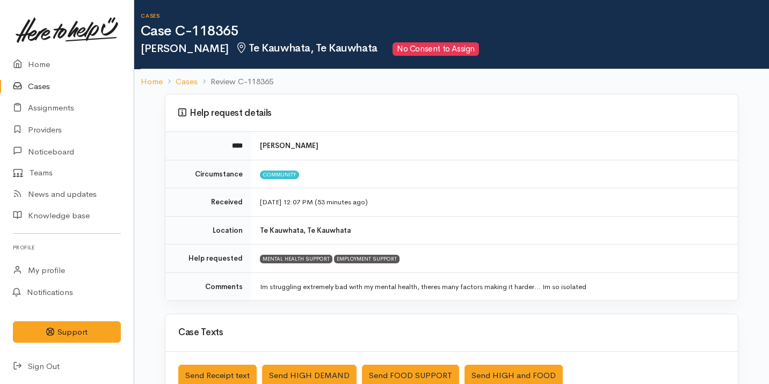
click at [301, 285] on td "Im struggling extremely bad with my mental health, theres many factors making i…" at bounding box center [494, 287] width 487 height 28
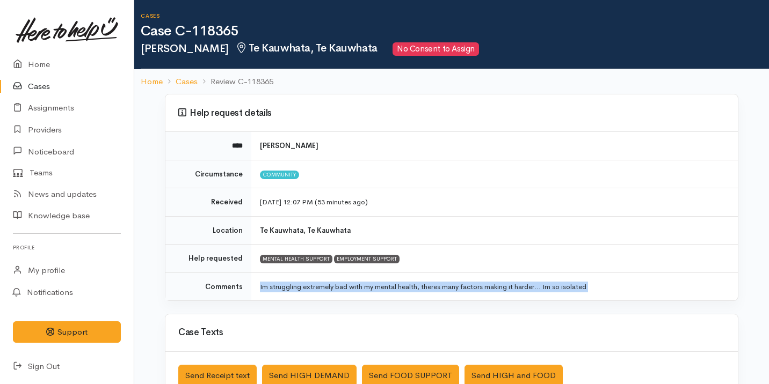
click at [301, 285] on td "Im struggling extremely bad with my mental health, theres many factors making i…" at bounding box center [494, 287] width 487 height 28
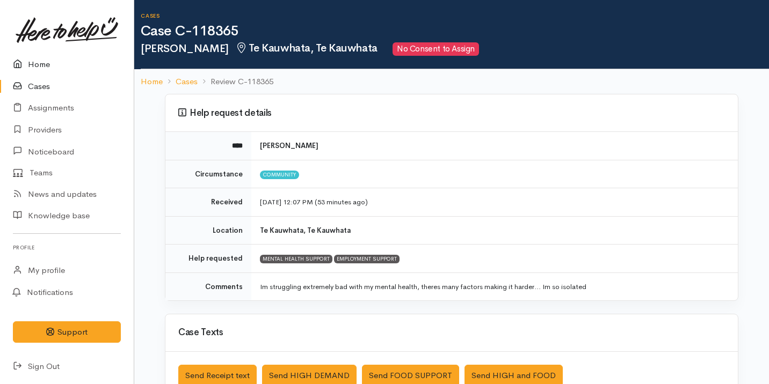
click at [91, 70] on link "Home" at bounding box center [67, 65] width 134 height 22
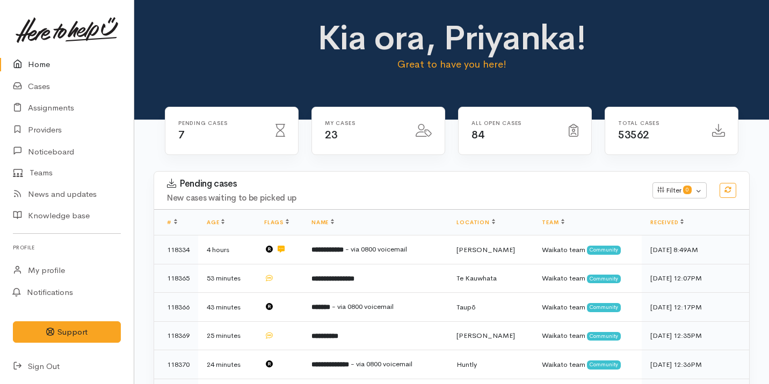
scroll to position [168, 0]
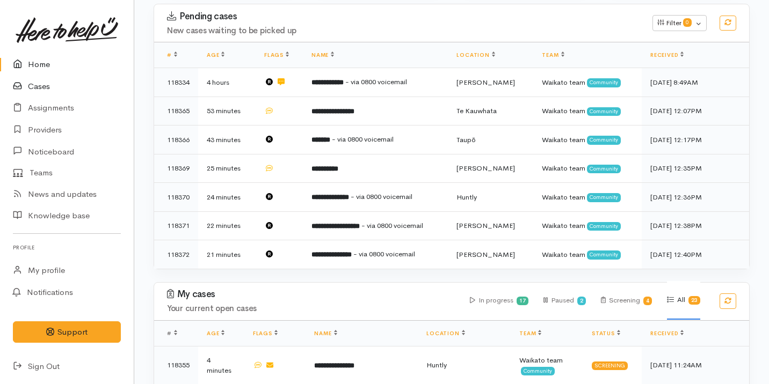
click at [69, 90] on link "Cases" at bounding box center [67, 87] width 134 height 22
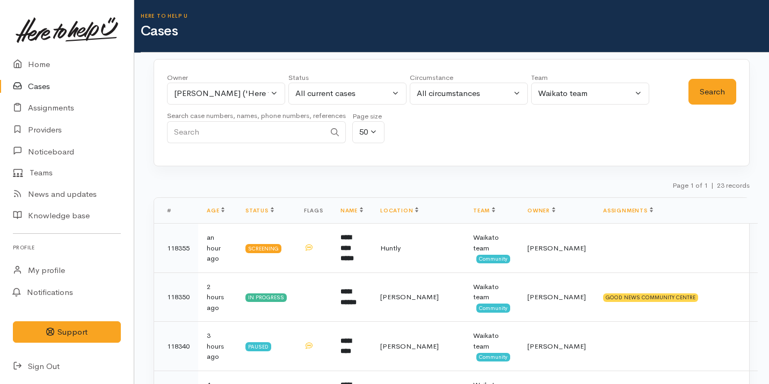
click at [98, 78] on link "Cases" at bounding box center [67, 87] width 134 height 22
click at [112, 74] on link "Home" at bounding box center [67, 65] width 134 height 22
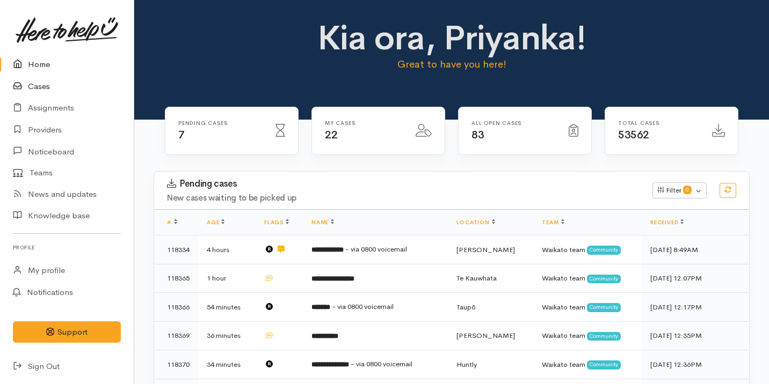
click at [60, 83] on link "Cases" at bounding box center [67, 87] width 134 height 22
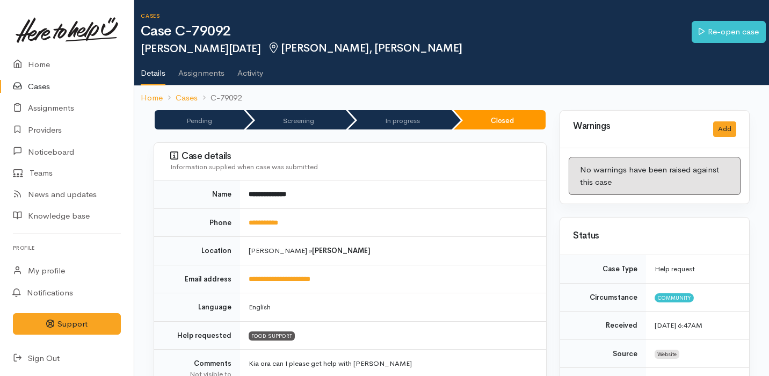
scroll to position [382, 0]
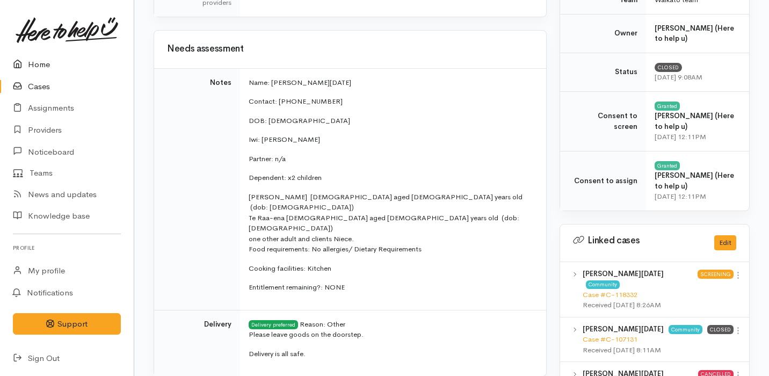
click at [87, 60] on link "Home" at bounding box center [67, 65] width 134 height 22
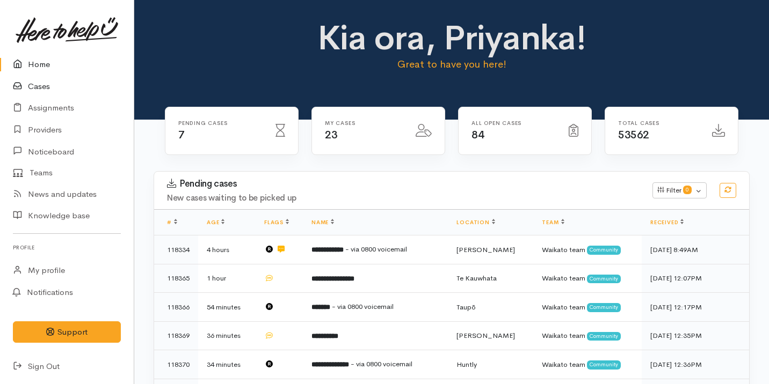
click at [82, 85] on link "Cases" at bounding box center [67, 87] width 134 height 22
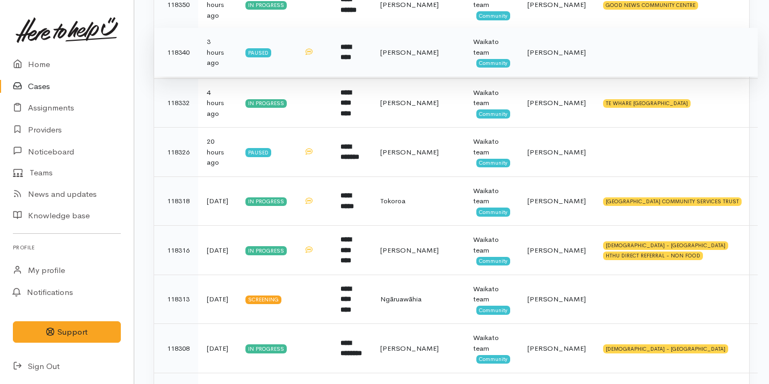
scroll to position [398, 0]
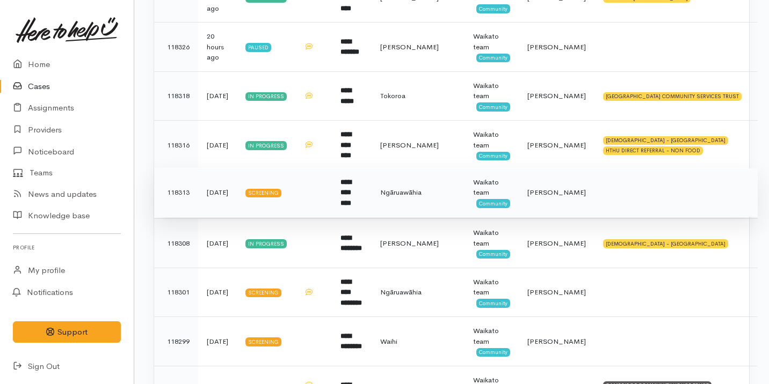
click at [300, 196] on td at bounding box center [313, 192] width 37 height 49
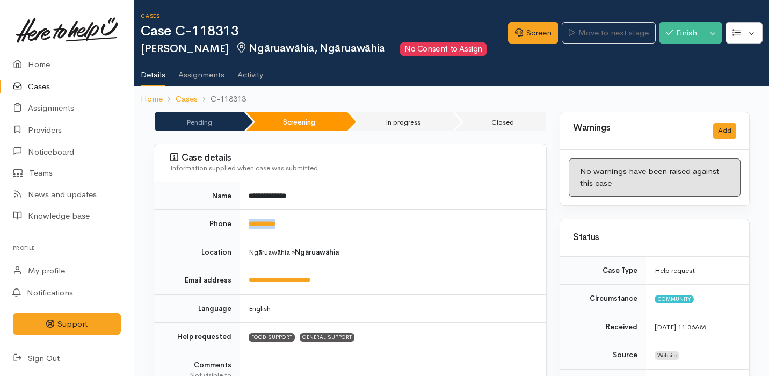
drag, startPoint x: 308, startPoint y: 222, endPoint x: 247, endPoint y: 220, distance: 61.3
click at [247, 220] on td "**********" at bounding box center [393, 224] width 306 height 28
copy link "**********"
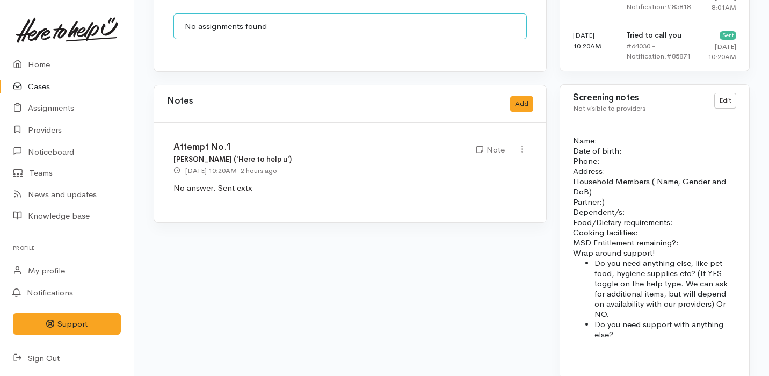
scroll to position [853, 0]
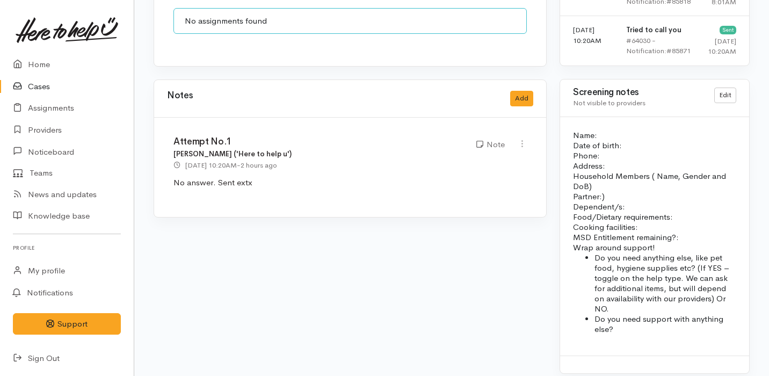
click at [529, 96] on div "Notes Add" at bounding box center [350, 99] width 366 height 22
click at [526, 91] on button "Add" at bounding box center [521, 99] width 23 height 16
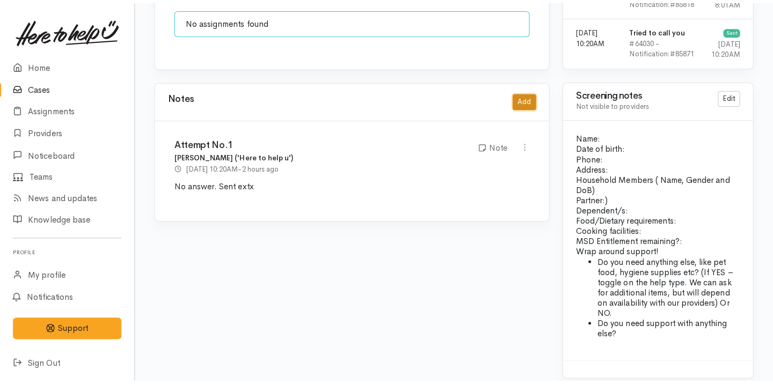
scroll to position [835, 0]
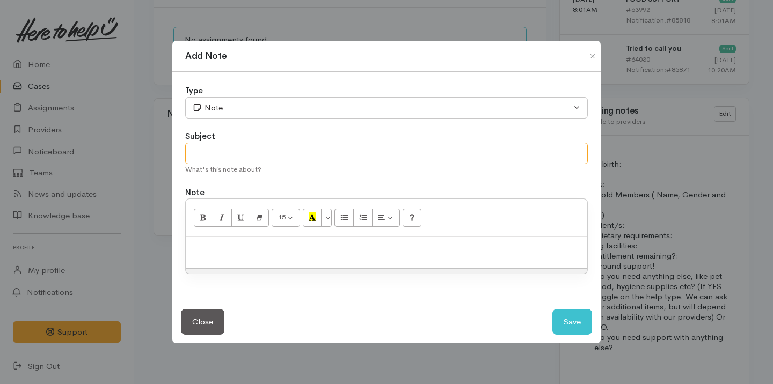
click at [301, 158] on input "text" at bounding box center [386, 154] width 403 height 22
type input "Attempt No.2"
click at [318, 252] on p at bounding box center [386, 248] width 391 height 12
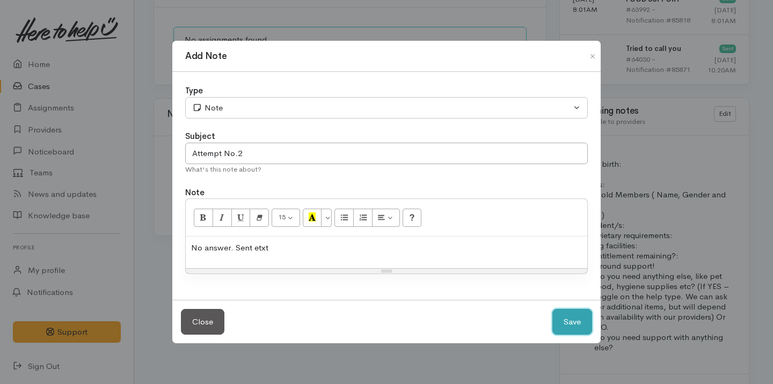
click at [576, 325] on button "Save" at bounding box center [573, 322] width 40 height 26
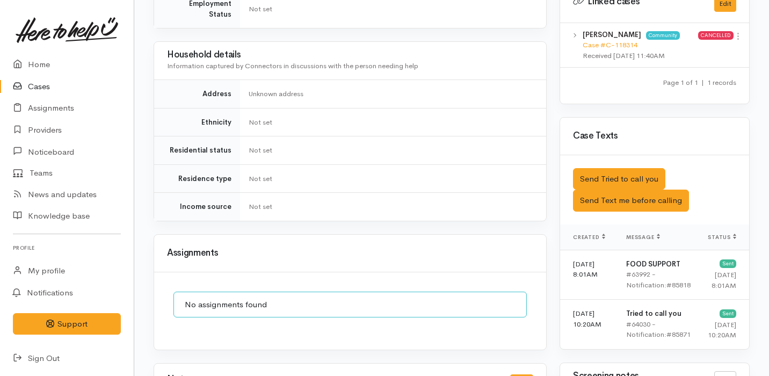
scroll to position [445, 0]
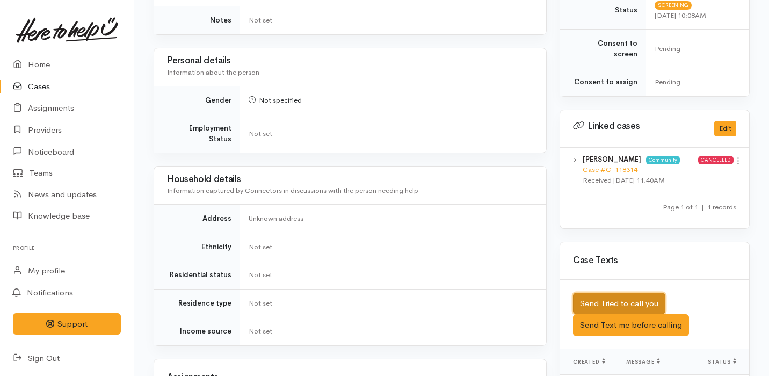
click at [639, 293] on button "Send Tried to call you" at bounding box center [619, 304] width 92 height 22
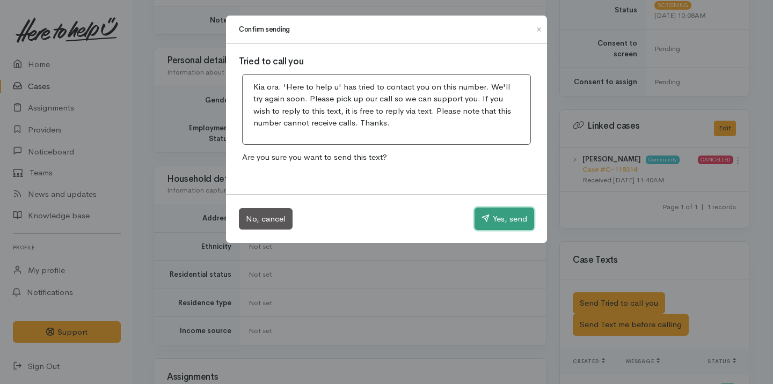
click at [518, 219] on button "Yes, send" at bounding box center [505, 219] width 60 height 23
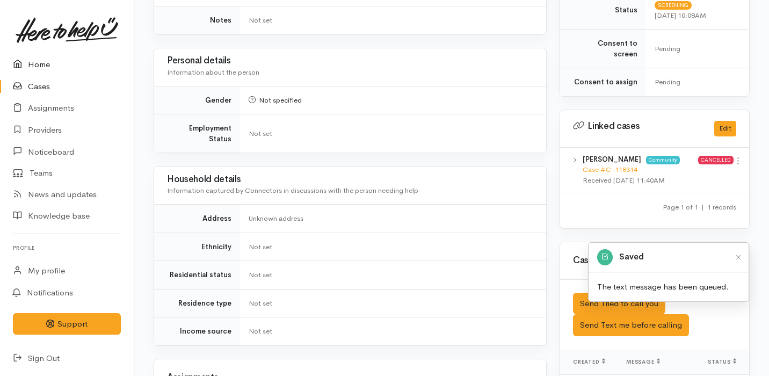
click at [95, 56] on link "Home" at bounding box center [67, 65] width 134 height 22
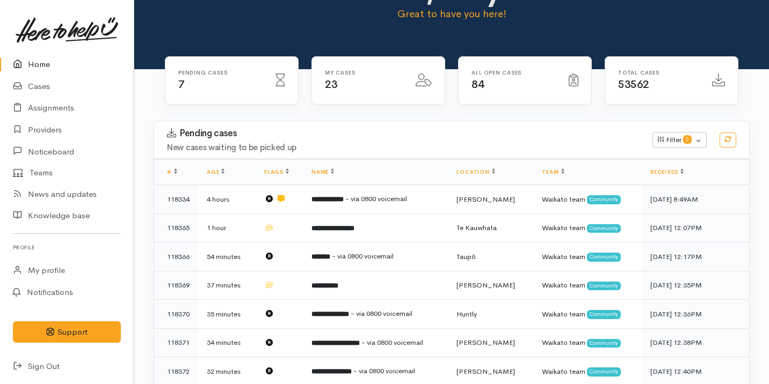
scroll to position [107, 0]
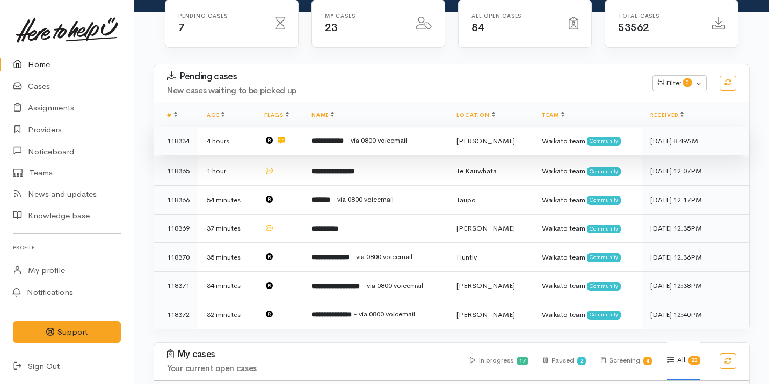
click at [354, 141] on td "**********" at bounding box center [375, 141] width 145 height 29
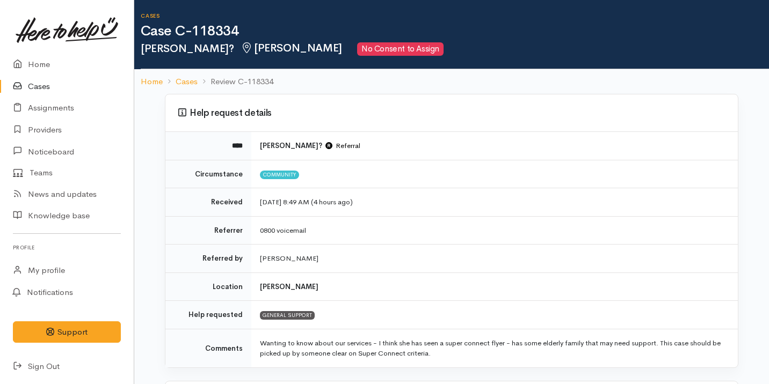
scroll to position [357, 0]
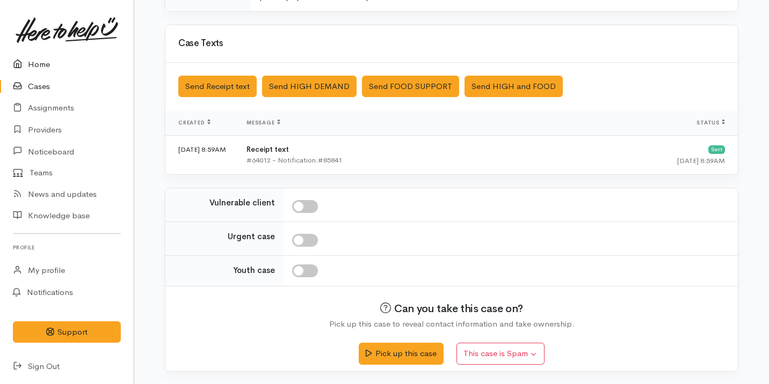
click at [53, 59] on link "Home" at bounding box center [67, 65] width 134 height 22
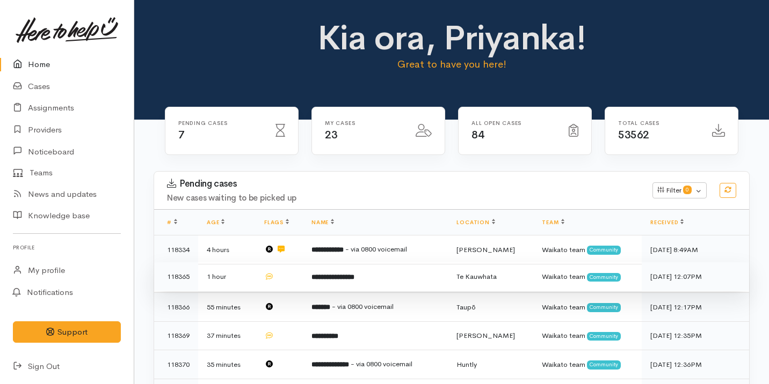
click at [394, 282] on td "**********" at bounding box center [375, 277] width 145 height 29
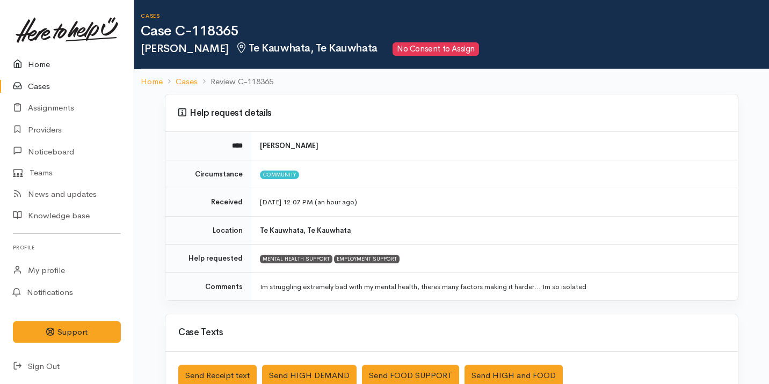
click at [56, 67] on link "Home" at bounding box center [67, 65] width 134 height 22
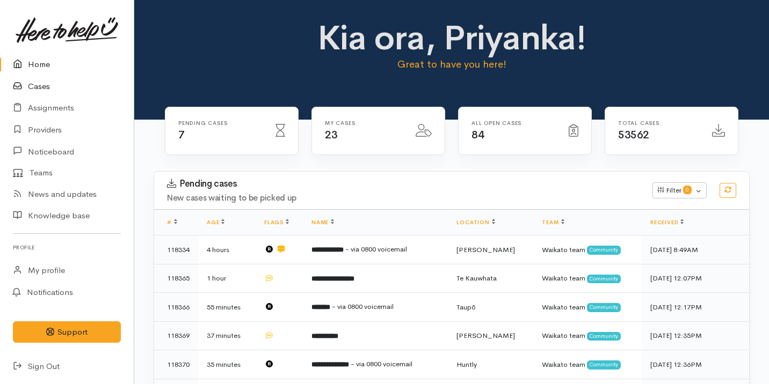
click at [62, 88] on link "Cases" at bounding box center [67, 87] width 134 height 22
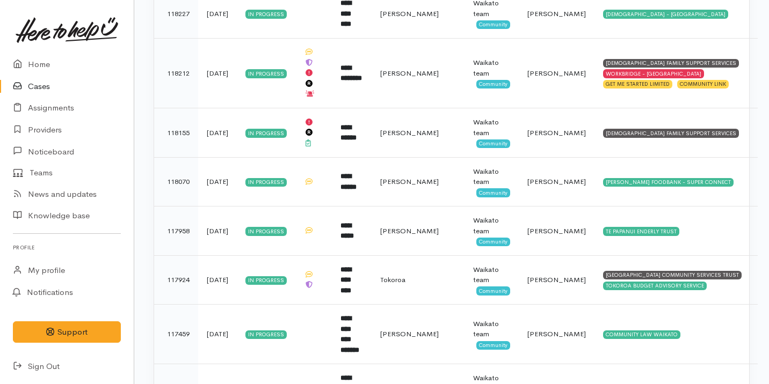
scroll to position [904, 0]
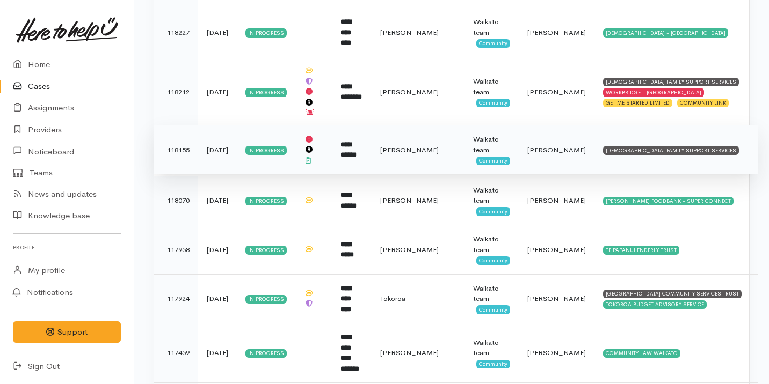
click at [389, 130] on td "[PERSON_NAME]" at bounding box center [418, 150] width 93 height 49
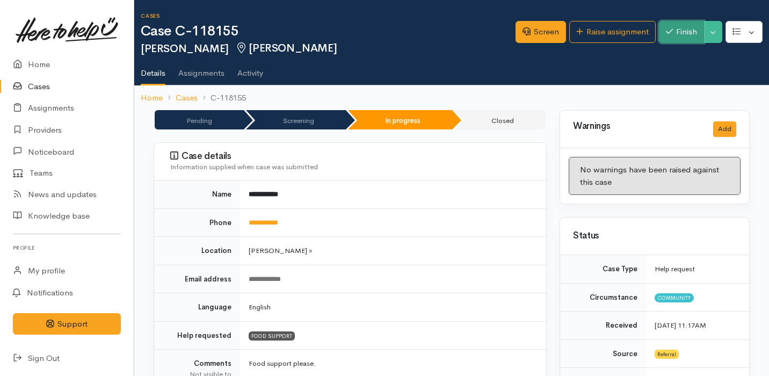
click at [666, 31] on icon "button" at bounding box center [669, 31] width 7 height 8
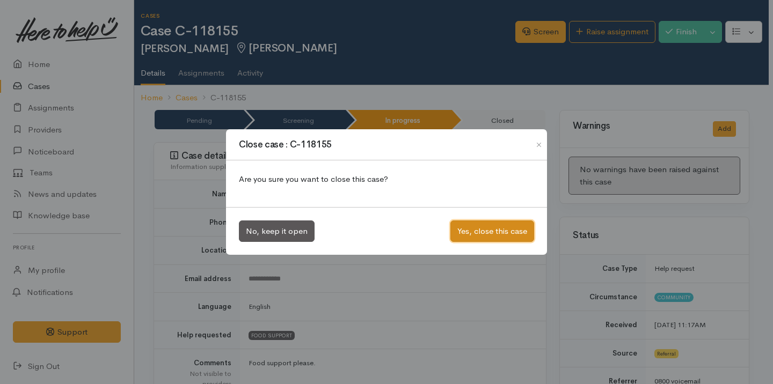
click at [490, 227] on button "Yes, close this case" at bounding box center [493, 232] width 84 height 22
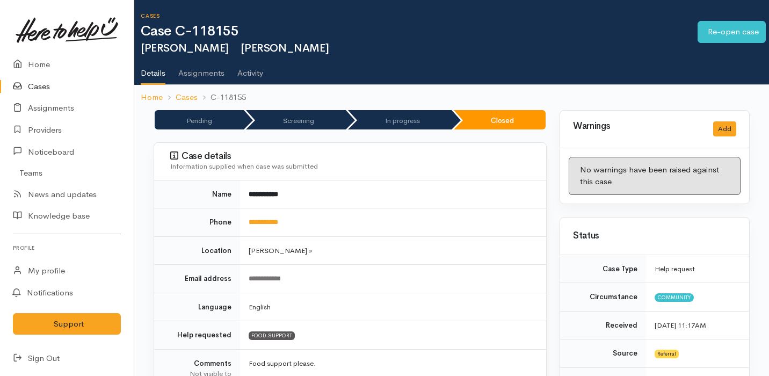
click at [53, 89] on link "Cases" at bounding box center [67, 87] width 134 height 22
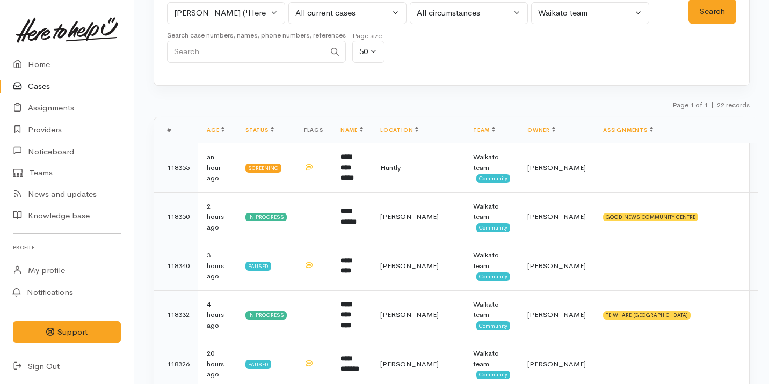
scroll to position [77, 0]
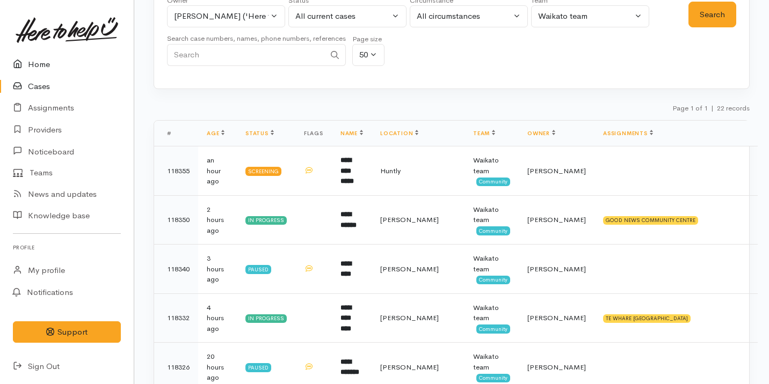
click at [87, 60] on link "Home" at bounding box center [67, 65] width 134 height 22
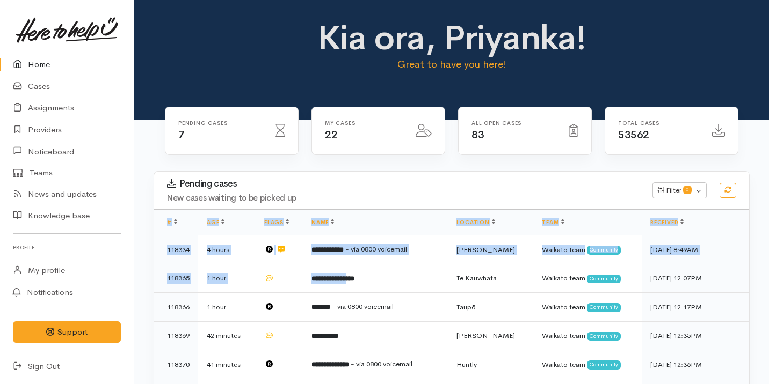
drag, startPoint x: 360, startPoint y: 276, endPoint x: 379, endPoint y: 201, distance: 77.0
click at [379, 200] on div "Pending cases New cases waiting to be picked up Filter 0 Filters Clear filters …" at bounding box center [452, 304] width 596 height 266
click at [388, 173] on div "Pending cases New cases waiting to be picked up Filter 0 Filters Clear filters …" at bounding box center [452, 191] width 608 height 38
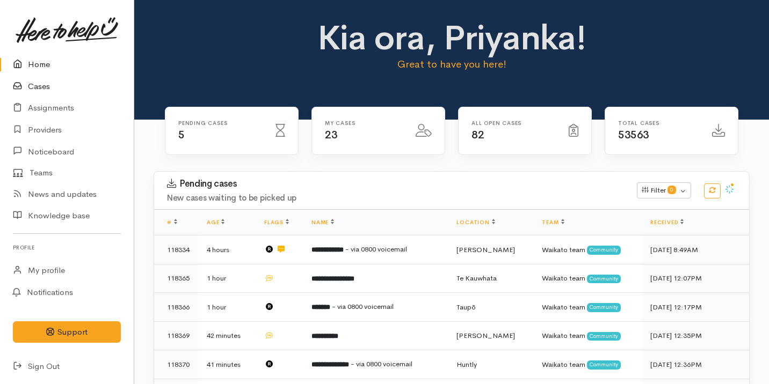
click at [76, 91] on link "Cases" at bounding box center [67, 87] width 134 height 22
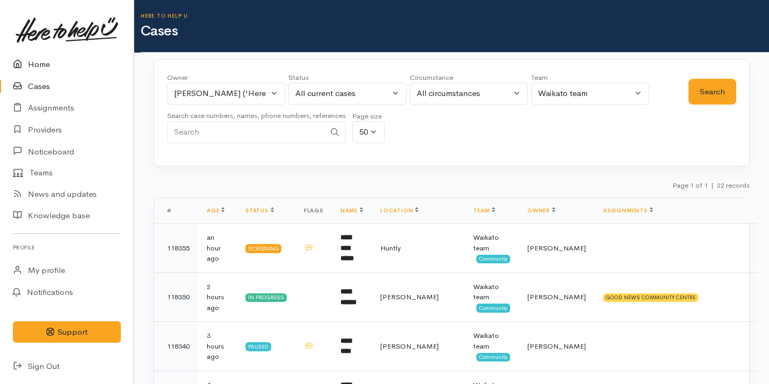
click at [69, 74] on link "Home" at bounding box center [67, 65] width 134 height 22
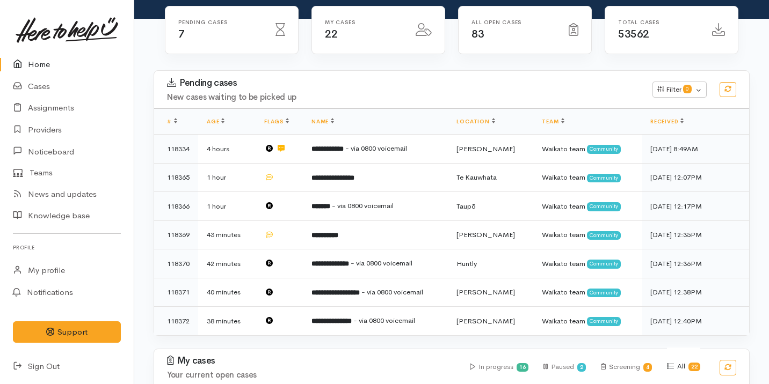
scroll to position [102, 0]
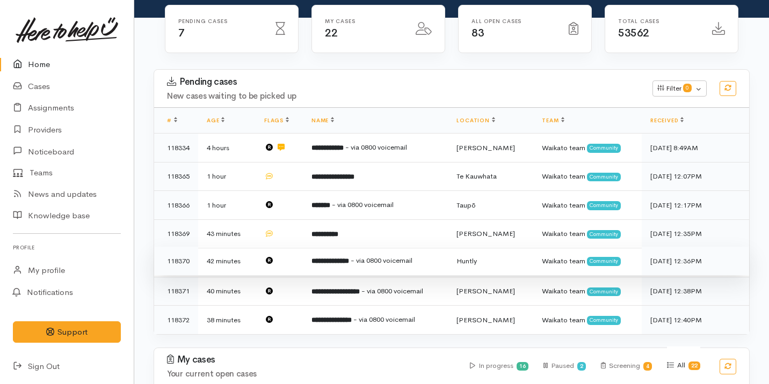
click at [339, 266] on td "**********" at bounding box center [375, 261] width 145 height 29
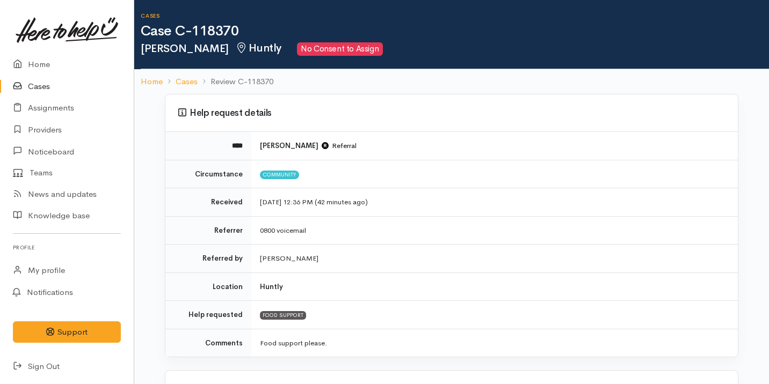
click at [63, 90] on link "Cases" at bounding box center [67, 87] width 134 height 22
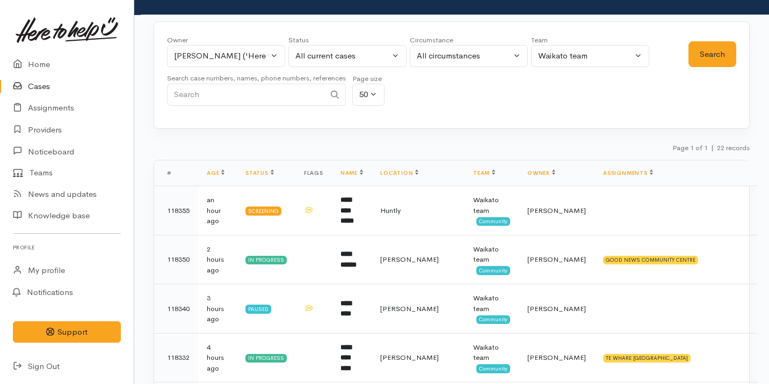
scroll to position [24, 0]
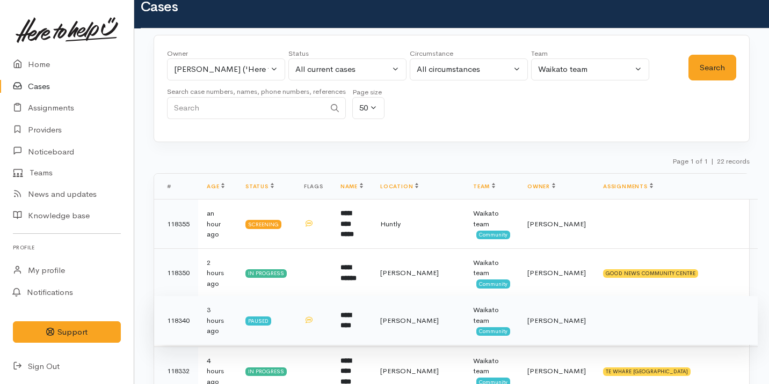
click at [352, 326] on td "*********" at bounding box center [352, 320] width 40 height 49
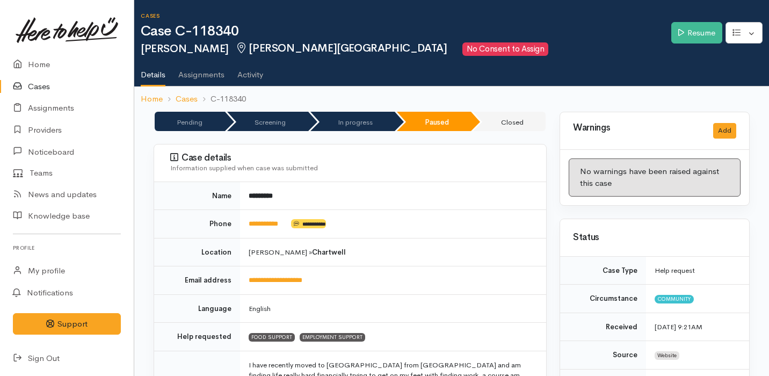
scroll to position [757, 0]
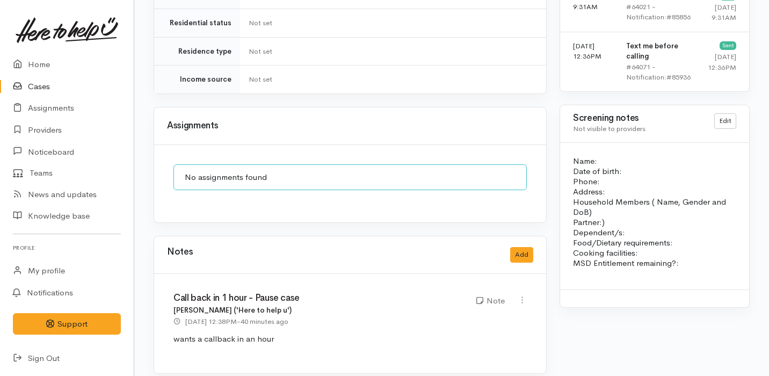
click at [28, 82] on link "Cases" at bounding box center [67, 87] width 134 height 22
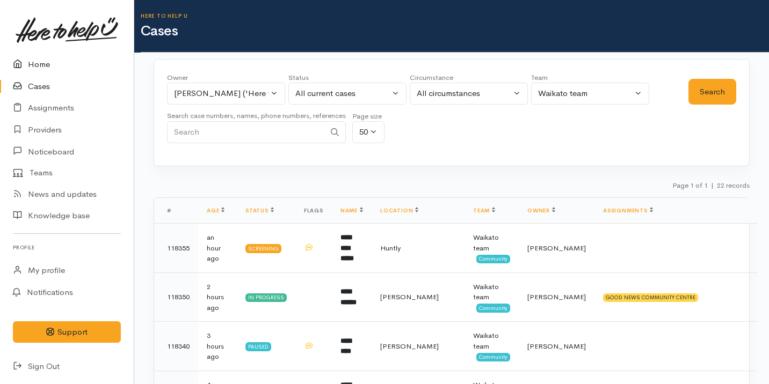
click at [66, 57] on link "Home" at bounding box center [67, 65] width 134 height 22
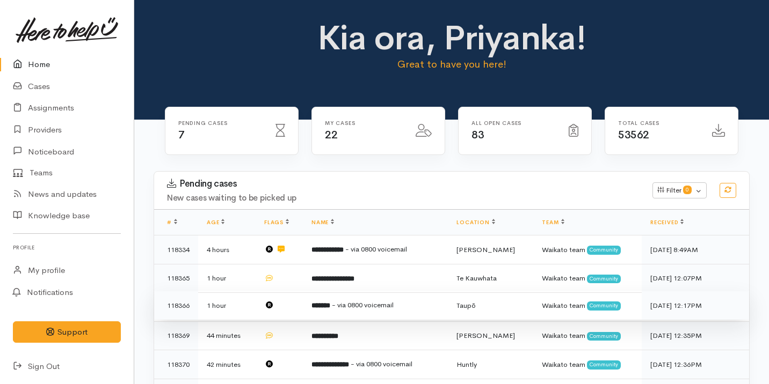
click at [352, 301] on span "- via 0800 voicemail" at bounding box center [363, 305] width 62 height 9
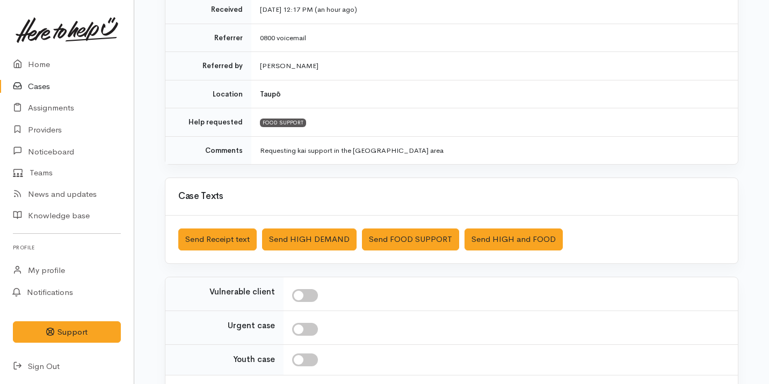
scroll to position [282, 0]
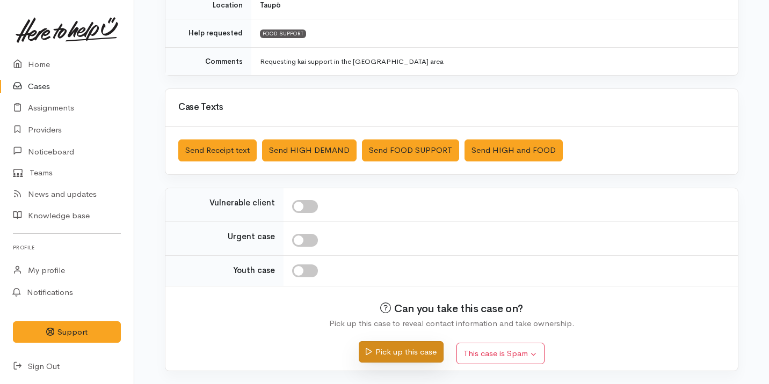
click at [398, 353] on button "Pick up this case" at bounding box center [401, 353] width 84 height 22
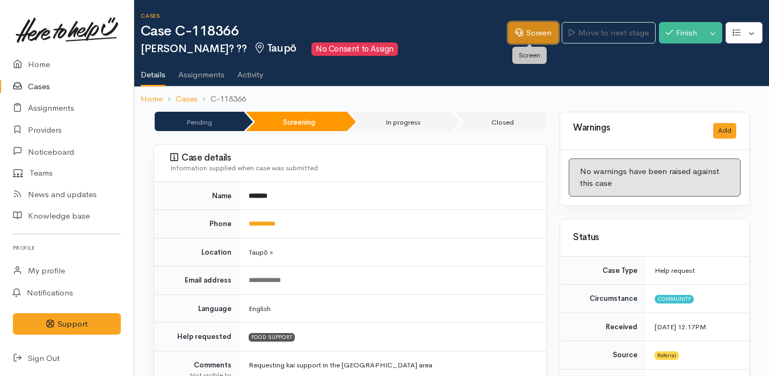
click at [521, 34] on link "Screen" at bounding box center [533, 33] width 50 height 22
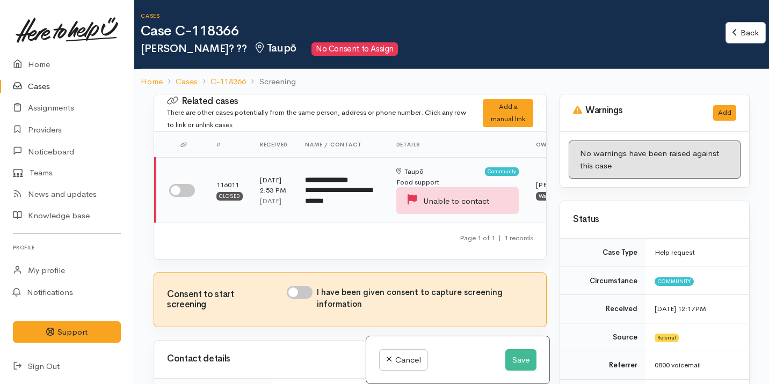
click at [191, 187] on input "checkbox" at bounding box center [182, 190] width 26 height 13
checkbox input "true"
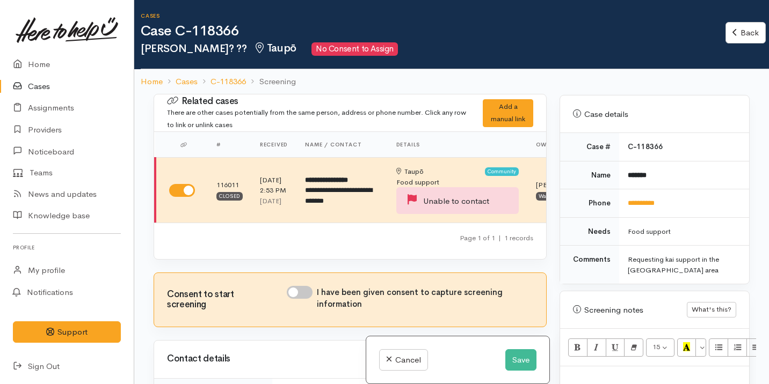
scroll to position [642, 0]
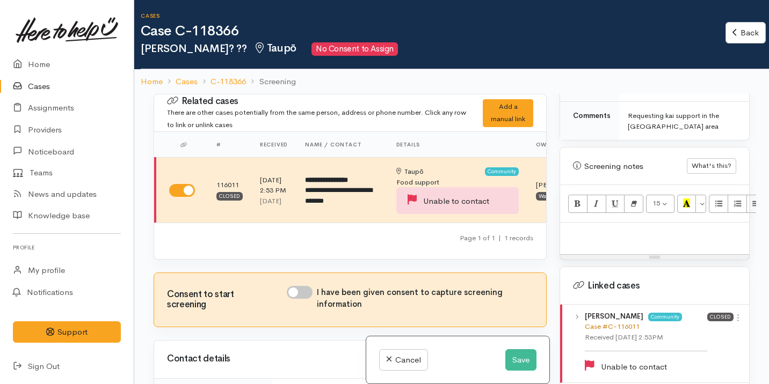
click at [609, 322] on link "Case #C-116011" at bounding box center [612, 326] width 55 height 9
click at [213, 79] on link "C-118366" at bounding box center [228, 82] width 35 height 12
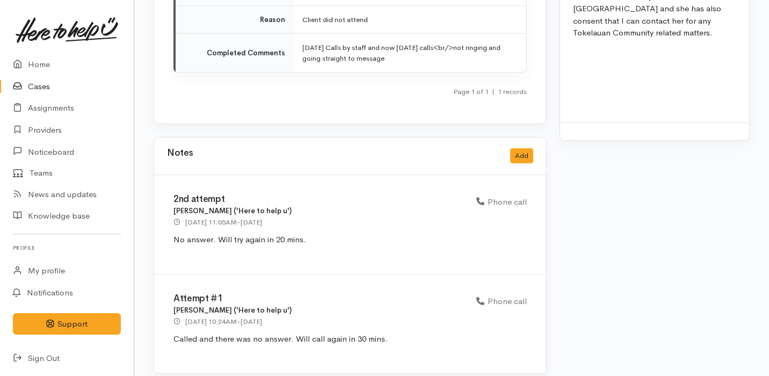
scroll to position [1587, 0]
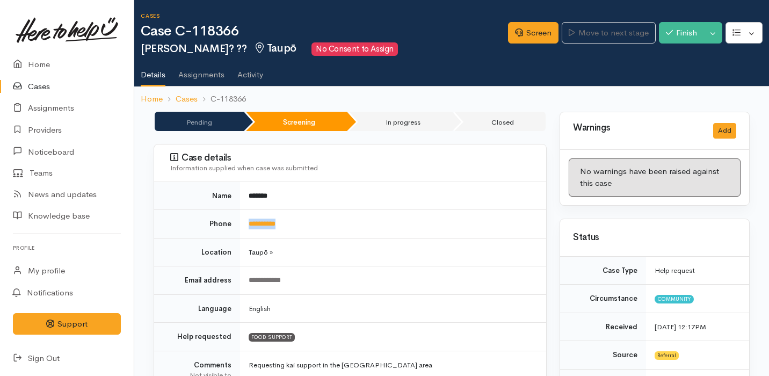
drag, startPoint x: 296, startPoint y: 225, endPoint x: 241, endPoint y: 224, distance: 55.3
click at [241, 224] on td "**********" at bounding box center [393, 224] width 306 height 28
copy link "**********"
click at [515, 32] on icon at bounding box center [519, 32] width 8 height 8
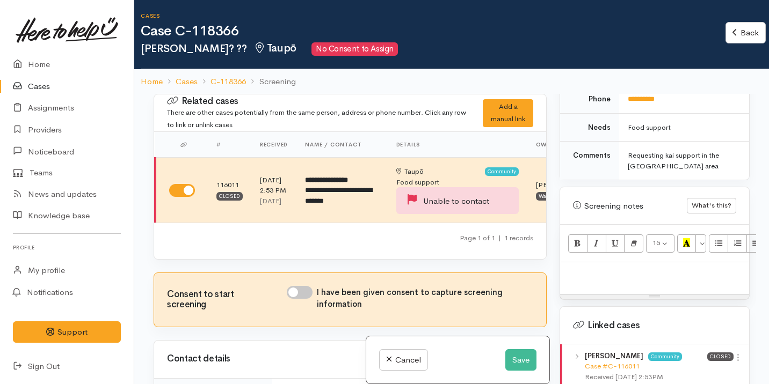
scroll to position [686, 0]
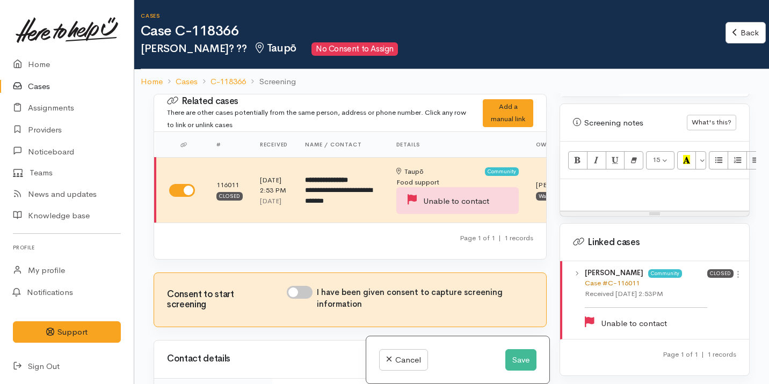
click at [606, 279] on link "Case #C-116011" at bounding box center [612, 283] width 55 height 9
click at [613, 188] on div at bounding box center [654, 195] width 189 height 32
paste div
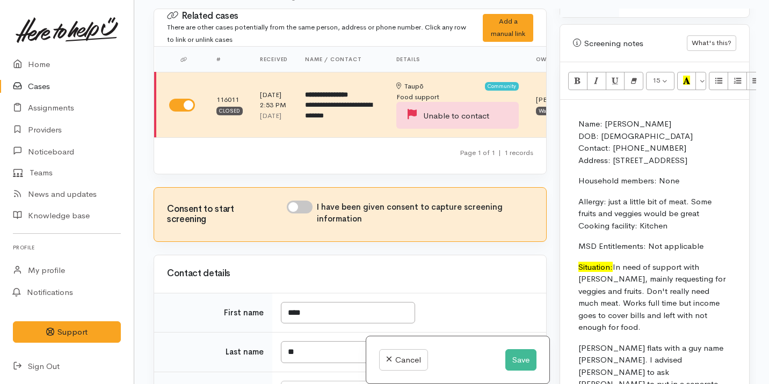
scroll to position [680, 0]
click at [645, 214] on p "Allergy: just a little bit of meat. Some fruits and veggies would be great Cook…" at bounding box center [654, 213] width 153 height 37
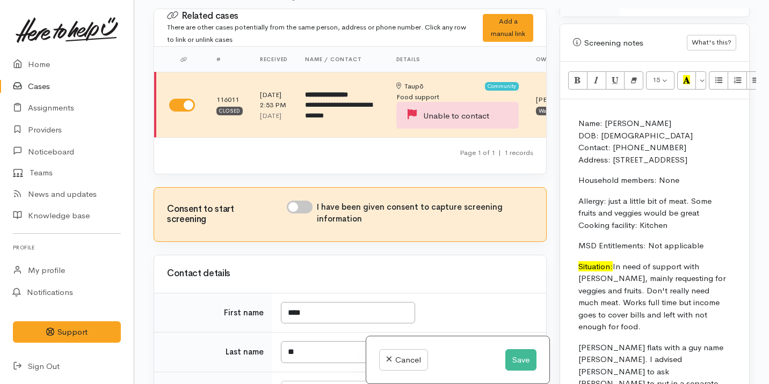
click at [611, 118] on p "Name: Ana Elo Alesana DOB: 18/11/1986 Contact: 0224356750 Address: 20A Kōnini S…" at bounding box center [654, 142] width 153 height 48
click at [571, 114] on div "Name: [PERSON_NAME]: [DEMOGRAPHIC_DATA] Contact: 0224356750 Address: [STREET_AD…" at bounding box center [654, 373] width 178 height 536
click at [307, 214] on input "I have been given consent to capture screening information" at bounding box center [300, 207] width 26 height 13
checkbox input "true"
click at [348, 317] on input "****" at bounding box center [348, 313] width 134 height 22
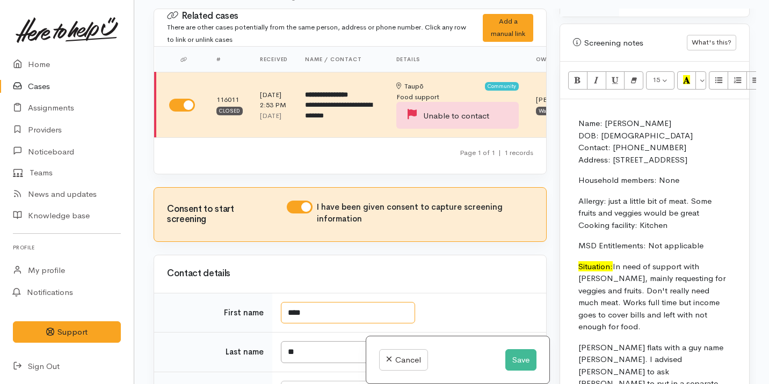
type input "****"
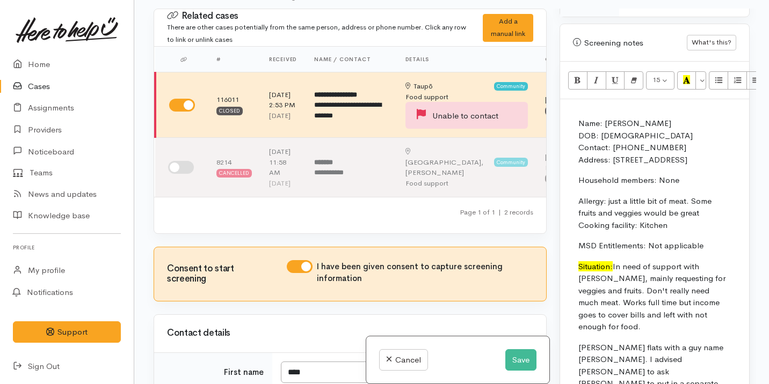
drag, startPoint x: 685, startPoint y: 113, endPoint x: 640, endPoint y: 112, distance: 45.6
click at [640, 118] on p "Name: [PERSON_NAME]: [DEMOGRAPHIC_DATA] Contact: 0224356750 Address: [STREET_AD…" at bounding box center [654, 142] width 153 height 48
copy p "Alesana"
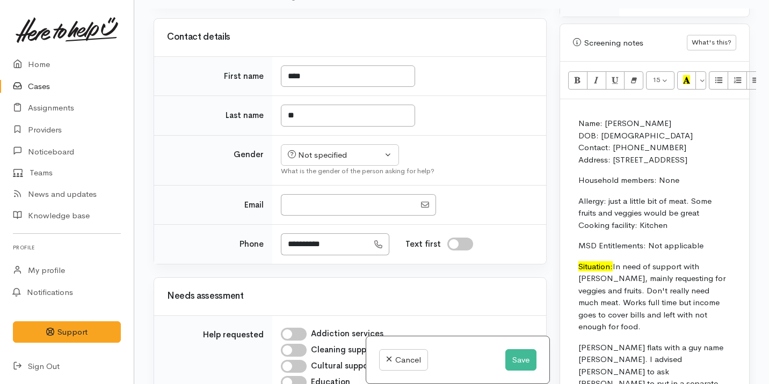
scroll to position [280, 0]
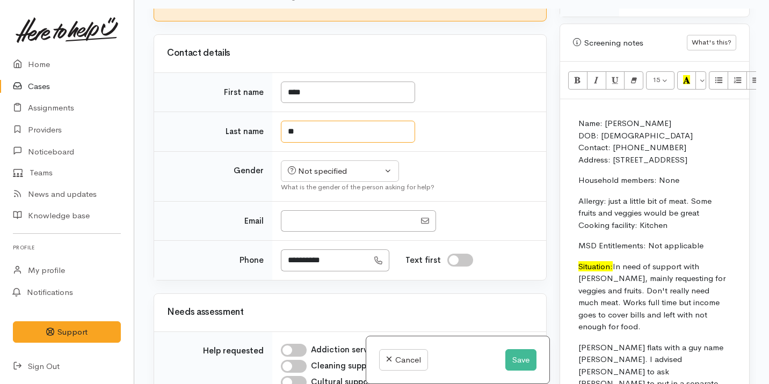
drag, startPoint x: 304, startPoint y: 144, endPoint x: 298, endPoint y: 140, distance: 7.3
click at [303, 143] on input "**" at bounding box center [348, 132] width 134 height 22
click at [299, 140] on input "**" at bounding box center [348, 132] width 134 height 22
click at [296, 139] on td "**" at bounding box center [409, 132] width 274 height 40
click at [300, 143] on input "**" at bounding box center [348, 132] width 134 height 22
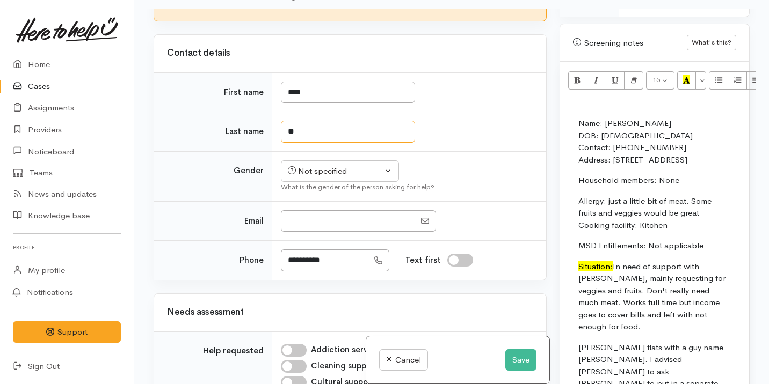
click at [300, 143] on input "**" at bounding box center [348, 132] width 134 height 22
paste input "*******"
type input "*******"
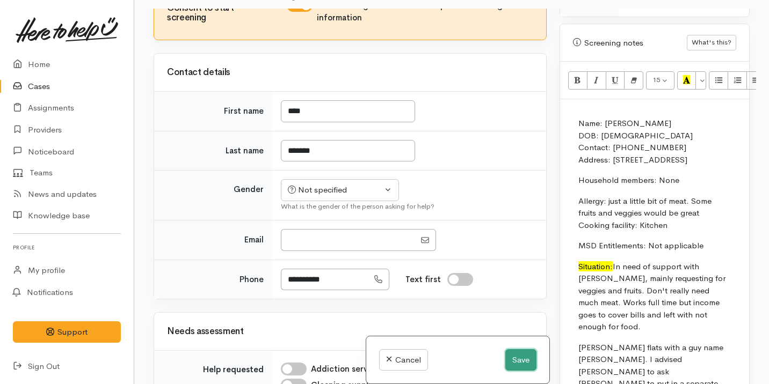
click at [518, 358] on button "Save" at bounding box center [520, 361] width 31 height 22
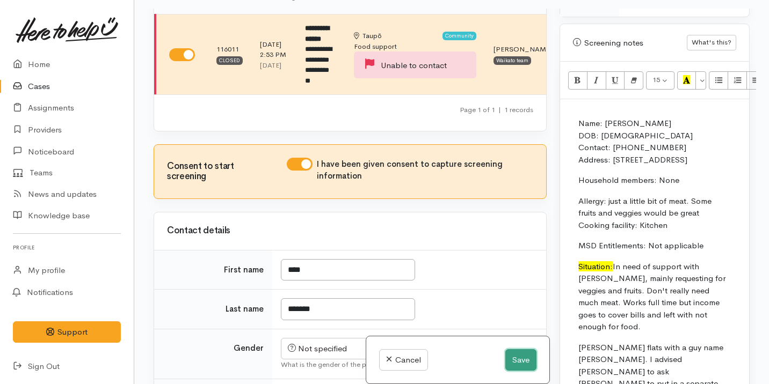
scroll to position [210, 0]
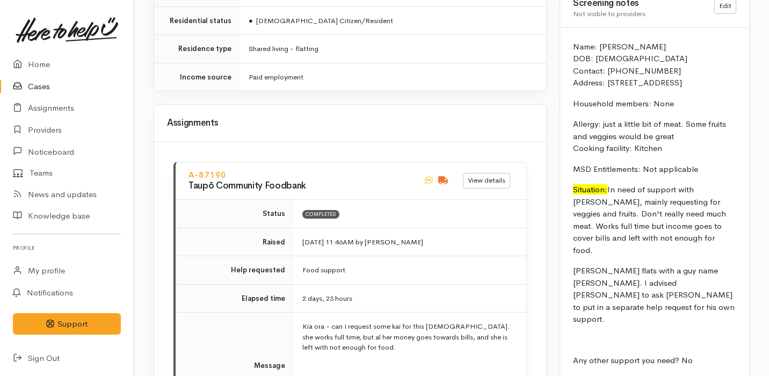
scroll to position [1175, 0]
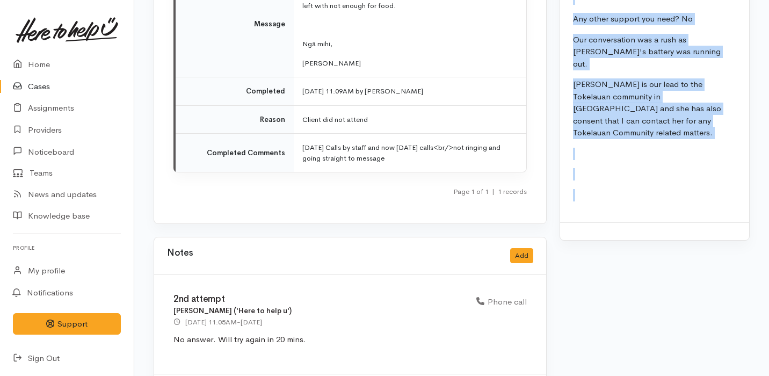
drag, startPoint x: 569, startPoint y: 35, endPoint x: 652, endPoint y: 190, distance: 175.6
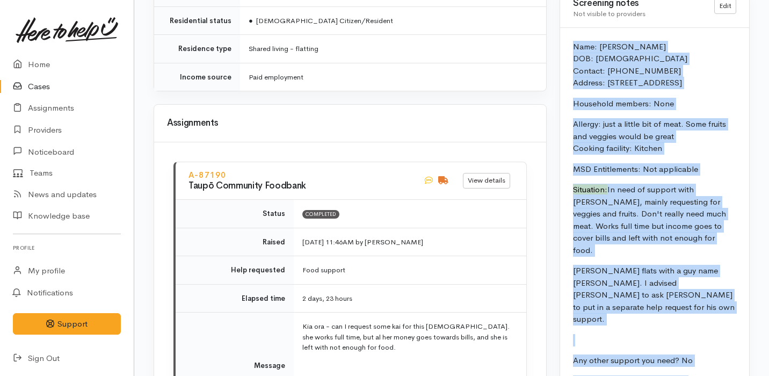
scroll to position [1138, 0]
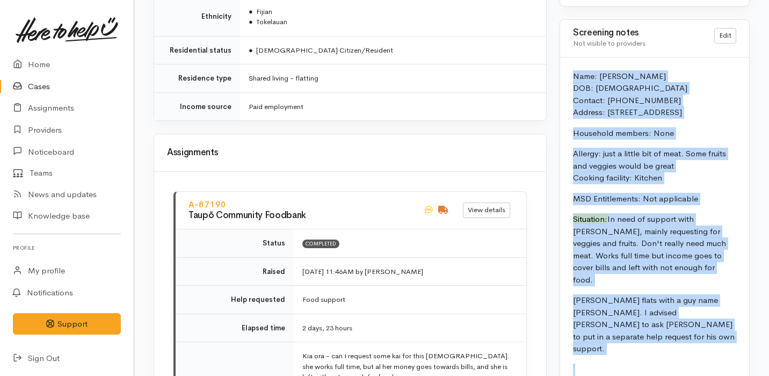
copy div "Name: [PERSON_NAME]: [DEMOGRAPHIC_DATA] Contact: 0224356750 Address: [STREET_AD…"
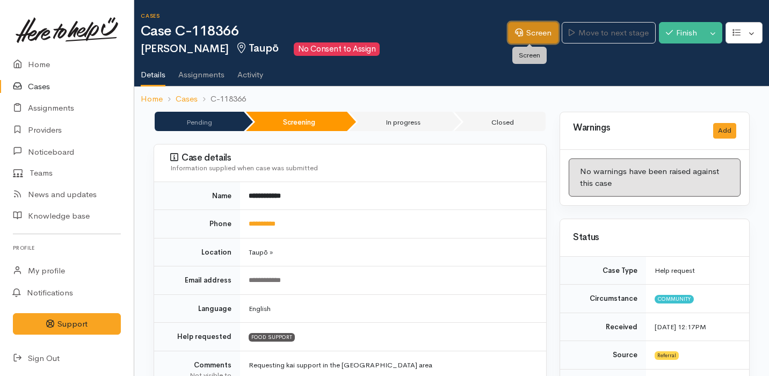
click at [532, 31] on link "Screen" at bounding box center [533, 33] width 50 height 22
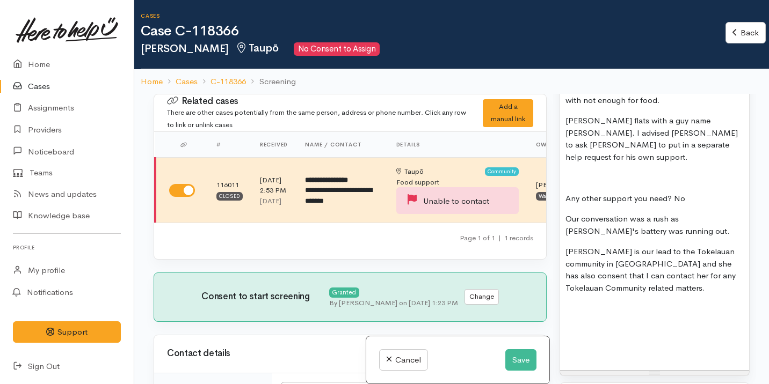
scroll to position [1254, 0]
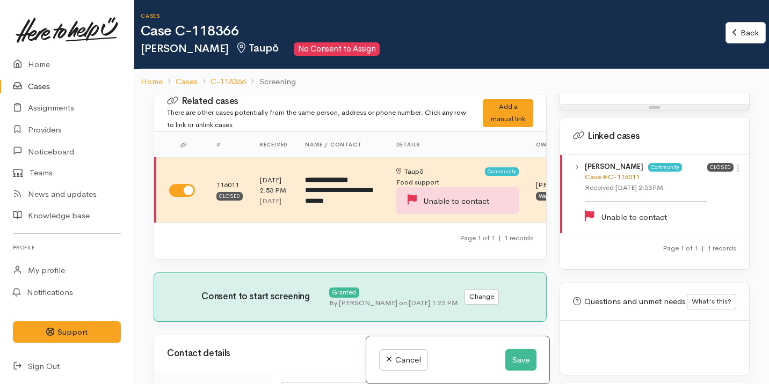
click at [621, 172] on link "Case #C-116011" at bounding box center [612, 176] width 55 height 9
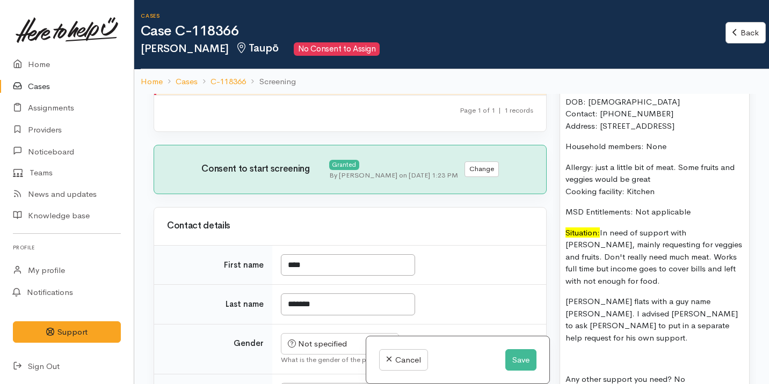
scroll to position [806, 0]
click at [656, 336] on div "Name: [PERSON_NAME]: [DEMOGRAPHIC_DATA] Contact: 0224356750 Address: [STREET_AD…" at bounding box center [654, 312] width 178 height 454
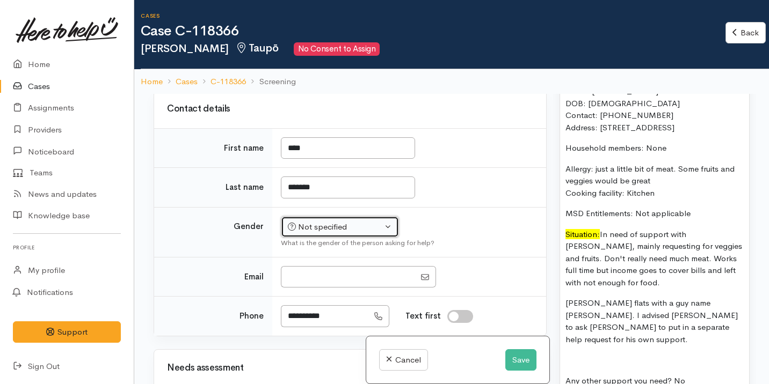
click at [351, 234] on div "Not specified" at bounding box center [335, 227] width 95 height 12
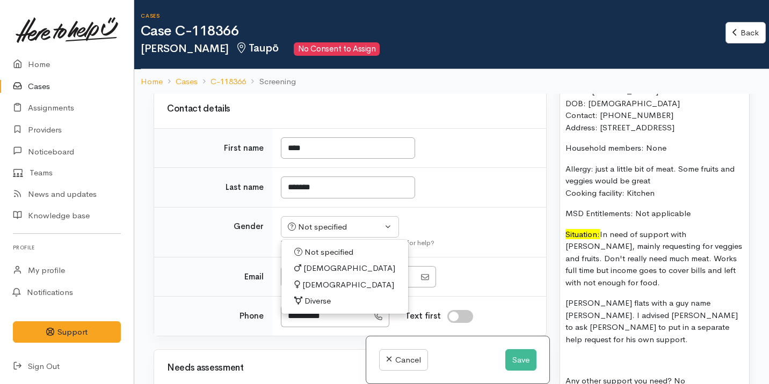
click at [325, 292] on span "[DEMOGRAPHIC_DATA]" at bounding box center [348, 285] width 92 height 12
select select "[DEMOGRAPHIC_DATA]"
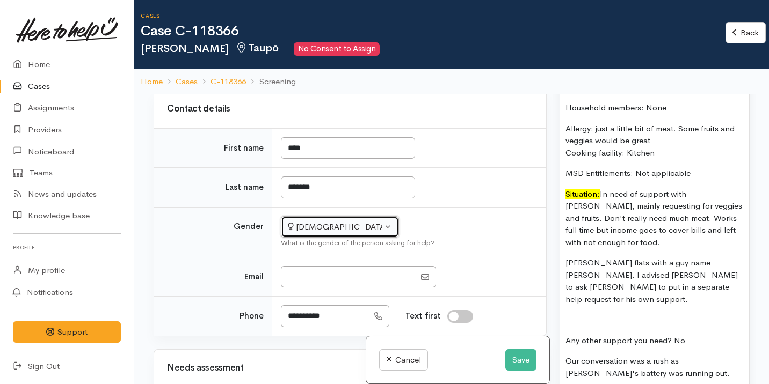
scroll to position [852, 0]
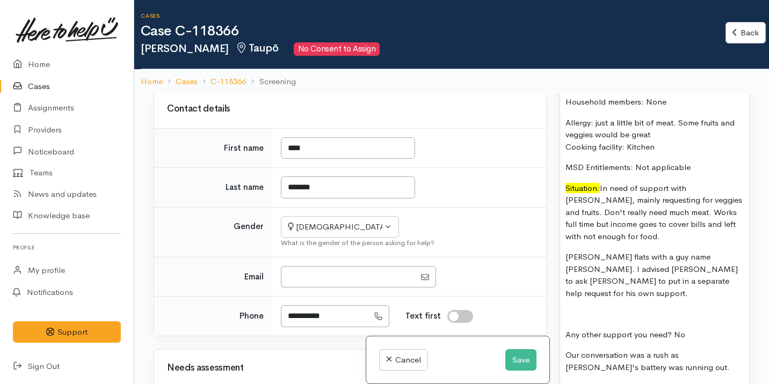
click at [647, 283] on p "[PERSON_NAME] flats with a guy name [PERSON_NAME]. I advised [PERSON_NAME] to a…" at bounding box center [654, 275] width 178 height 48
click at [586, 329] on p "NOTE; Last time she went to hospital" at bounding box center [654, 335] width 178 height 12
click at [717, 329] on p "NOTE; Last time she went to hospital" at bounding box center [654, 335] width 178 height 12
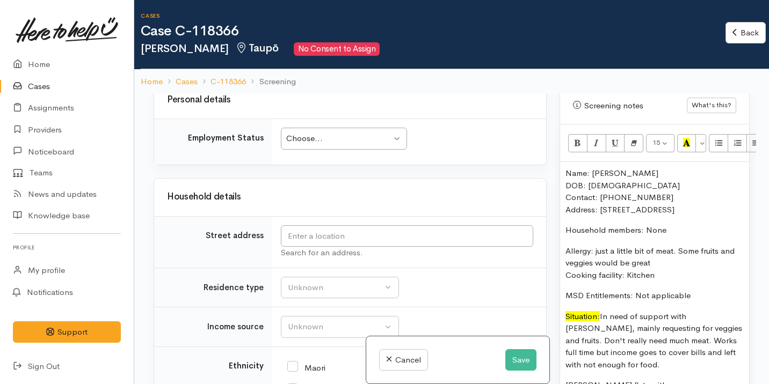
scroll to position [720, 0]
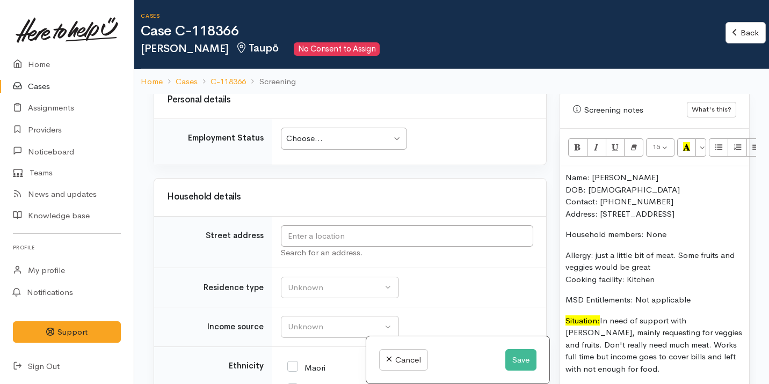
drag, startPoint x: 694, startPoint y: 213, endPoint x: 600, endPoint y: 211, distance: 94.0
click at [599, 211] on p "Name: Anna Elo Alesana DOB: 18/11/1986 Contact: 0224356750 Address: 20A Kōnini …" at bounding box center [654, 196] width 178 height 48
copy p "20A Kōnini Street, Taupō"
click at [325, 248] on input "text" at bounding box center [407, 237] width 252 height 22
paste input "20A Kōnini Street, Taupō"
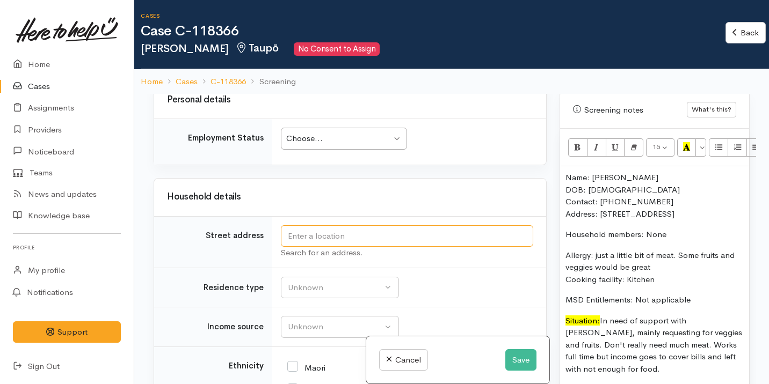
type input "20A Kōnini Street, Taupō"
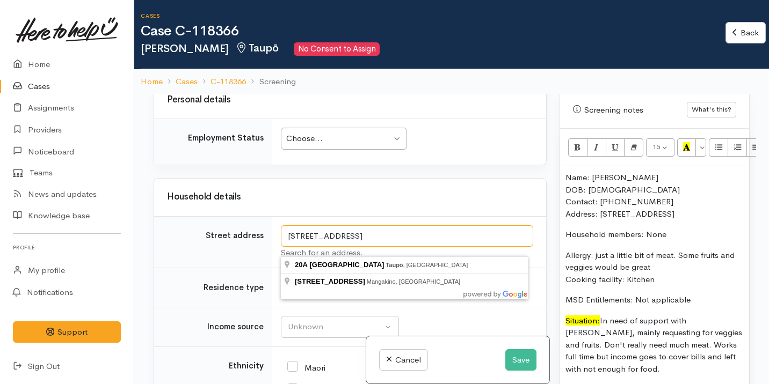
click at [292, 245] on input "20A Kōnini Street, Taupō" at bounding box center [407, 237] width 252 height 22
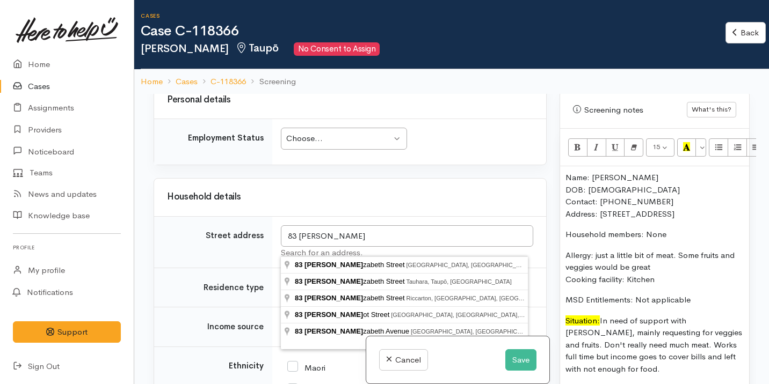
type input "83 Elizabeth Street, Tauhara, Taupō, New Zealand"
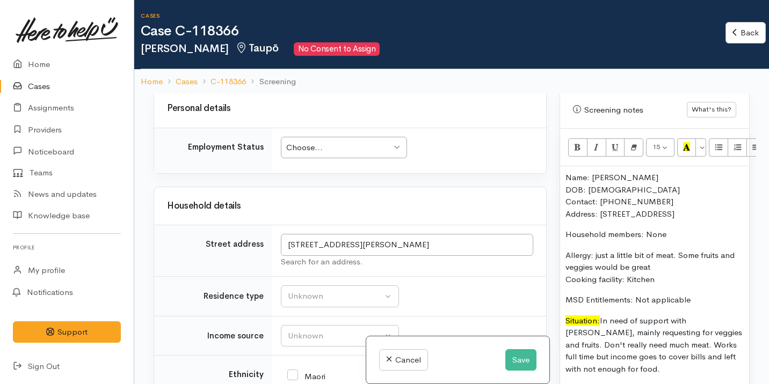
scroll to position [1190, 0]
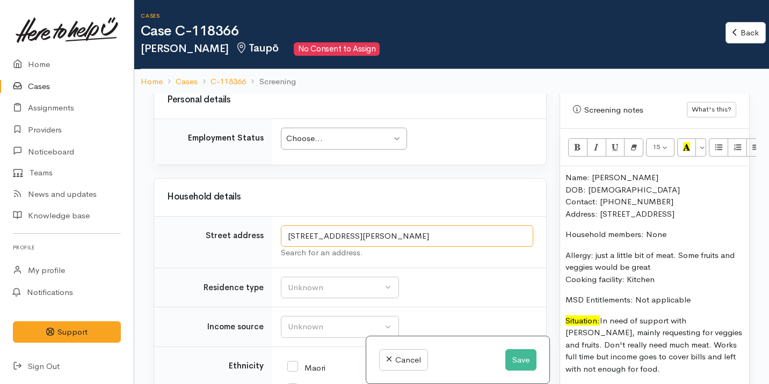
click at [347, 248] on input "83 Elizabeth Street, Tauhara, Taupō, New Zealand" at bounding box center [407, 237] width 252 height 22
drag, startPoint x: 701, startPoint y: 220, endPoint x: 601, endPoint y: 218, distance: 99.9
click at [601, 218] on p "Name: Anna Elo Alesana DOB: 18/11/1986 Contact: 0224356750 Address: 20A Kōnini …" at bounding box center [654, 196] width 178 height 48
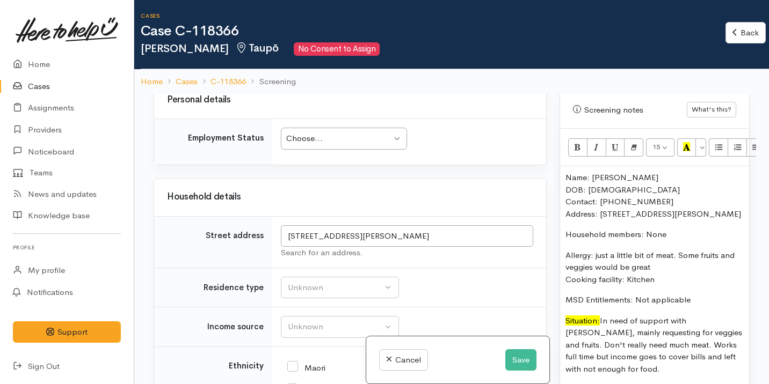
click at [566, 241] on p "Household members: None" at bounding box center [654, 235] width 178 height 12
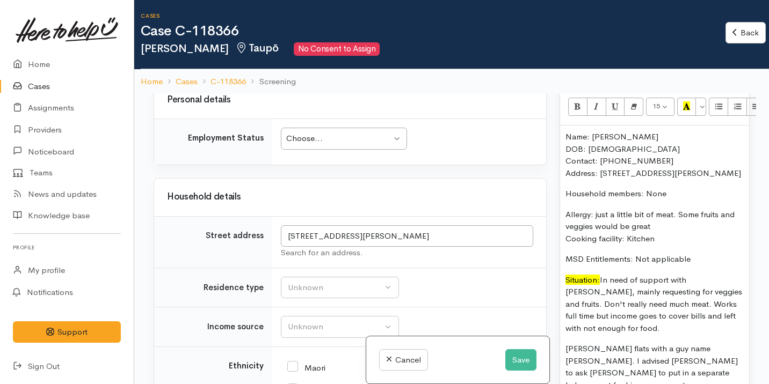
scroll to position [772, 0]
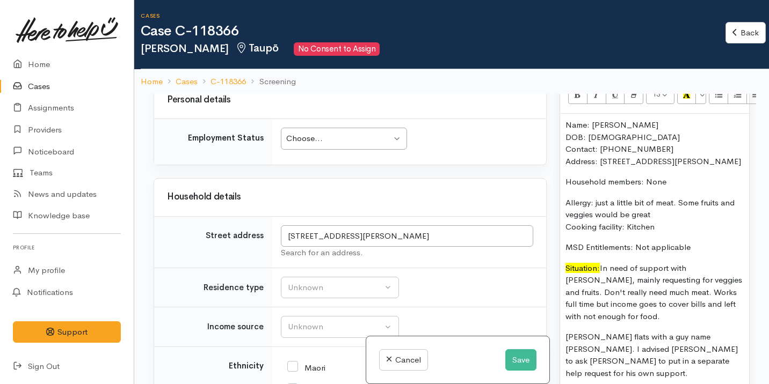
click at [662, 248] on div "Name: Anna Elo Alesana DOB: 18/11/1986 Contact: 0224356750 Address: 83 Elizabet…" at bounding box center [654, 372] width 178 height 507
click at [667, 188] on p "Household members: None" at bounding box center [654, 182] width 178 height 12
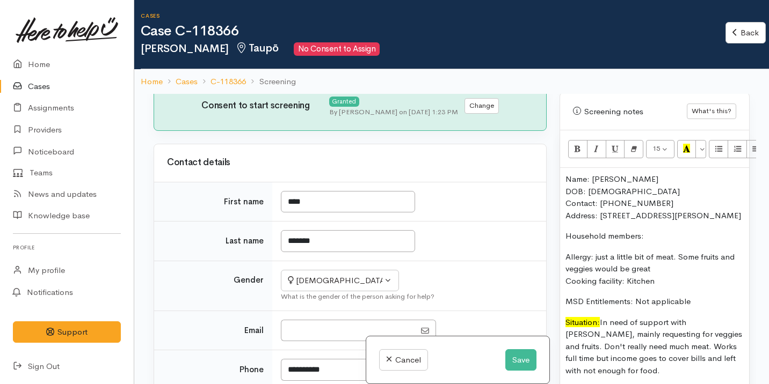
scroll to position [192, 0]
click at [660, 181] on p "Name: Anna Elo Alesana DOB: 18/11/1986 Contact: 0224356750 Address: 83 Elizabet…" at bounding box center [654, 197] width 178 height 48
click at [650, 243] on p "Household members:" at bounding box center [654, 236] width 178 height 12
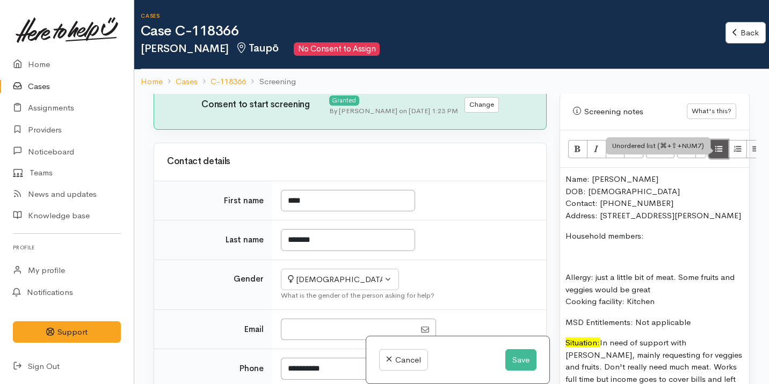
click at [716, 153] on icon "Unordered list (⌘+⇧+NUM7)" at bounding box center [718, 148] width 7 height 9
click at [720, 149] on icon "Unordered list (⌘+⇧+NUM7)" at bounding box center [718, 148] width 7 height 9
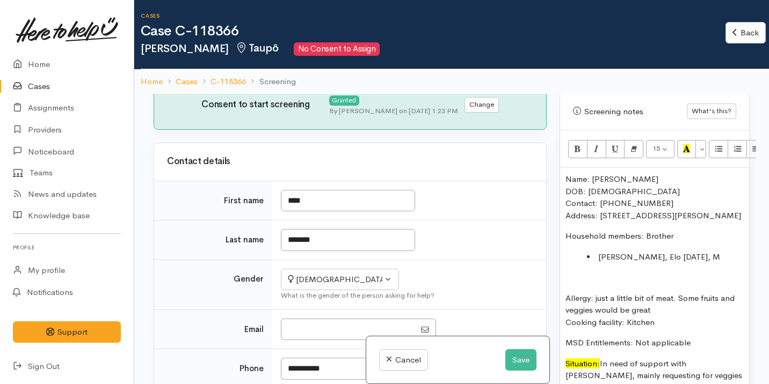
drag, startPoint x: 688, startPoint y: 251, endPoint x: 644, endPoint y: 251, distance: 44.0
click at [644, 243] on p "Household members: Brother" at bounding box center [654, 236] width 178 height 12
click at [719, 264] on li "Antionio, Elo 21/11/2003, M" at bounding box center [665, 257] width 157 height 12
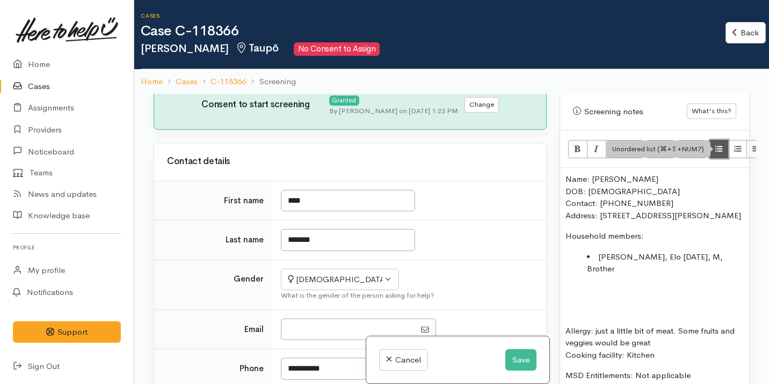
click at [716, 151] on icon "Unordered list (⌘+⇧+NUM7)" at bounding box center [718, 148] width 7 height 9
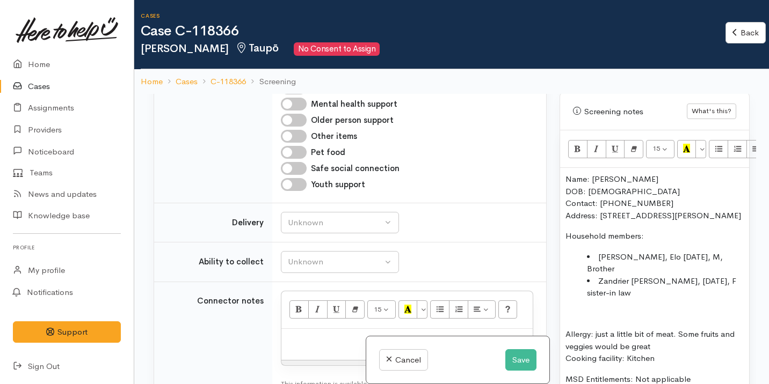
scroll to position [832, 0]
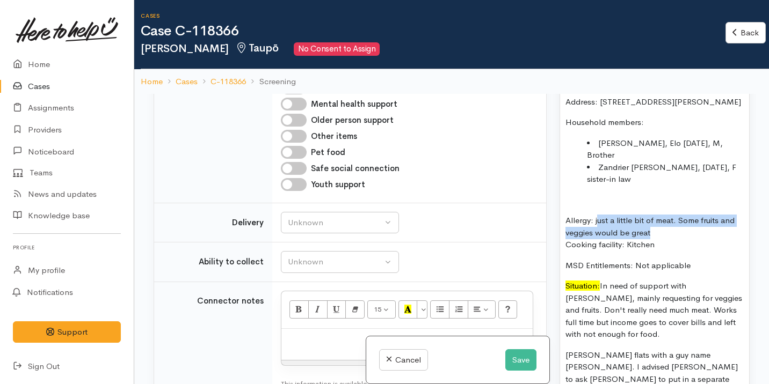
drag, startPoint x: 659, startPoint y: 236, endPoint x: 599, endPoint y: 222, distance: 61.7
click at [599, 222] on p "Allergy: just a little bit of meat. Some fruits and veggies would be great Cook…" at bounding box center [654, 233] width 178 height 37
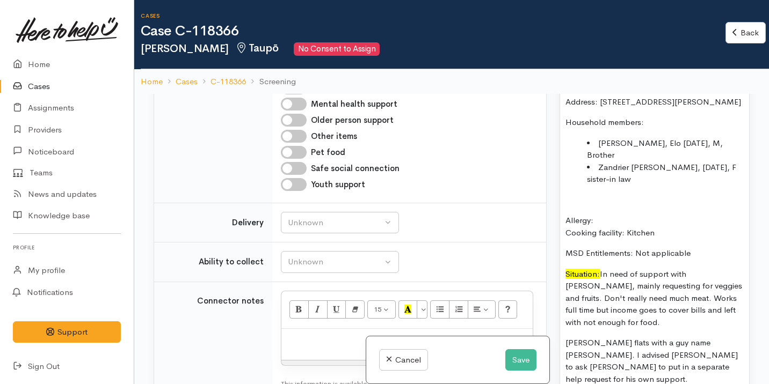
click at [565, 221] on div "Name: Anna Elo Alesana DOB: 18/11/1986 Contact: 0224356750 Address: 83 Elizabet…" at bounding box center [654, 350] width 189 height 592
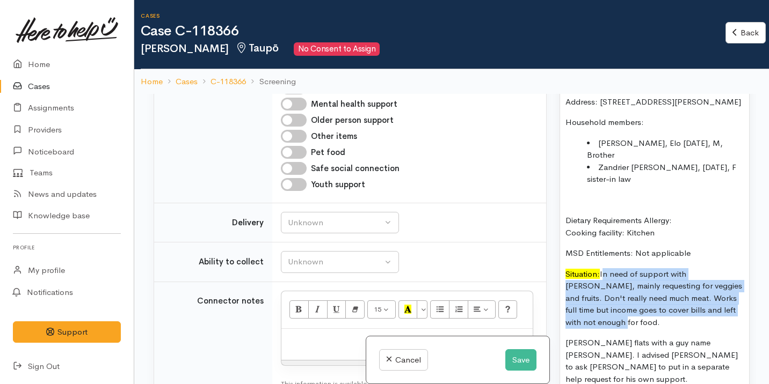
drag, startPoint x: 598, startPoint y: 320, endPoint x: 603, endPoint y: 272, distance: 48.0
click at [603, 272] on p "Situation: In need of support with kai, mainly requesting for veggies and fruit…" at bounding box center [654, 299] width 178 height 61
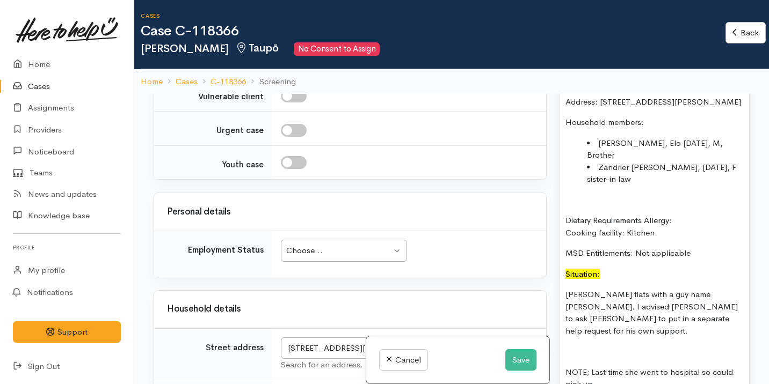
scroll to position [1193, 0]
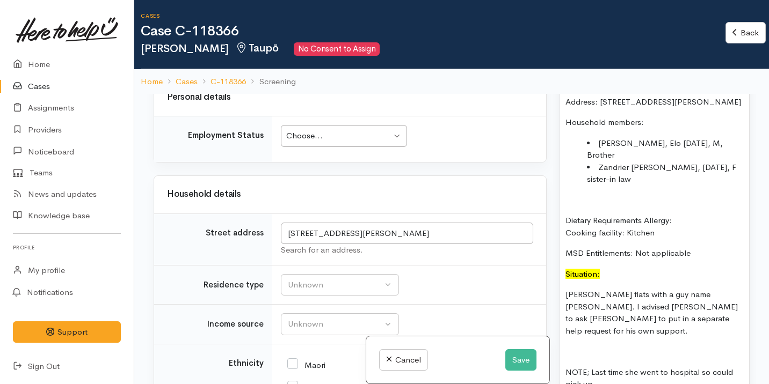
click at [334, 140] on div "Choose..." at bounding box center [338, 136] width 105 height 12
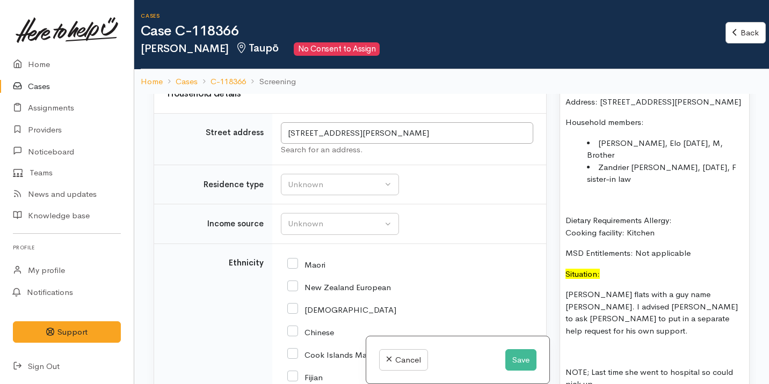
scroll to position [1303, 0]
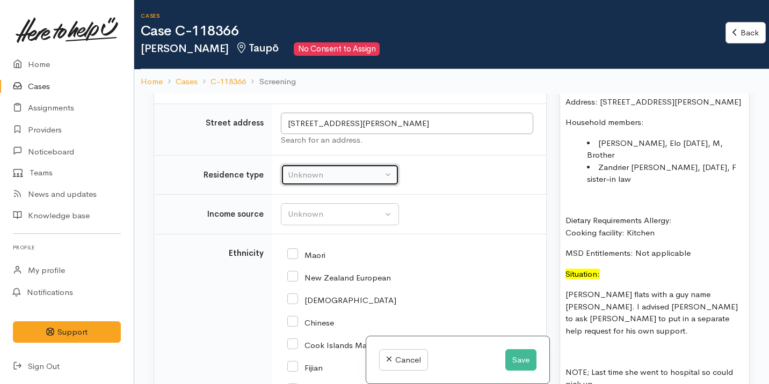
click at [335, 182] on div "Unknown" at bounding box center [335, 175] width 95 height 12
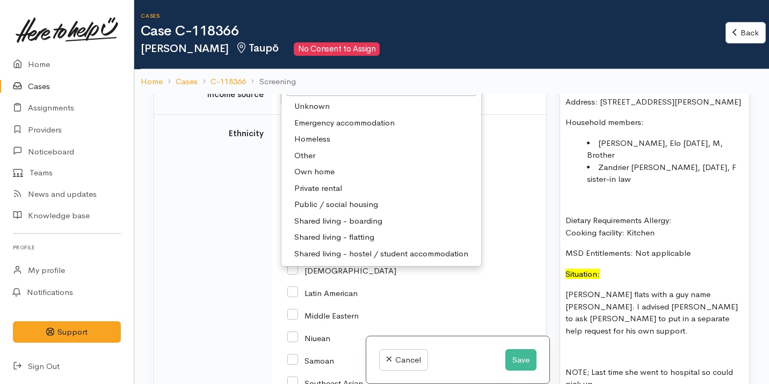
click at [328, 193] on span "Private rental" at bounding box center [318, 189] width 48 height 12
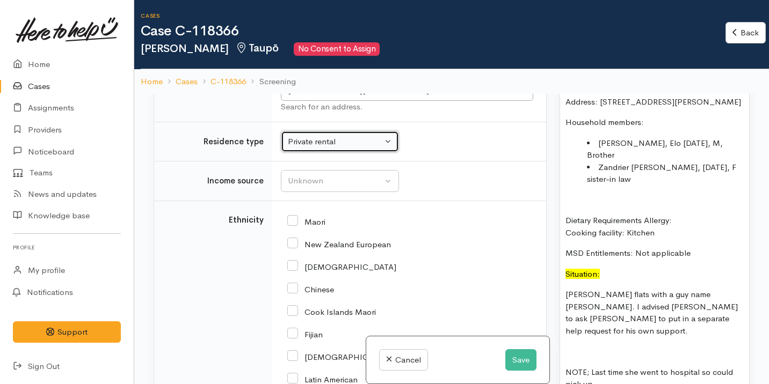
scroll to position [1337, 0]
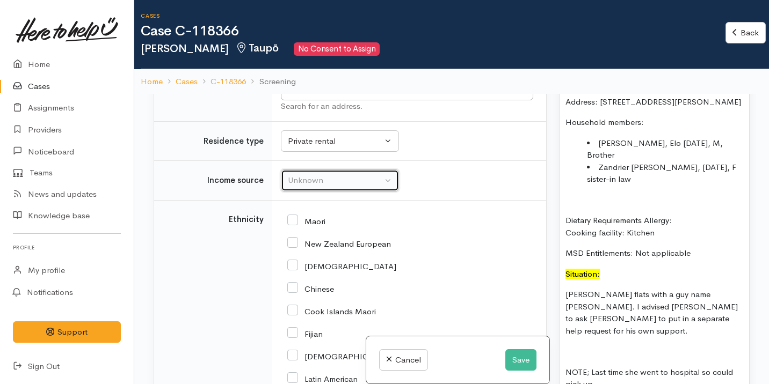
click at [335, 185] on div "Unknown" at bounding box center [335, 181] width 95 height 12
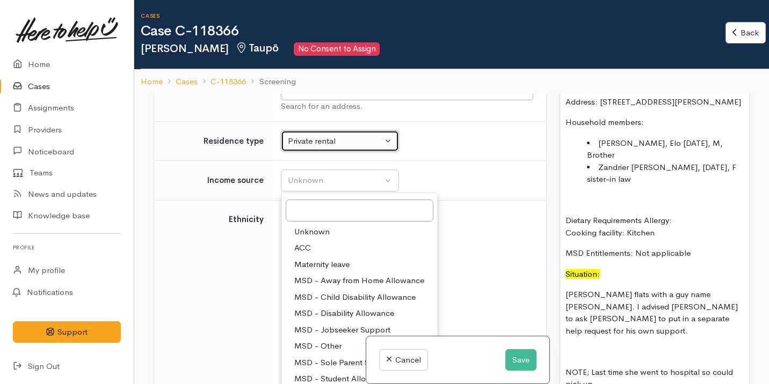
click at [345, 148] on div "Private rental" at bounding box center [335, 141] width 95 height 12
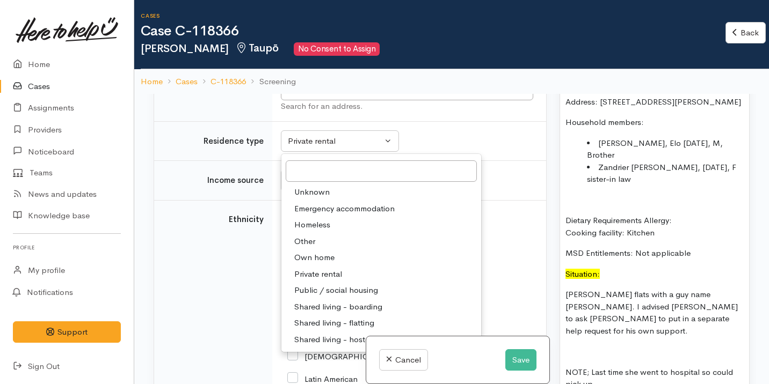
click at [359, 314] on span "Shared living - boarding" at bounding box center [338, 307] width 88 height 12
select select "4"
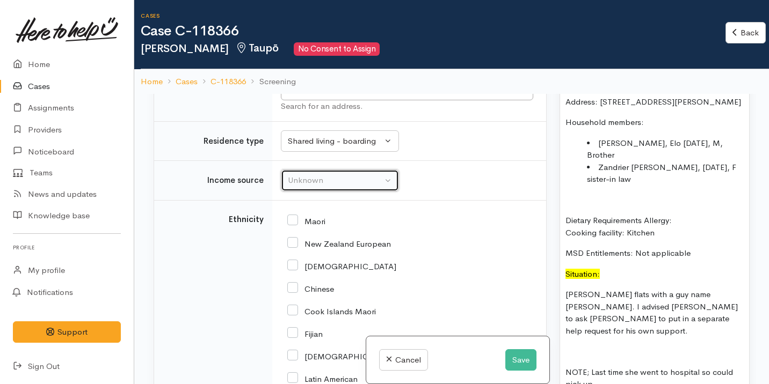
click at [328, 187] on div "Unknown" at bounding box center [335, 181] width 95 height 12
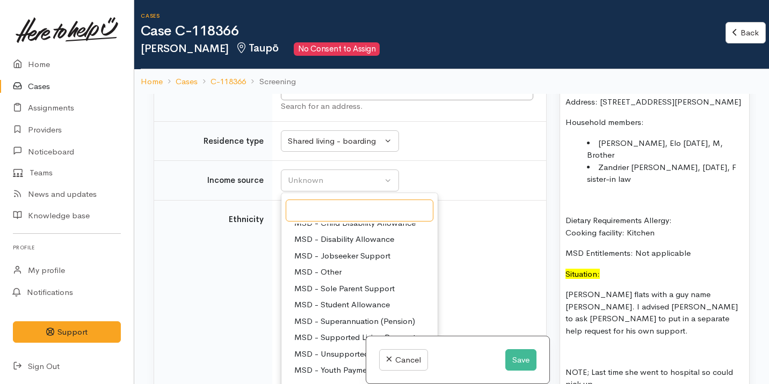
scroll to position [161, 0]
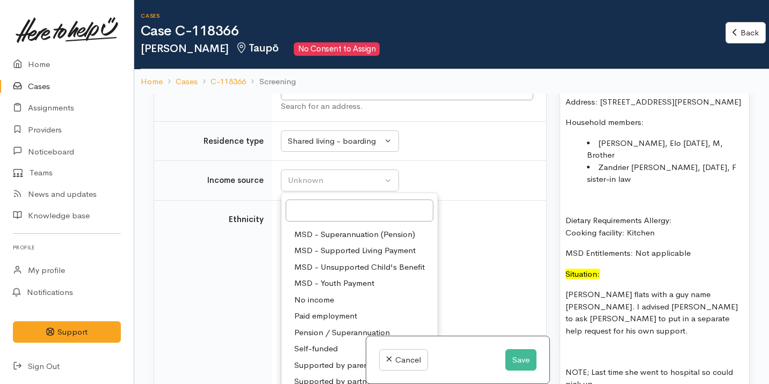
click at [343, 322] on span "Paid employment" at bounding box center [325, 316] width 63 height 12
select select "1"
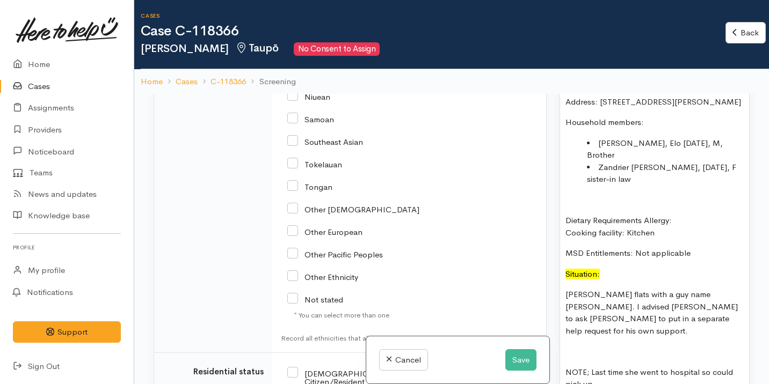
scroll to position [1743, 0]
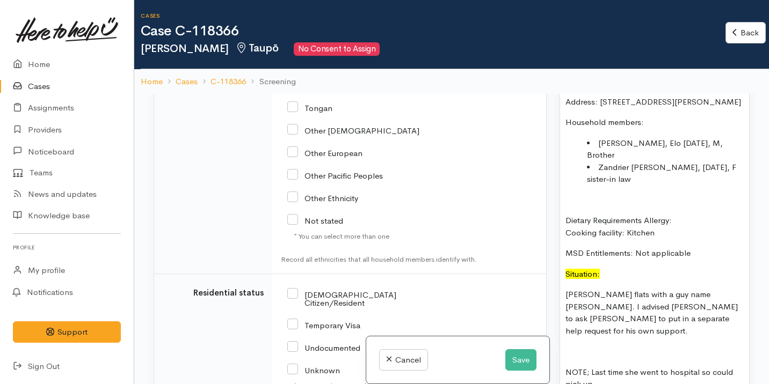
click at [325, 297] on div "NZ Citizen/Resident" at bounding box center [364, 298] width 155 height 31
click at [326, 305] on input "NZ Citizen/Resident" at bounding box center [360, 298] width 147 height 18
checkbox input "true"
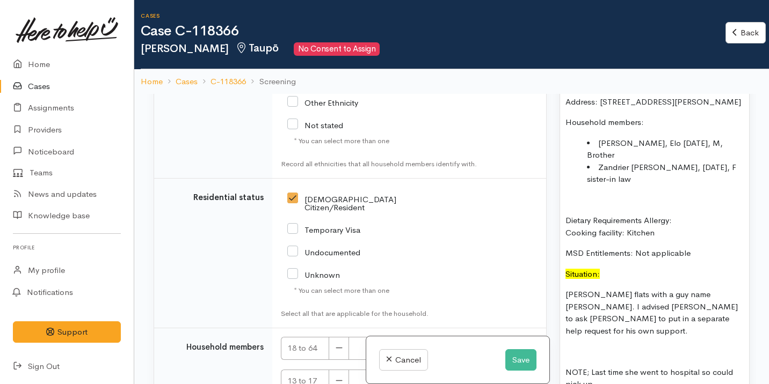
scroll to position [1939, 0]
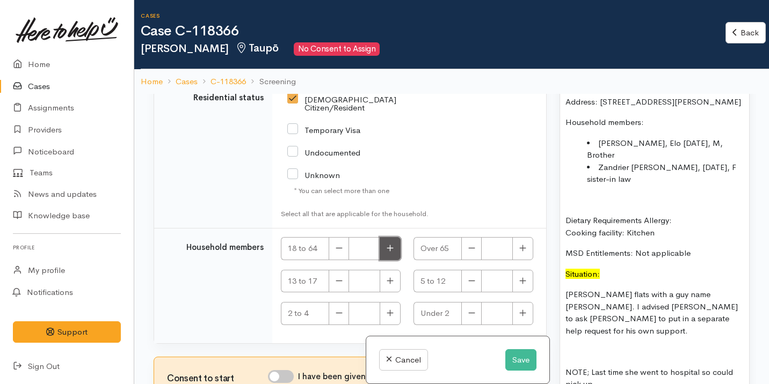
click at [391, 247] on icon "button" at bounding box center [390, 248] width 7 height 8
type input "3"
click at [285, 370] on div "Consent to start assignments I have been given consent to get help and share th…" at bounding box center [350, 385] width 392 height 54
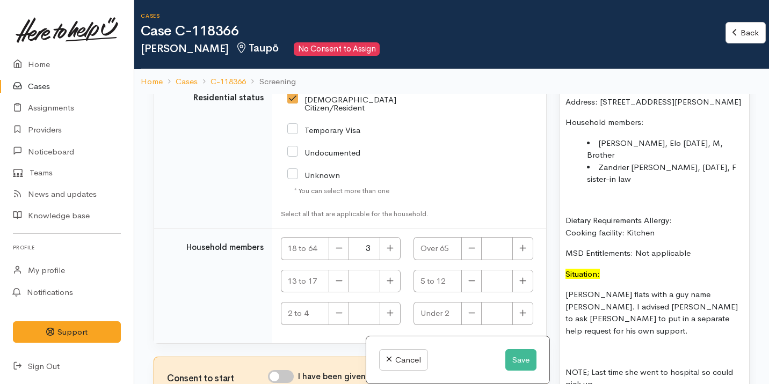
click at [285, 374] on input "I have been given consent to get help and share this information with appropria…" at bounding box center [281, 377] width 26 height 13
checkbox input "true"
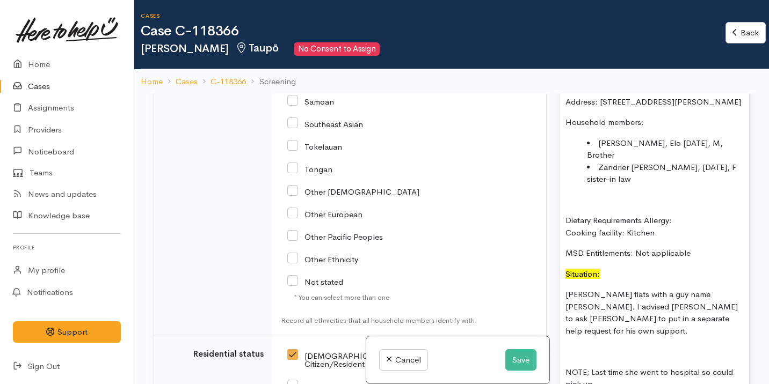
scroll to position [1682, 0]
click at [321, 241] on input "Other Pacific Peoples" at bounding box center [335, 236] width 96 height 10
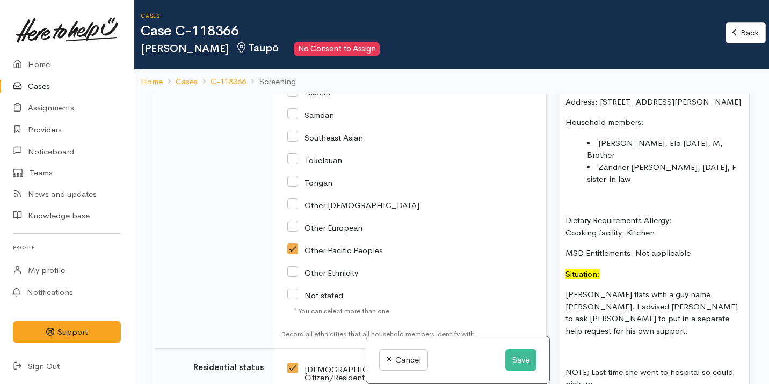
click at [296, 255] on input "Other Pacific Peoples" at bounding box center [335, 250] width 96 height 10
checkbox input "false"
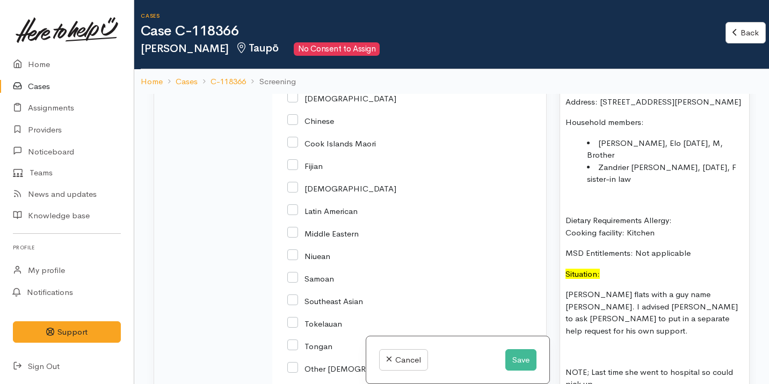
scroll to position [1492, 0]
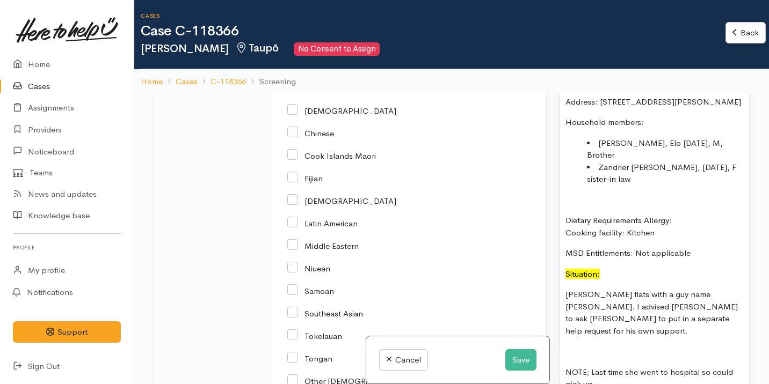
click at [310, 183] on input "Fijian" at bounding box center [304, 178] width 35 height 10
checkbox input "true"
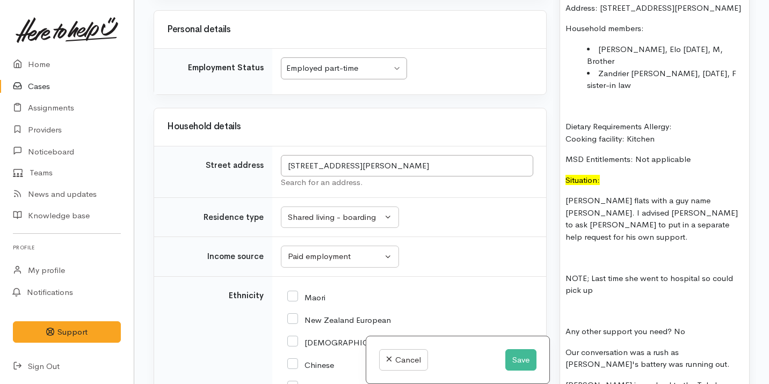
scroll to position [1370, 0]
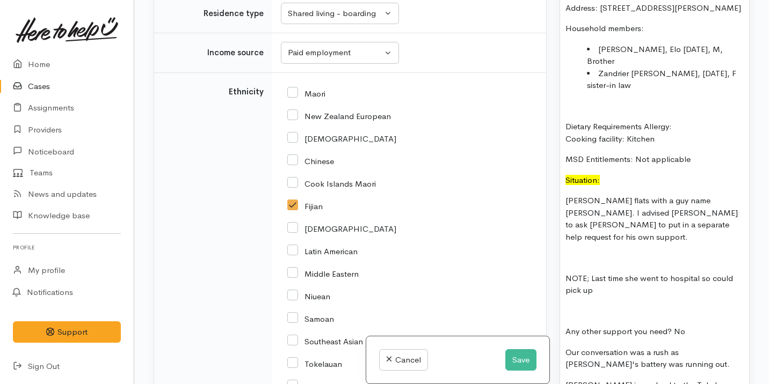
click at [610, 202] on p "Ana flats with a guy name Jesse. I advised Ana to ask Jesse to put in a separat…" at bounding box center [654, 219] width 178 height 48
click at [608, 204] on p "Ana flats with a guy name Jesse. I advised Ana to ask Jesse to put in a separat…" at bounding box center [654, 219] width 178 height 48
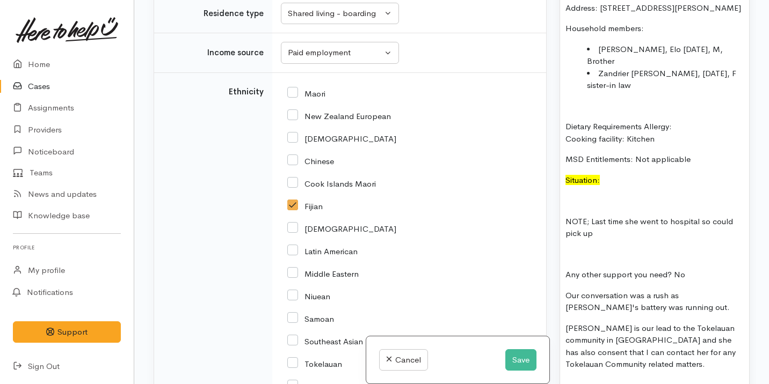
click at [564, 219] on div "Name: Anna Elo Alesana DOB: 18/11/1986 Contact: 0224356750 Address: 83 Elizabet…" at bounding box center [654, 203] width 189 height 487
click at [607, 179] on p "Situation:" at bounding box center [654, 181] width 178 height 12
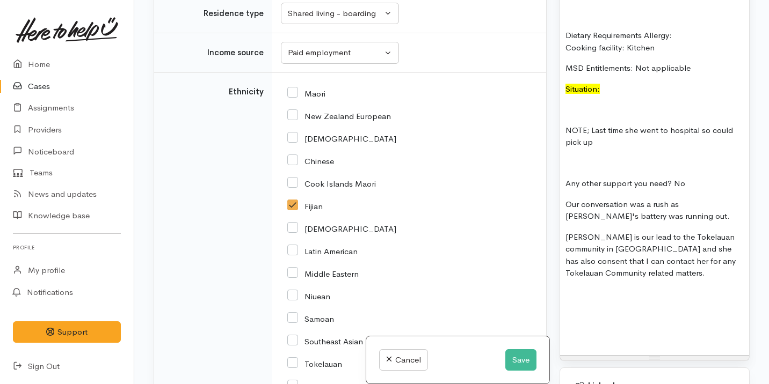
scroll to position [922, 0]
click at [565, 129] on div "Name: Anna Elo Alesana DOB: 18/11/1986 Contact: 0224356750 Address: 83 Elizabet…" at bounding box center [654, 113] width 189 height 487
click at [588, 133] on p "NOTE; Last time she went to hospital so could pick up" at bounding box center [654, 138] width 178 height 24
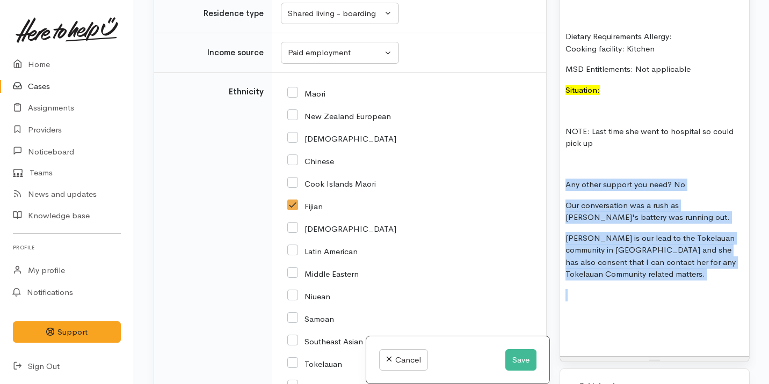
drag, startPoint x: 622, startPoint y: 293, endPoint x: 563, endPoint y: 184, distance: 124.0
click at [563, 184] on div "Name: Anna Elo Alesana DOB: 18/11/1986 Contact: 0224356750 Address: 83 Elizabet…" at bounding box center [654, 113] width 189 height 487
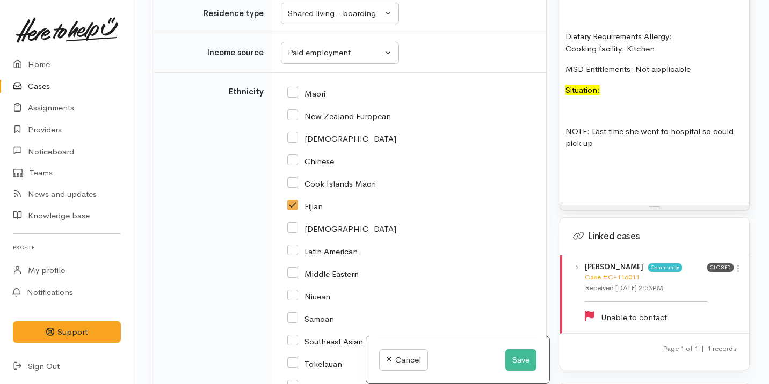
click at [615, 91] on p "Situation:" at bounding box center [654, 90] width 178 height 12
click at [567, 142] on p "NOTE: Last time she went to hospital so could pick up" at bounding box center [654, 138] width 178 height 24
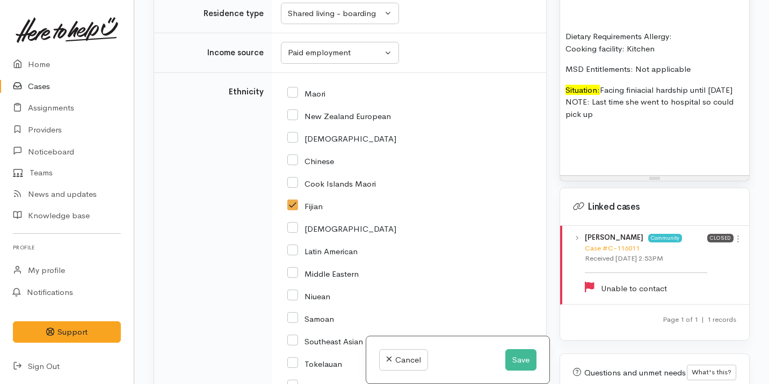
click at [584, 101] on p "Situation: Facing finiacial hardship until thursday NOTE: Last time she went to…" at bounding box center [654, 102] width 178 height 37
click at [637, 91] on p "Situation: Facing finiacial hardship until thursday NOTE: Last time she went to…" at bounding box center [654, 102] width 178 height 37
click at [642, 90] on p "Situation: Facing finiacial hardship until thursday NOTE: Last time she went to…" at bounding box center [654, 102] width 178 height 37
click at [638, 108] on p "Situation: Facing financial hardship until thursday NOTE: Last time she went to…" at bounding box center [654, 102] width 178 height 37
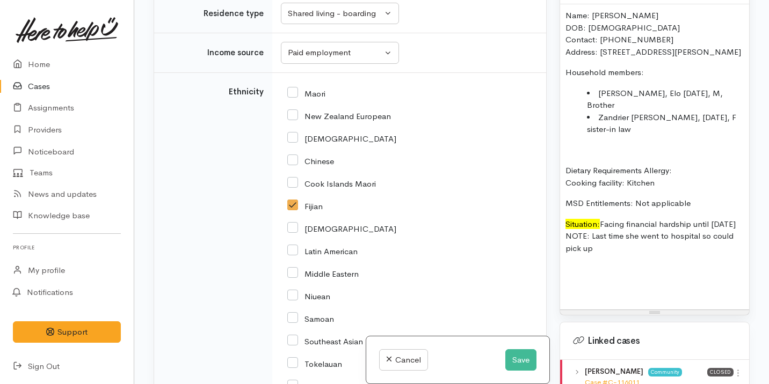
scroll to position [786, 0]
click at [593, 158] on div "Name: Anna Elo Alesana DOB: 18/11/1986 Contact: 0224356750 Address: 83 Elizabet…" at bounding box center [654, 154] width 178 height 286
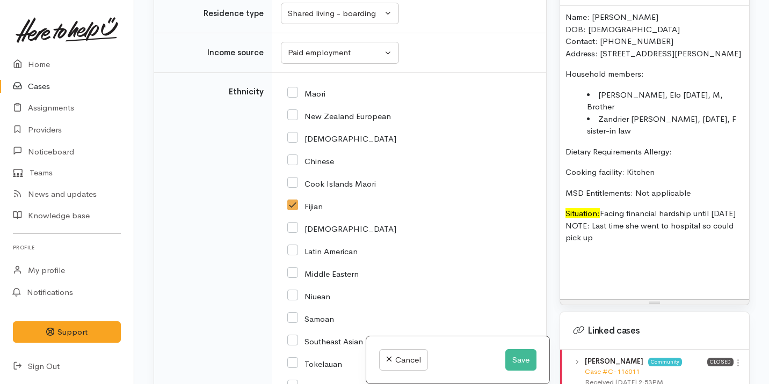
drag, startPoint x: 678, startPoint y: 151, endPoint x: 650, endPoint y: 149, distance: 27.5
click at [650, 149] on p "Dietary Requirements Allergy:" at bounding box center [654, 152] width 178 height 12
click at [644, 151] on p "Dietary Requirements Allergy:" at bounding box center [654, 152] width 178 height 12
click at [703, 154] on p "Dietary Requirements or Allergy:" at bounding box center [654, 152] width 178 height 12
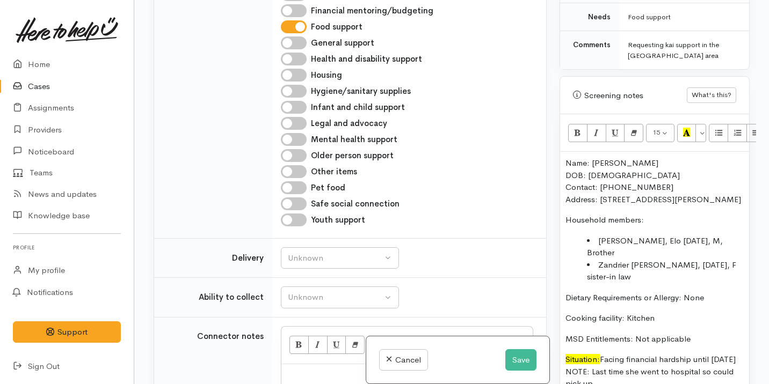
scroll to position [685, 0]
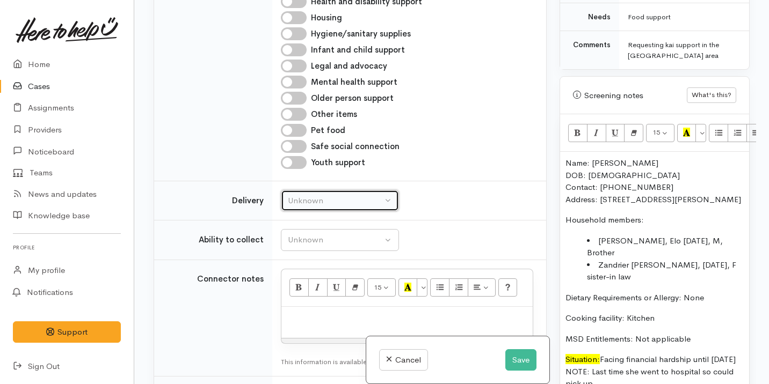
click at [340, 204] on div "Unknown" at bounding box center [335, 201] width 95 height 12
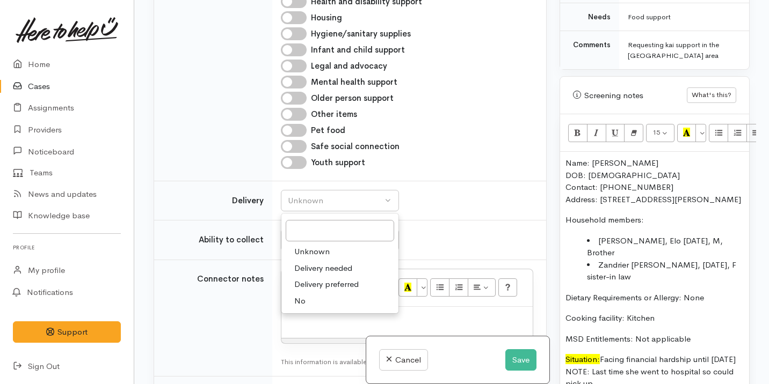
click at [294, 304] on span "No" at bounding box center [299, 301] width 11 height 12
select select "1"
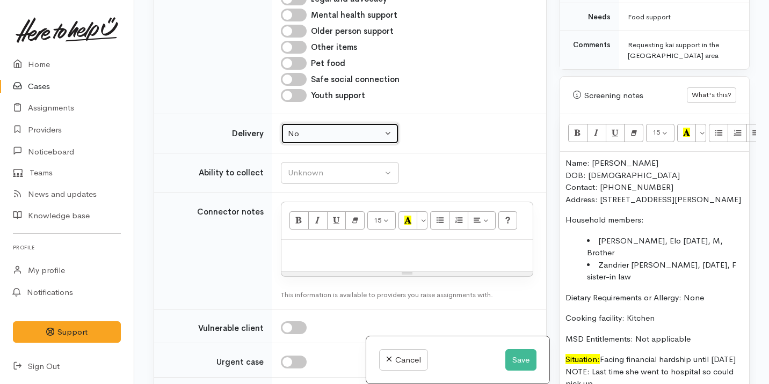
scroll to position [770, 0]
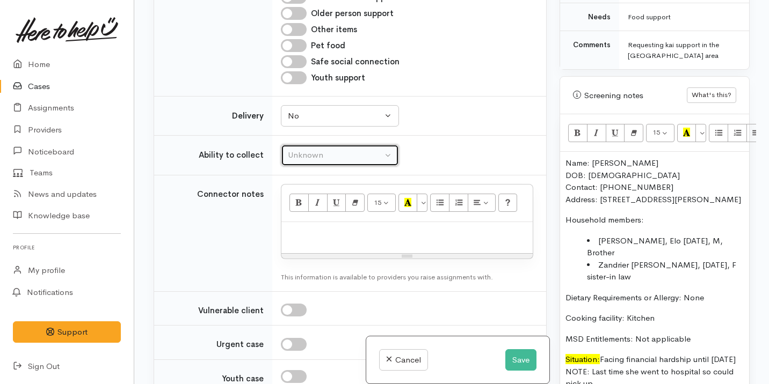
click at [366, 156] on button "Unknown" at bounding box center [340, 155] width 118 height 22
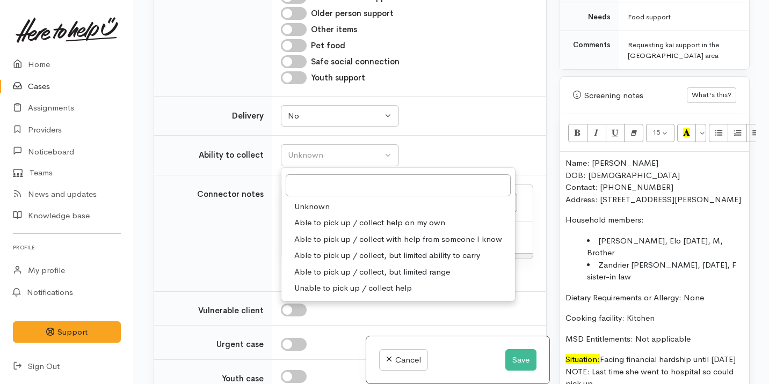
click at [353, 229] on span "Able to pick up / collect help on my own" at bounding box center [369, 223] width 151 height 12
select select "2"
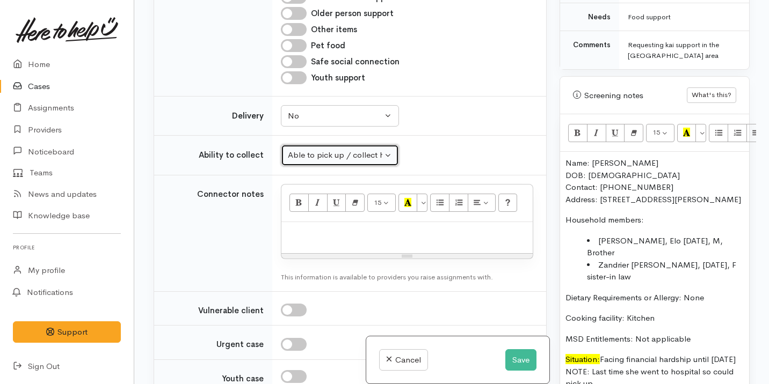
scroll to position [750, 0]
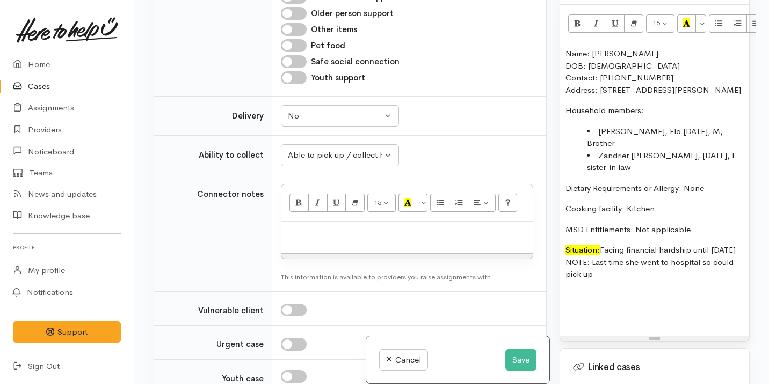
drag, startPoint x: 633, startPoint y: 270, endPoint x: 556, endPoint y: 57, distance: 226.8
click at [556, 57] on div "Warnings Add No warnings have been raised against this case Add Warning Title ●…" at bounding box center [654, 192] width 203 height 384
copy div "Name: Anna Elo Alesana DOB: 18/11/1986 Contact: 0224356750 Address: 83 Elizabet…"
click at [352, 222] on div "15 8 9 10 11 12 14 18 24 36 Background Color Transparent Select #ffff00 Text Co…" at bounding box center [406, 204] width 251 height 38
click at [350, 240] on p at bounding box center [407, 234] width 241 height 12
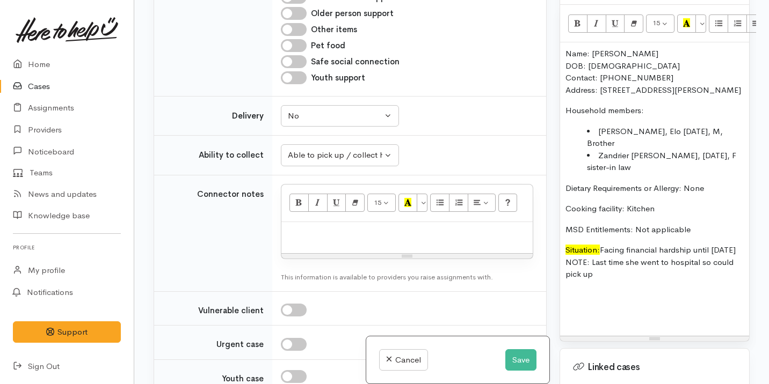
paste div
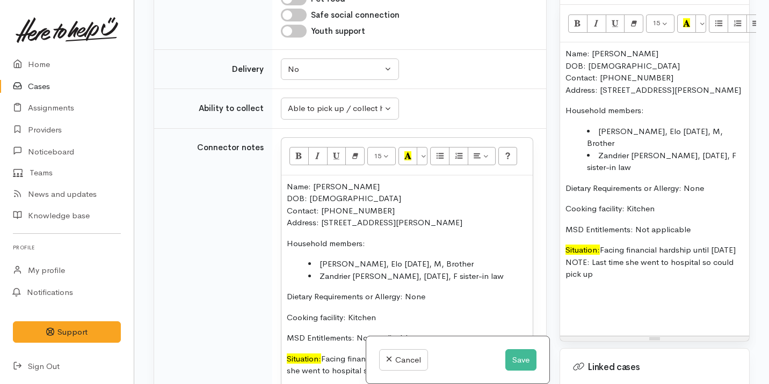
scroll to position [960, 0]
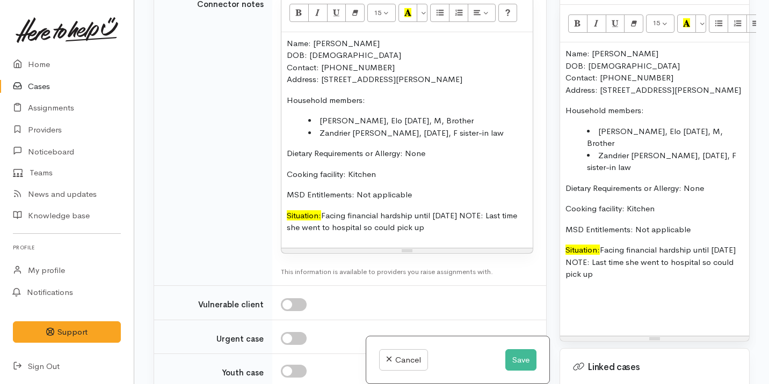
click at [410, 229] on p "Situation: Facing financial hardship until thursday NOTE: Last time she went to…" at bounding box center [407, 222] width 241 height 24
click at [468, 225] on p "Situation: Facing financial hardship until thursday NOTE: Last time she went to…" at bounding box center [407, 222] width 241 height 24
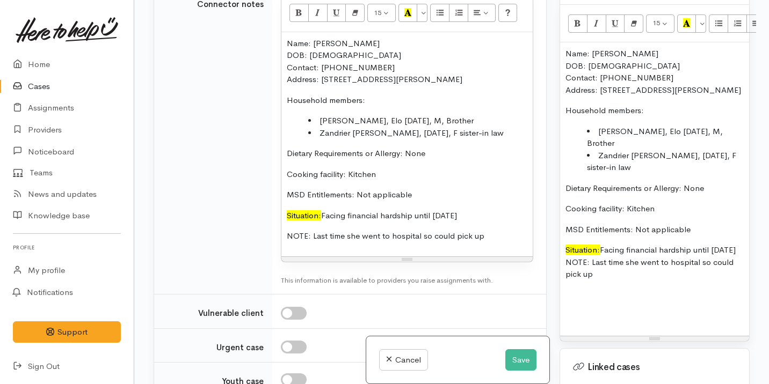
click at [470, 222] on p "Situation: Facing financial hardship until thursday" at bounding box center [407, 216] width 241 height 12
click at [447, 222] on p "Situation: Facing financial hardship until thursday." at bounding box center [407, 216] width 241 height 12
click at [483, 243] on p "NOTE: Last time she went to hospital so could pick up" at bounding box center [407, 236] width 241 height 12
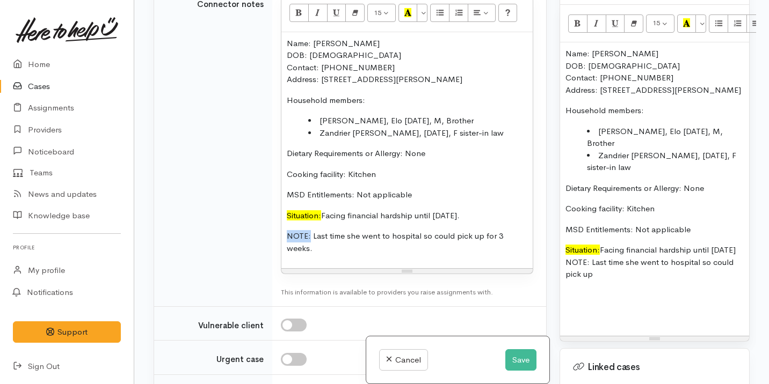
drag, startPoint x: 310, startPoint y: 246, endPoint x: 274, endPoint y: 246, distance: 36.5
click at [273, 246] on td "<p>Name: Anna Elo Alesana<br>DOB: 18/11/1986<br>Contact: 0224356750<br>Address:…" at bounding box center [409, 146] width 274 height 322
click at [299, 17] on icon "Bold (⌘+B)" at bounding box center [298, 12] width 7 height 9
click at [408, 17] on icon "Recent Color" at bounding box center [407, 12] width 7 height 9
click at [330, 222] on p "Situation: Facing financial hardship until thursday." at bounding box center [407, 216] width 241 height 12
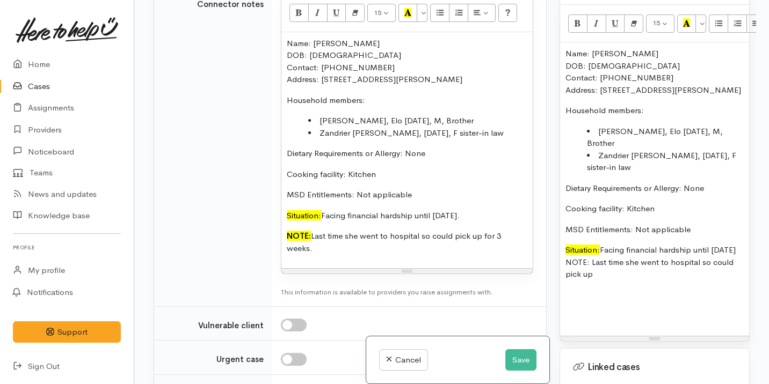
click at [491, 217] on p "Situation: Facing financial hardship until thursday." at bounding box center [407, 216] width 241 height 12
click at [479, 222] on p "Situation: Facing financial hardship until thursday." at bounding box center [407, 216] width 241 height 12
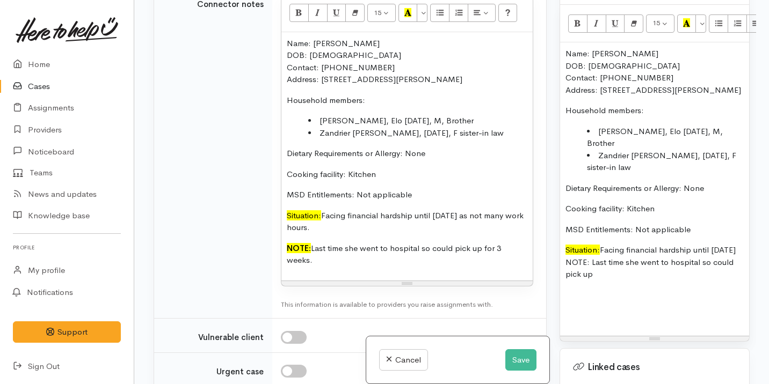
drag, startPoint x: 353, startPoint y: 273, endPoint x: 282, endPoint y: 50, distance: 234.0
click at [281, 50] on div "Name: Anna Elo Alesana DOB: 18/11/1986 Contact: 0224356750 Address: 83 Elizabet…" at bounding box center [406, 156] width 251 height 249
copy div "Name: Anna Elo Alesana DOB: 18/11/1986 Contact: 0224356750 Address: 83 Elizabet…"
drag, startPoint x: 704, startPoint y: 258, endPoint x: 677, endPoint y: 267, distance: 28.4
click at [704, 258] on p "Situation: Facing financial hardship until thursday NOTE: Last time she went to…" at bounding box center [654, 262] width 178 height 37
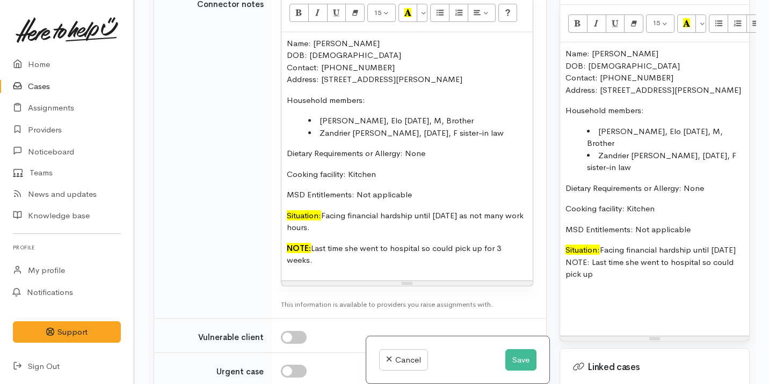
drag, startPoint x: 654, startPoint y: 278, endPoint x: 567, endPoint y: 61, distance: 233.7
click at [567, 61] on div "Name: Anna Elo Alesana DOB: 18/11/1986 Contact: 0224356750 Address: 83 Elizabet…" at bounding box center [654, 185] width 178 height 274
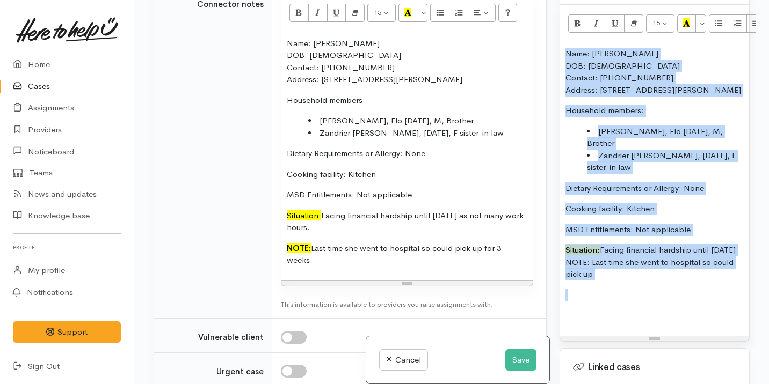
drag, startPoint x: 565, startPoint y: 57, endPoint x: 658, endPoint y: 297, distance: 257.4
click at [658, 297] on div "Name: Anna Elo Alesana DOB: 18/11/1986 Contact: 0224356750 Address: 83 Elizabet…" at bounding box center [654, 185] width 178 height 274
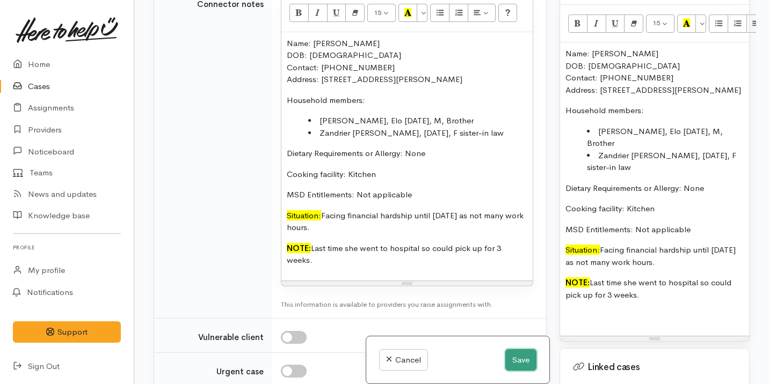
click at [521, 358] on button "Save" at bounding box center [520, 361] width 31 height 22
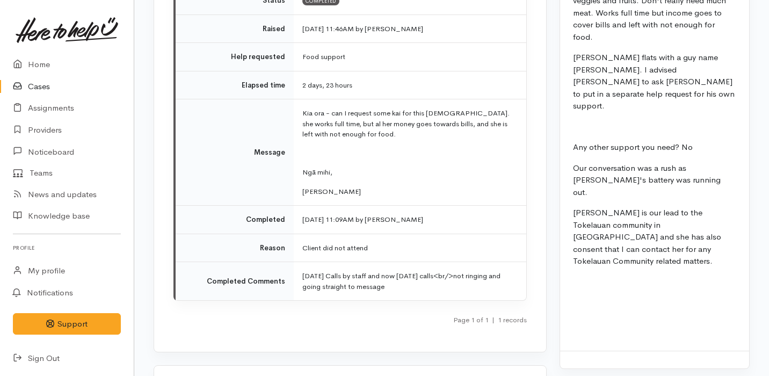
scroll to position [1390, 0]
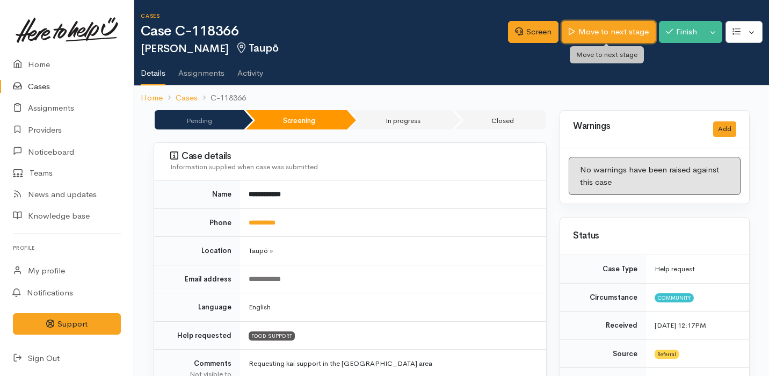
click at [594, 33] on link "Move to next stage" at bounding box center [608, 32] width 93 height 22
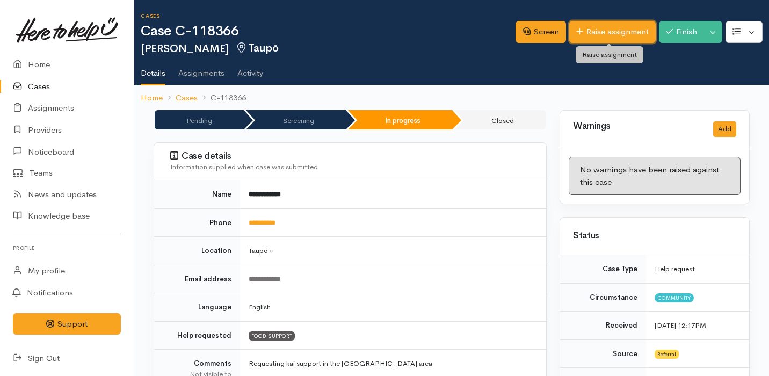
click at [606, 32] on link "Raise assignment" at bounding box center [612, 32] width 86 height 22
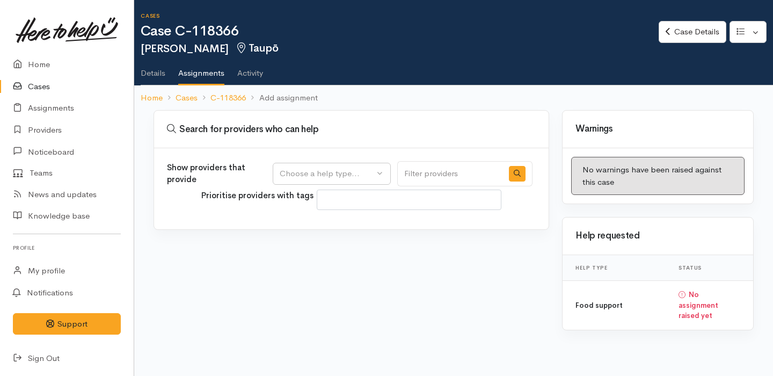
select select
click at [350, 182] on button "Choose a help type..." at bounding box center [332, 174] width 118 height 22
click at [336, 227] on span "Food support" at bounding box center [311, 225] width 50 height 12
select select "3"
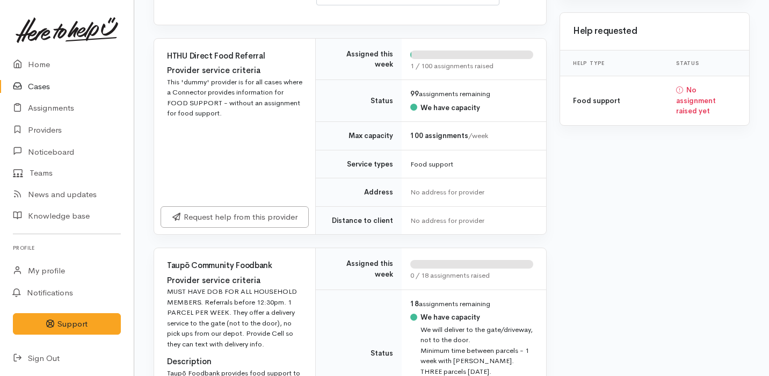
scroll to position [405, 0]
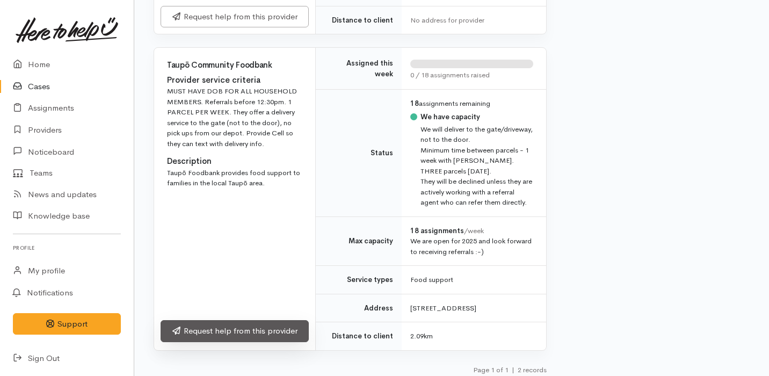
click at [280, 342] on link "Request help from this provider" at bounding box center [235, 331] width 148 height 22
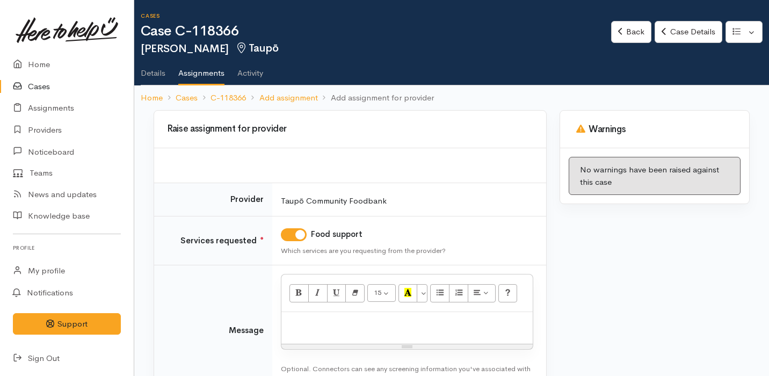
scroll to position [76, 0]
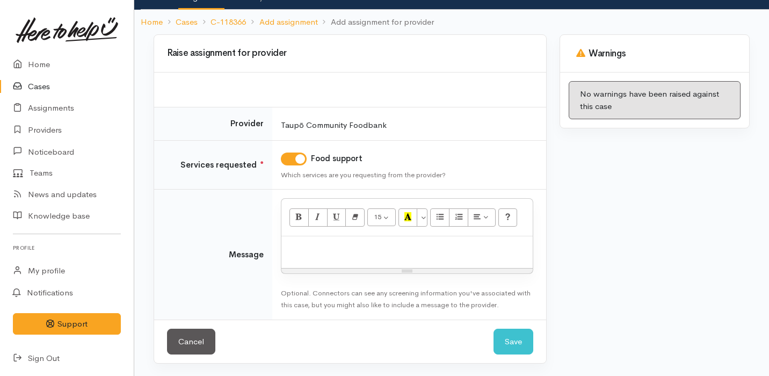
click at [362, 252] on p at bounding box center [407, 248] width 241 height 12
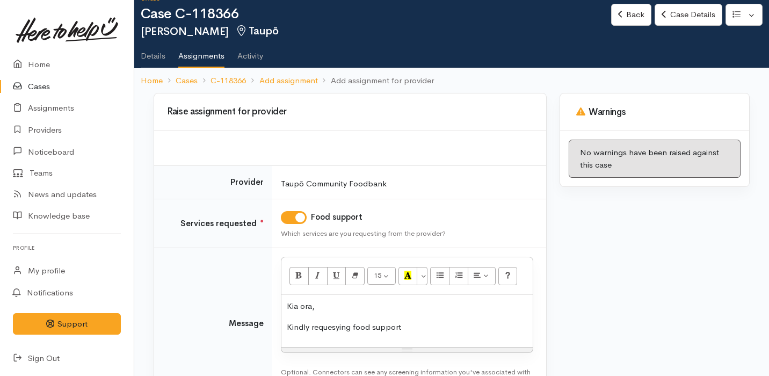
scroll to position [10, 0]
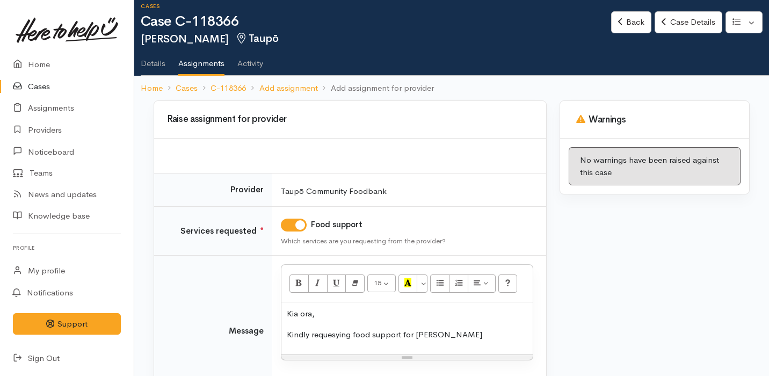
click at [338, 335] on p "Kindly requesying food support for Anna" at bounding box center [407, 335] width 241 height 12
click at [453, 336] on p "Kindly requesting food support for Anna" at bounding box center [407, 335] width 241 height 12
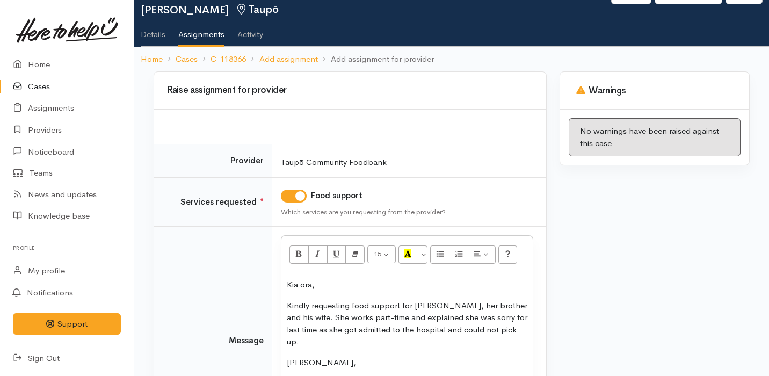
scroll to position [162, 0]
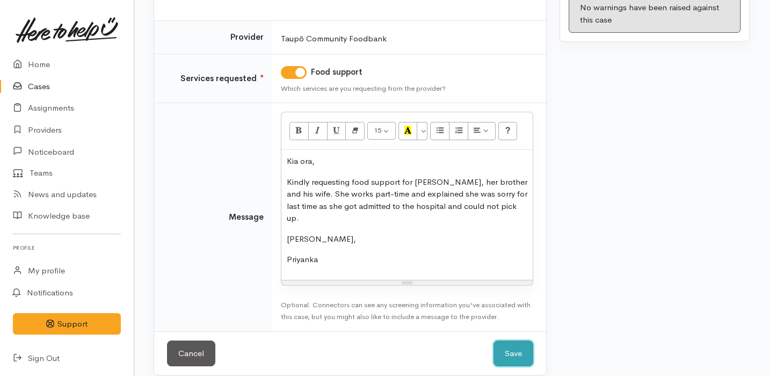
click at [526, 346] on button "Save" at bounding box center [514, 353] width 40 height 26
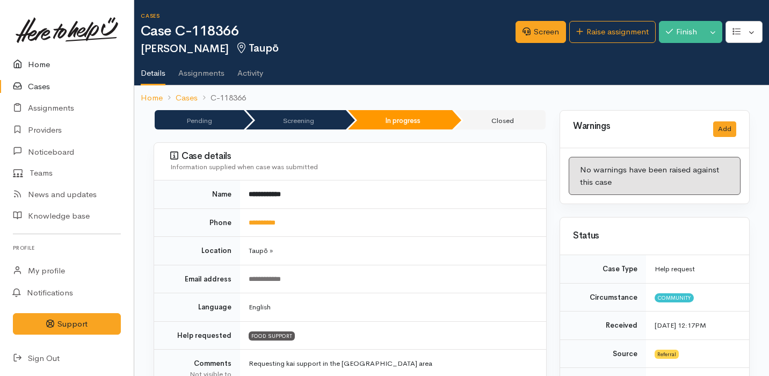
click at [61, 60] on link "Home" at bounding box center [67, 65] width 134 height 22
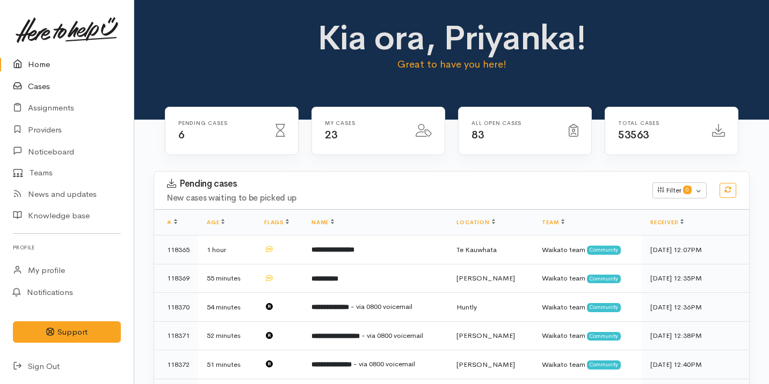
click at [66, 78] on link "Cases" at bounding box center [67, 87] width 134 height 22
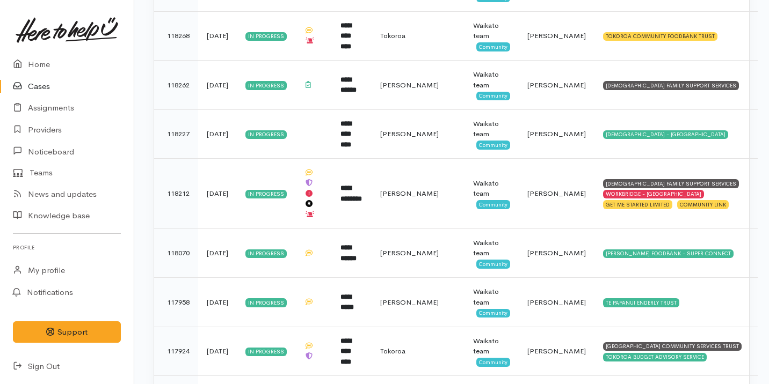
scroll to position [858, 0]
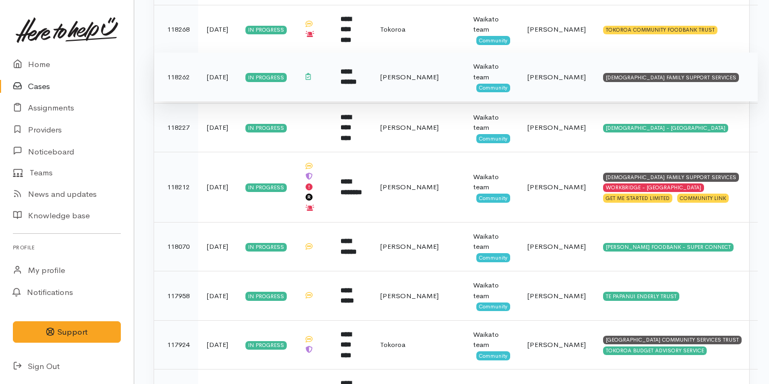
click at [433, 91] on td "[PERSON_NAME]" at bounding box center [418, 77] width 93 height 49
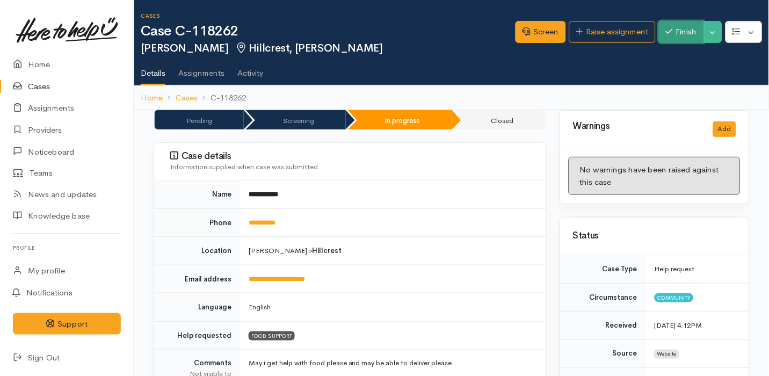
click at [671, 37] on button "Finish" at bounding box center [681, 32] width 45 height 22
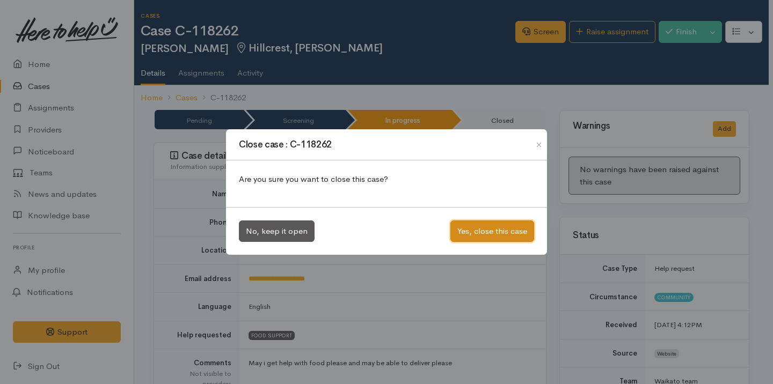
click at [505, 232] on button "Yes, close this case" at bounding box center [493, 232] width 84 height 22
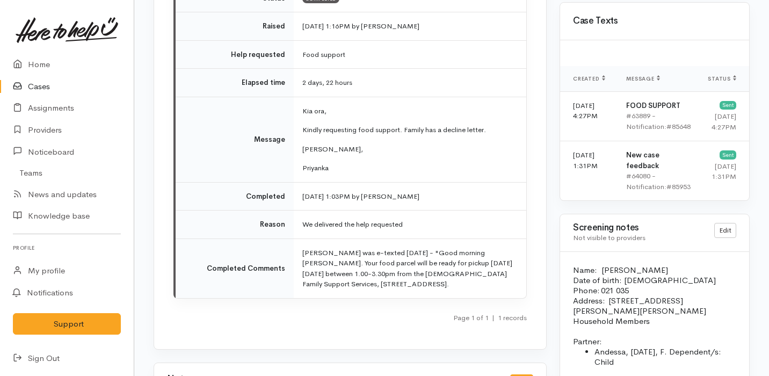
scroll to position [1262, 0]
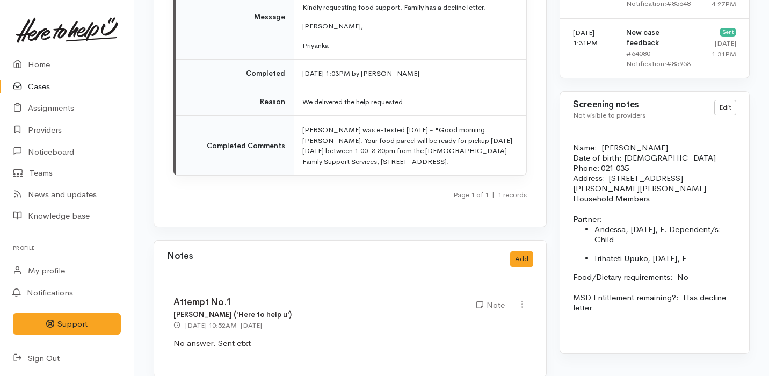
click at [68, 81] on link "Cases" at bounding box center [67, 87] width 134 height 22
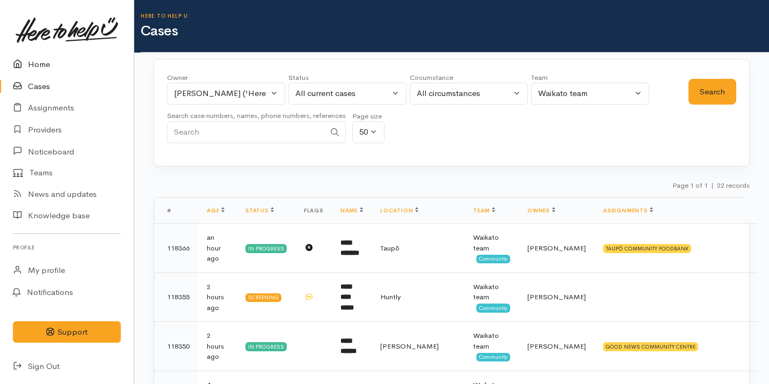
click at [75, 72] on link "Home" at bounding box center [67, 65] width 134 height 22
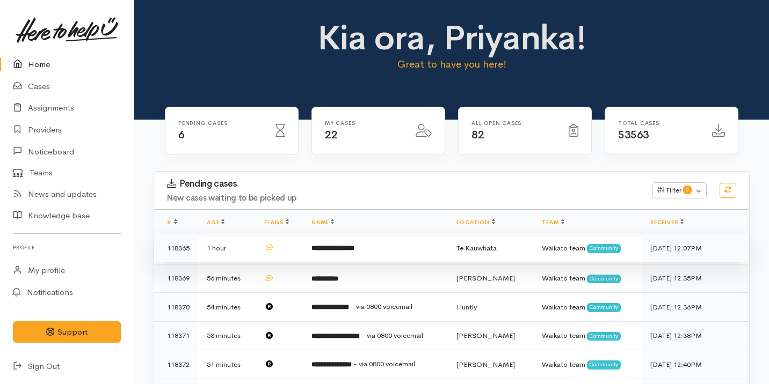
click at [376, 244] on td "**********" at bounding box center [375, 248] width 145 height 29
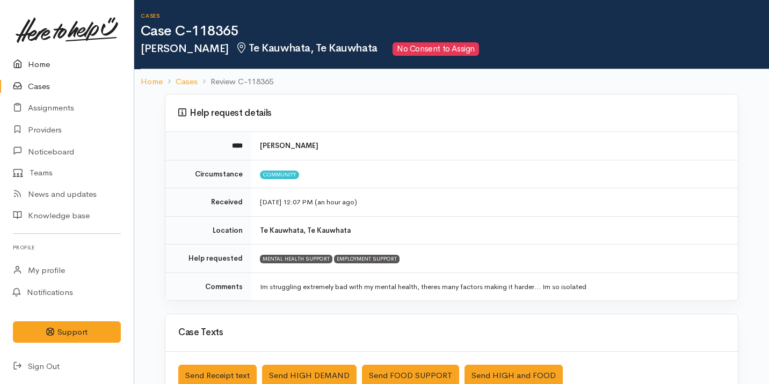
click at [39, 63] on link "Home" at bounding box center [67, 65] width 134 height 22
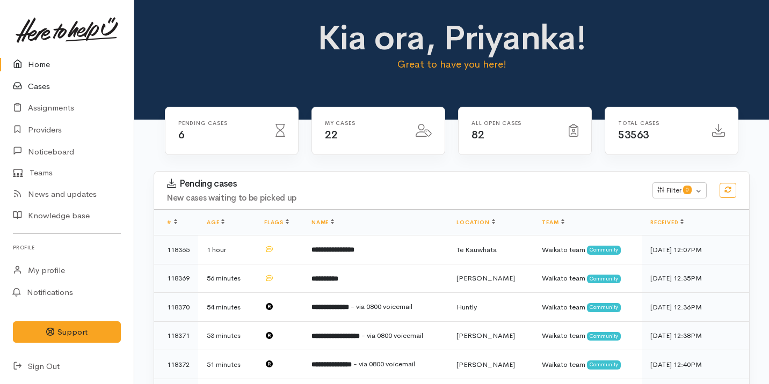
click at [62, 83] on link "Cases" at bounding box center [67, 87] width 134 height 22
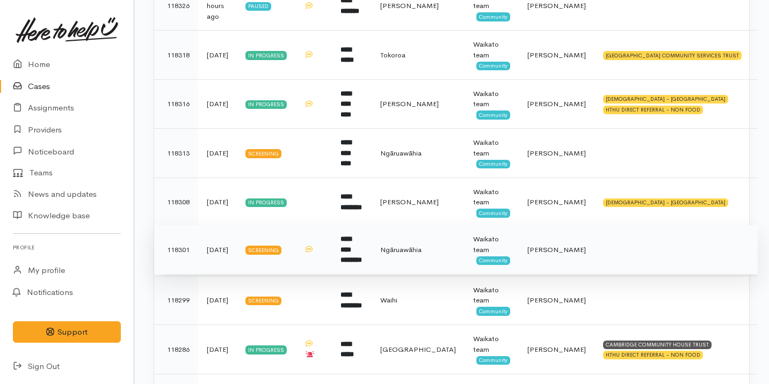
scroll to position [475, 0]
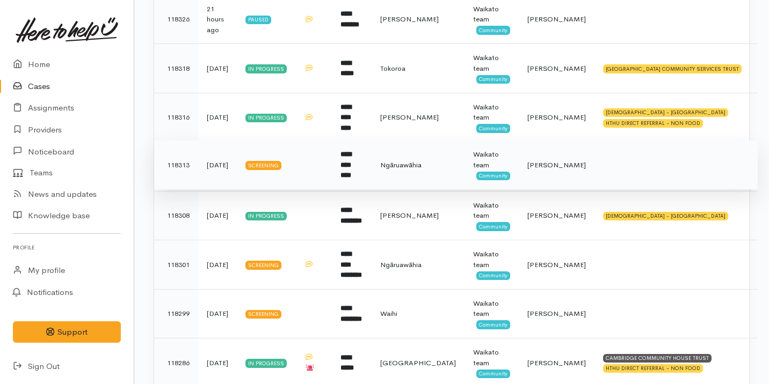
click at [329, 176] on td at bounding box center [313, 165] width 37 height 49
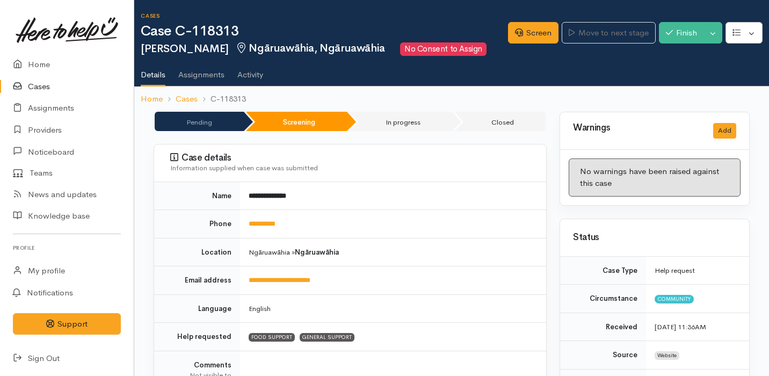
scroll to position [903, 0]
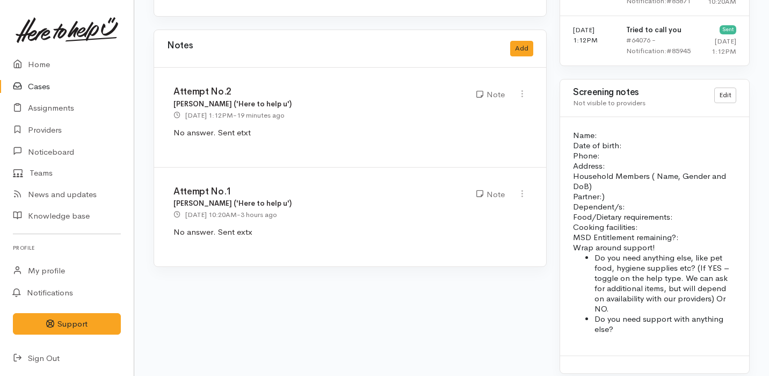
click at [77, 91] on link "Cases" at bounding box center [67, 87] width 134 height 22
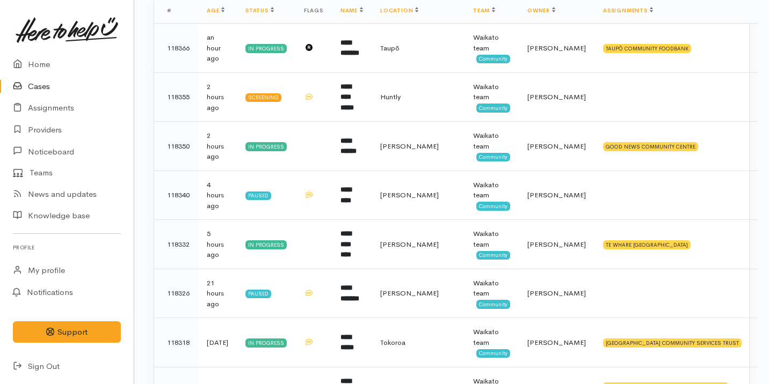
scroll to position [222, 0]
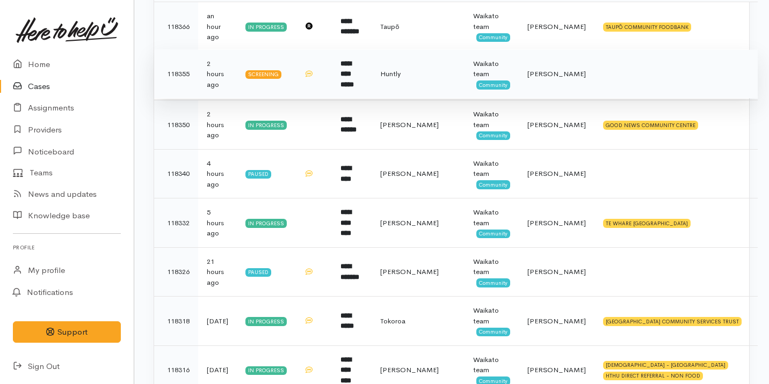
click at [367, 82] on td "**********" at bounding box center [352, 73] width 40 height 49
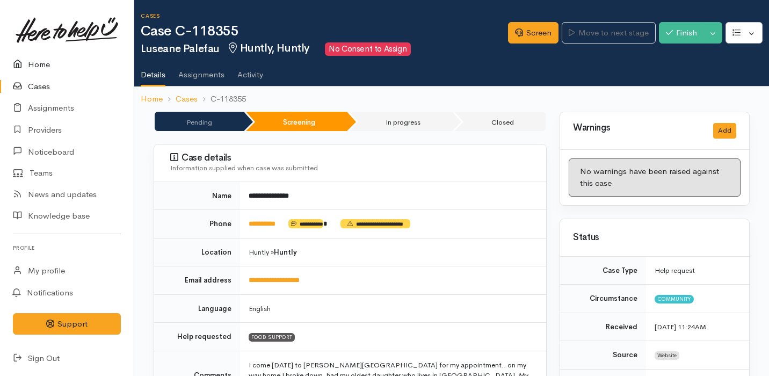
click at [49, 66] on link "Home" at bounding box center [67, 65] width 134 height 22
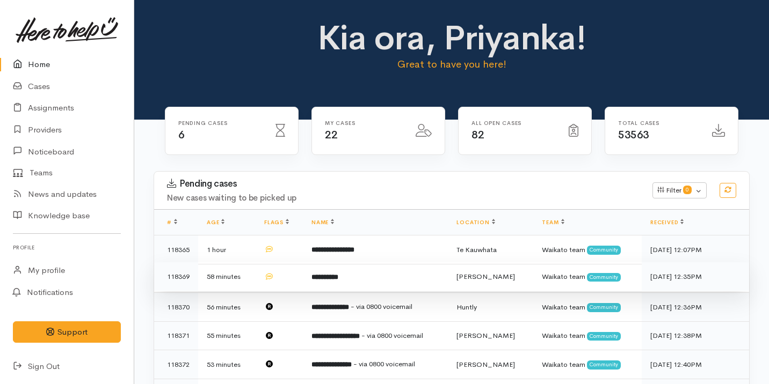
click at [335, 274] on b "**********" at bounding box center [324, 277] width 27 height 7
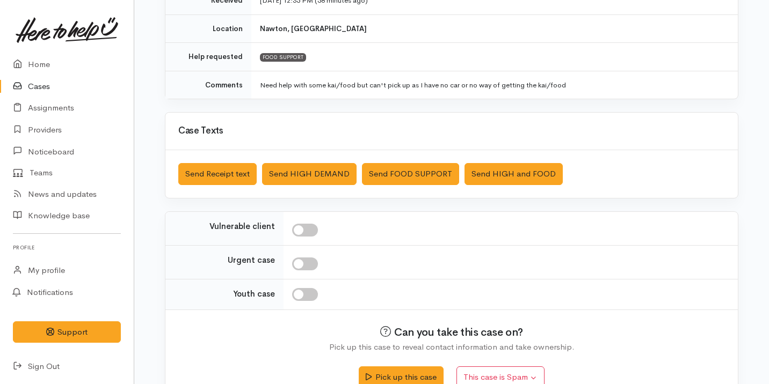
scroll to position [226, 0]
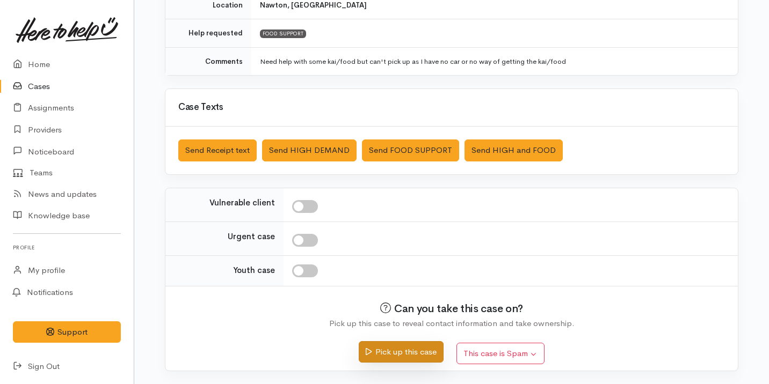
click at [382, 354] on button "Pick up this case" at bounding box center [401, 353] width 84 height 22
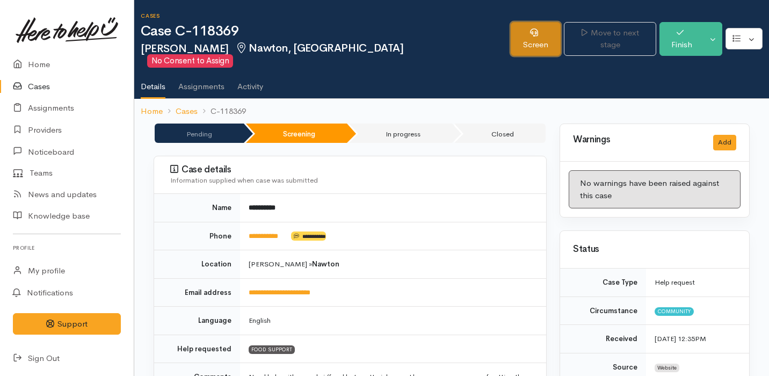
click at [545, 25] on link "Screen" at bounding box center [536, 39] width 50 height 34
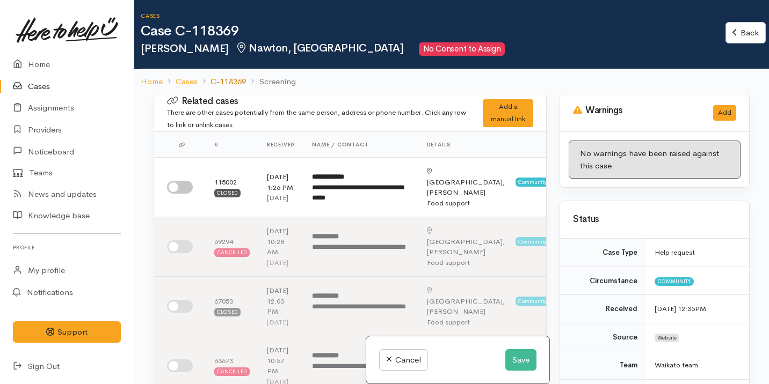
click at [234, 83] on link "C-118369" at bounding box center [228, 82] width 35 height 12
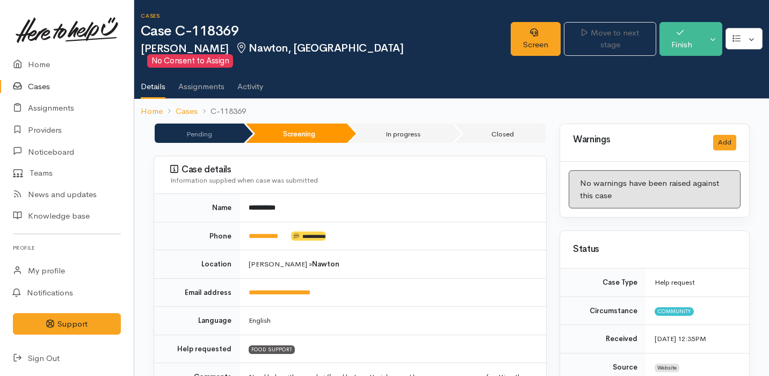
click at [392, 292] on td "**********" at bounding box center [393, 292] width 306 height 28
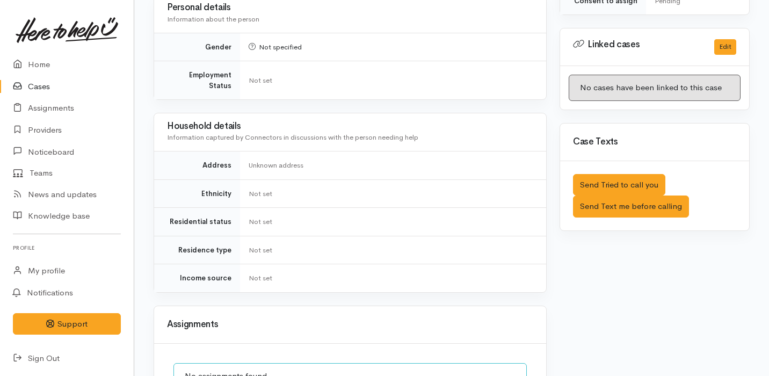
scroll to position [671, 0]
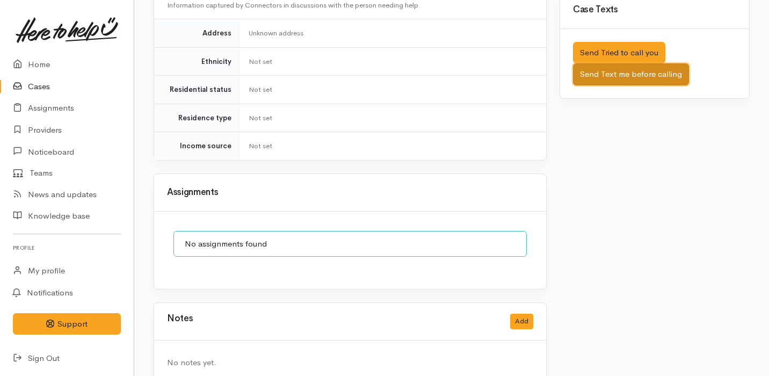
click at [668, 63] on button "Send Text me before calling" at bounding box center [631, 74] width 116 height 22
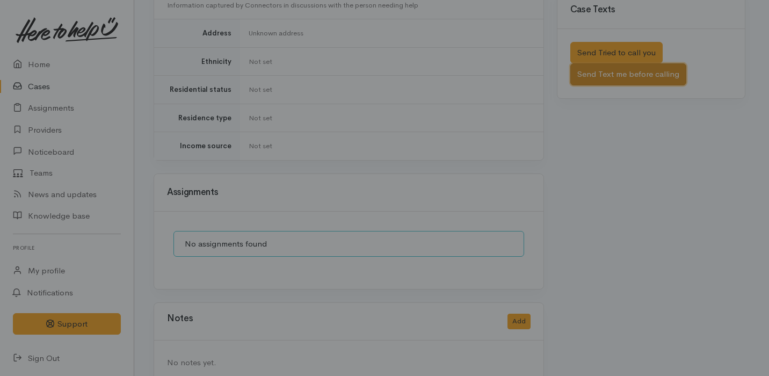
scroll to position [662, 0]
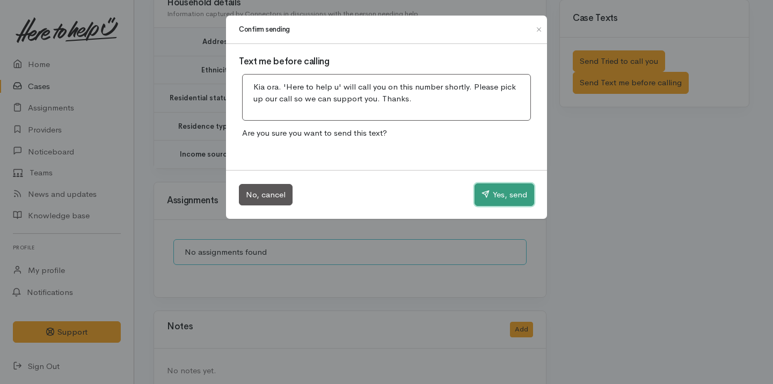
click at [481, 187] on button "Yes, send" at bounding box center [505, 195] width 60 height 23
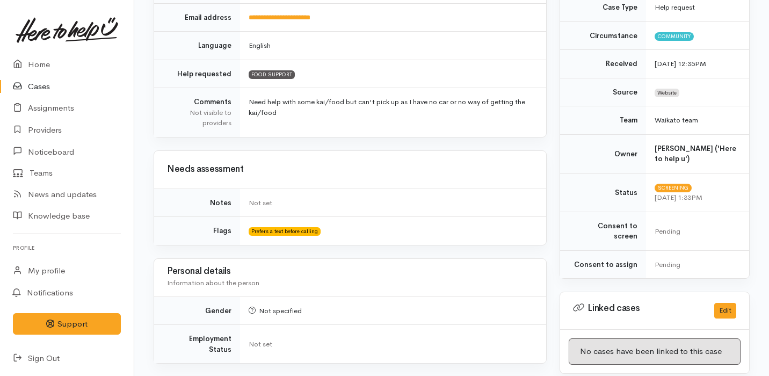
scroll to position [0, 0]
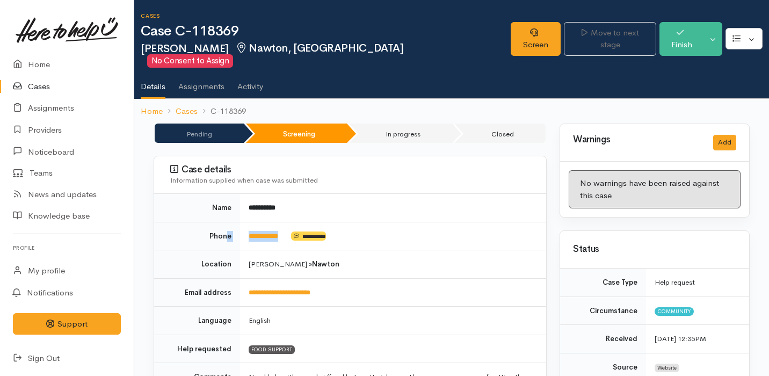
drag, startPoint x: 292, startPoint y: 226, endPoint x: 226, endPoint y: 226, distance: 66.6
click at [226, 226] on tr "**********" at bounding box center [350, 236] width 392 height 28
click at [260, 204] on b "**********" at bounding box center [262, 207] width 27 height 7
drag, startPoint x: 244, startPoint y: 222, endPoint x: 292, endPoint y: 220, distance: 47.8
click at [292, 222] on td "**********" at bounding box center [393, 236] width 306 height 28
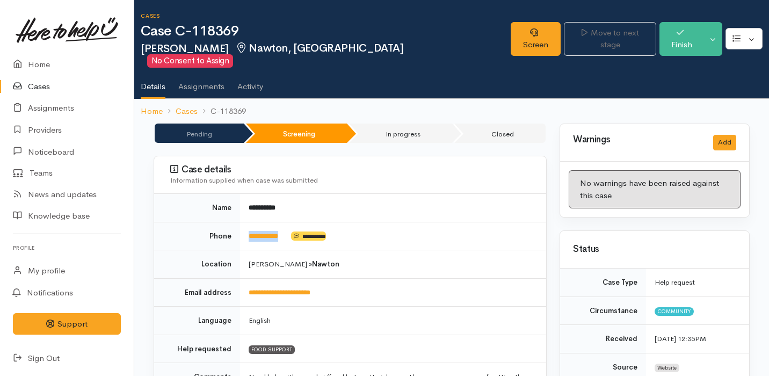
copy td "**********"
click at [511, 27] on link "Screen" at bounding box center [536, 39] width 50 height 34
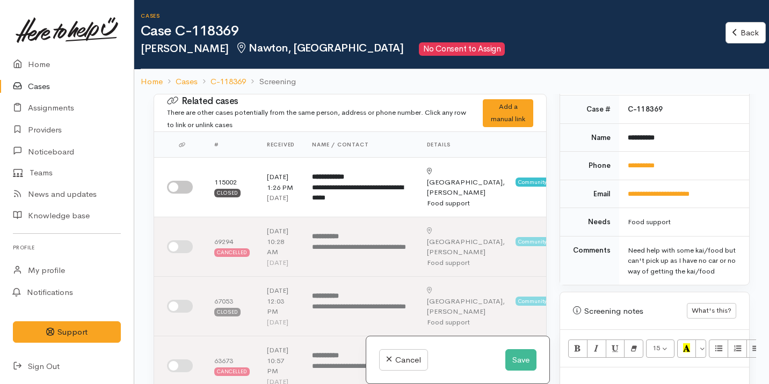
scroll to position [705, 0]
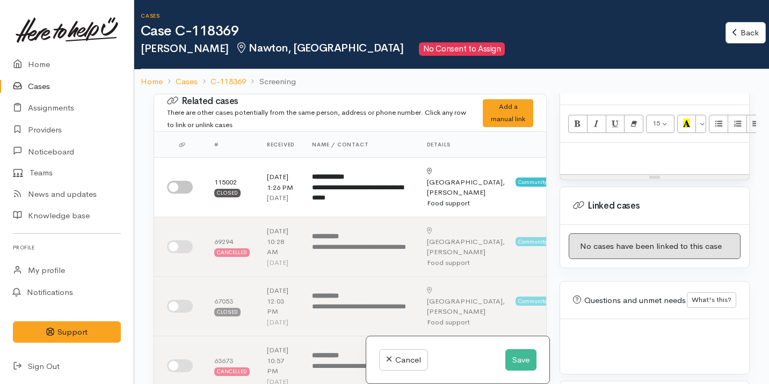
click at [627, 149] on p at bounding box center [654, 154] width 178 height 12
paste div
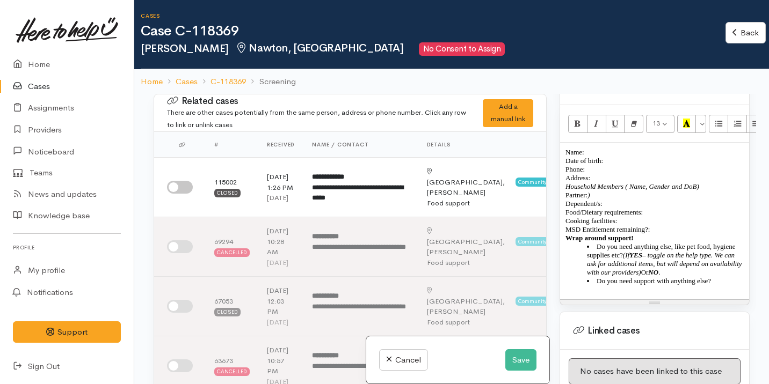
click at [593, 148] on p "Name: Date of birth: Phone:" at bounding box center [654, 161] width 178 height 26
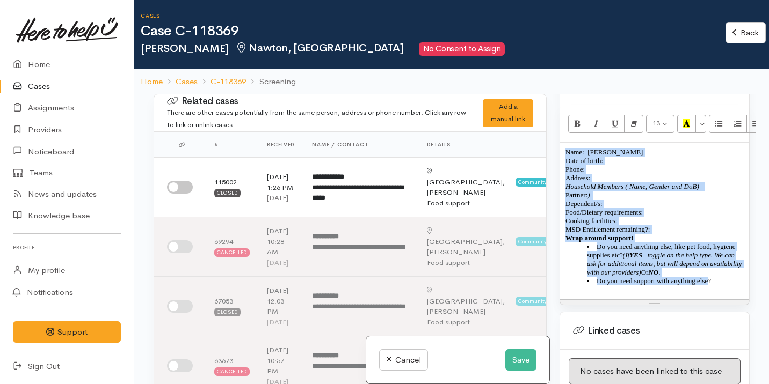
drag, startPoint x: 722, startPoint y: 280, endPoint x: 551, endPoint y: 141, distance: 220.6
click at [551, 141] on div "Related cases There are other cases potentially from the same person, address o…" at bounding box center [451, 286] width 609 height 384
click at [521, 353] on button "Save" at bounding box center [520, 361] width 31 height 22
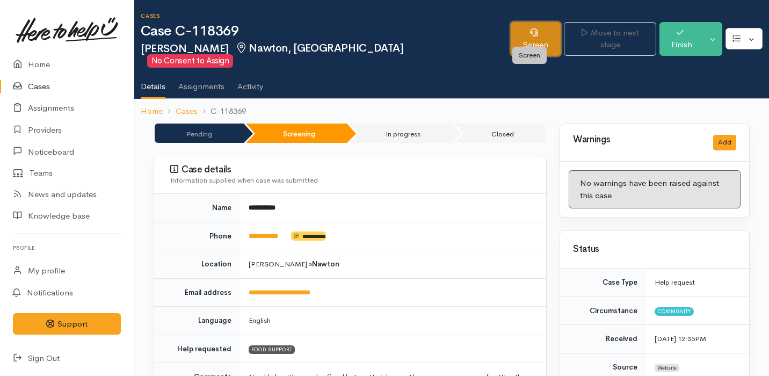
click at [526, 27] on link "Screen" at bounding box center [536, 39] width 50 height 34
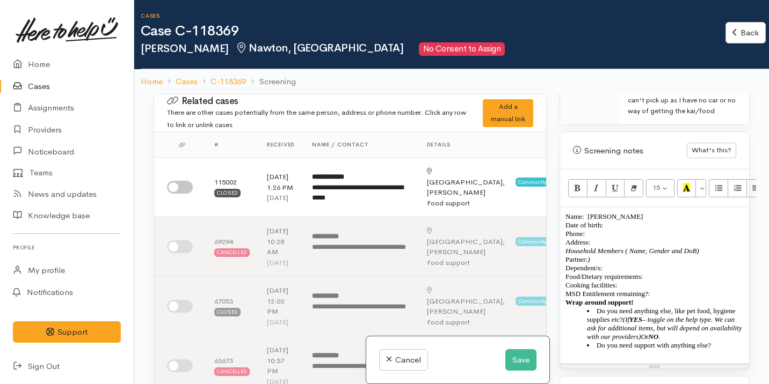
scroll to position [641, 0]
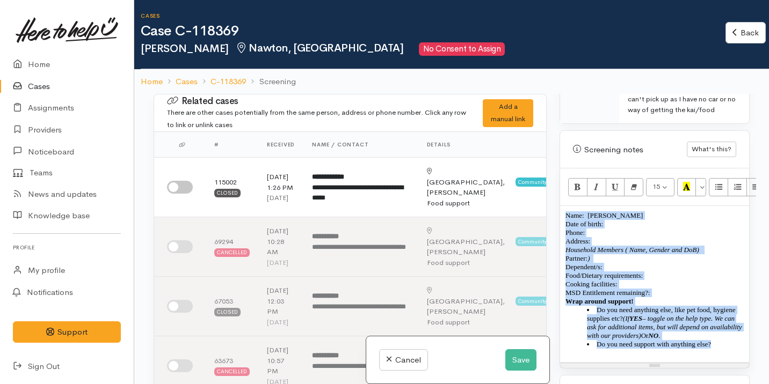
drag, startPoint x: 728, startPoint y: 343, endPoint x: 553, endPoint y: 194, distance: 229.3
click at [553, 194] on div "Warnings Add No warnings have been raised against this case Add Warning Title ●…" at bounding box center [654, 286] width 203 height 384
click at [640, 178] on button "Remove Font Style (⌘+\\)" at bounding box center [633, 187] width 19 height 18
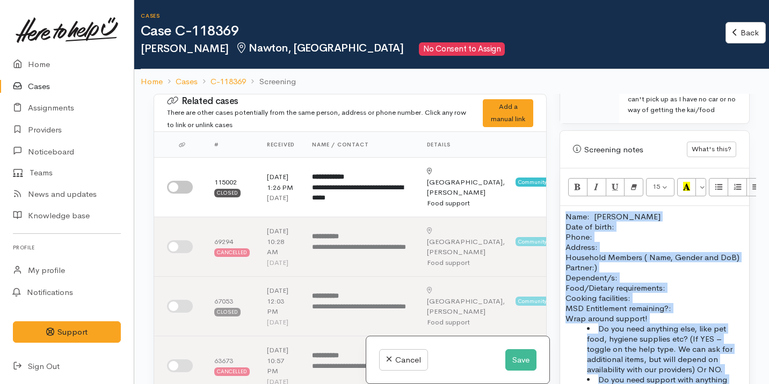
click at [621, 217] on p "Name: Kune Brown Date of birth: Phone:" at bounding box center [654, 227] width 178 height 31
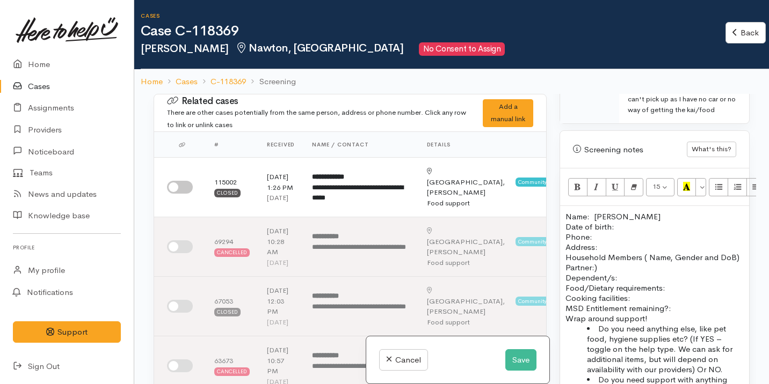
click at [593, 212] on p "Name: Kune Brown Date of birth: Phone:" at bounding box center [654, 227] width 178 height 31
click at [628, 212] on p "Name: Kune Brown Date of birth: Phone:" at bounding box center [654, 227] width 178 height 31
click at [517, 361] on button "Save" at bounding box center [520, 361] width 31 height 22
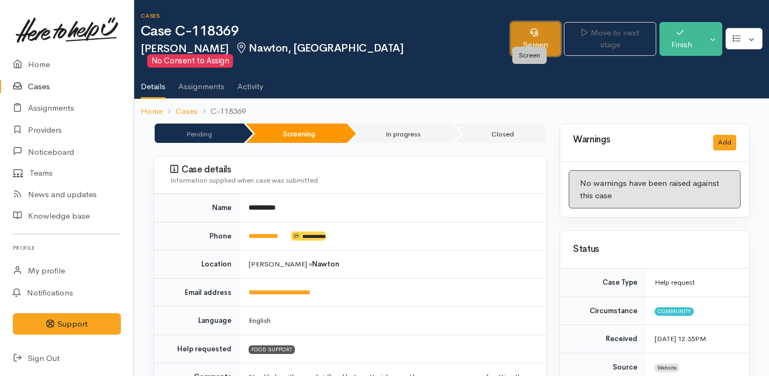
click at [537, 28] on link "Screen" at bounding box center [536, 39] width 50 height 34
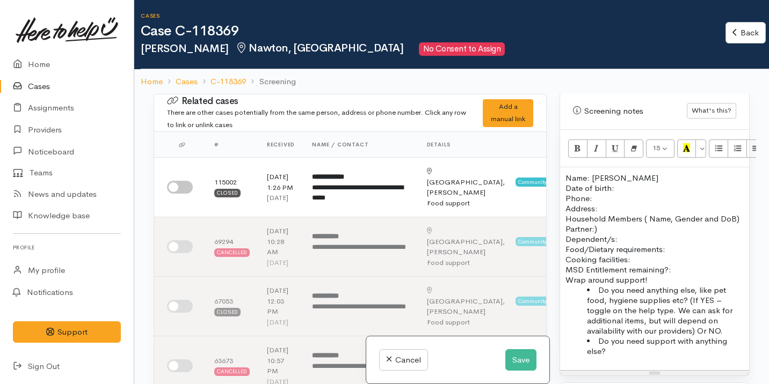
scroll to position [719, 0]
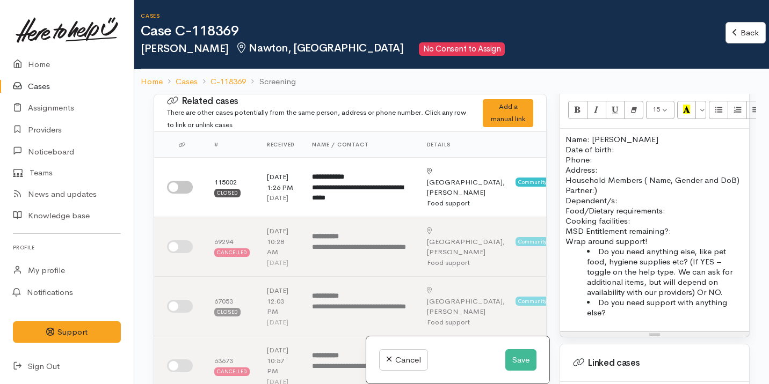
click at [592, 134] on p "Name: Kune Brown Date of birth: Phone:" at bounding box center [654, 149] width 178 height 31
click at [600, 134] on p "Name: Kune Brown Date of birth: Phone:" at bounding box center [654, 149] width 178 height 31
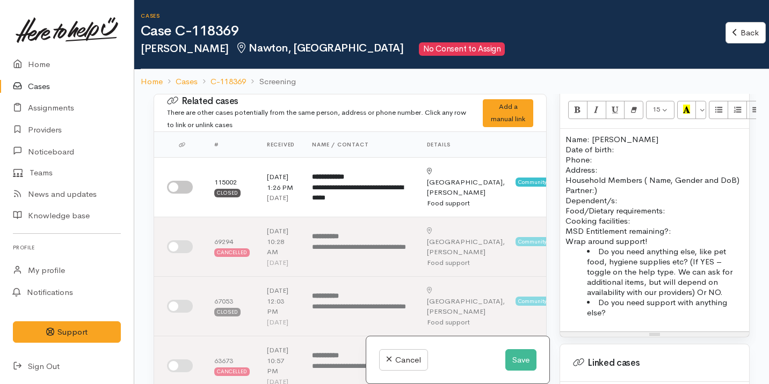
click at [623, 137] on p "Name: Kune Brown Date of birth: Phone:" at bounding box center [654, 149] width 178 height 31
click at [518, 362] on button "Save" at bounding box center [520, 361] width 31 height 22
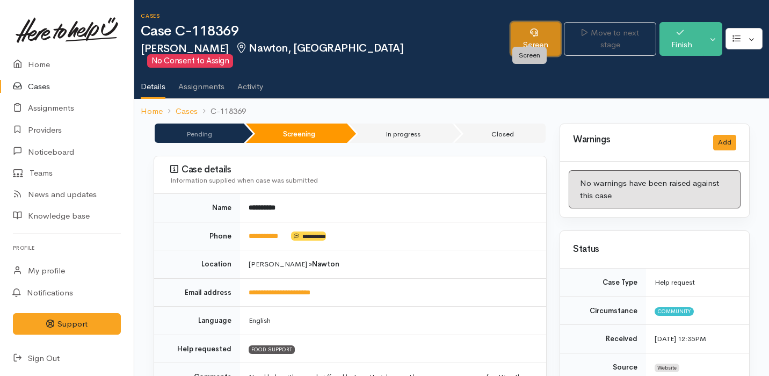
click at [524, 33] on link "Screen" at bounding box center [536, 39] width 50 height 34
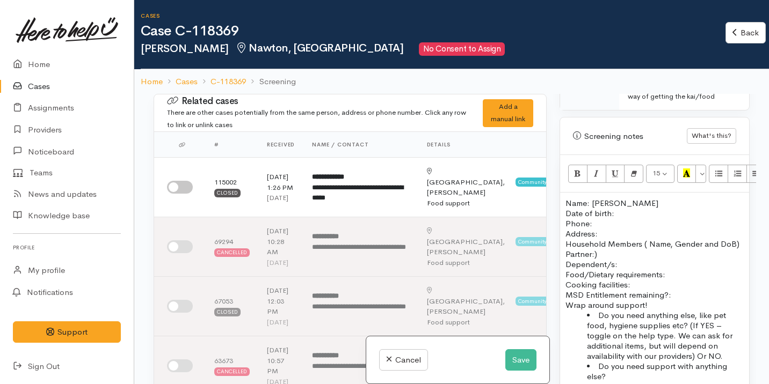
scroll to position [655, 0]
click at [627, 238] on p "Household Members ( Name, Gender and DoB) Partner:) Dependent/s:" at bounding box center [654, 253] width 178 height 31
click at [627, 204] on p "Name: Kune Brown Date of birth: Phone:" at bounding box center [654, 213] width 178 height 31
click at [516, 360] on button "Save" at bounding box center [520, 361] width 31 height 22
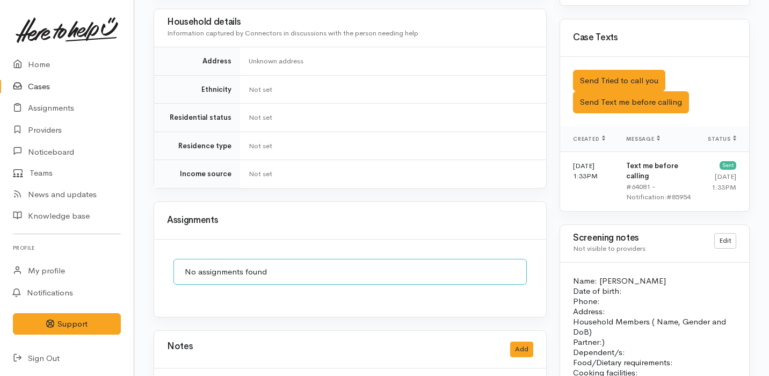
scroll to position [777, 0]
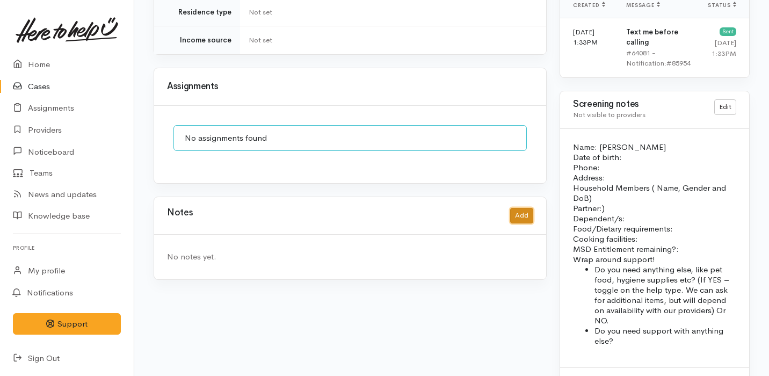
click at [530, 208] on button "Add" at bounding box center [521, 216] width 23 height 16
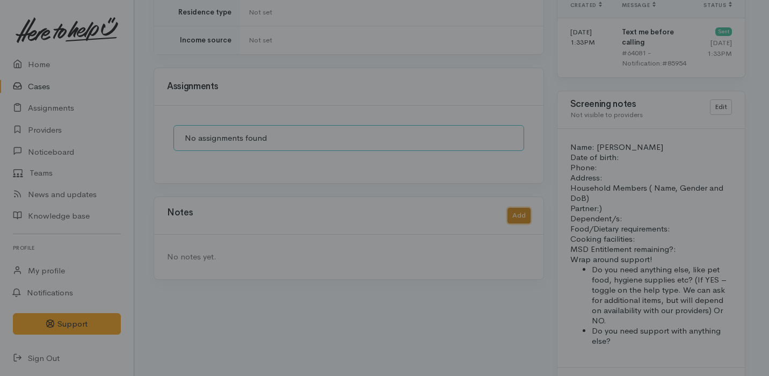
scroll to position [758, 0]
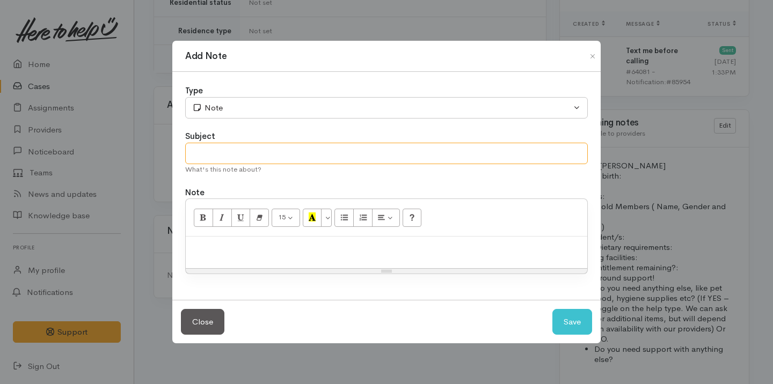
click at [208, 151] on input "text" at bounding box center [386, 154] width 403 height 22
click at [205, 272] on div "Resize" at bounding box center [387, 271] width 402 height 5
click at [207, 252] on p at bounding box center [386, 248] width 391 height 12
click at [271, 151] on input "Follow up - Decline" at bounding box center [386, 154] width 403 height 22
type input "Follow up - Decline letter"
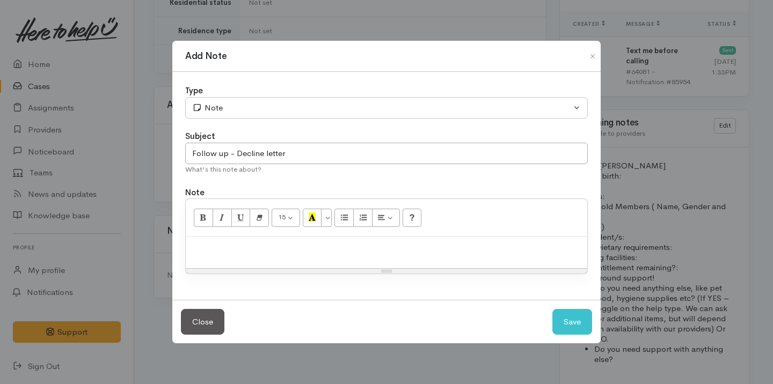
click at [259, 246] on p at bounding box center [386, 248] width 391 height 12
click at [579, 324] on button "Save" at bounding box center [573, 322] width 40 height 26
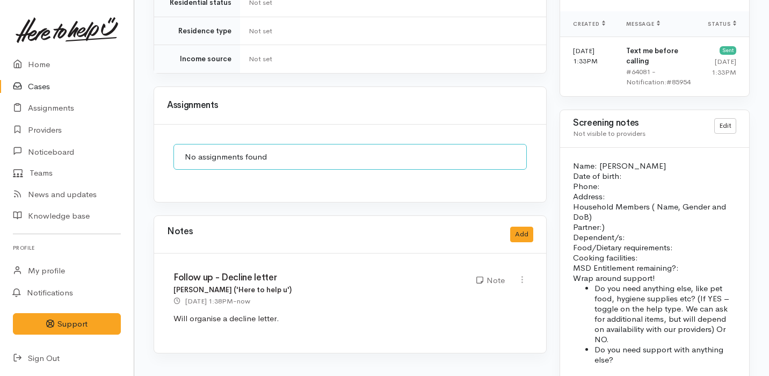
scroll to position [0, 0]
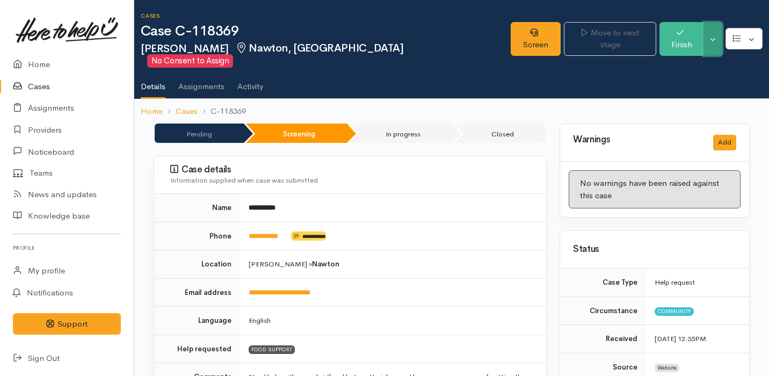
click at [713, 27] on button "Toggle Dropdown" at bounding box center [712, 39] width 19 height 34
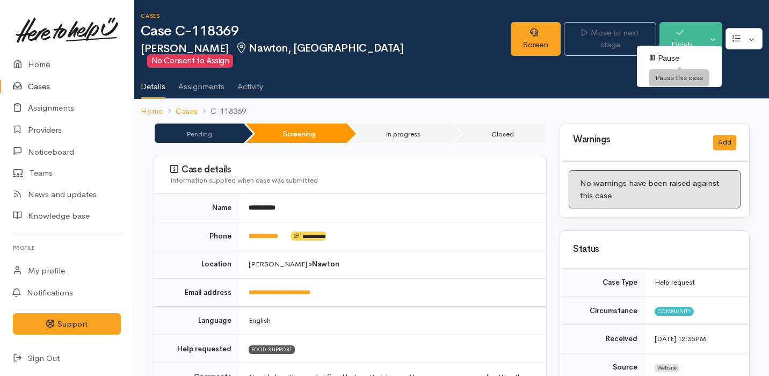
click at [681, 57] on link "Pause" at bounding box center [679, 58] width 85 height 17
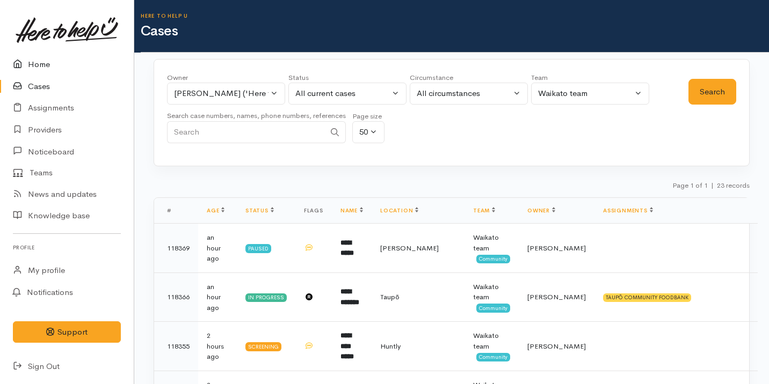
click at [25, 61] on icon at bounding box center [20, 64] width 15 height 13
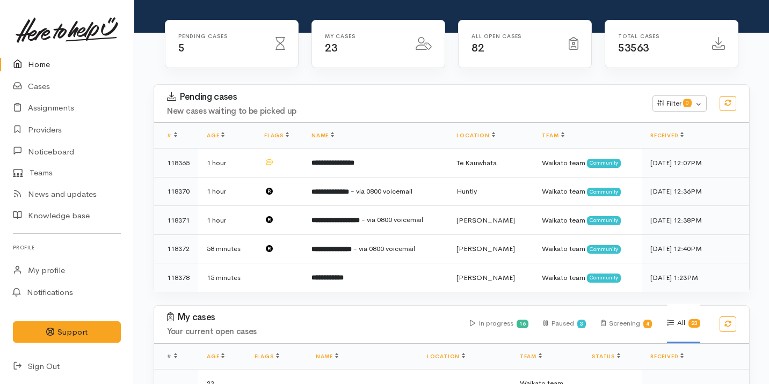
scroll to position [88, 0]
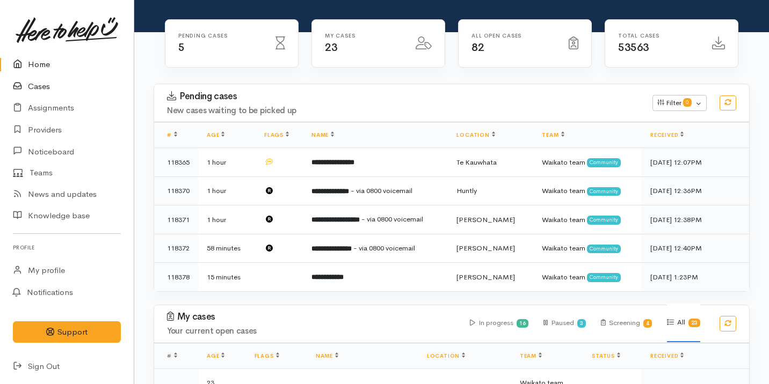
click at [67, 86] on link "Cases" at bounding box center [67, 87] width 134 height 22
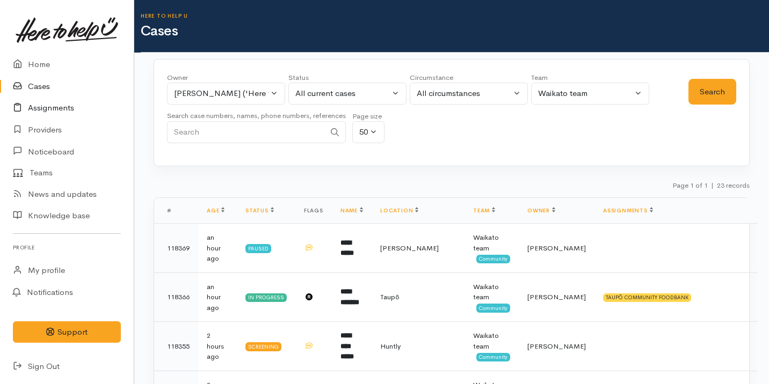
click at [83, 111] on link "Assignments" at bounding box center [67, 108] width 134 height 22
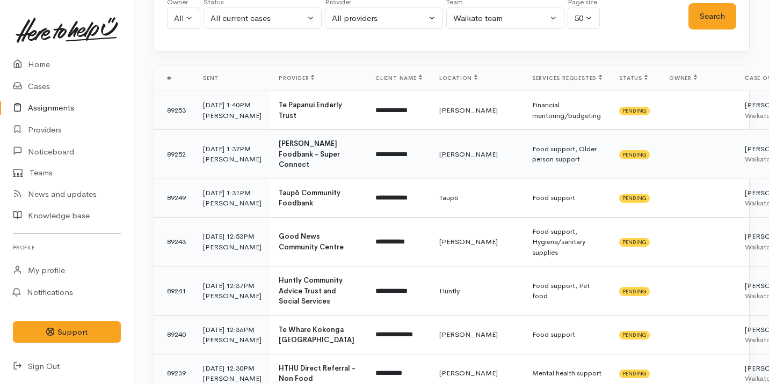
scroll to position [96, 0]
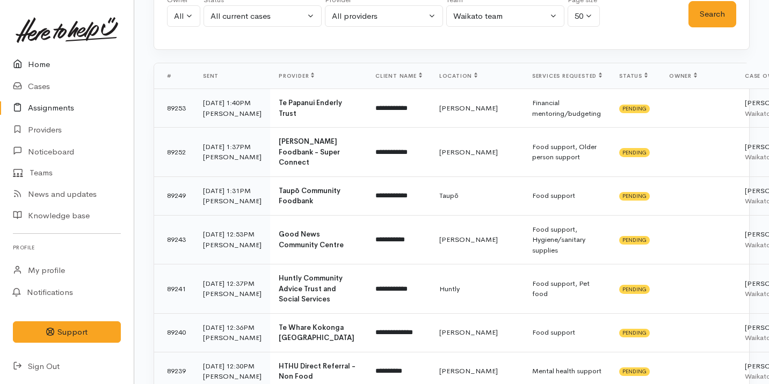
click at [88, 64] on link "Home" at bounding box center [67, 65] width 134 height 22
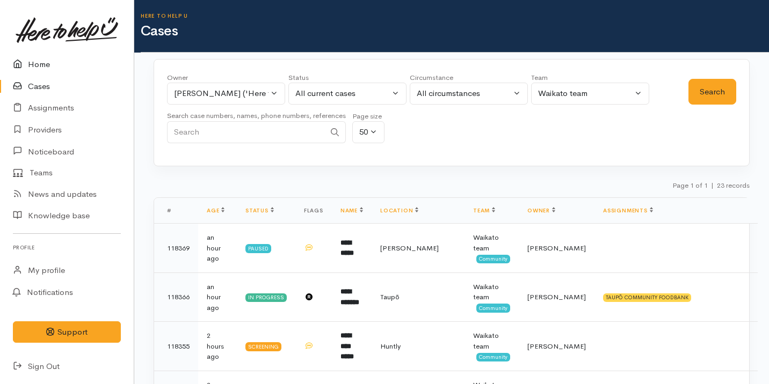
click at [69, 67] on link "Home" at bounding box center [67, 65] width 134 height 22
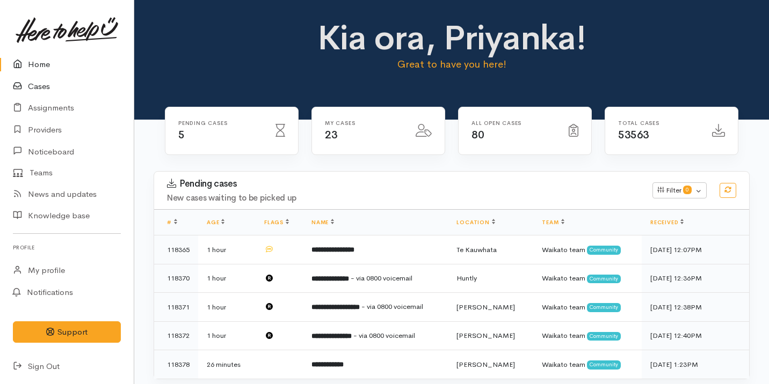
click at [95, 82] on link "Cases" at bounding box center [67, 87] width 134 height 22
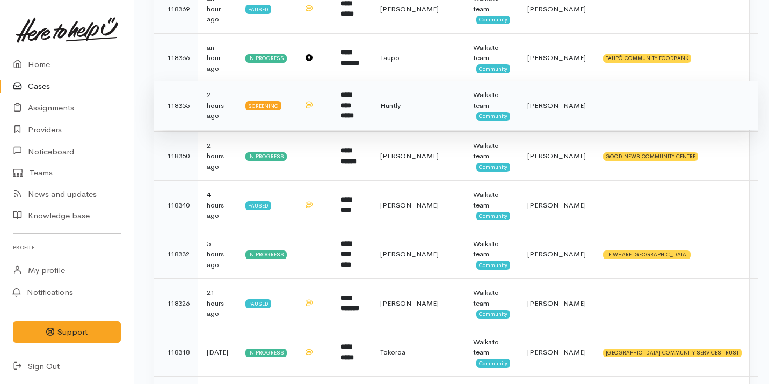
scroll to position [253, 0]
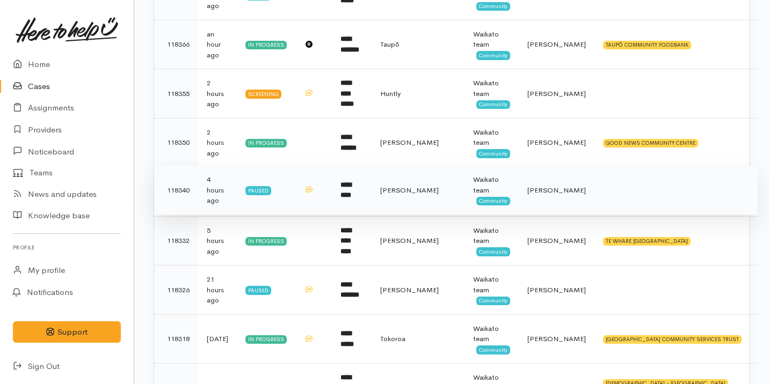
click at [332, 192] on td at bounding box center [313, 190] width 37 height 49
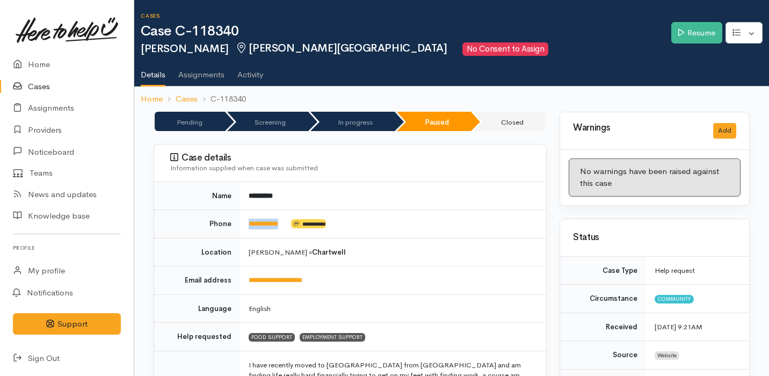
drag, startPoint x: 288, startPoint y: 228, endPoint x: 240, endPoint y: 226, distance: 47.8
click at [240, 226] on td "**********" at bounding box center [393, 224] width 306 height 28
copy link "**********"
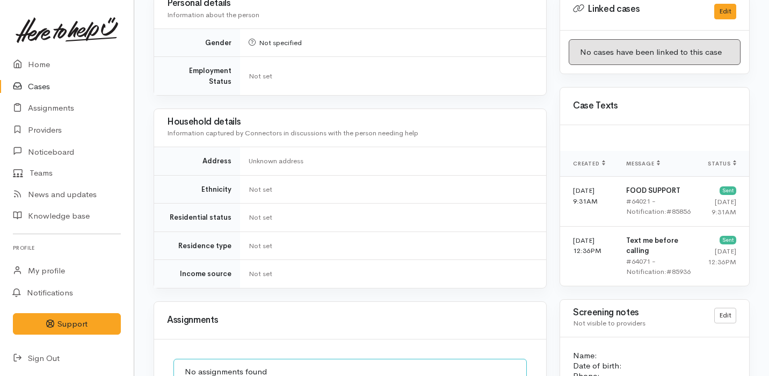
scroll to position [757, 0]
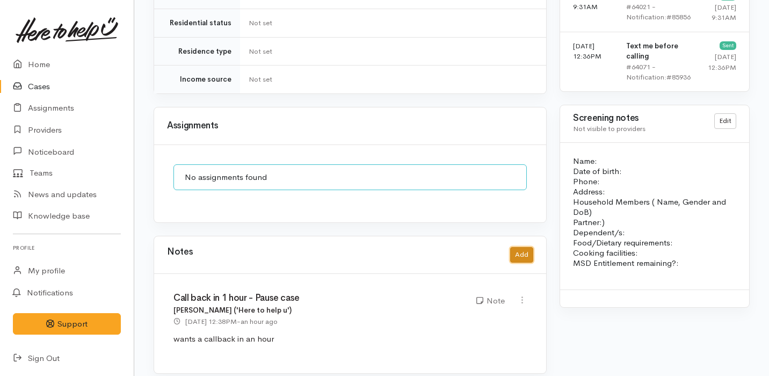
click at [525, 247] on button "Add" at bounding box center [521, 255] width 23 height 16
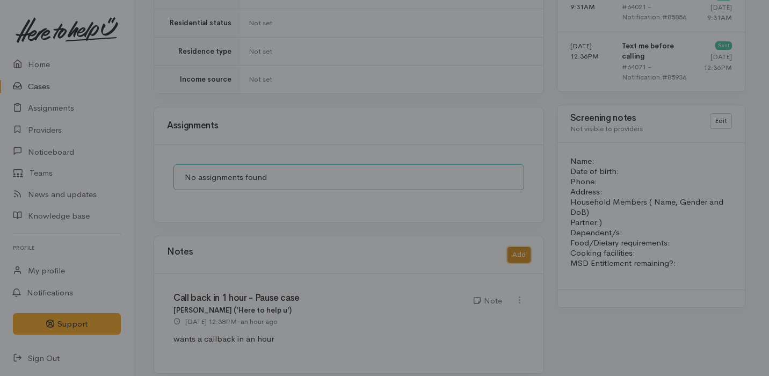
scroll to position [748, 0]
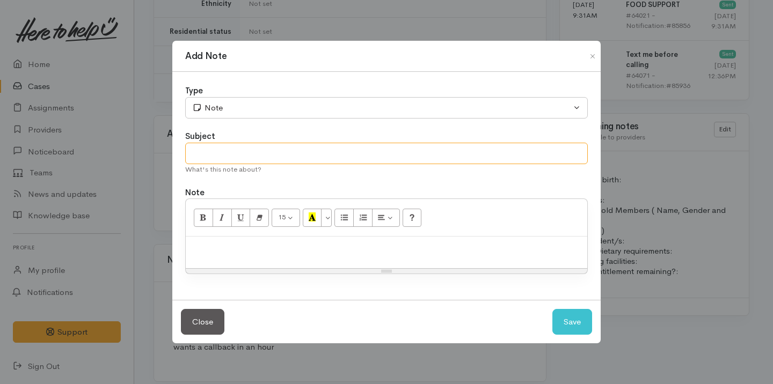
click at [292, 155] on input "text" at bounding box center [386, 154] width 403 height 22
type input "Called back"
click at [274, 239] on div at bounding box center [387, 253] width 402 height 32
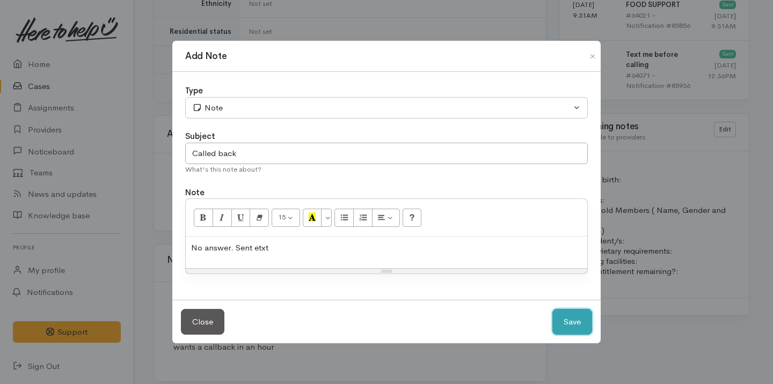
click at [585, 315] on button "Save" at bounding box center [573, 322] width 40 height 26
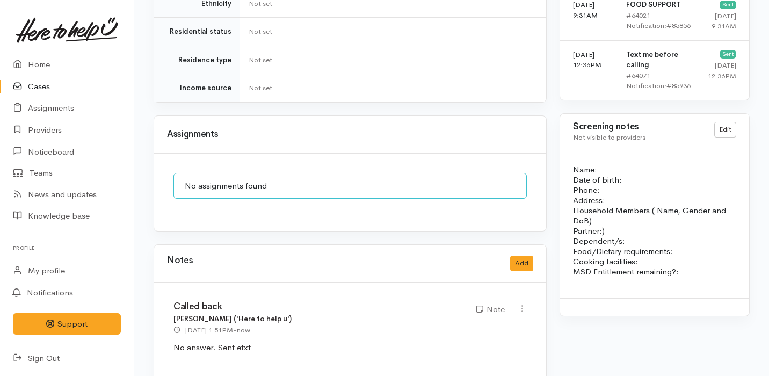
scroll to position [0, 0]
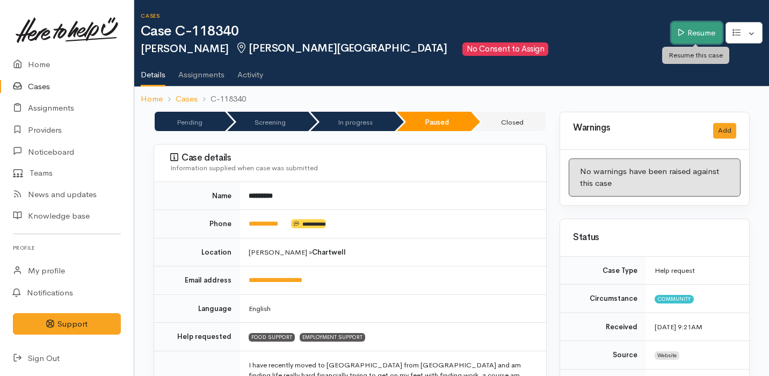
click at [691, 30] on link "Resume" at bounding box center [696, 33] width 51 height 22
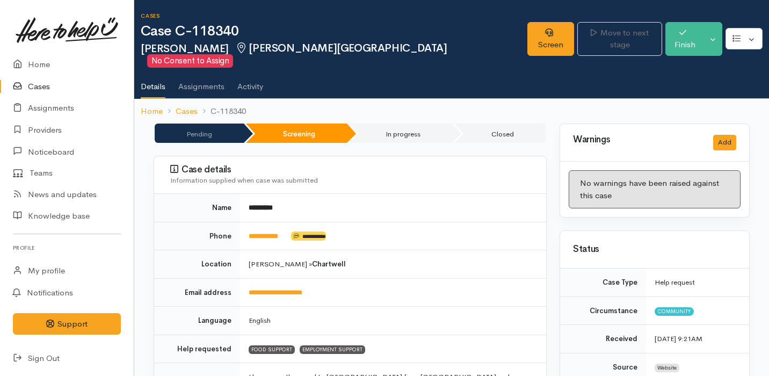
scroll to position [510, 0]
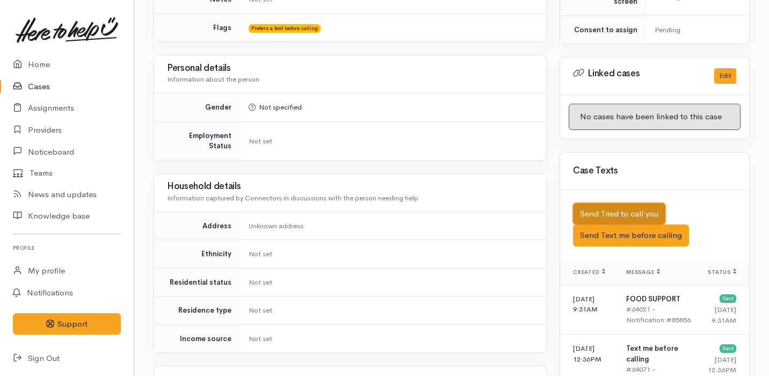
click at [614, 203] on button "Send Tried to call you" at bounding box center [619, 214] width 92 height 22
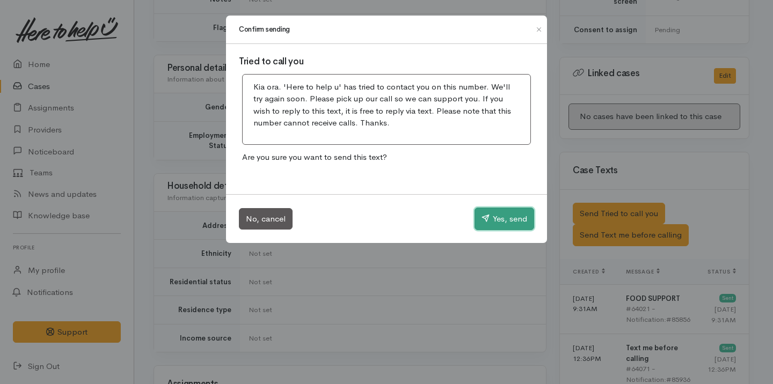
click at [518, 214] on button "Yes, send" at bounding box center [505, 219] width 60 height 23
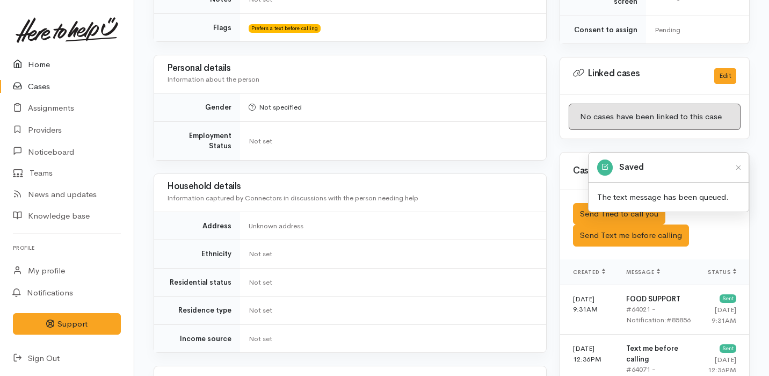
click at [61, 73] on link "Home" at bounding box center [67, 65] width 134 height 22
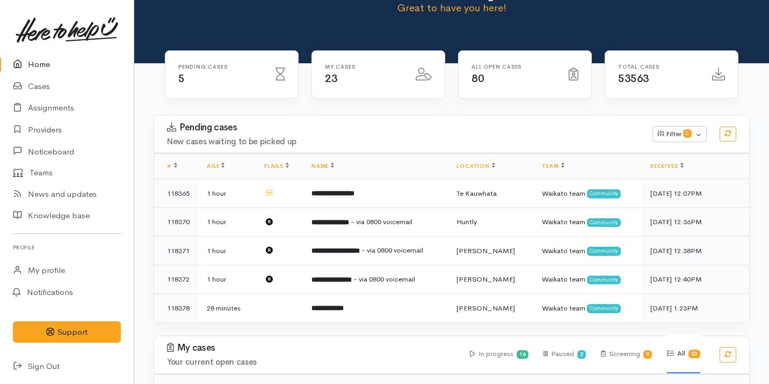
scroll to position [184, 0]
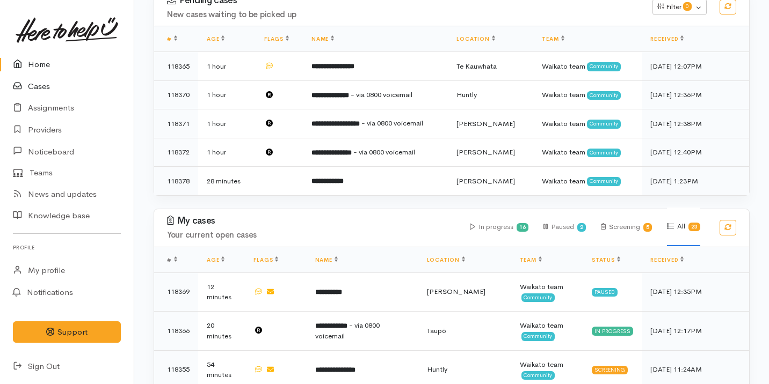
click at [90, 90] on link "Cases" at bounding box center [67, 87] width 134 height 22
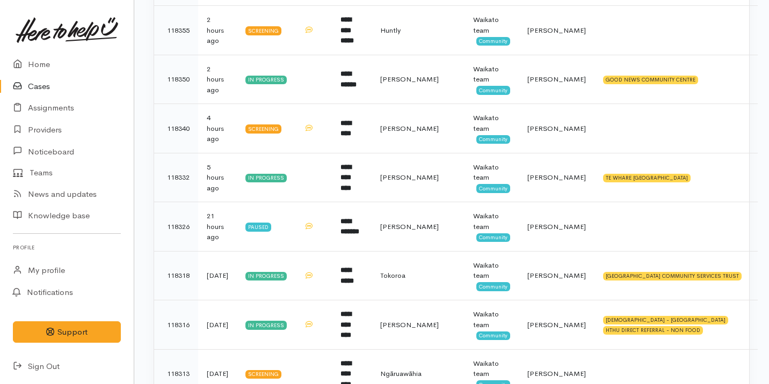
scroll to position [527, 0]
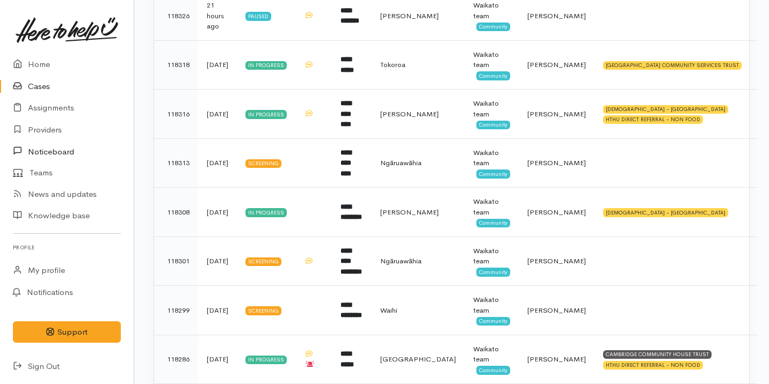
click at [93, 142] on link "Noticeboard" at bounding box center [67, 152] width 134 height 22
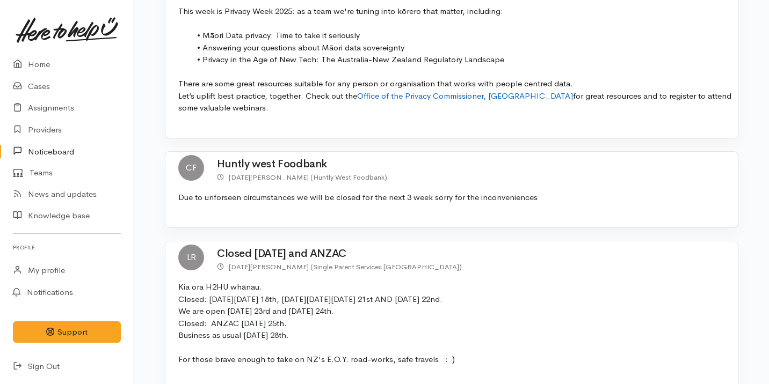
scroll to position [257, 0]
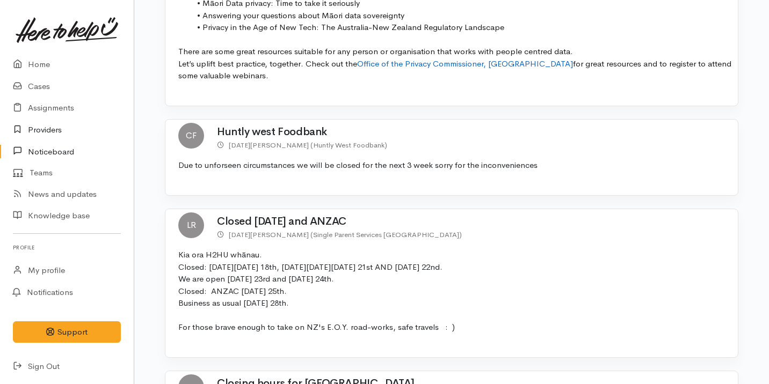
click at [78, 124] on link "Providers" at bounding box center [67, 130] width 134 height 22
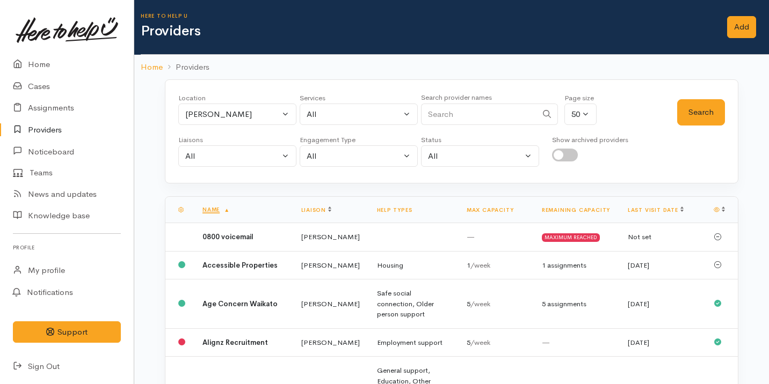
click at [68, 128] on link "Providers" at bounding box center [67, 130] width 134 height 22
click at [76, 148] on link "Noticeboard" at bounding box center [67, 152] width 134 height 22
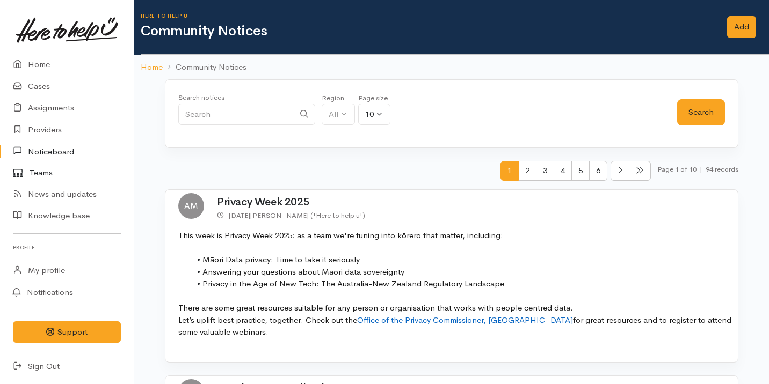
click at [83, 175] on link "Teams" at bounding box center [67, 173] width 134 height 21
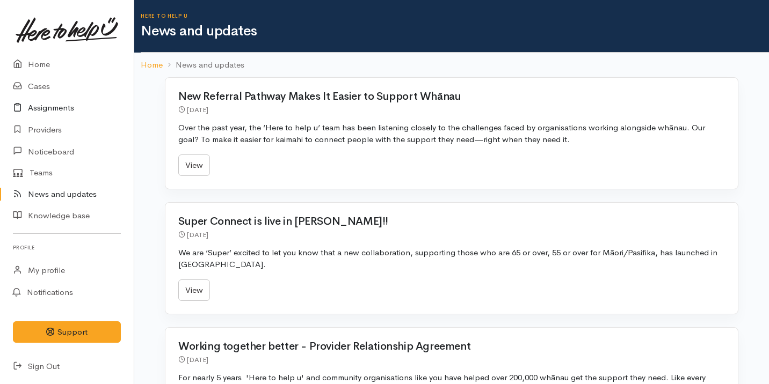
click at [54, 105] on link "Assignments" at bounding box center [67, 108] width 134 height 22
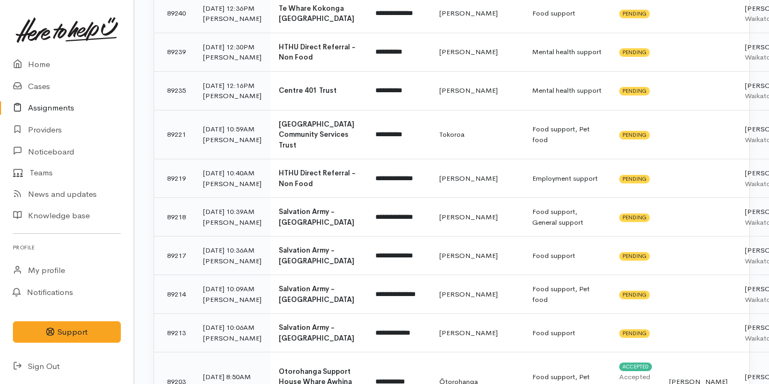
scroll to position [457, 0]
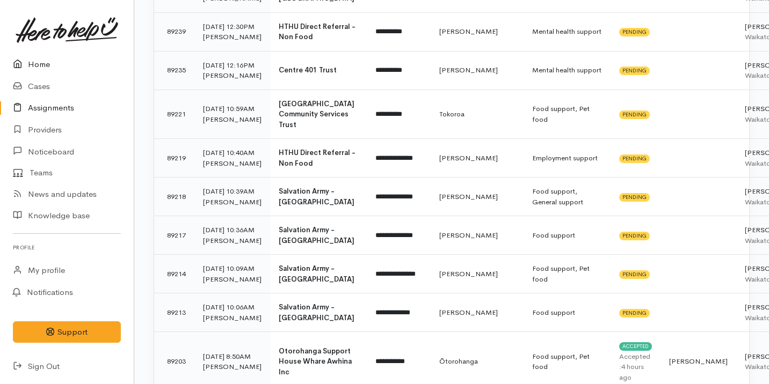
click at [74, 75] on link "Home" at bounding box center [67, 65] width 134 height 22
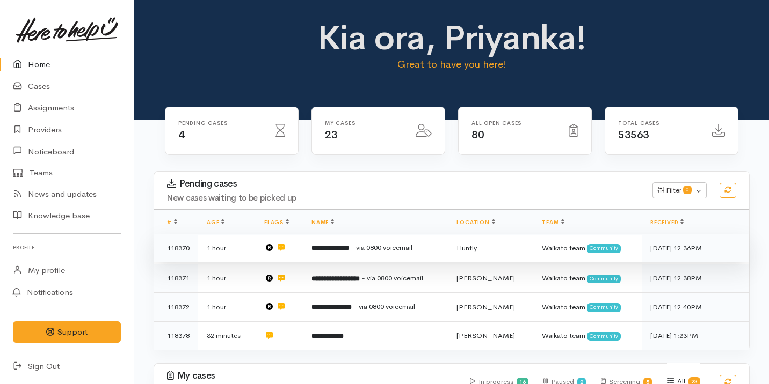
click at [429, 246] on td "**********" at bounding box center [375, 248] width 145 height 29
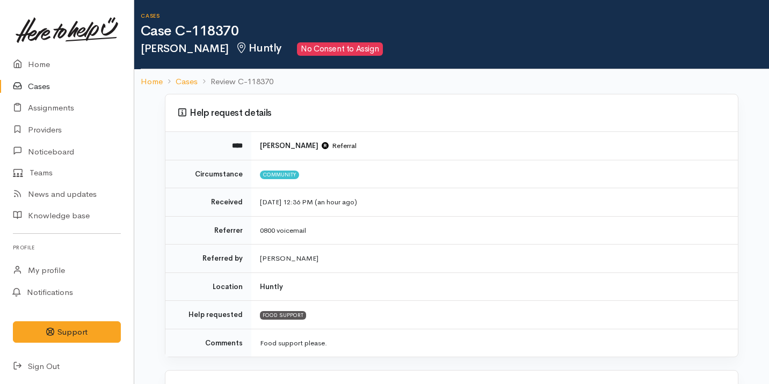
click at [57, 85] on link "Cases" at bounding box center [67, 87] width 134 height 22
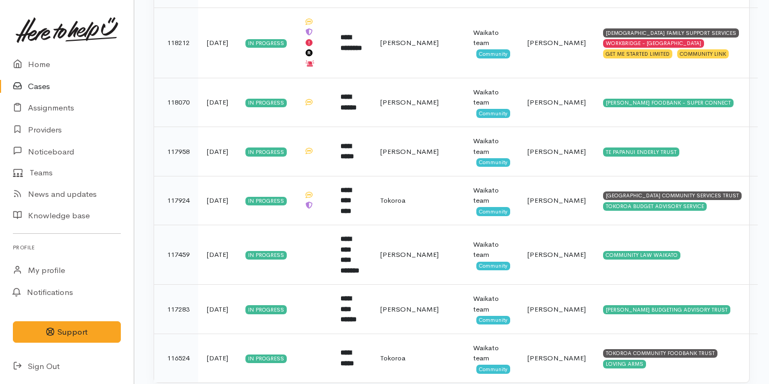
scroll to position [1001, 0]
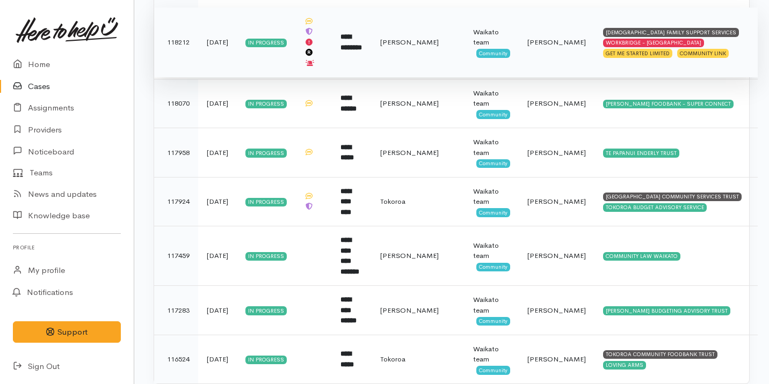
click at [723, 40] on td "[DEMOGRAPHIC_DATA] FAMILY SUPPORT SERVICES WORKBRIDGE - [GEOGRAPHIC_DATA] GET M…" at bounding box center [675, 43] width 163 height 70
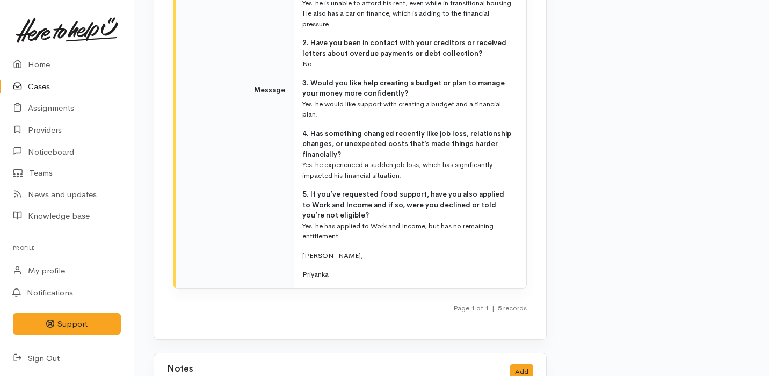
scroll to position [4096, 0]
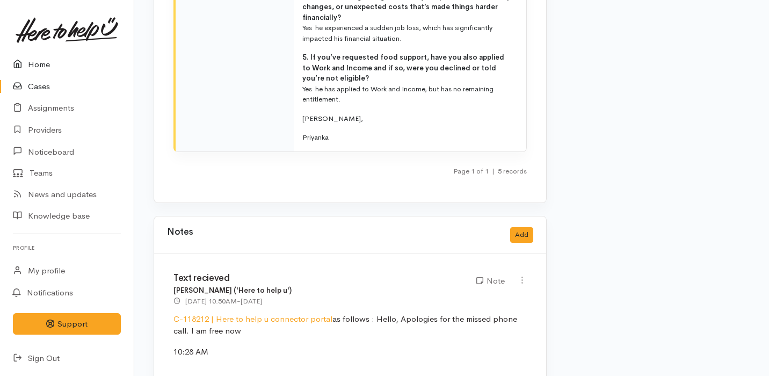
click at [67, 67] on link "Home" at bounding box center [67, 65] width 134 height 22
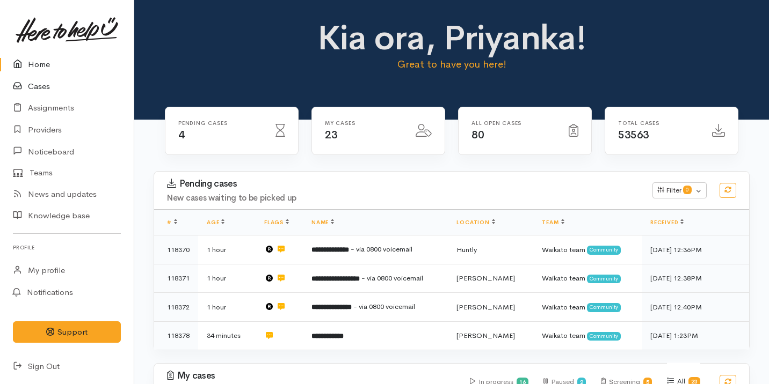
click at [69, 92] on link "Cases" at bounding box center [67, 87] width 134 height 22
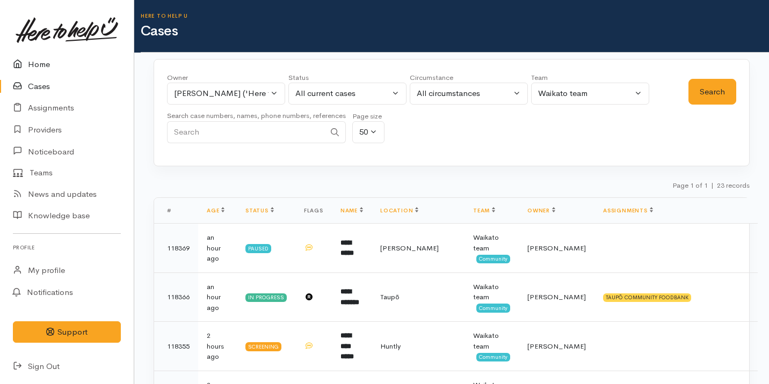
click at [90, 63] on link "Home" at bounding box center [67, 65] width 134 height 22
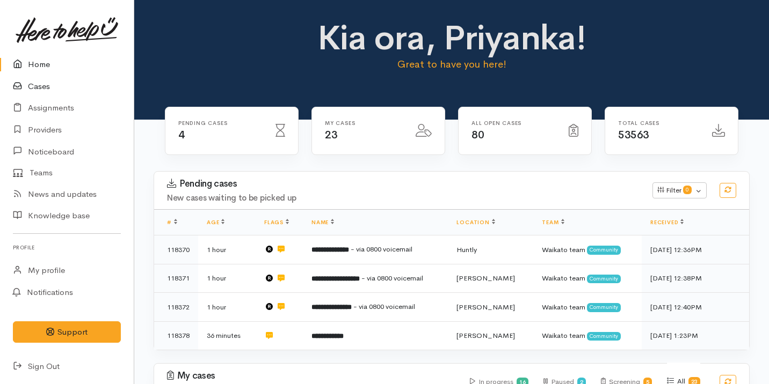
click at [43, 89] on link "Cases" at bounding box center [67, 87] width 134 height 22
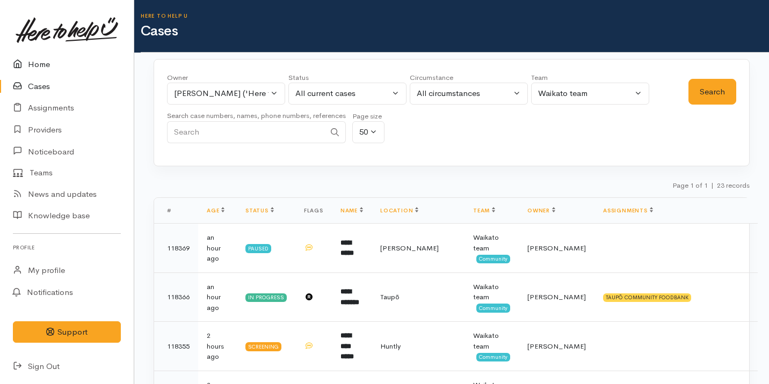
click at [92, 71] on link "Home" at bounding box center [67, 65] width 134 height 22
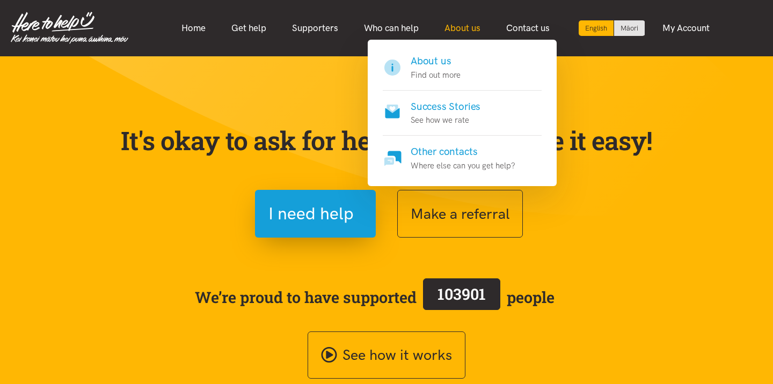
click at [461, 31] on link "About us" at bounding box center [463, 28] width 62 height 23
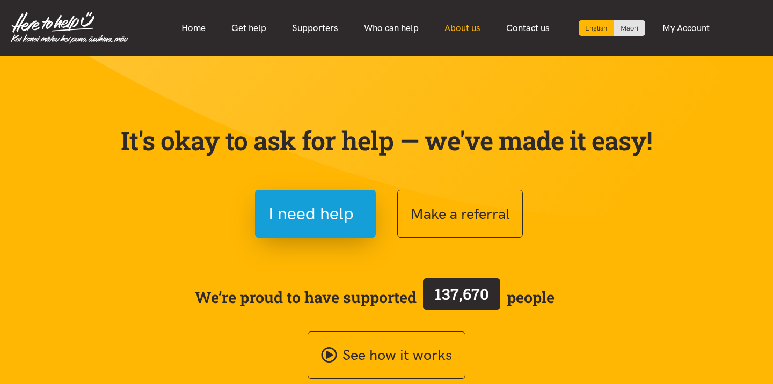
click at [461, 31] on link "About us" at bounding box center [463, 28] width 62 height 23
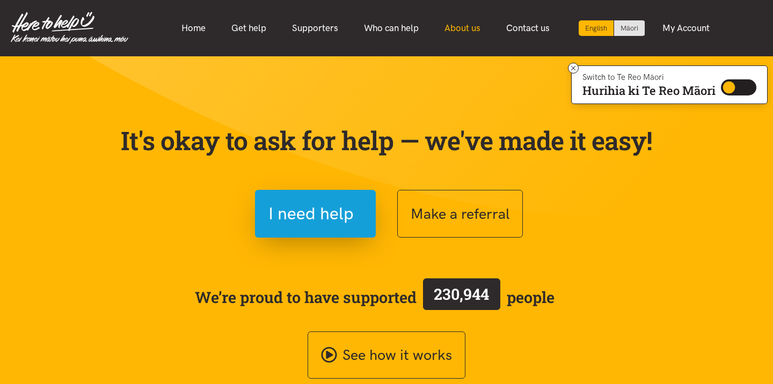
click at [461, 31] on link "About us" at bounding box center [463, 28] width 62 height 23
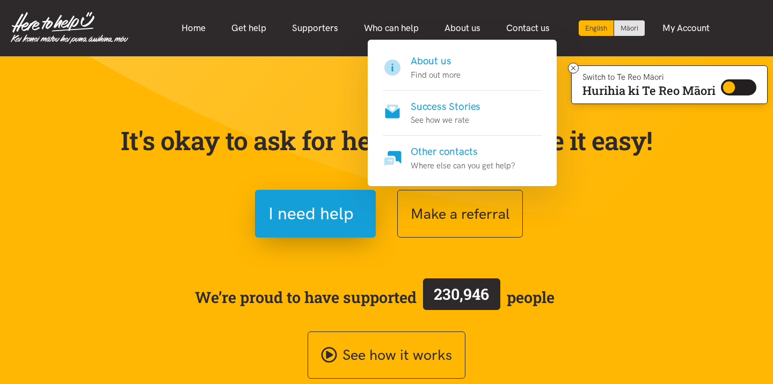
click at [457, 60] on h4 "About us" at bounding box center [436, 61] width 50 height 15
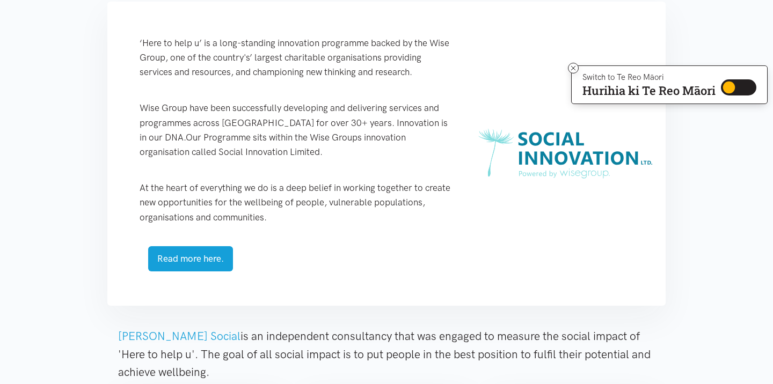
scroll to position [477, 0]
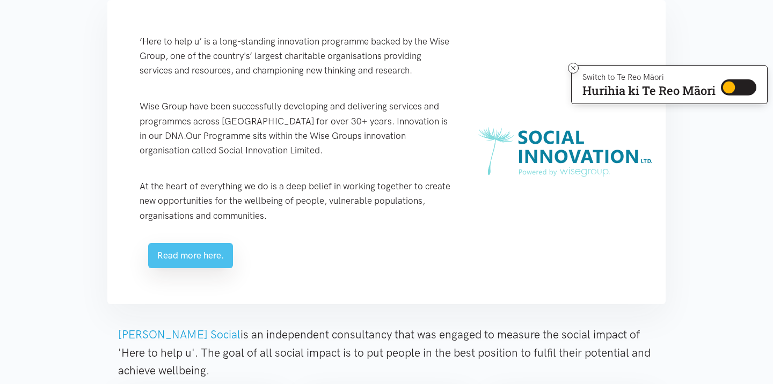
click at [197, 258] on link "Read more here." at bounding box center [190, 255] width 85 height 25
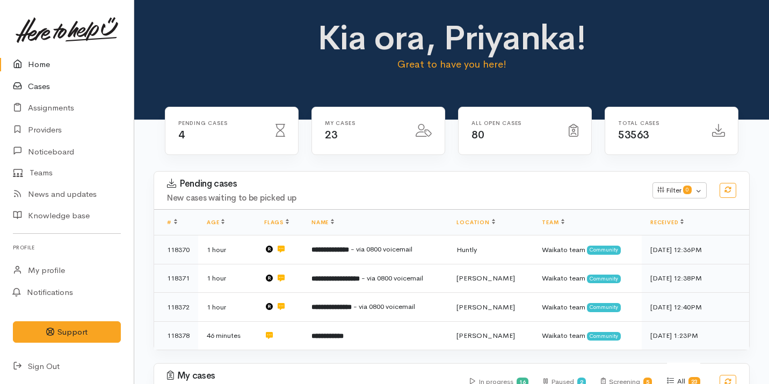
click at [64, 89] on link "Cases" at bounding box center [67, 87] width 134 height 22
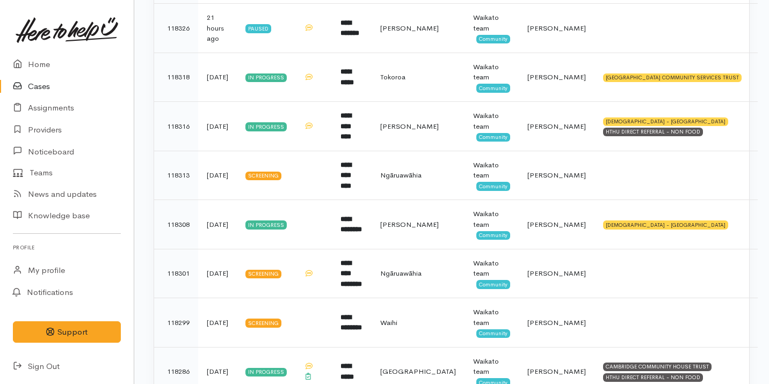
scroll to position [516, 0]
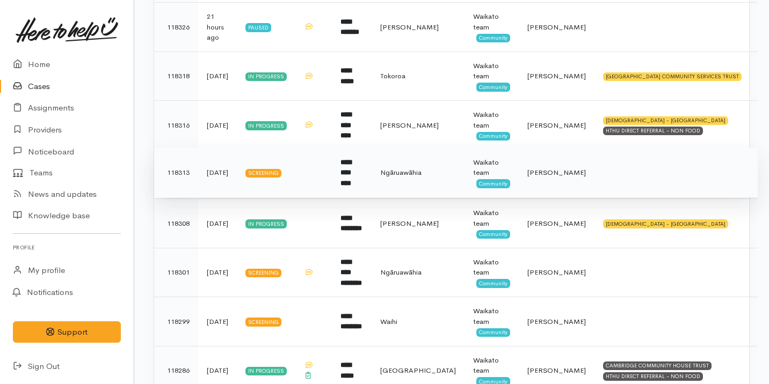
click at [422, 170] on span "Ngāruawāhia" at bounding box center [400, 172] width 41 height 9
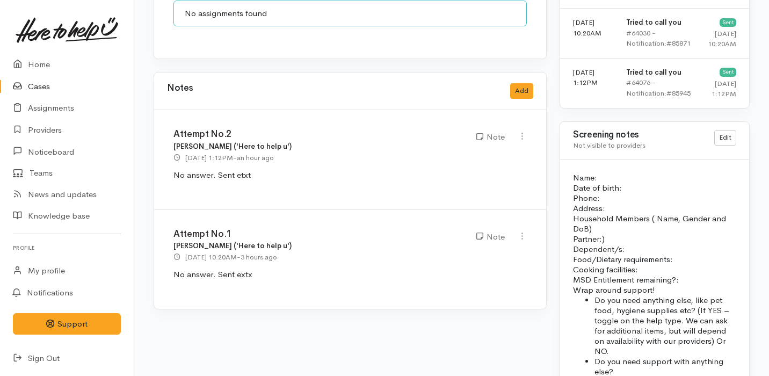
scroll to position [903, 0]
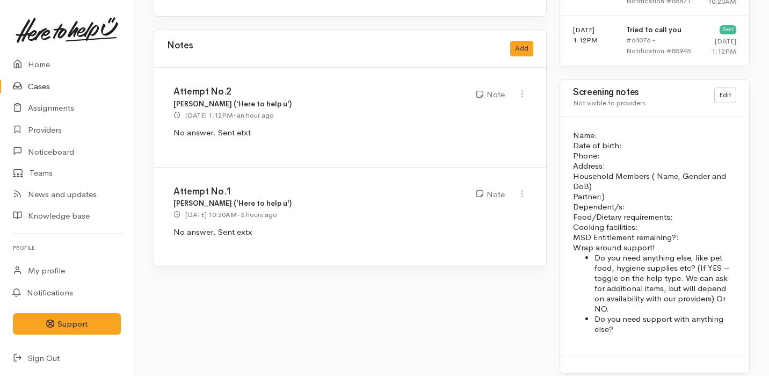
click at [69, 82] on link "Cases" at bounding box center [67, 87] width 134 height 22
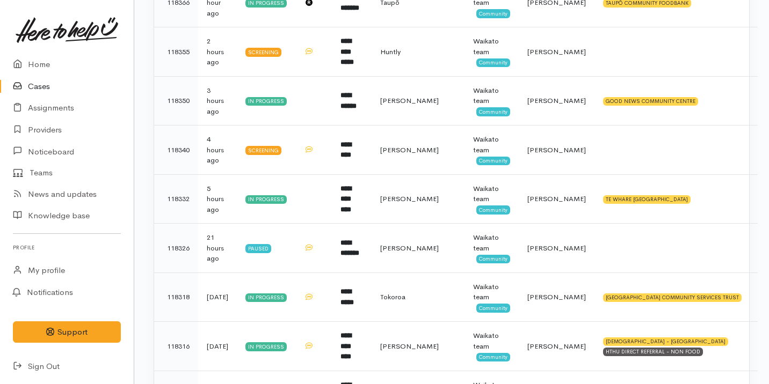
scroll to position [744, 0]
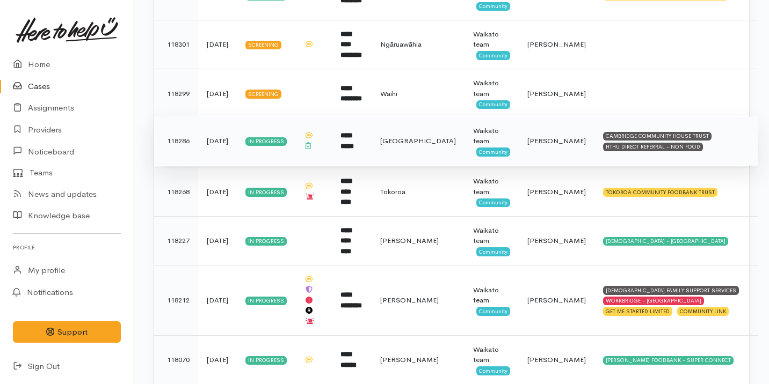
click at [391, 137] on td "[GEOGRAPHIC_DATA]" at bounding box center [418, 141] width 93 height 49
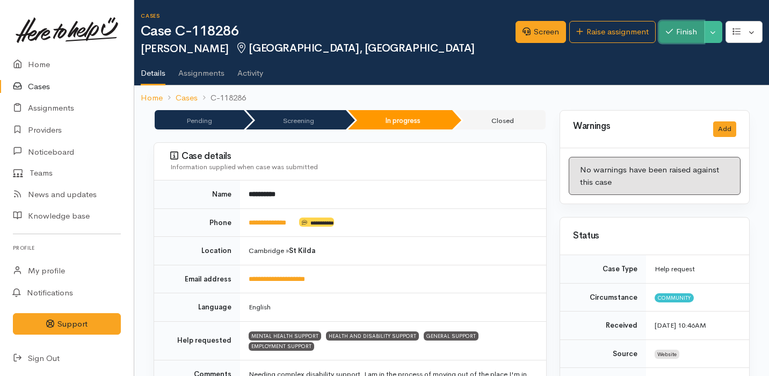
click at [680, 36] on button "Finish" at bounding box center [681, 32] width 45 height 22
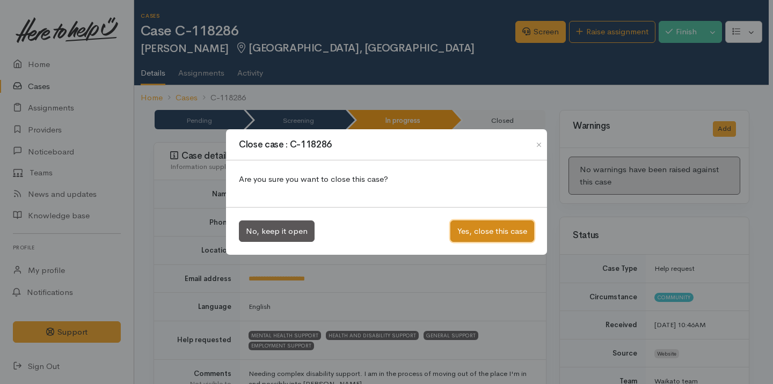
click at [499, 239] on button "Yes, close this case" at bounding box center [493, 232] width 84 height 22
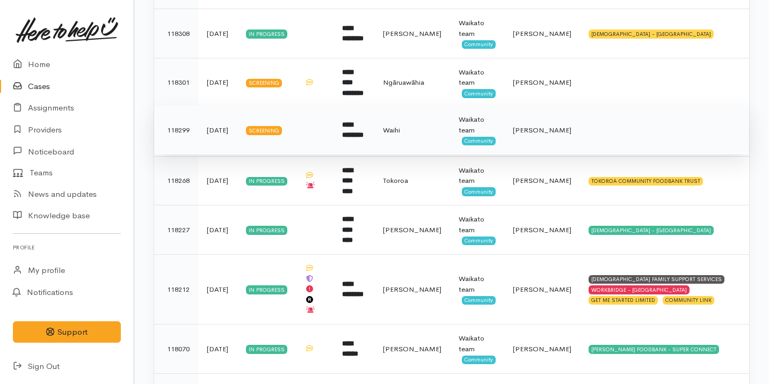
scroll to position [703, 0]
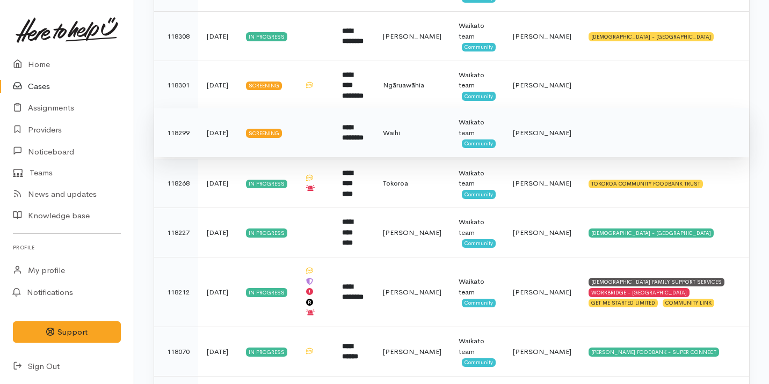
click at [335, 121] on td "**********" at bounding box center [353, 132] width 41 height 49
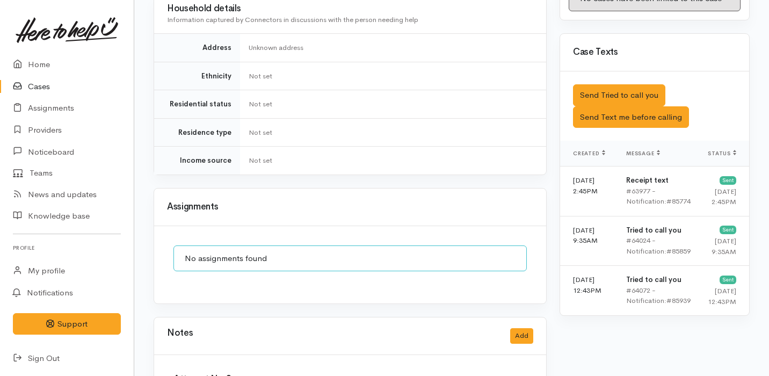
scroll to position [796, 0]
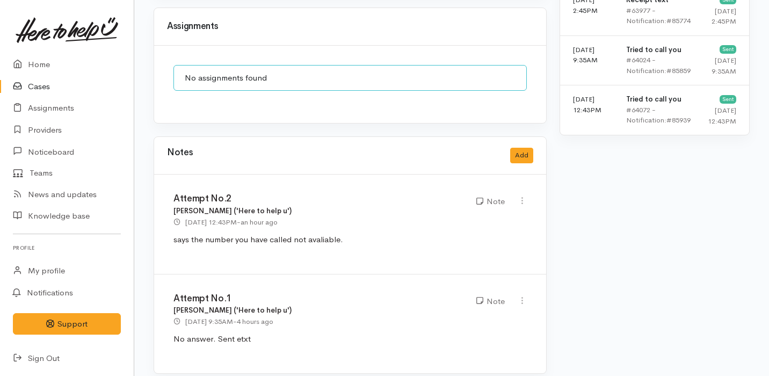
click at [81, 85] on link "Cases" at bounding box center [67, 87] width 134 height 22
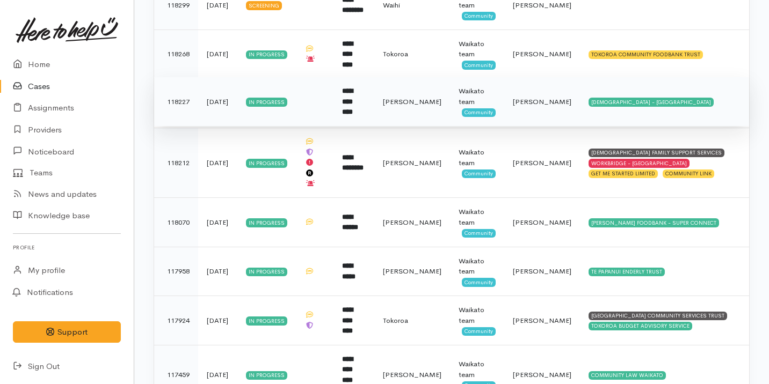
scroll to position [858, 0]
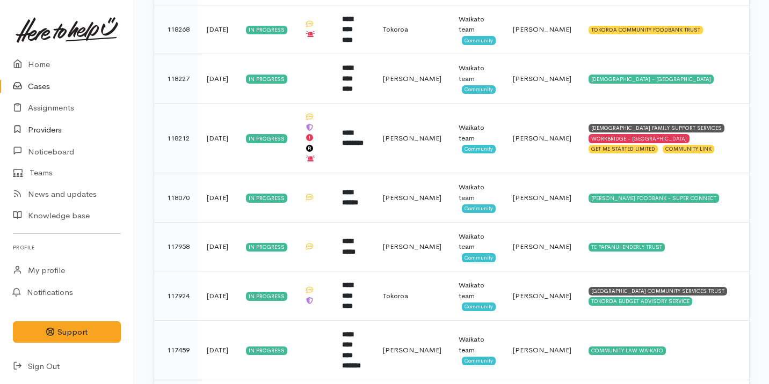
click at [63, 127] on link "Providers" at bounding box center [67, 130] width 134 height 22
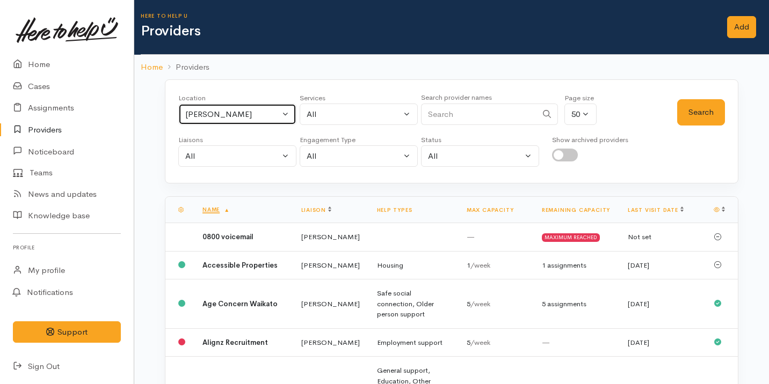
click at [214, 122] on button "[PERSON_NAME]" at bounding box center [237, 115] width 118 height 22
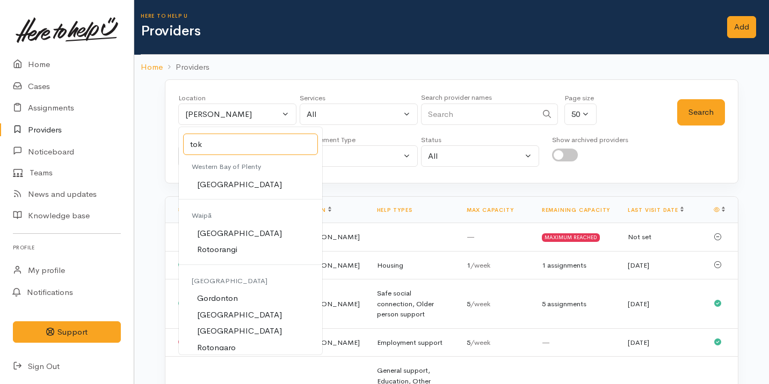
type input "toko"
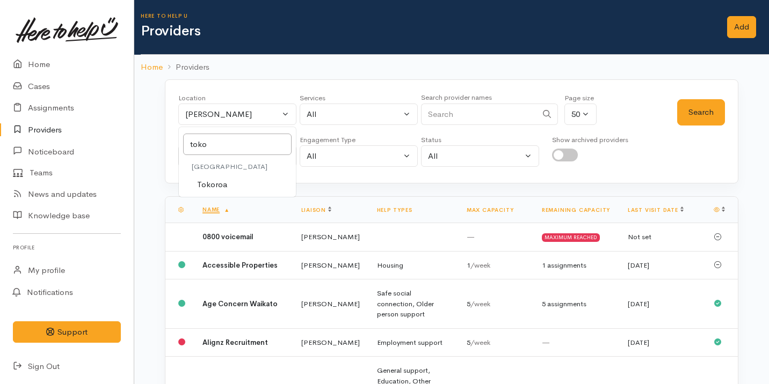
click at [248, 185] on link "Tokoroa" at bounding box center [237, 185] width 117 height 17
select select "3"
click at [694, 114] on button "Search" at bounding box center [701, 112] width 48 height 26
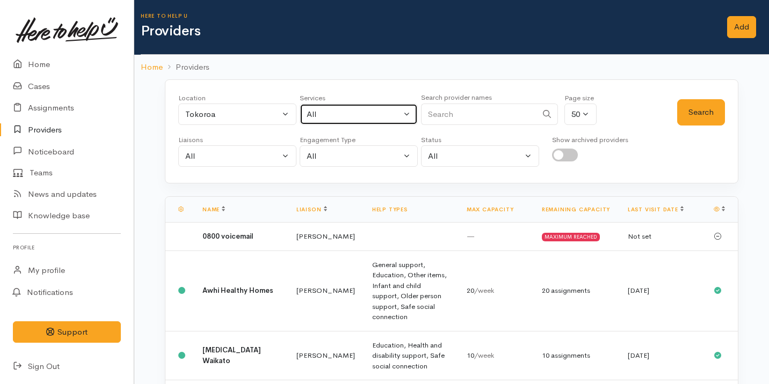
click at [332, 123] on button "All" at bounding box center [359, 115] width 118 height 22
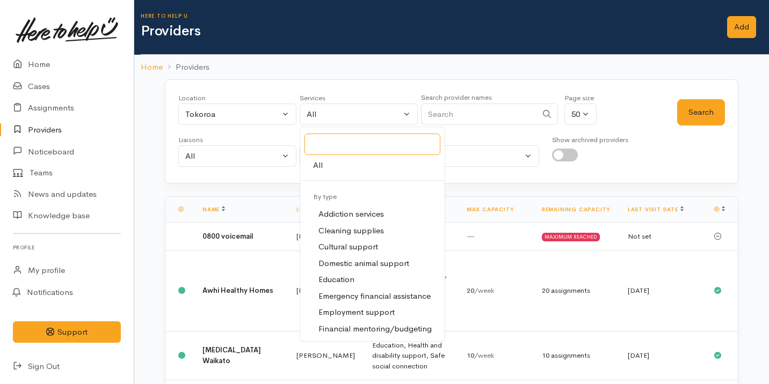
scroll to position [118, 0]
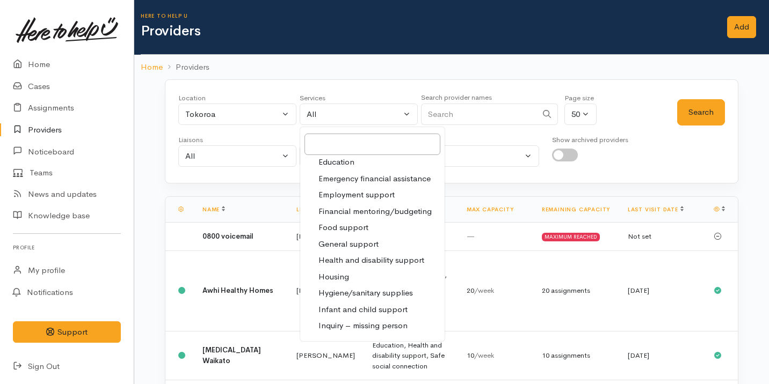
click at [357, 229] on span "Food support" at bounding box center [343, 228] width 50 height 12
select select "3"
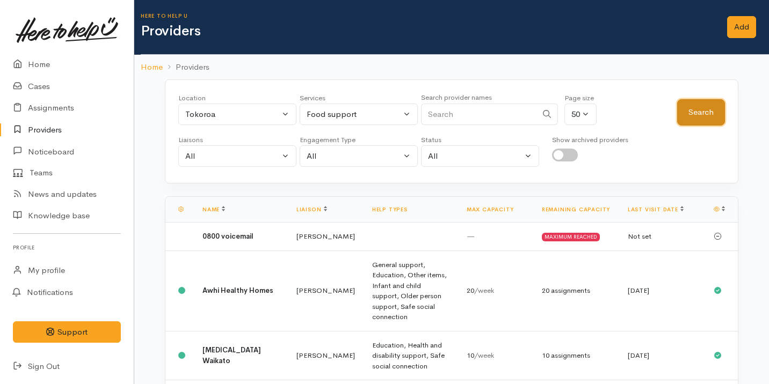
click at [695, 107] on button "Search" at bounding box center [701, 112] width 48 height 26
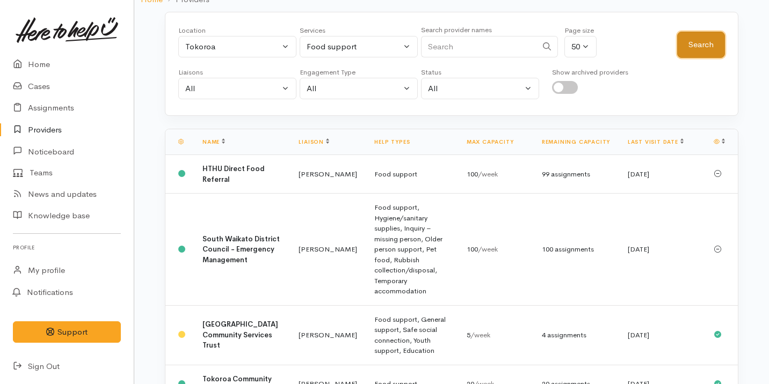
scroll to position [98, 0]
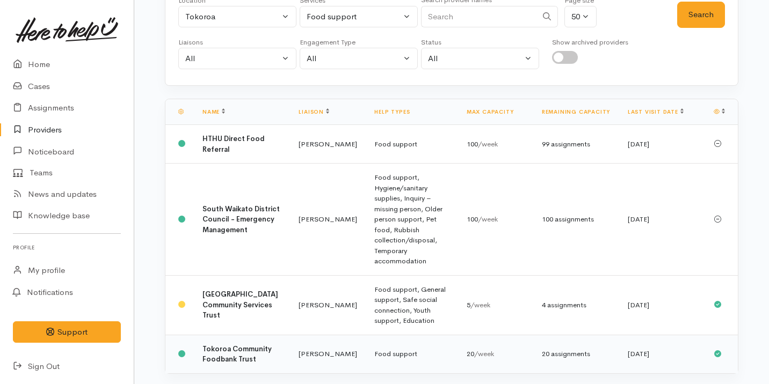
click at [366, 335] on td "Food support" at bounding box center [412, 354] width 92 height 39
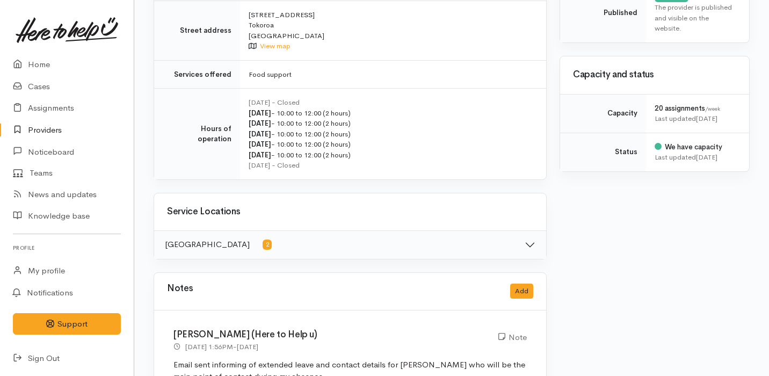
scroll to position [381, 0]
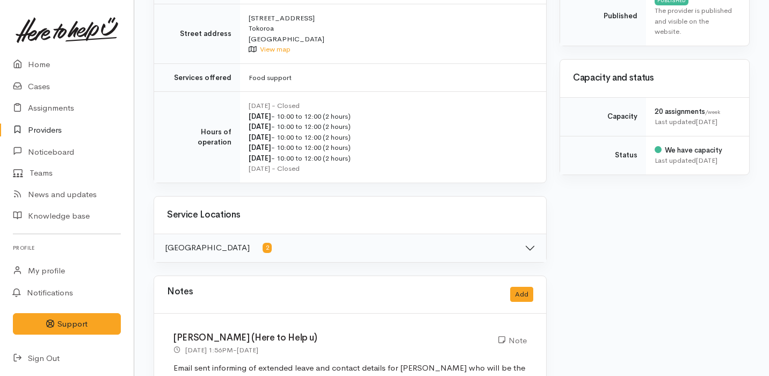
click at [314, 118] on div "Monday - 10:00 to 12:00 (2 hours)" at bounding box center [391, 116] width 285 height 11
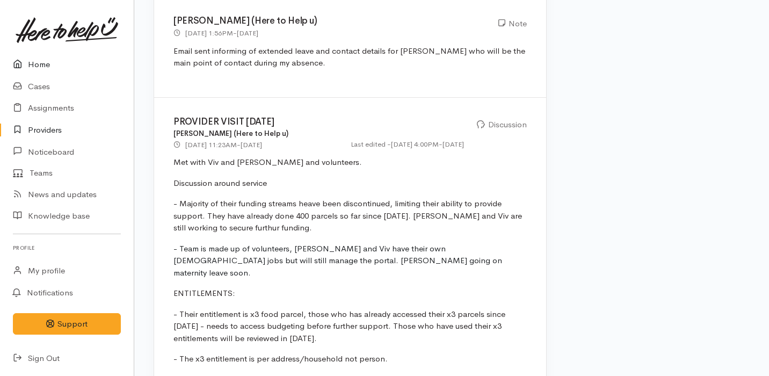
click at [62, 73] on link "Home" at bounding box center [67, 65] width 134 height 22
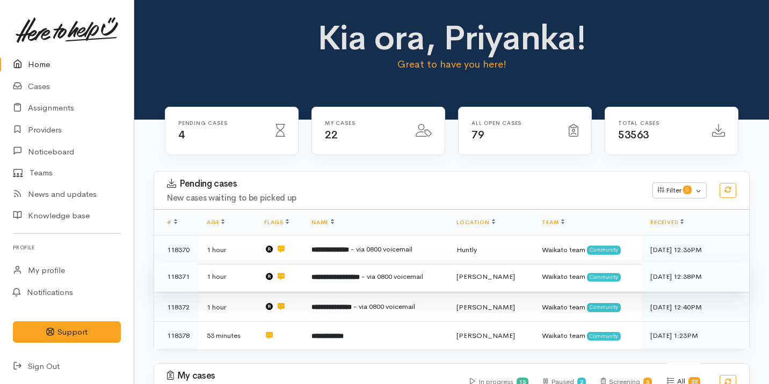
click at [423, 275] on span "- via 0800 voicemail" at bounding box center [392, 276] width 62 height 9
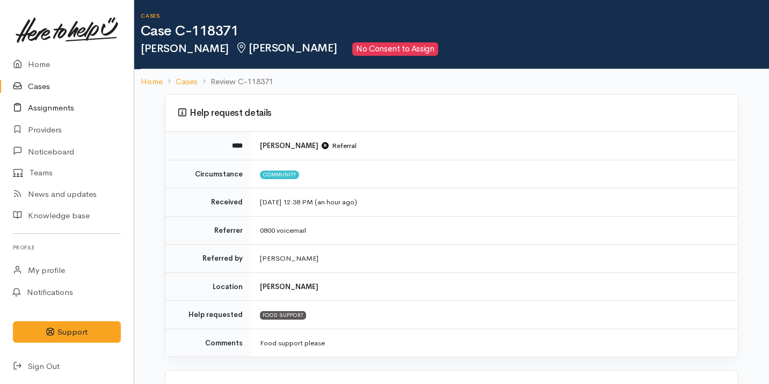
click at [76, 113] on link "Assignments" at bounding box center [67, 108] width 134 height 22
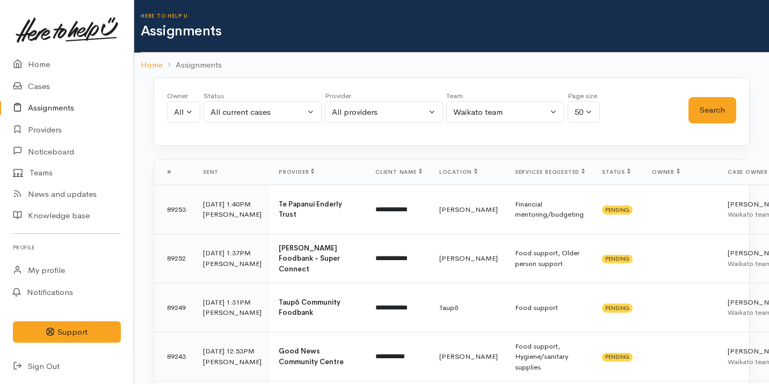
click at [77, 104] on link "Assignments" at bounding box center [67, 108] width 134 height 22
click at [74, 91] on link "Cases" at bounding box center [67, 87] width 134 height 22
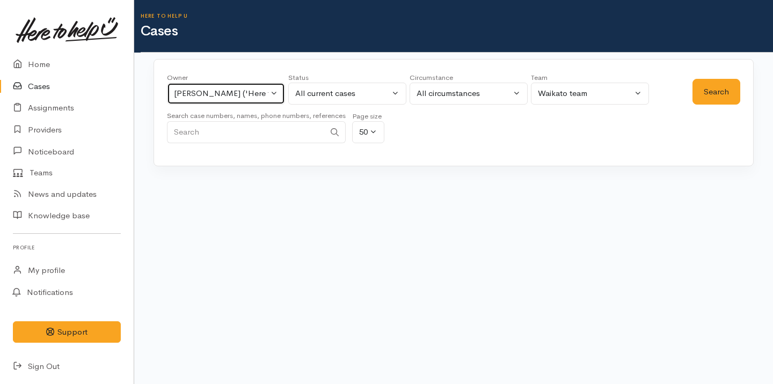
click at [207, 91] on div "[PERSON_NAME] ('Here to help u')" at bounding box center [221, 94] width 95 height 12
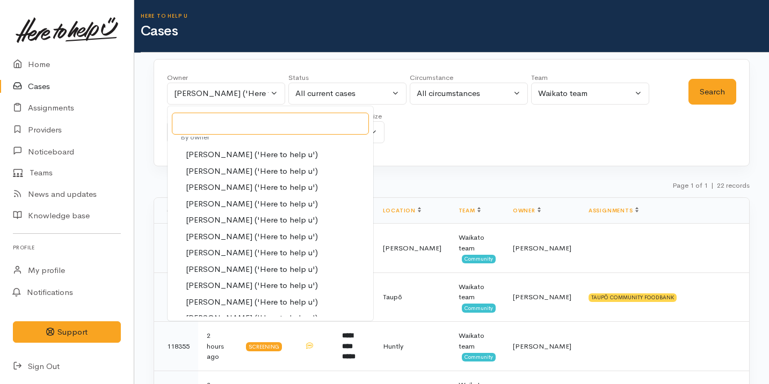
scroll to position [57, 0]
click at [237, 270] on span "Eilidh Botha ('Here to help u')" at bounding box center [252, 268] width 132 height 12
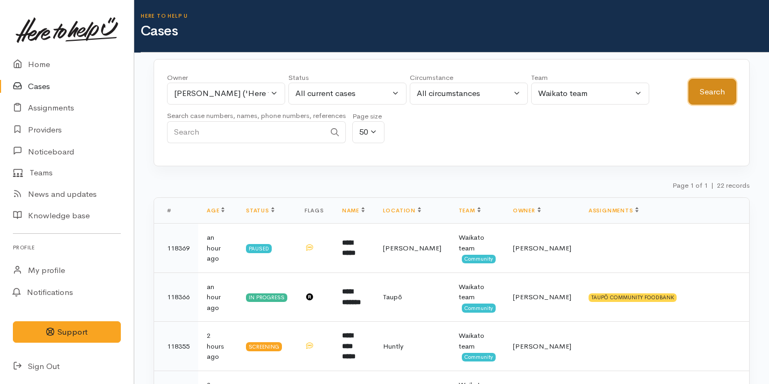
click at [699, 98] on button "Search" at bounding box center [712, 92] width 48 height 26
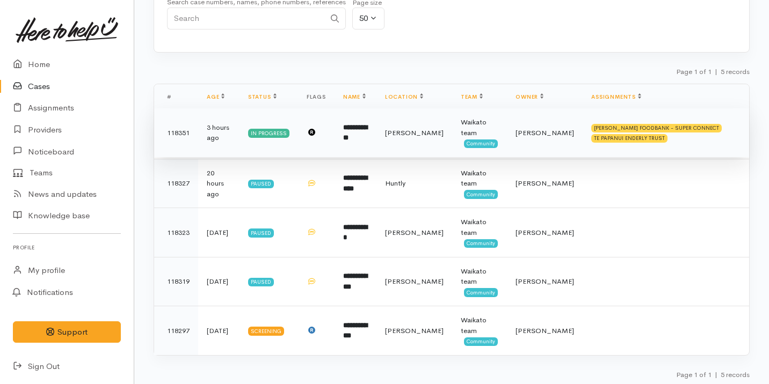
scroll to position [0, 0]
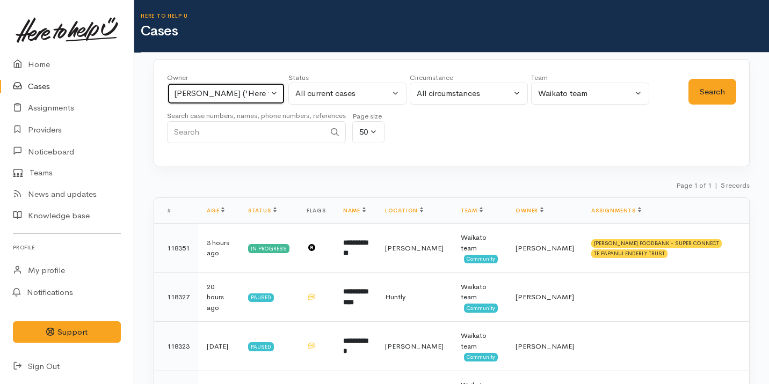
click at [247, 84] on button "Eilidh Botha ('Here to help u')" at bounding box center [226, 94] width 118 height 22
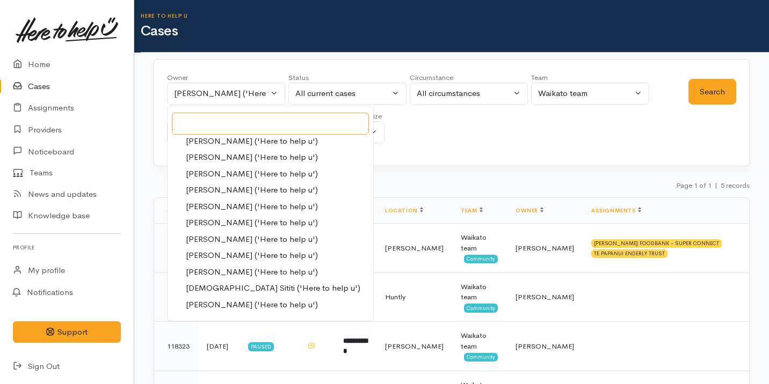
scroll to position [399, 0]
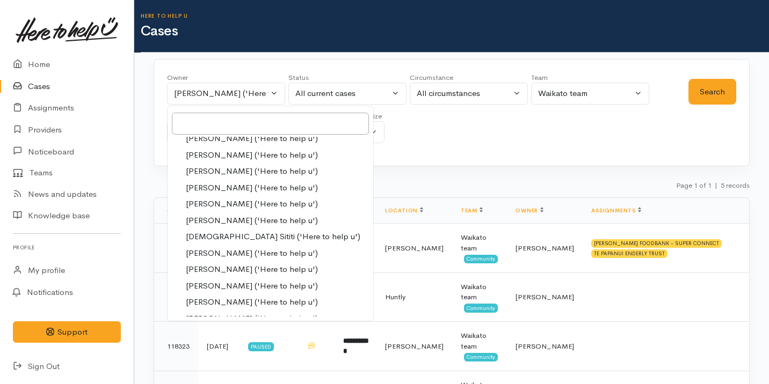
click at [235, 264] on span "[PERSON_NAME] ('Here to help u')" at bounding box center [252, 270] width 132 height 12
select select "2314"
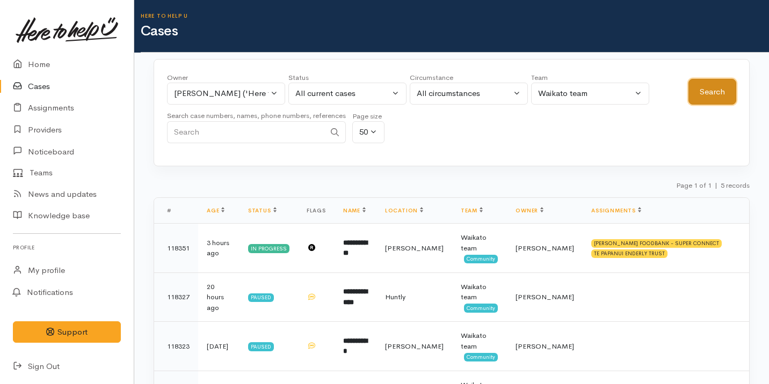
click at [703, 85] on button "Search" at bounding box center [712, 92] width 48 height 26
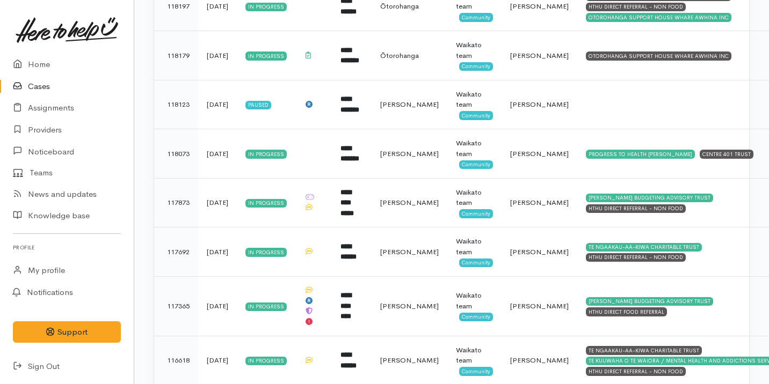
scroll to position [913, 0]
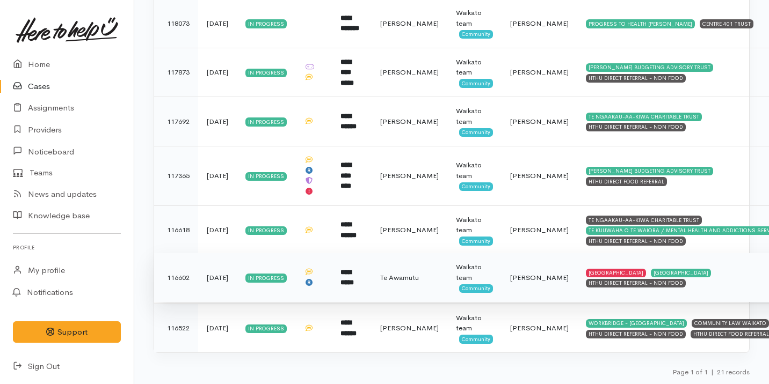
click at [411, 292] on td "Te Awamutu" at bounding box center [410, 277] width 76 height 49
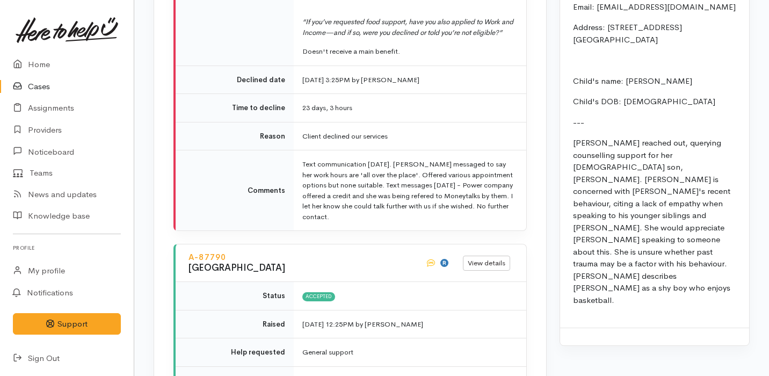
scroll to position [2391, 0]
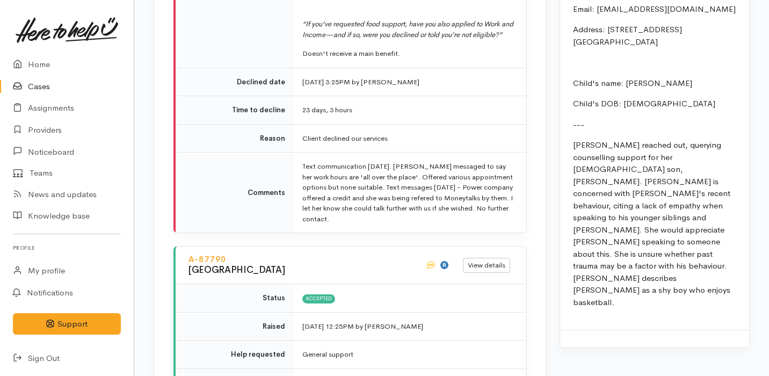
click at [438, 153] on td "Text communication 20th August. Toni messaged to say her work hours are 'all ov…" at bounding box center [410, 193] width 233 height 81
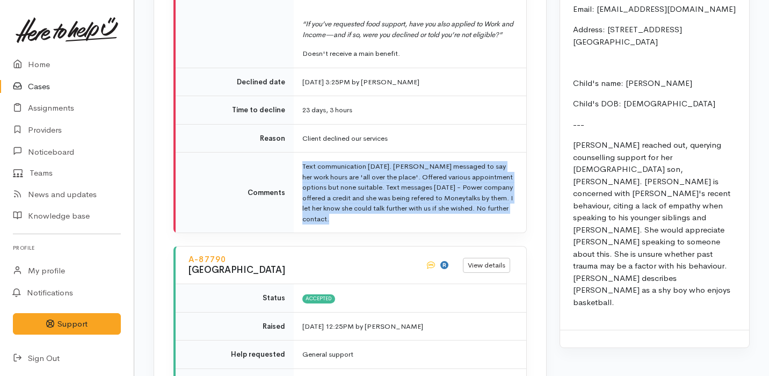
click at [438, 153] on td "Text communication 20th August. Toni messaged to say her work hours are 'all ov…" at bounding box center [410, 193] width 233 height 81
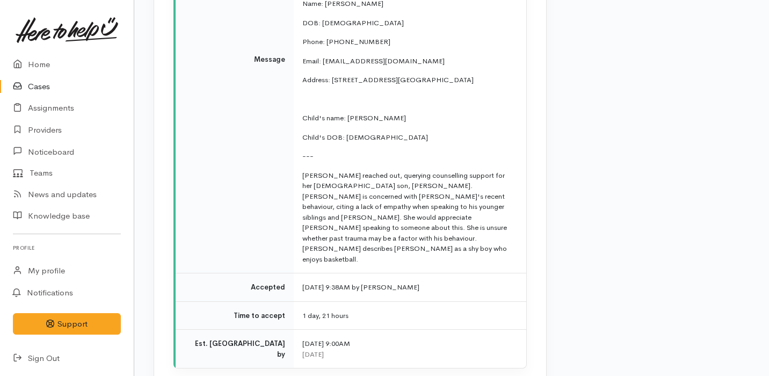
scroll to position [3098, 0]
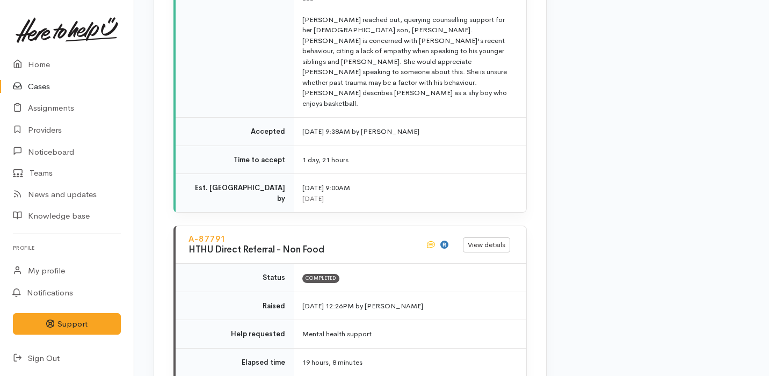
click at [438, 193] on div "[DATE]" at bounding box center [407, 198] width 211 height 11
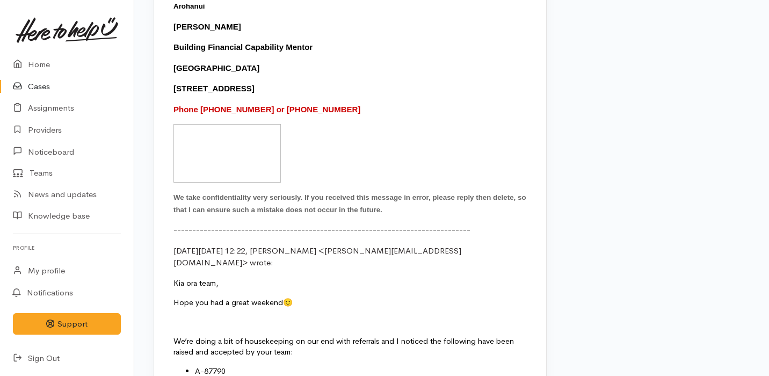
scroll to position [3899, 0]
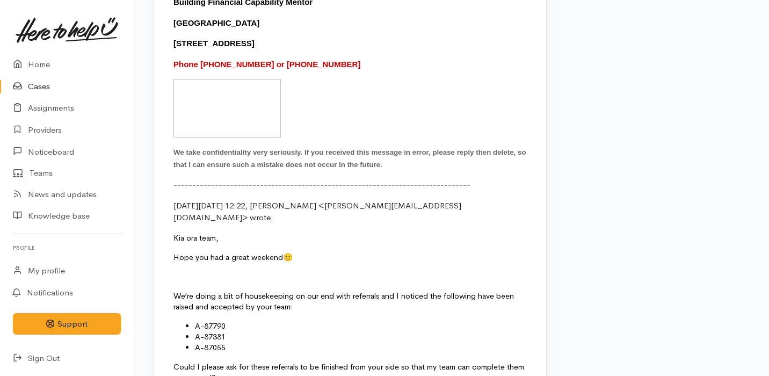
click at [437, 291] on span "We’re doing a bit of housekeeping on our end with referrals and I noticed the f…" at bounding box center [343, 301] width 340 height 20
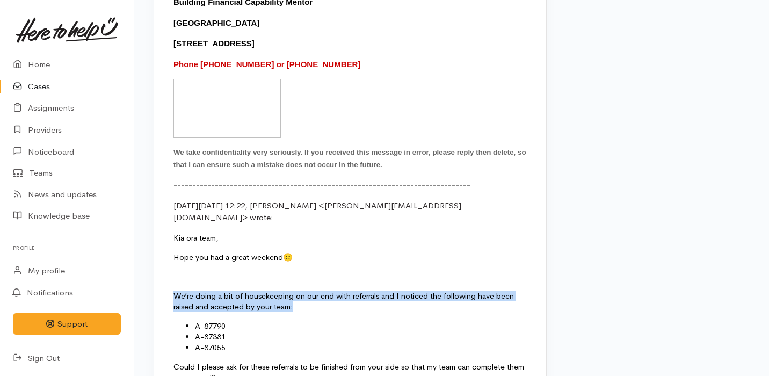
click at [417, 361] on p "Could I please ask for these referrals to be finished from your side so that my…" at bounding box center [349, 371] width 353 height 21
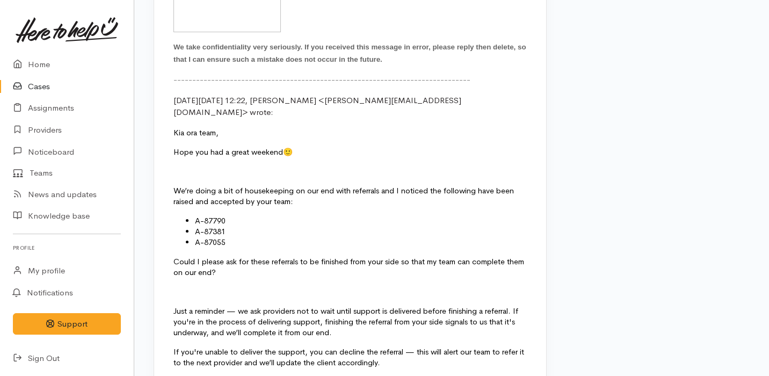
scroll to position [4075, 0]
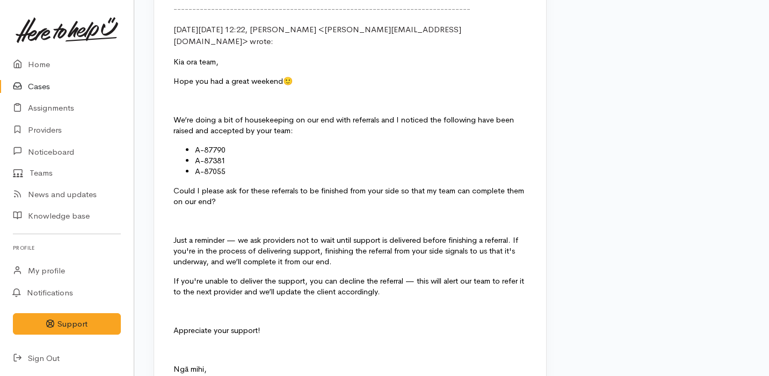
click at [394, 275] on p "If you're unable to deliver the support, you can decline the referral — this wi…" at bounding box center [349, 285] width 353 height 21
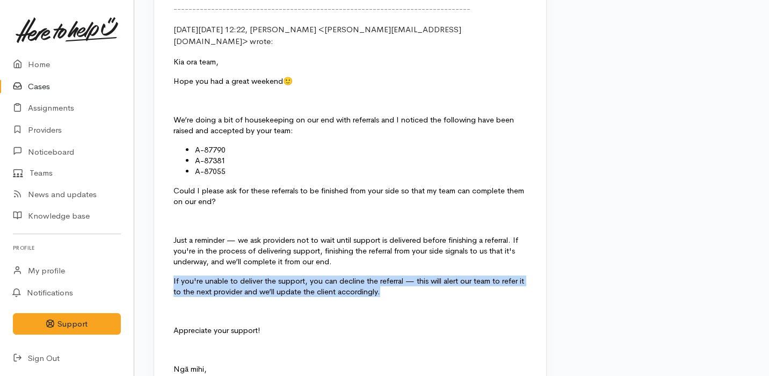
click at [394, 275] on p "If you're unable to deliver the support, you can decline the referral — this wi…" at bounding box center [349, 285] width 353 height 21
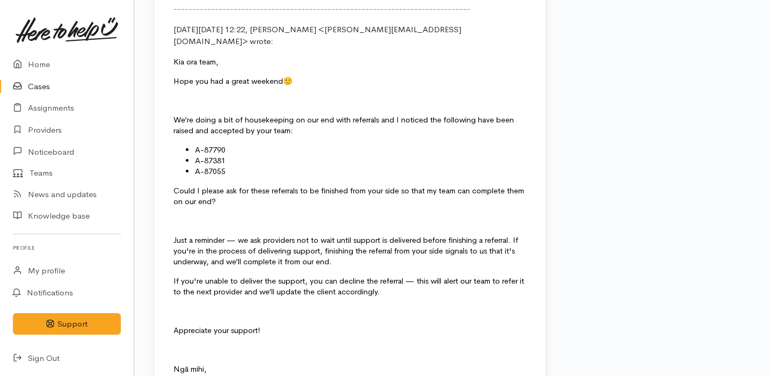
click at [394, 275] on p "If you're unable to deliver the support, you can decline the referral — this wi…" at bounding box center [349, 285] width 353 height 21
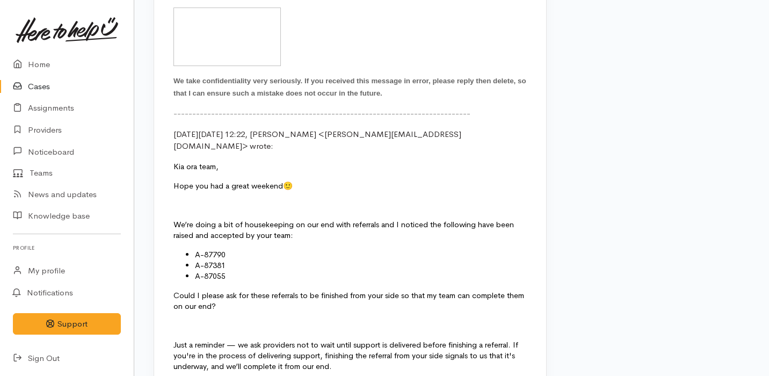
scroll to position [3978, 0]
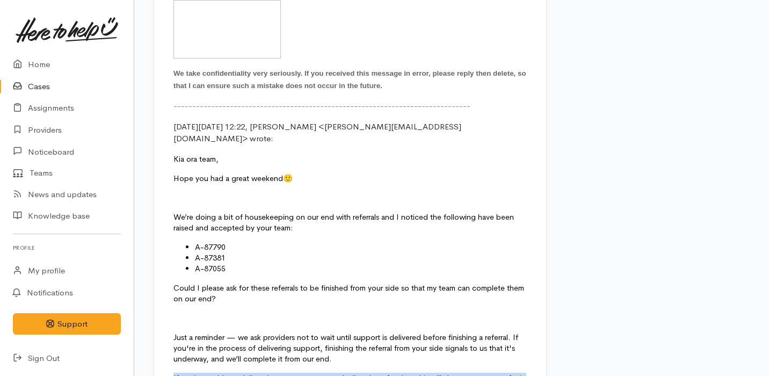
click at [394, 283] on span "Could I please ask for these referrals to be finished from your side so that my…" at bounding box center [348, 293] width 351 height 20
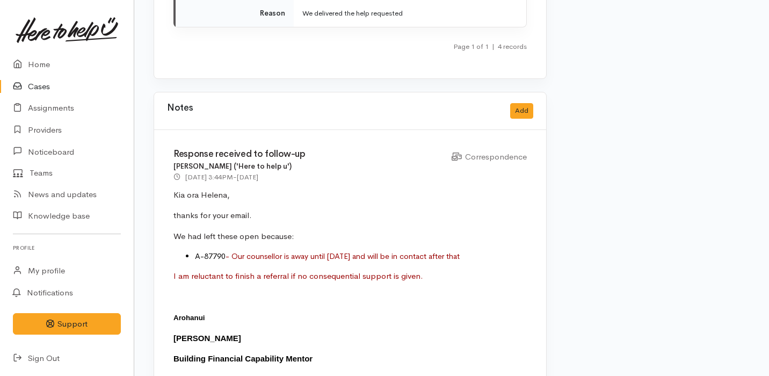
scroll to position [3542, 1]
click at [389, 251] on span "- Our counsellor is away until 22nd September and will be in contact after that" at bounding box center [342, 256] width 234 height 10
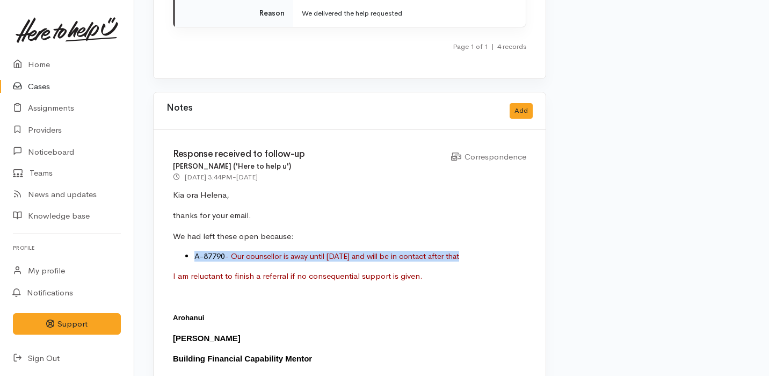
click at [387, 271] on span "I am reluctant to finish a referral if no consequential support is given." at bounding box center [298, 276] width 250 height 10
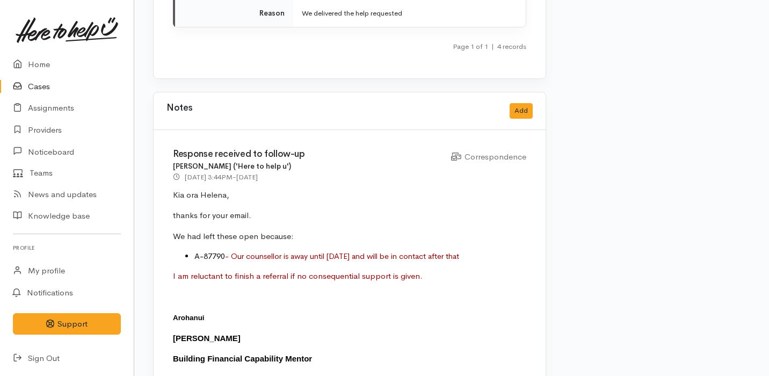
click at [387, 271] on span "I am reluctant to finish a referral if no consequential support is given." at bounding box center [298, 276] width 250 height 10
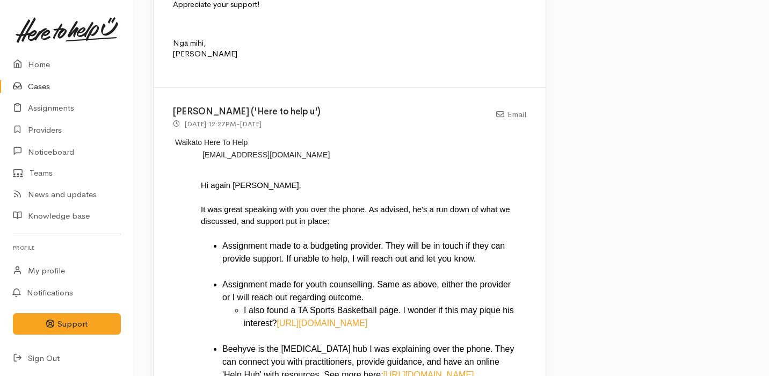
scroll to position [4565, 1]
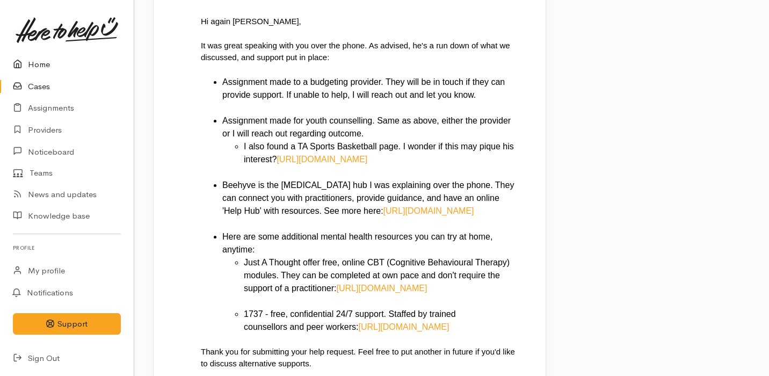
click at [41, 57] on link "Home" at bounding box center [67, 65] width 134 height 22
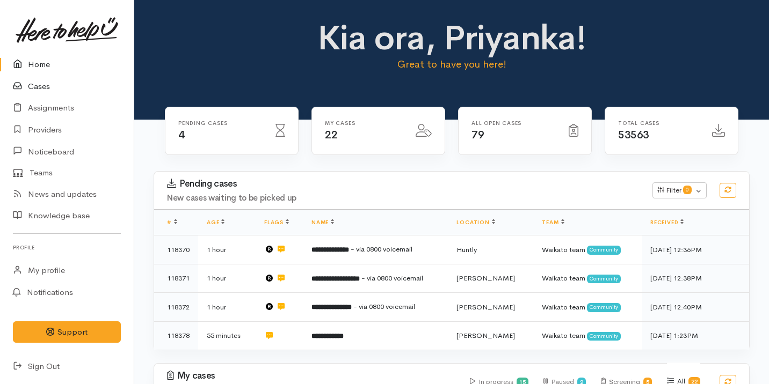
click at [41, 76] on link "Cases" at bounding box center [67, 87] width 134 height 22
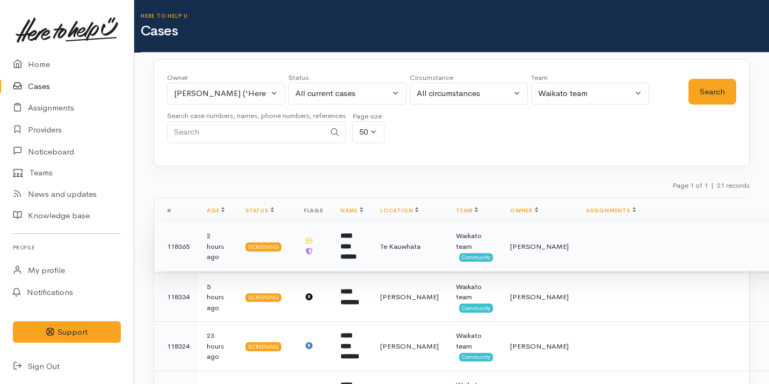
click at [366, 257] on td "**********" at bounding box center [352, 246] width 40 height 49
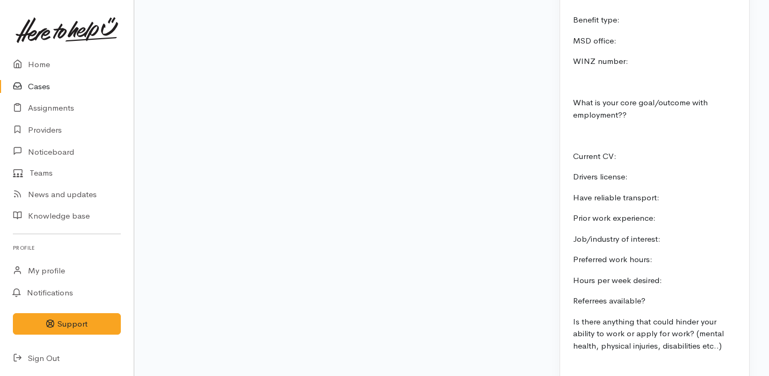
scroll to position [1536, 0]
click at [99, 66] on link "Home" at bounding box center [67, 65] width 134 height 22
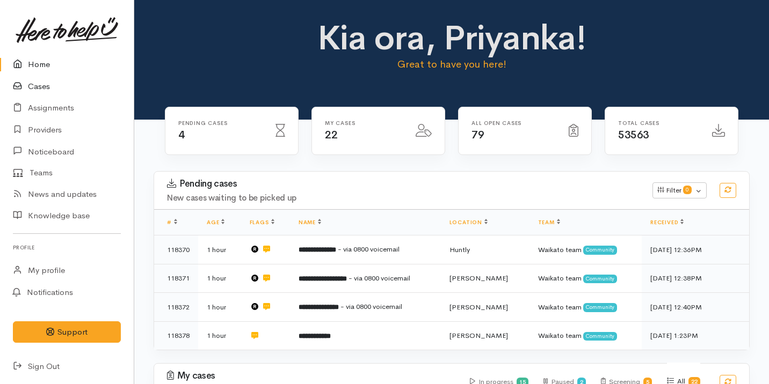
click at [93, 88] on link "Cases" at bounding box center [67, 87] width 134 height 22
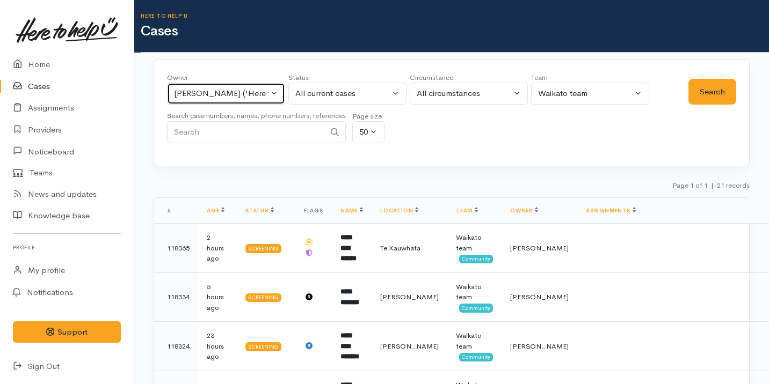
click at [240, 95] on div "[PERSON_NAME] ('Here to help u')" at bounding box center [221, 94] width 95 height 12
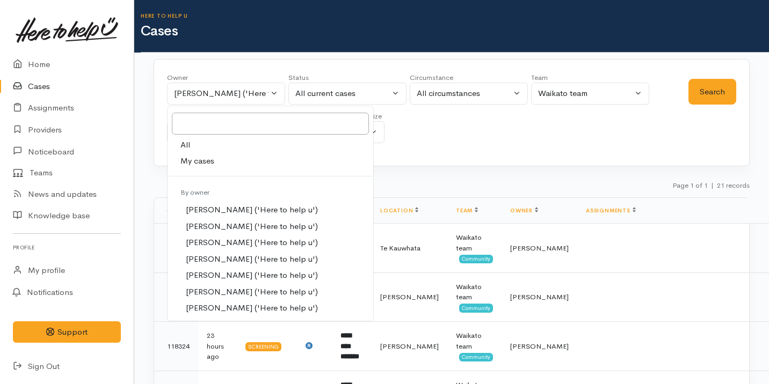
click at [236, 165] on link "My cases" at bounding box center [271, 161] width 206 height 17
select select "2109"
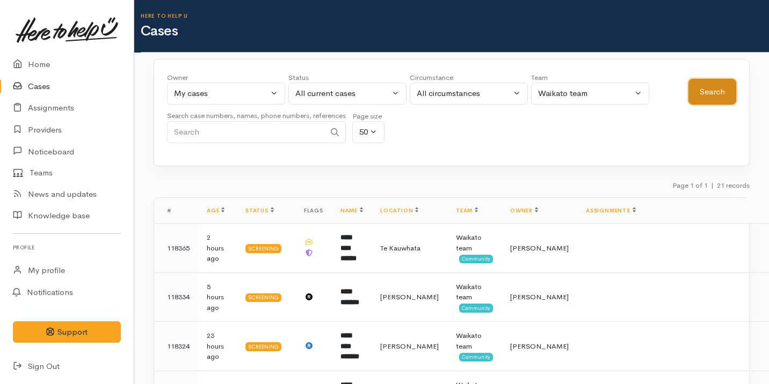
click at [723, 92] on button "Search" at bounding box center [712, 92] width 48 height 26
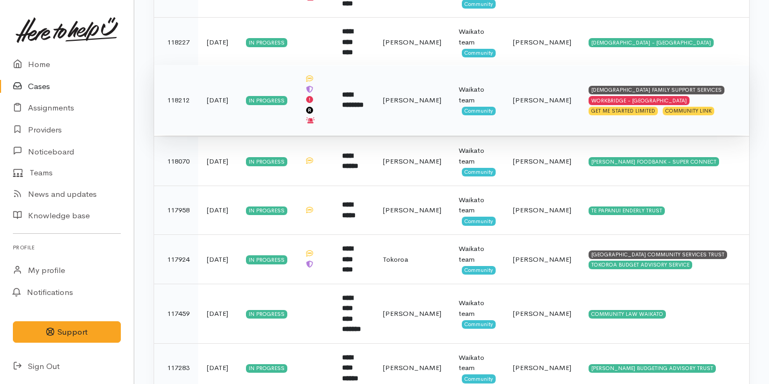
scroll to position [962, 0]
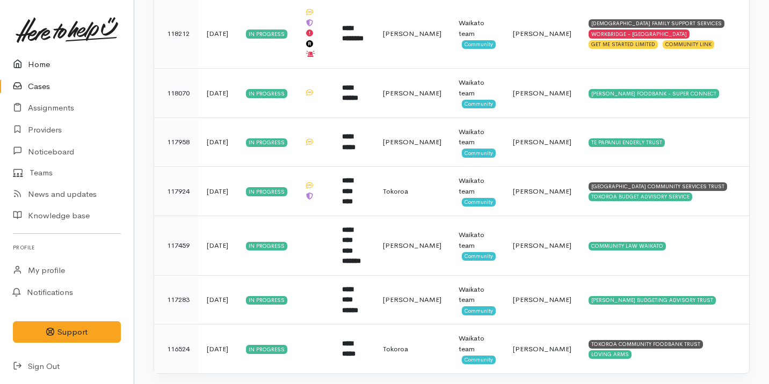
click at [100, 62] on link "Home" at bounding box center [67, 65] width 134 height 22
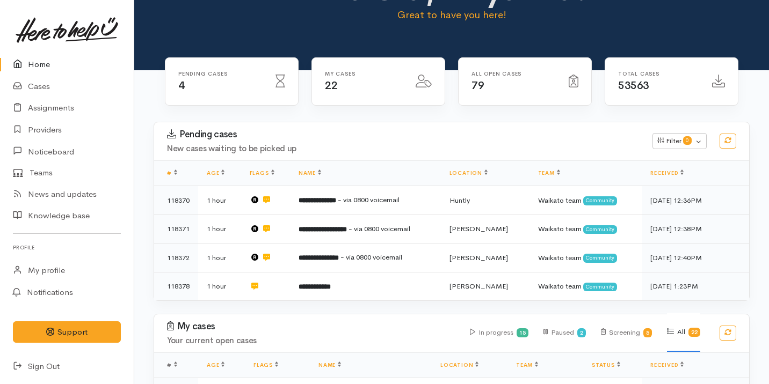
scroll to position [80, 0]
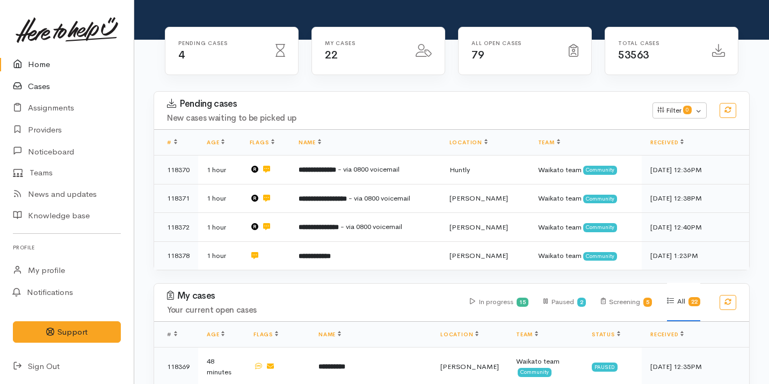
click at [74, 86] on link "Cases" at bounding box center [67, 87] width 134 height 22
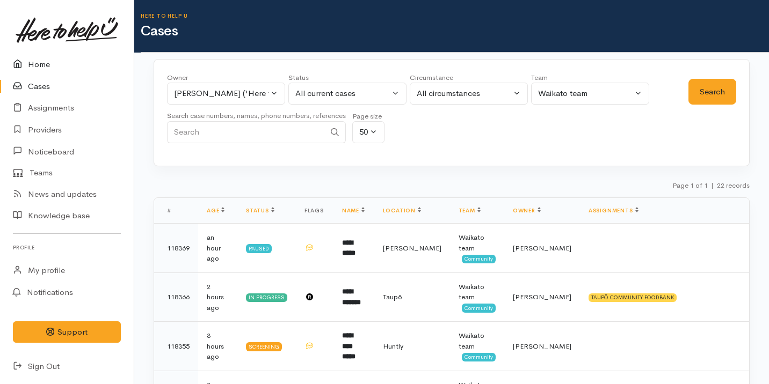
click at [56, 72] on link "Home" at bounding box center [67, 65] width 134 height 22
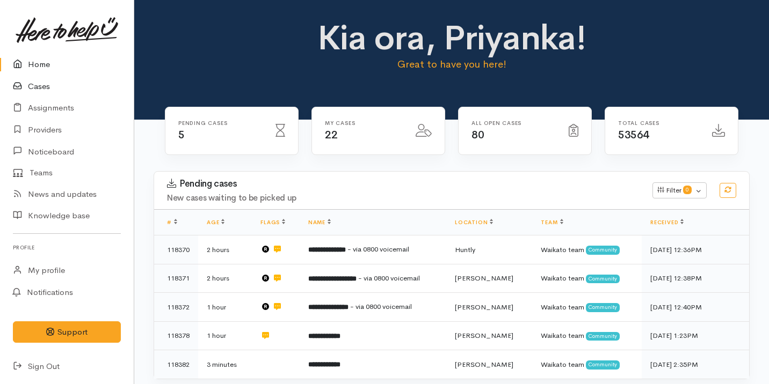
click at [72, 90] on link "Cases" at bounding box center [67, 87] width 134 height 22
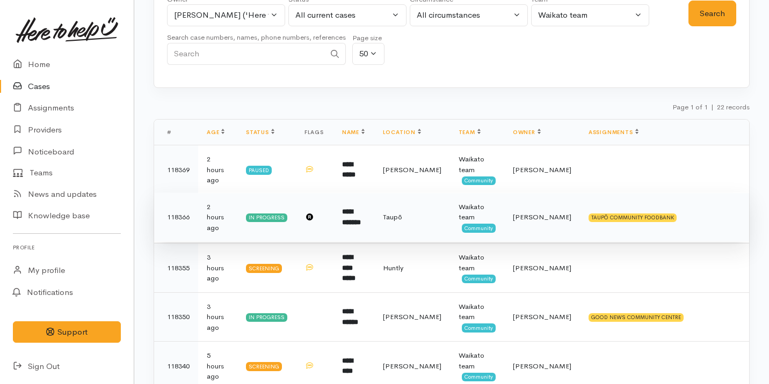
scroll to position [289, 0]
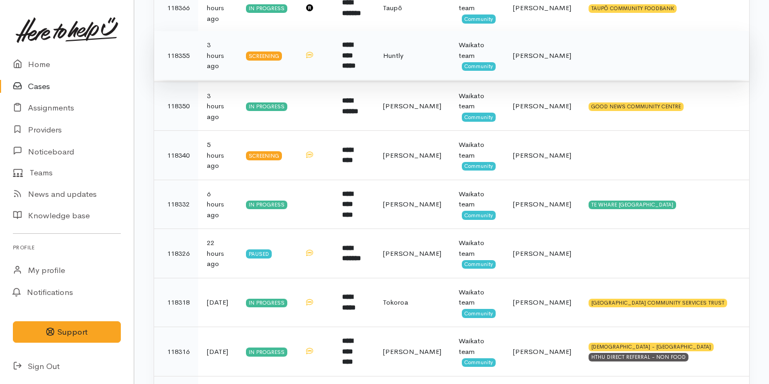
click at [580, 61] on td at bounding box center [664, 55] width 169 height 49
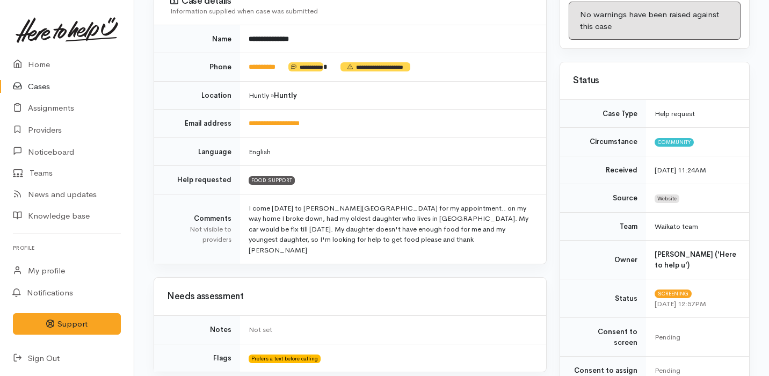
scroll to position [41, 0]
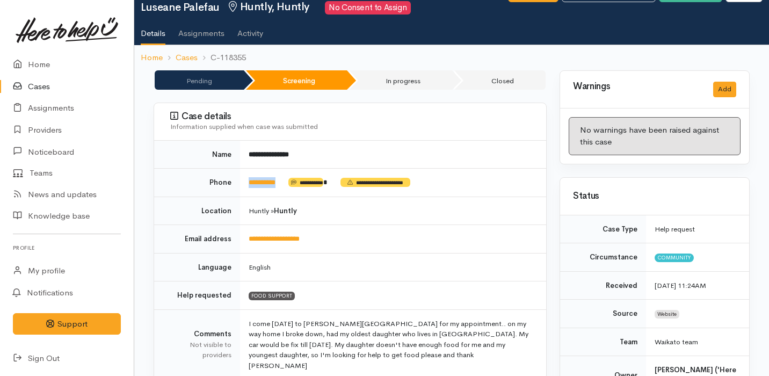
drag, startPoint x: 290, startPoint y: 180, endPoint x: 244, endPoint y: 179, distance: 46.2
click at [244, 179] on td "**********" at bounding box center [393, 183] width 306 height 28
copy td "*********"
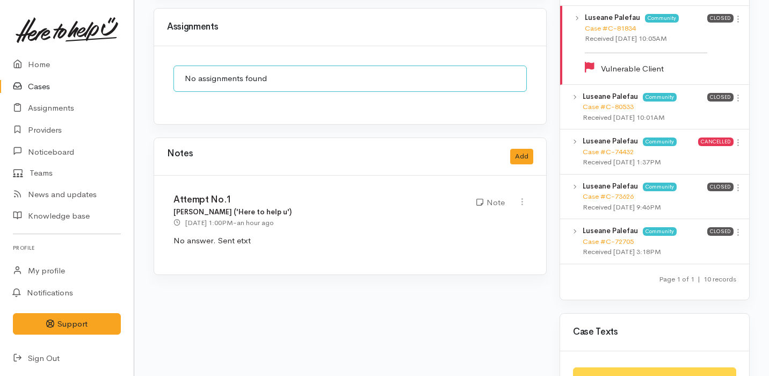
scroll to position [902, 0]
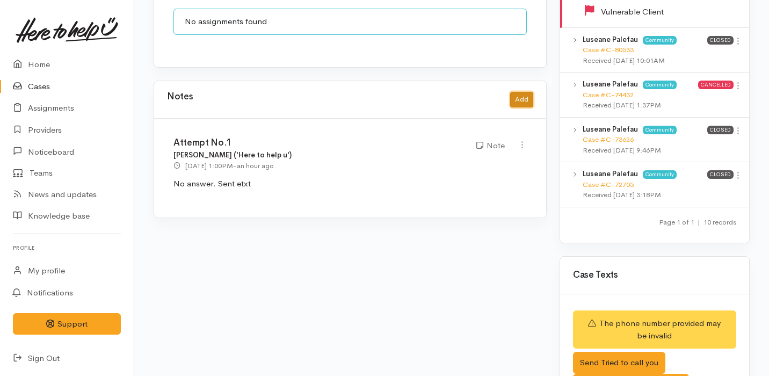
click at [526, 92] on button "Add" at bounding box center [521, 100] width 23 height 16
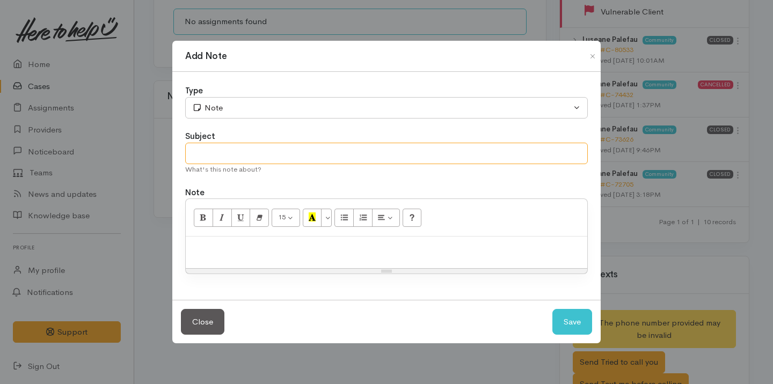
click at [274, 147] on input "text" at bounding box center [386, 154] width 403 height 22
click at [255, 269] on div "Resize" at bounding box center [387, 271] width 402 height 5
type input "Attempt No.2"
click at [242, 253] on p at bounding box center [386, 248] width 391 height 12
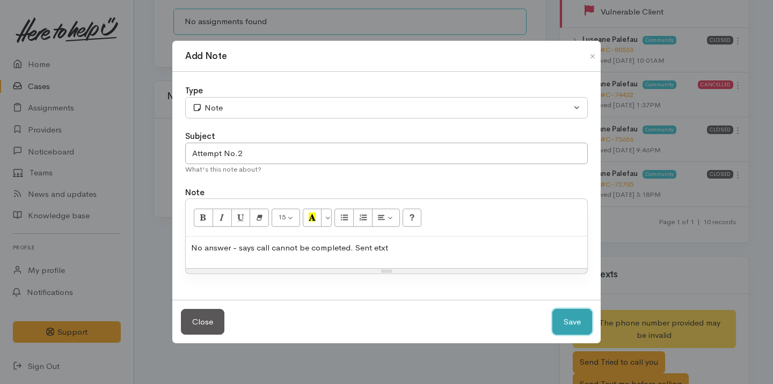
click at [574, 317] on button "Save" at bounding box center [573, 322] width 40 height 26
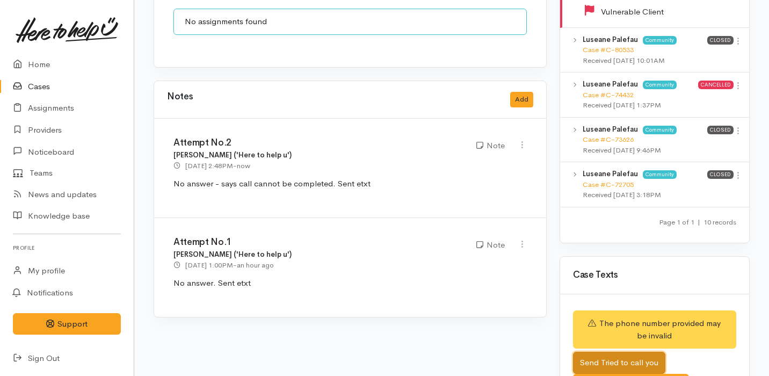
click at [630, 353] on button "Send Tried to call you" at bounding box center [619, 363] width 92 height 22
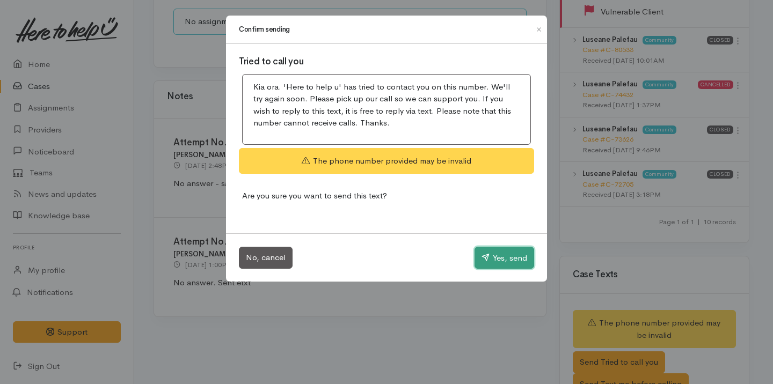
click at [495, 255] on button "Yes, send" at bounding box center [505, 258] width 60 height 23
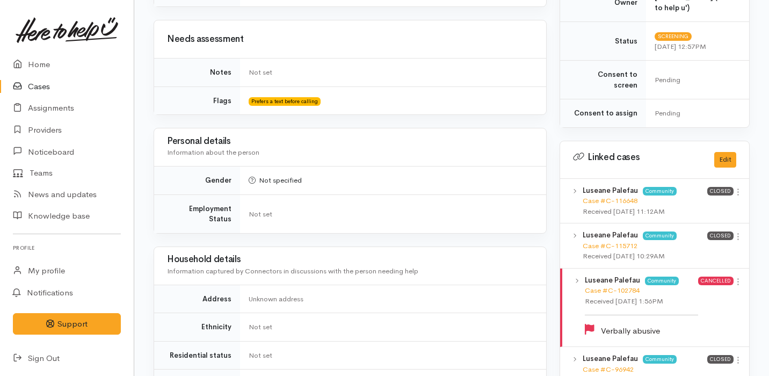
scroll to position [0, 0]
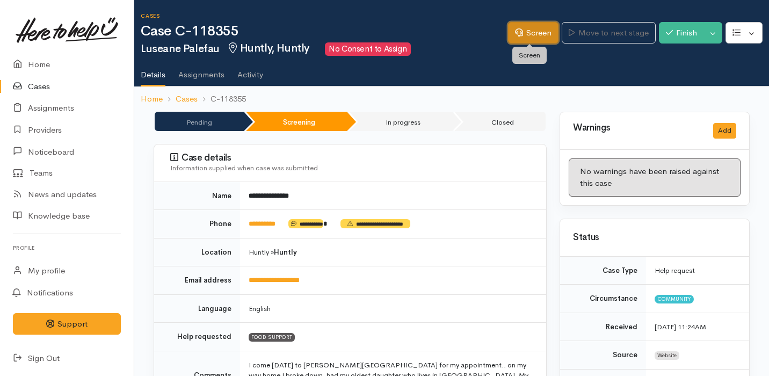
click at [528, 38] on link "Screen" at bounding box center [533, 33] width 50 height 22
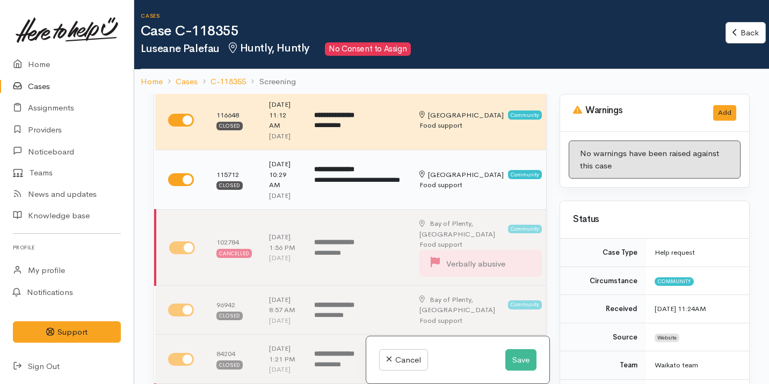
scroll to position [71, 0]
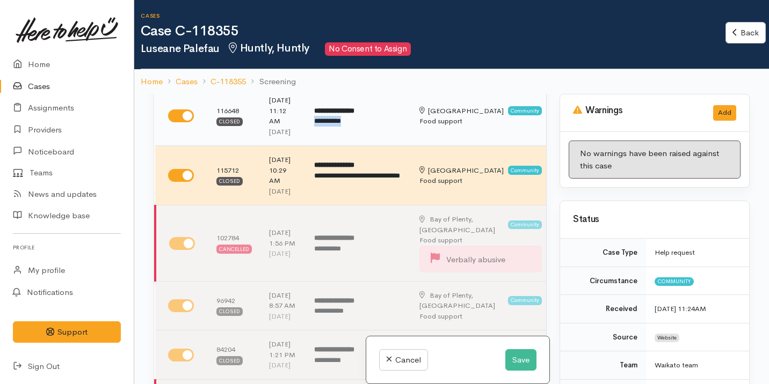
drag, startPoint x: 313, startPoint y: 132, endPoint x: 368, endPoint y: 131, distance: 55.3
click at [368, 131] on td "**********" at bounding box center [358, 116] width 105 height 60
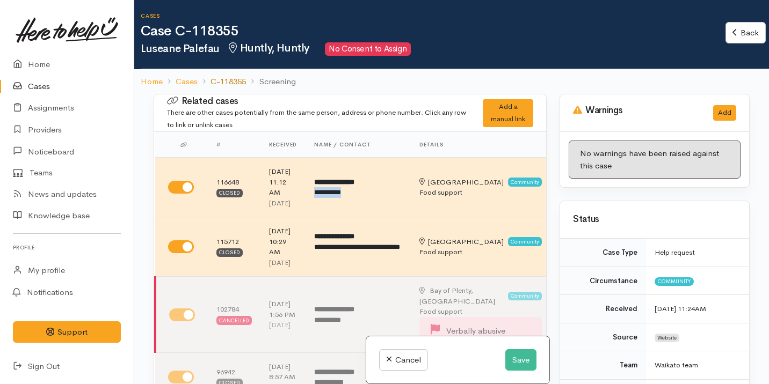
click at [222, 78] on link "C-118355" at bounding box center [228, 82] width 35 height 12
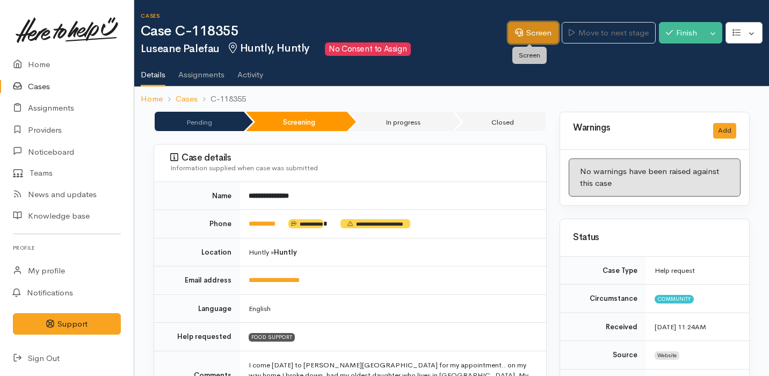
click at [524, 34] on link "Screen" at bounding box center [533, 33] width 50 height 22
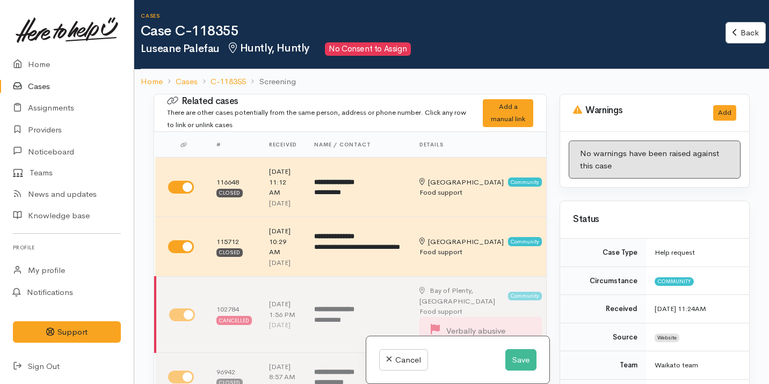
scroll to position [66, 0]
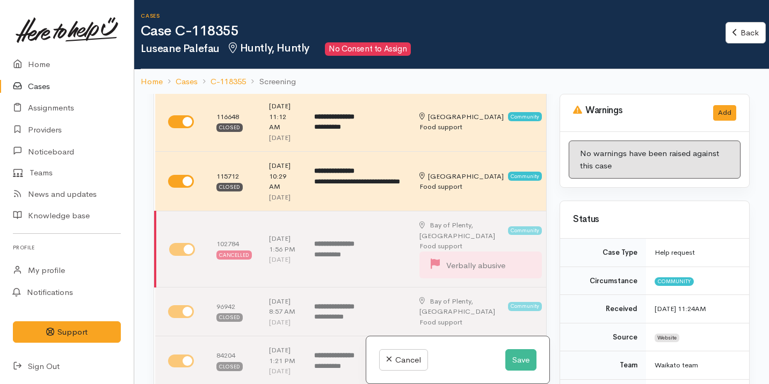
click at [522, 376] on div "Cancel Save" at bounding box center [457, 361] width 183 height 48
click at [516, 364] on button "Save" at bounding box center [520, 361] width 31 height 22
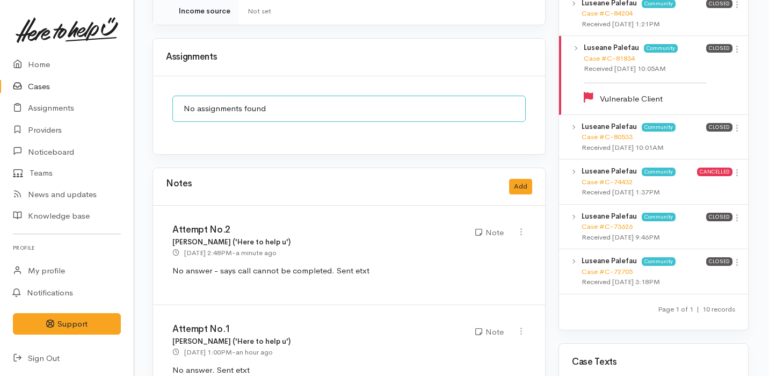
scroll to position [828, 1]
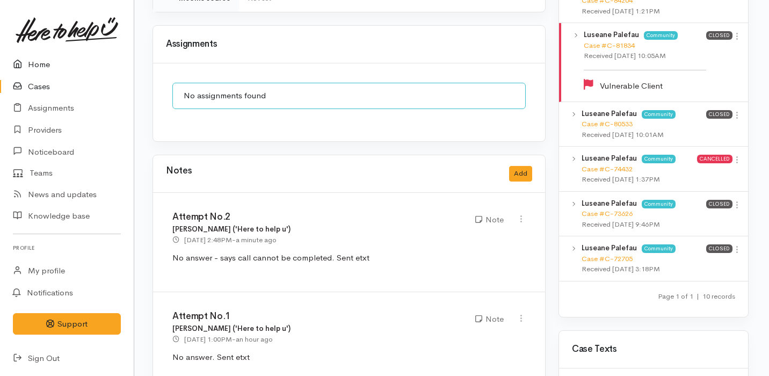
click at [78, 61] on link "Home" at bounding box center [67, 65] width 134 height 22
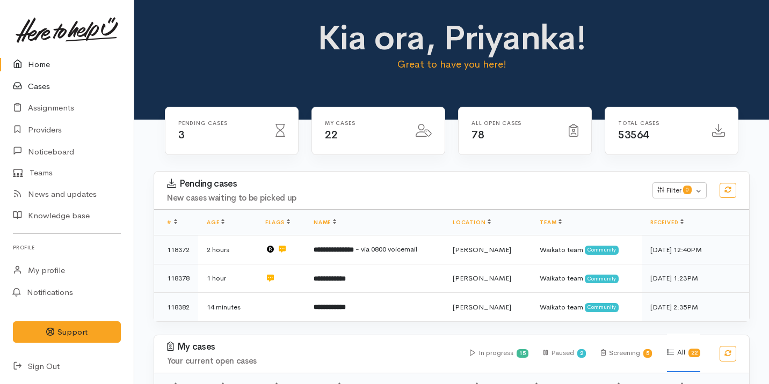
click at [74, 82] on link "Cases" at bounding box center [67, 87] width 134 height 22
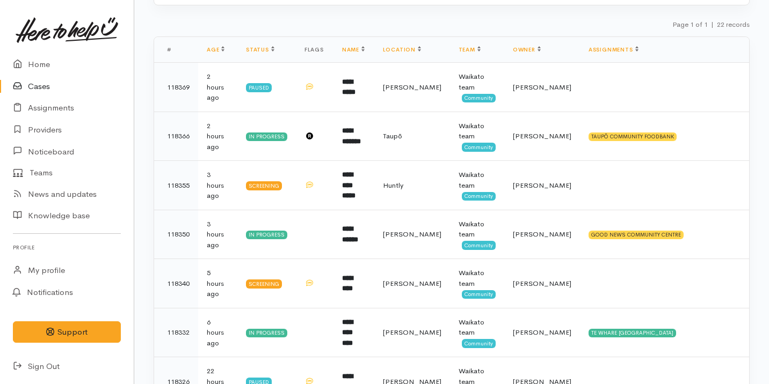
scroll to position [115, 0]
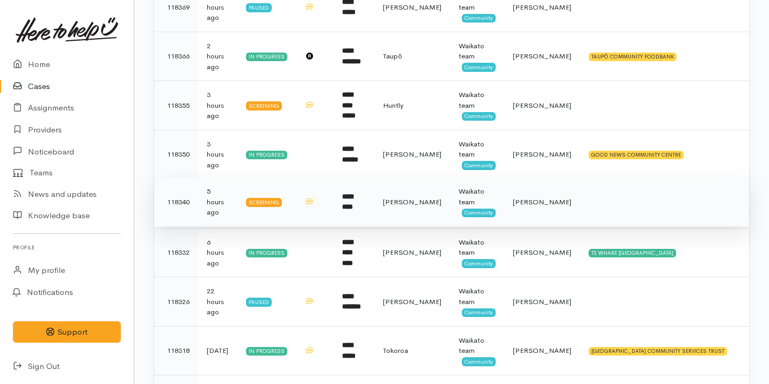
scroll to position [28, 0]
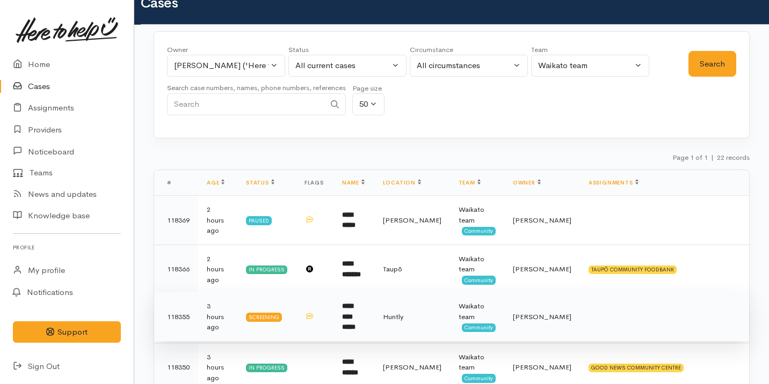
click at [580, 314] on td at bounding box center [664, 317] width 169 height 49
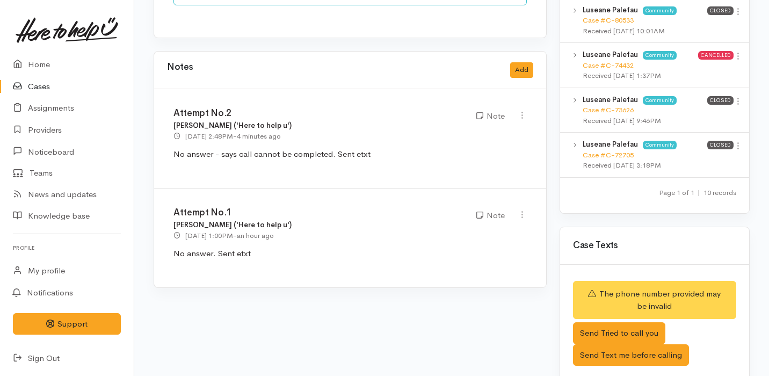
scroll to position [933, 0]
